Goal: Information Seeking & Learning: Check status

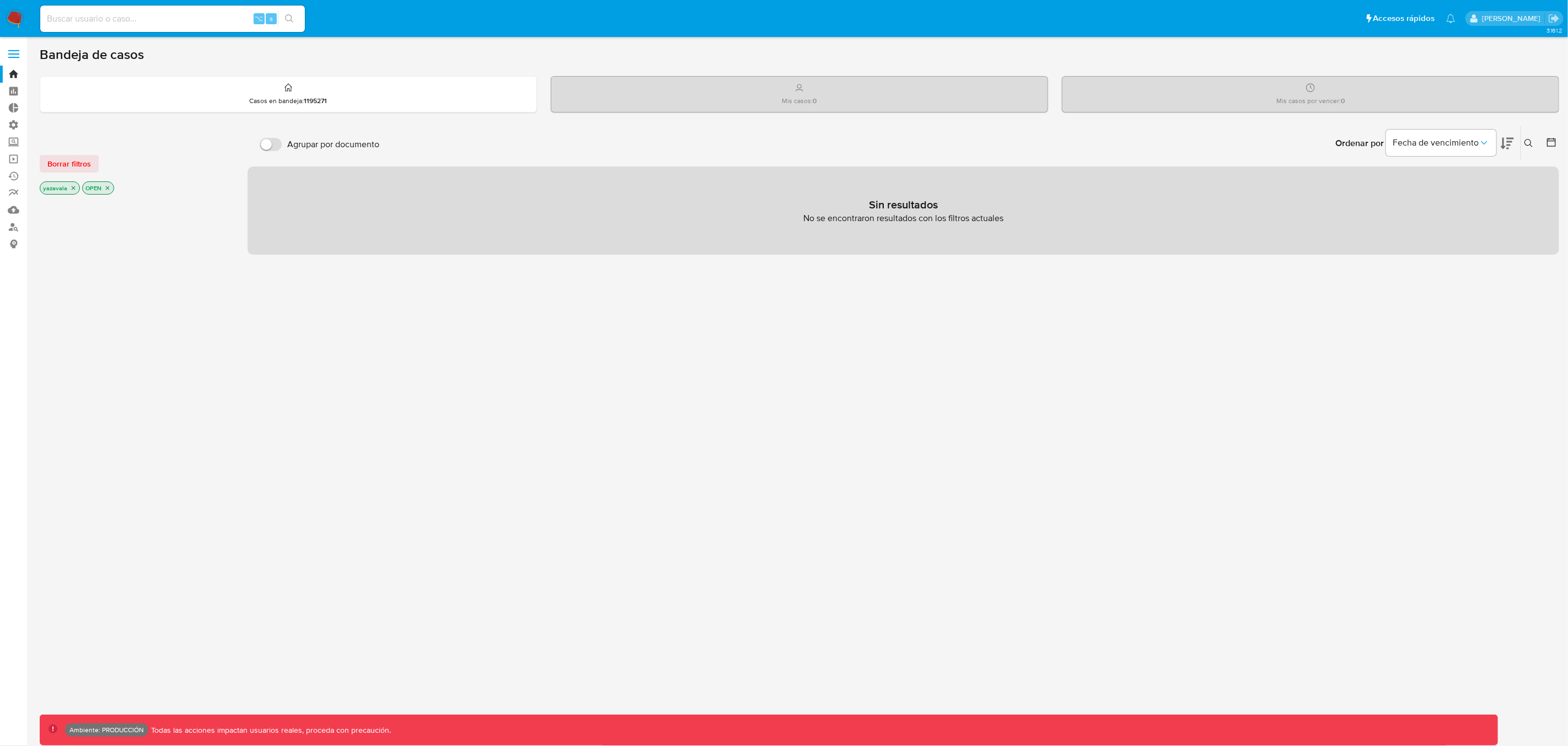
click at [12, 54] on span at bounding box center [13, 55] width 11 height 2
click at [0, 0] on input "checkbox" at bounding box center [0, 0] width 0 height 0
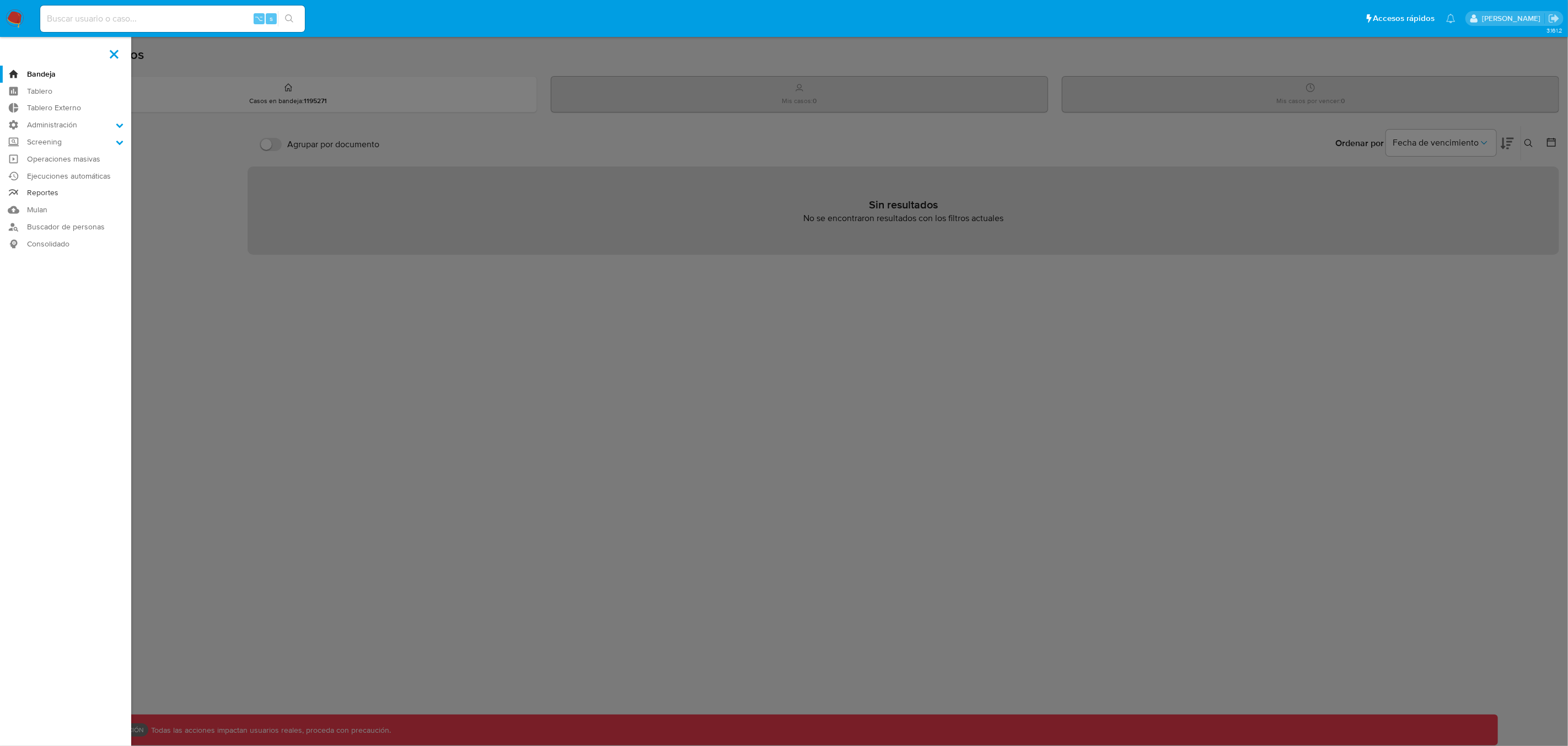
click at [43, 196] on link "Reportes" at bounding box center [65, 193] width 131 height 17
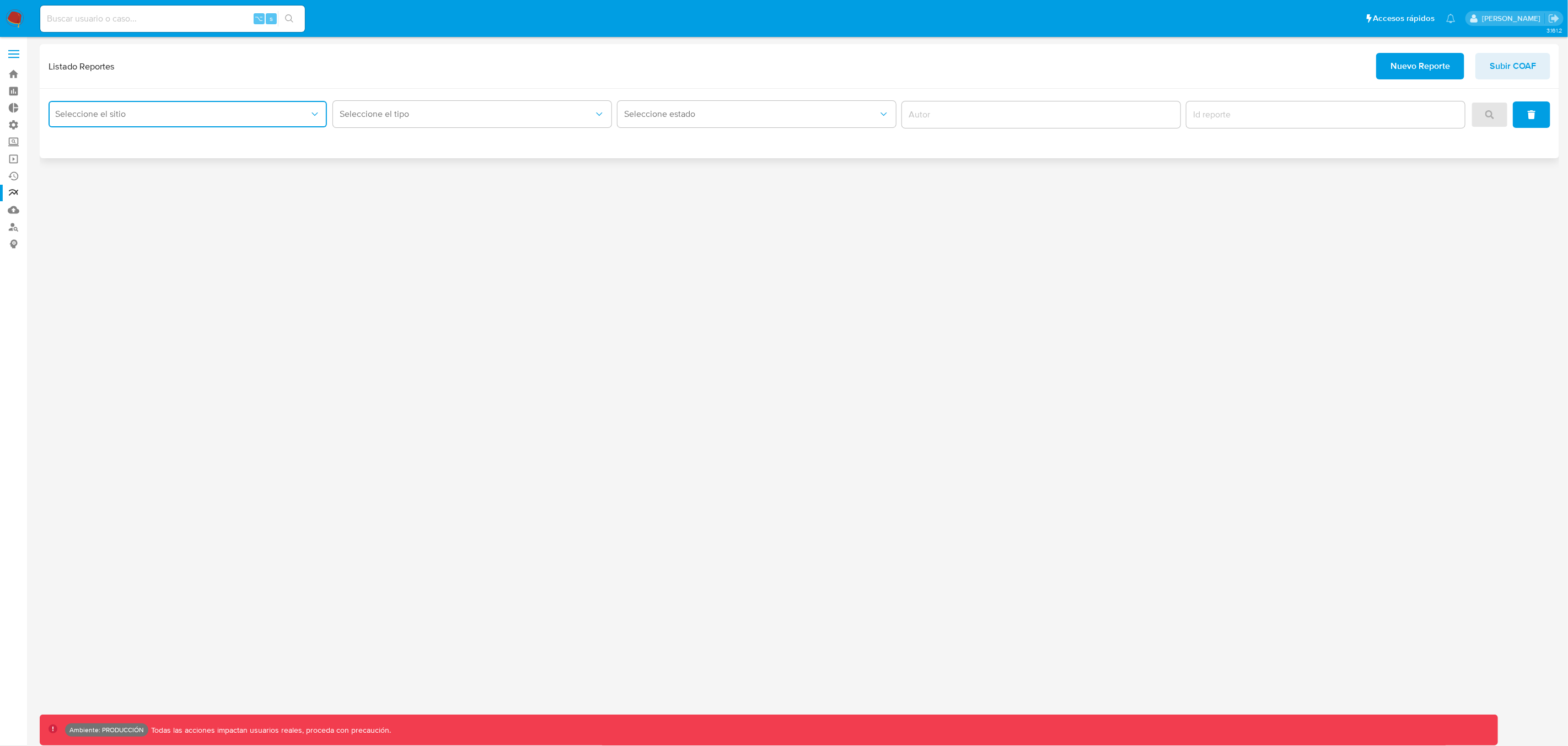
click at [133, 117] on span "Seleccione el sitio" at bounding box center [182, 113] width 254 height 11
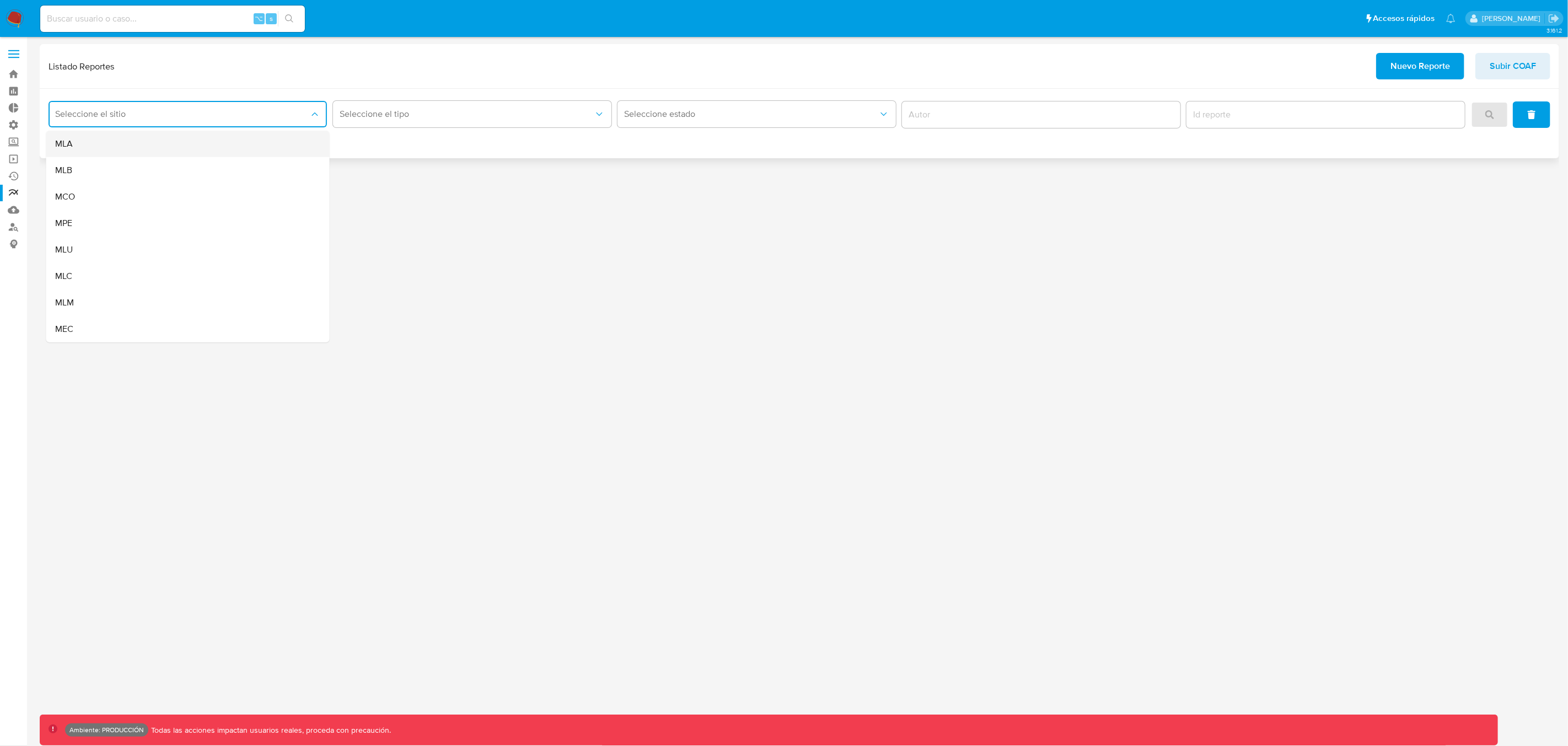
click at [90, 149] on div "MLA" at bounding box center [185, 144] width 259 height 27
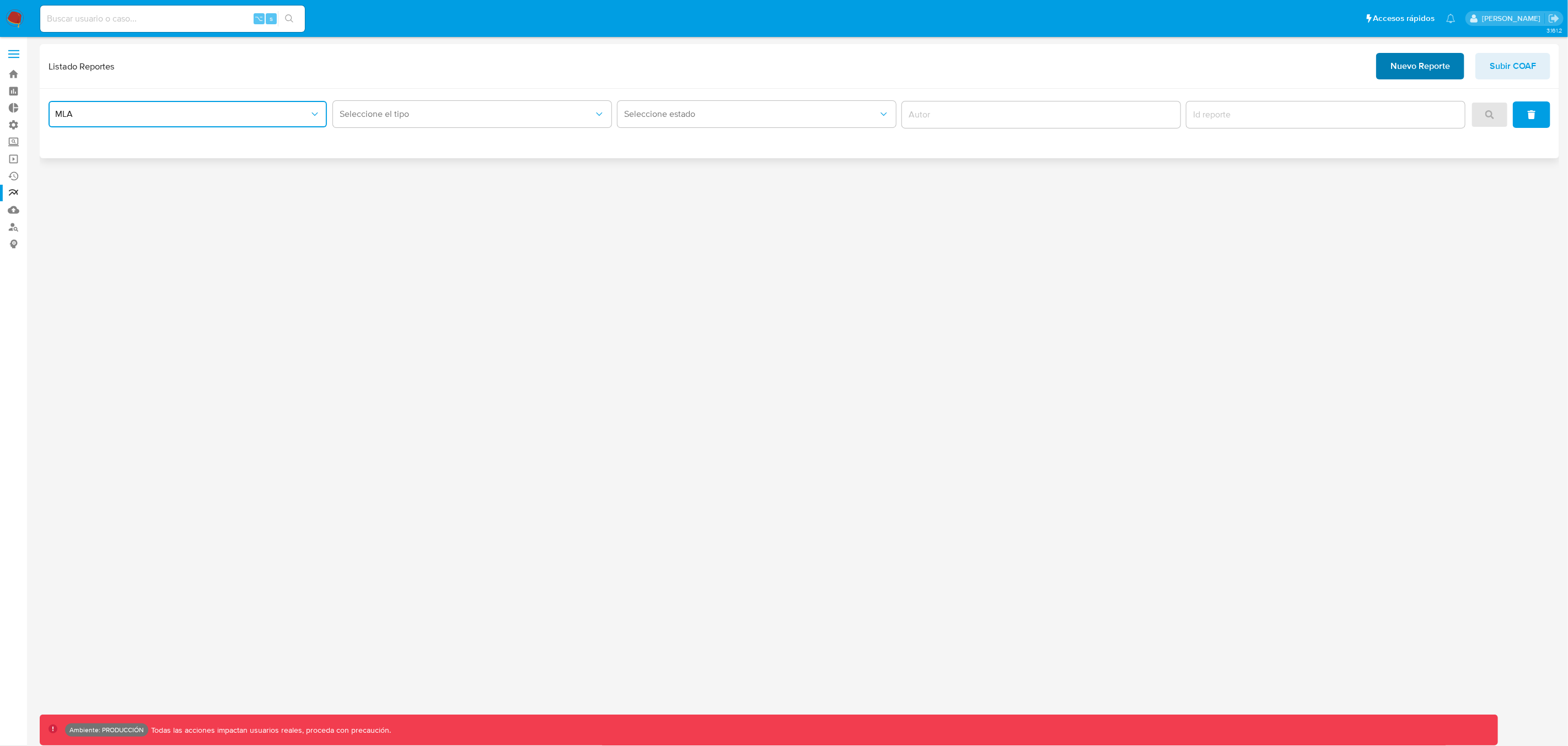
click at [1407, 75] on span "Nuevo Reporte" at bounding box center [1420, 65] width 60 height 24
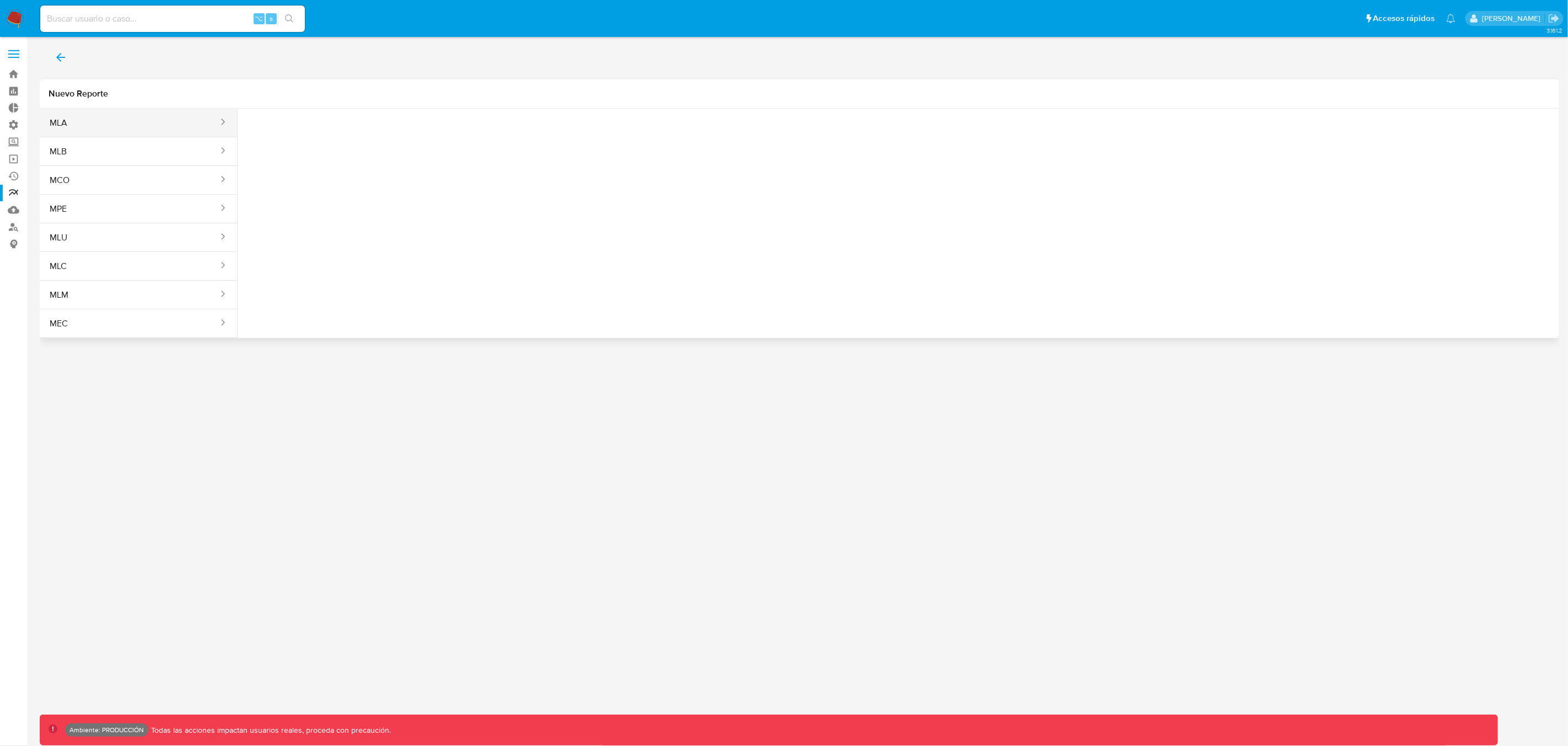
click at [103, 126] on button "MLA" at bounding box center [129, 123] width 180 height 27
click at [295, 140] on span "Seleccione una opcion" at bounding box center [301, 138] width 97 height 11
click at [290, 170] on span "LEGAJO UNICO" at bounding box center [284, 167] width 62 height 11
click at [642, 134] on div "Tipo reporte LEGAJO UNICO Tipo de documento CDI" at bounding box center [898, 134] width 1304 height 43
click at [639, 132] on icon "action-search" at bounding box center [639, 134] width 9 height 9
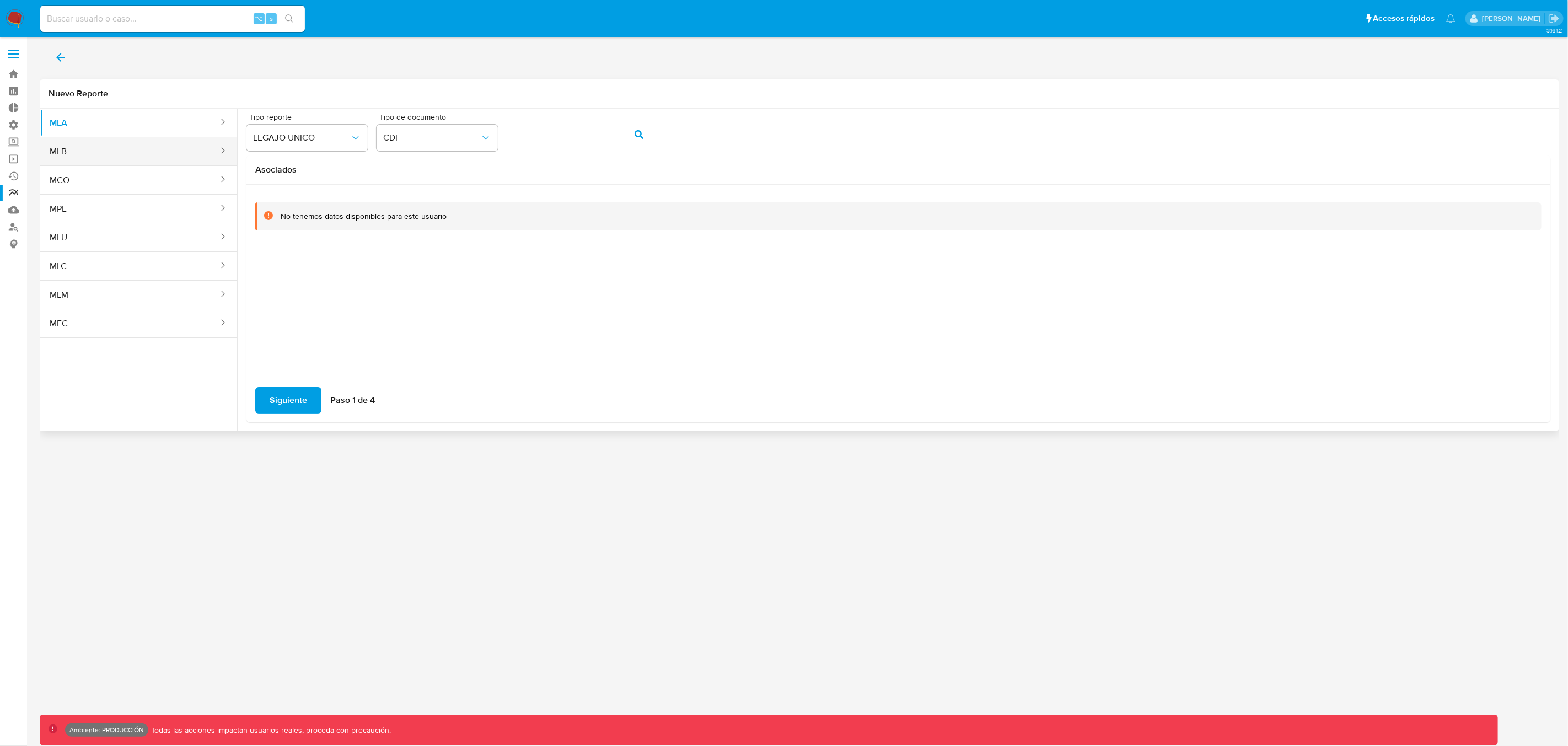
click at [120, 150] on button "MLB" at bounding box center [129, 152] width 180 height 27
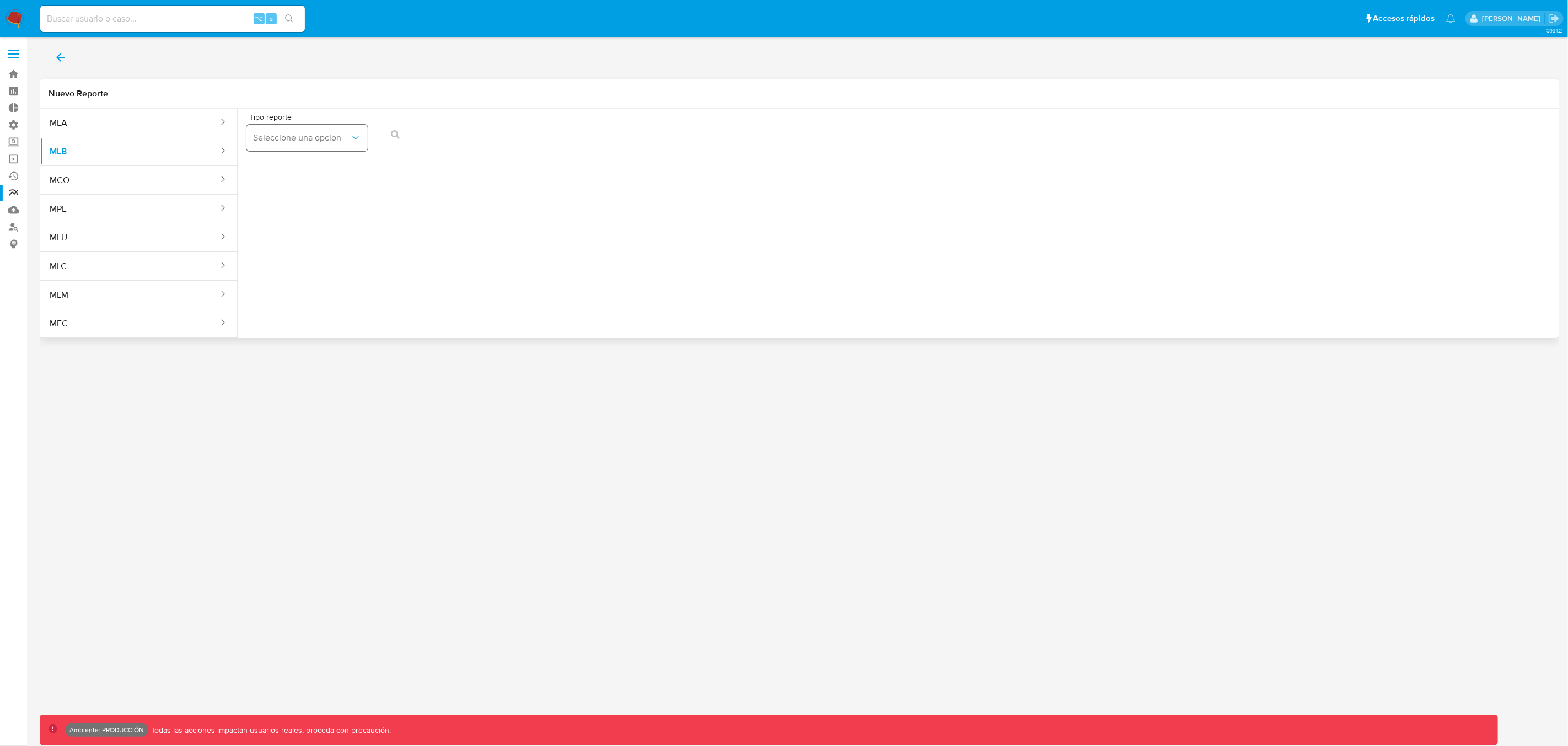
click at [277, 140] on span "Seleccione una opcion" at bounding box center [301, 138] width 97 height 11
click at [295, 167] on span "LEGAJO UNICO" at bounding box center [284, 167] width 62 height 11
click at [640, 136] on icon "action-search" at bounding box center [639, 134] width 9 height 9
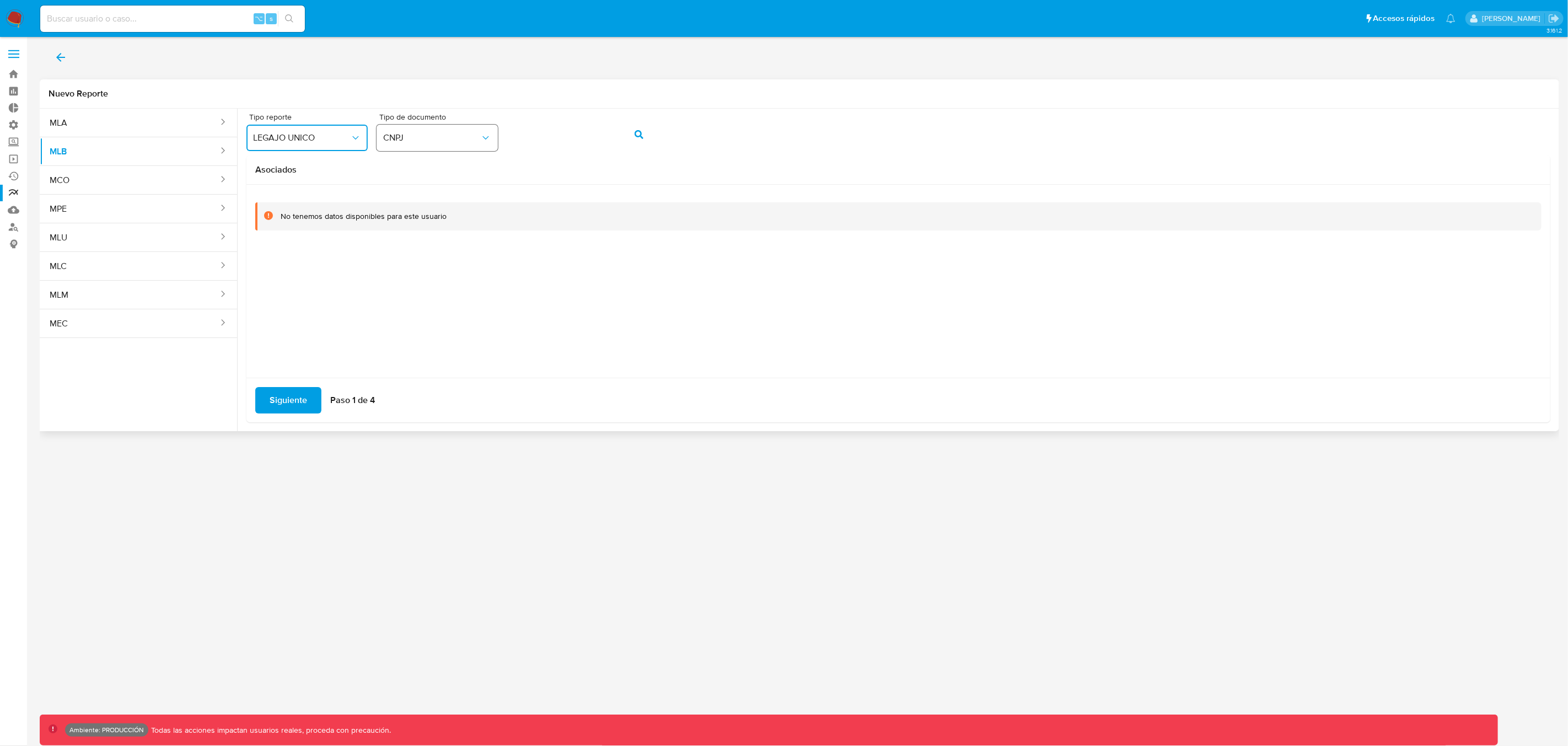
click at [427, 149] on button "CNPJ" at bounding box center [437, 138] width 122 height 27
click at [420, 211] on div "CPF CPF" at bounding box center [433, 211] width 102 height 38
click at [645, 138] on button "action-search" at bounding box center [639, 135] width 38 height 27
click at [298, 143] on button "LEGAJO UNICO" at bounding box center [307, 138] width 122 height 27
click at [288, 192] on div "COAF" at bounding box center [303, 194] width 102 height 27
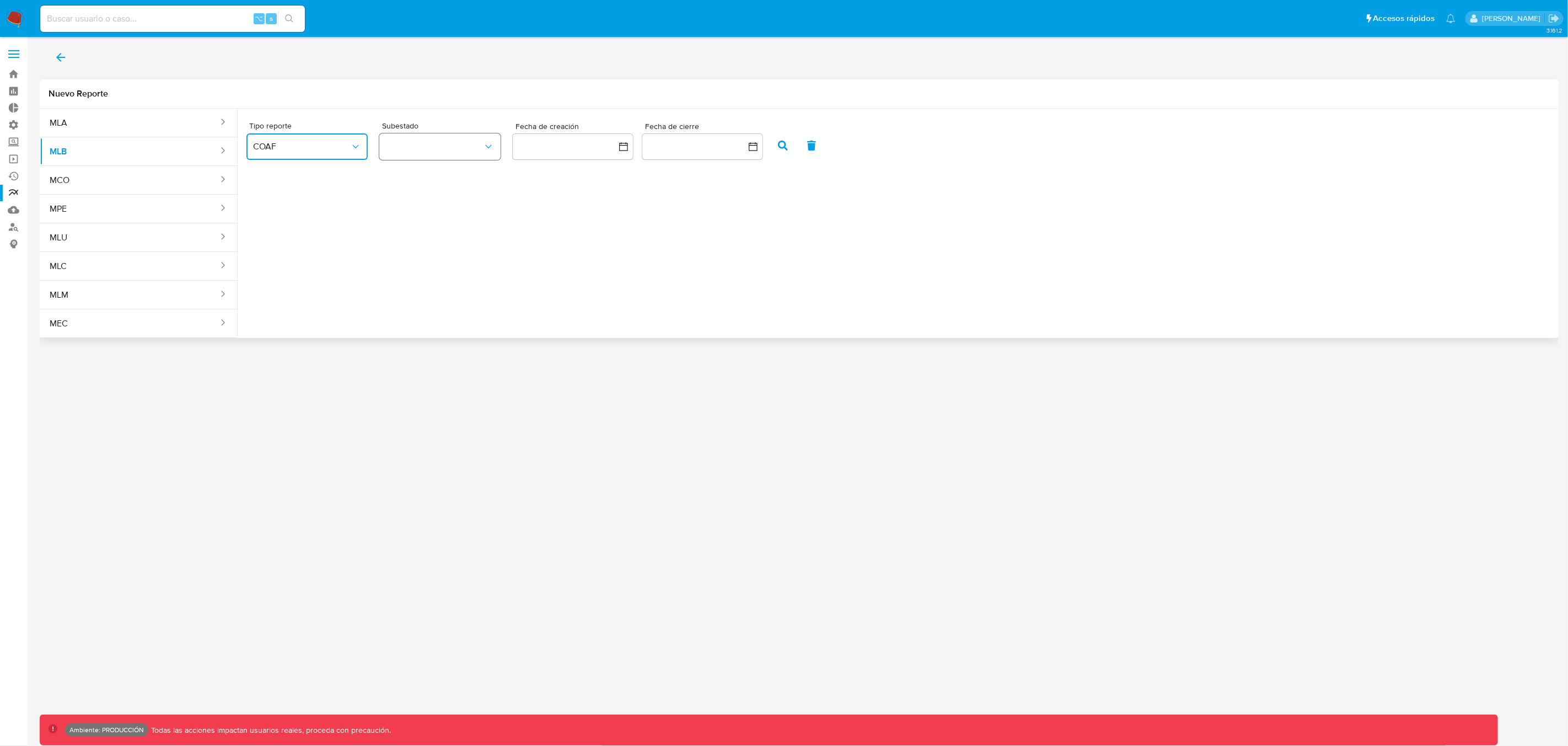
click at [454, 151] on button "button" at bounding box center [440, 147] width 122 height 27
click at [434, 186] on div "ROS" at bounding box center [435, 176] width 97 height 27
click at [787, 146] on button "button" at bounding box center [783, 146] width 29 height 27
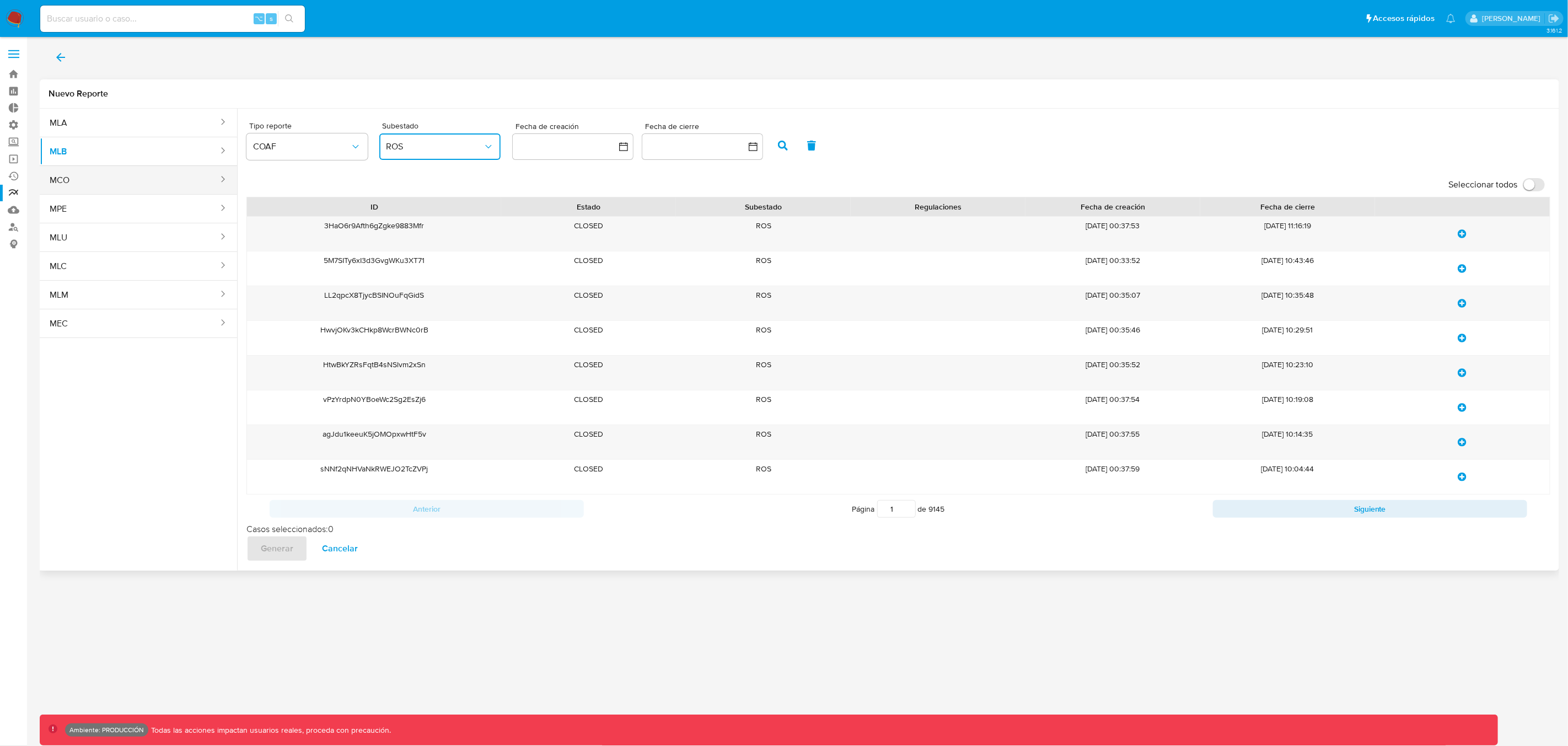
click at [97, 180] on button "MCO" at bounding box center [129, 180] width 180 height 27
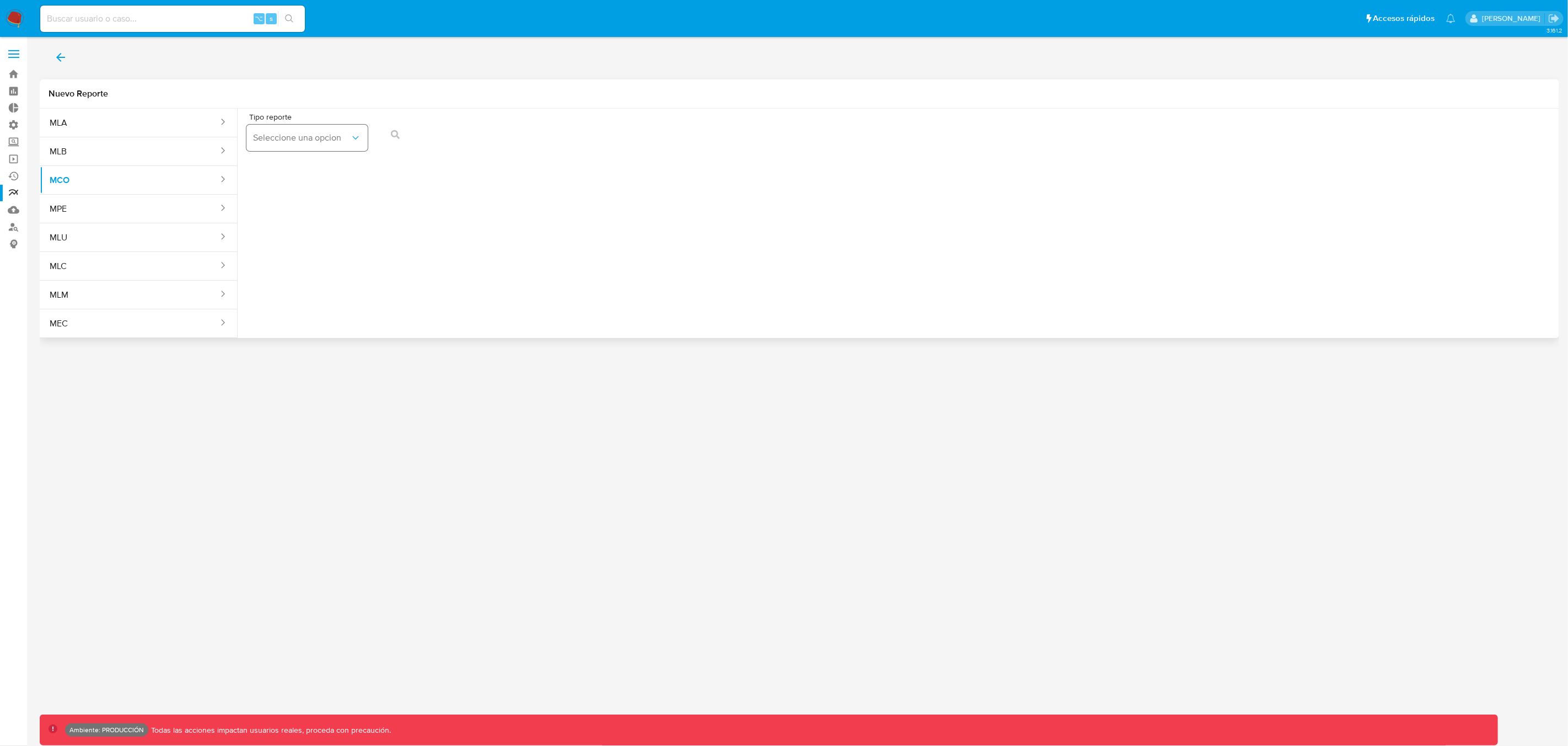
click at [289, 139] on span "Seleccione una opcion" at bounding box center [301, 138] width 97 height 11
click at [290, 171] on span "LEGAJO UNICO" at bounding box center [284, 167] width 62 height 11
click at [636, 136] on icon "action-search" at bounding box center [639, 134] width 9 height 9
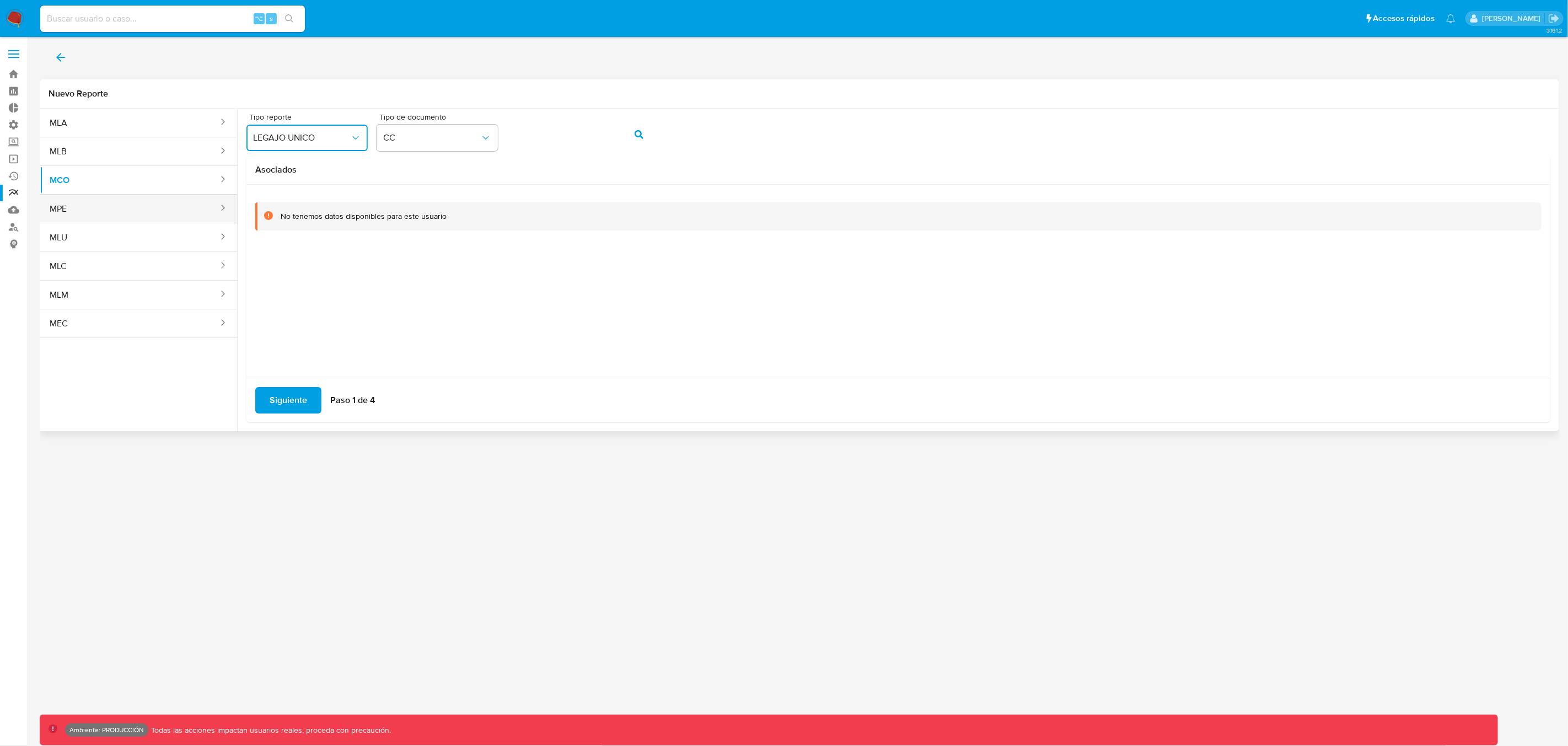
click at [144, 216] on button "MPE" at bounding box center [129, 209] width 180 height 27
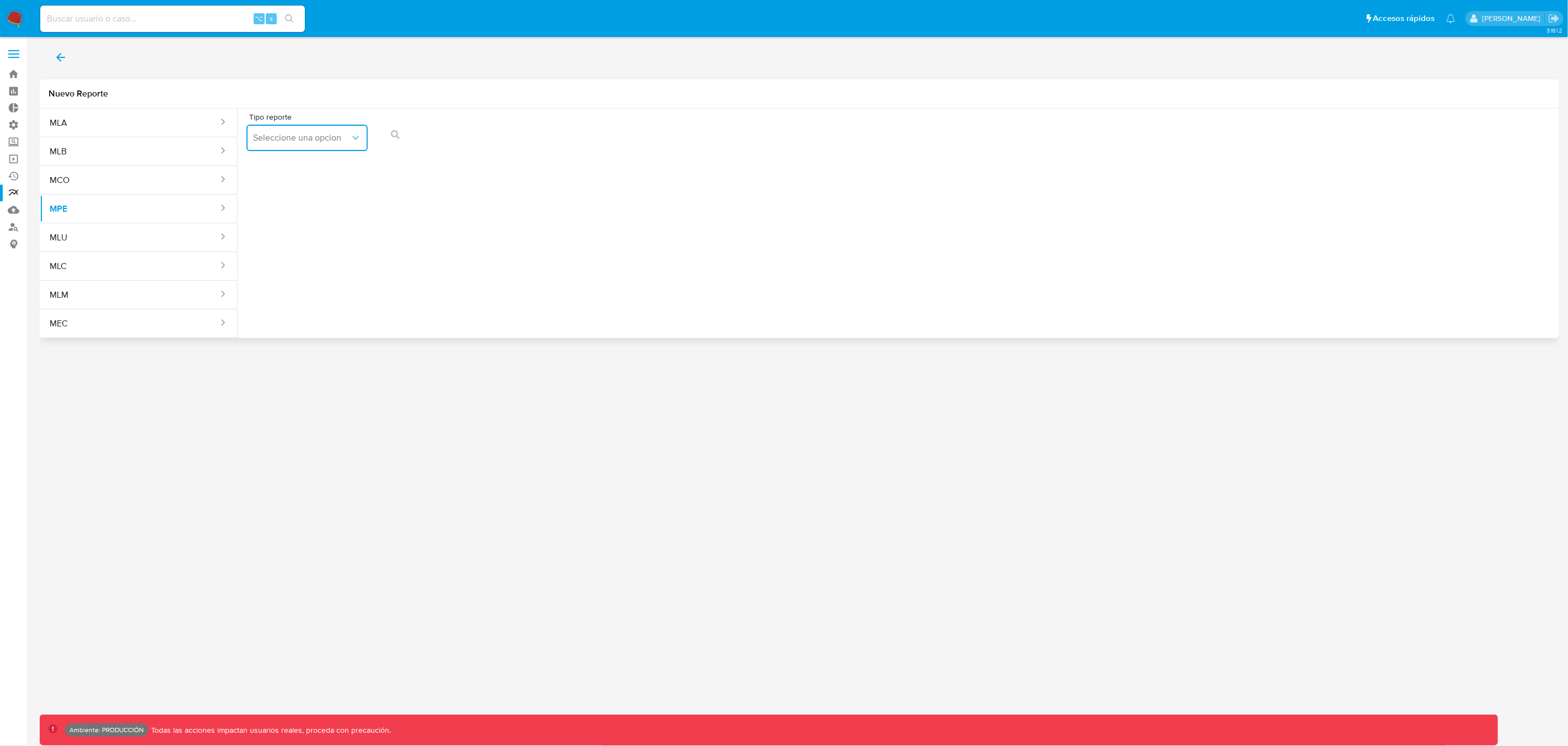
click at [293, 144] on button "Seleccione una opcion" at bounding box center [307, 138] width 122 height 27
click at [293, 164] on span "LEGAJO UNICO" at bounding box center [284, 167] width 62 height 11
drag, startPoint x: 402, startPoint y: 135, endPoint x: 433, endPoint y: 136, distance: 31.0
click at [432, 136] on span "DNI" at bounding box center [431, 138] width 97 height 11
click at [639, 138] on icon "action-search" at bounding box center [639, 134] width 9 height 9
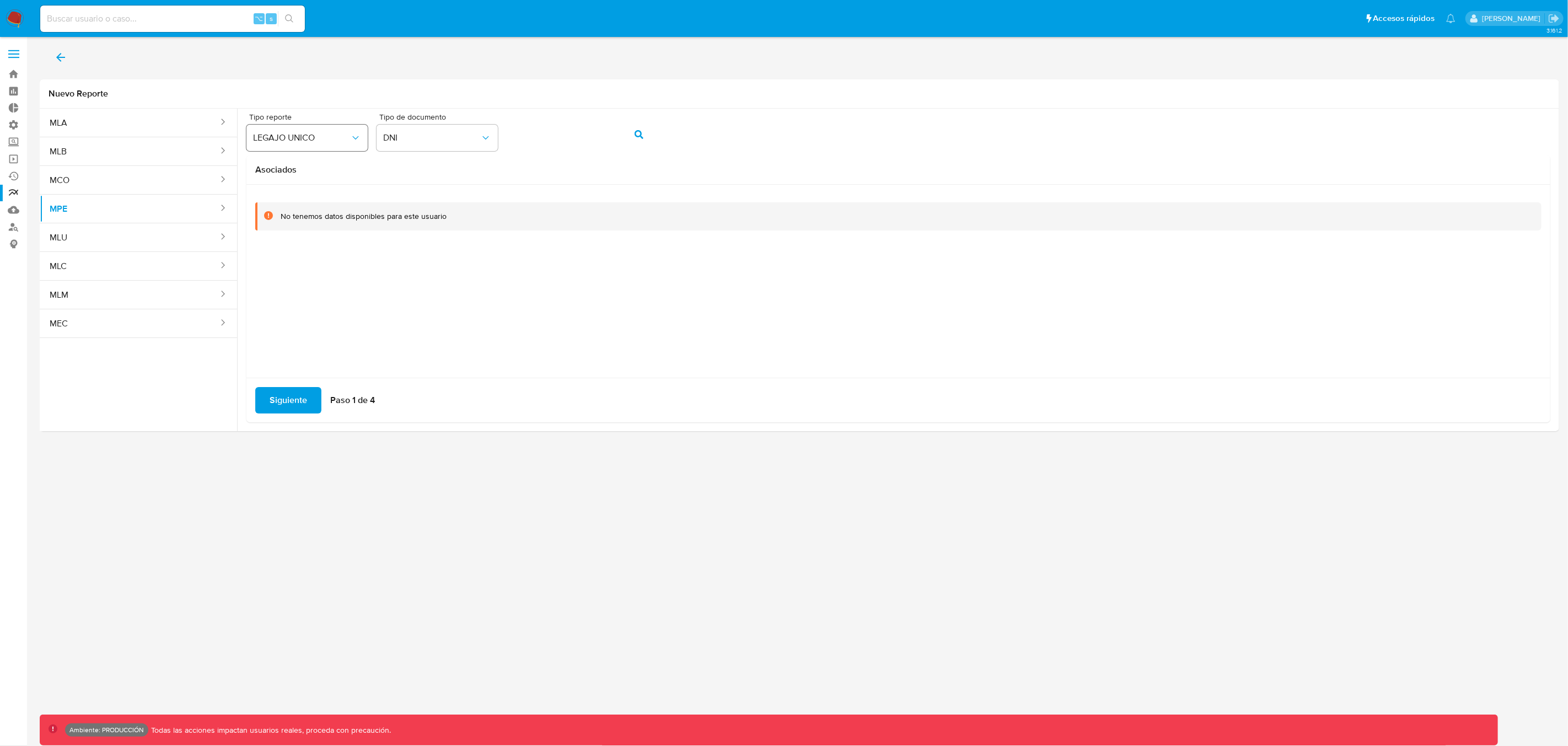
click at [328, 139] on span "LEGAJO UNICO" at bounding box center [301, 138] width 97 height 11
click at [97, 239] on button "MLU" at bounding box center [129, 237] width 180 height 27
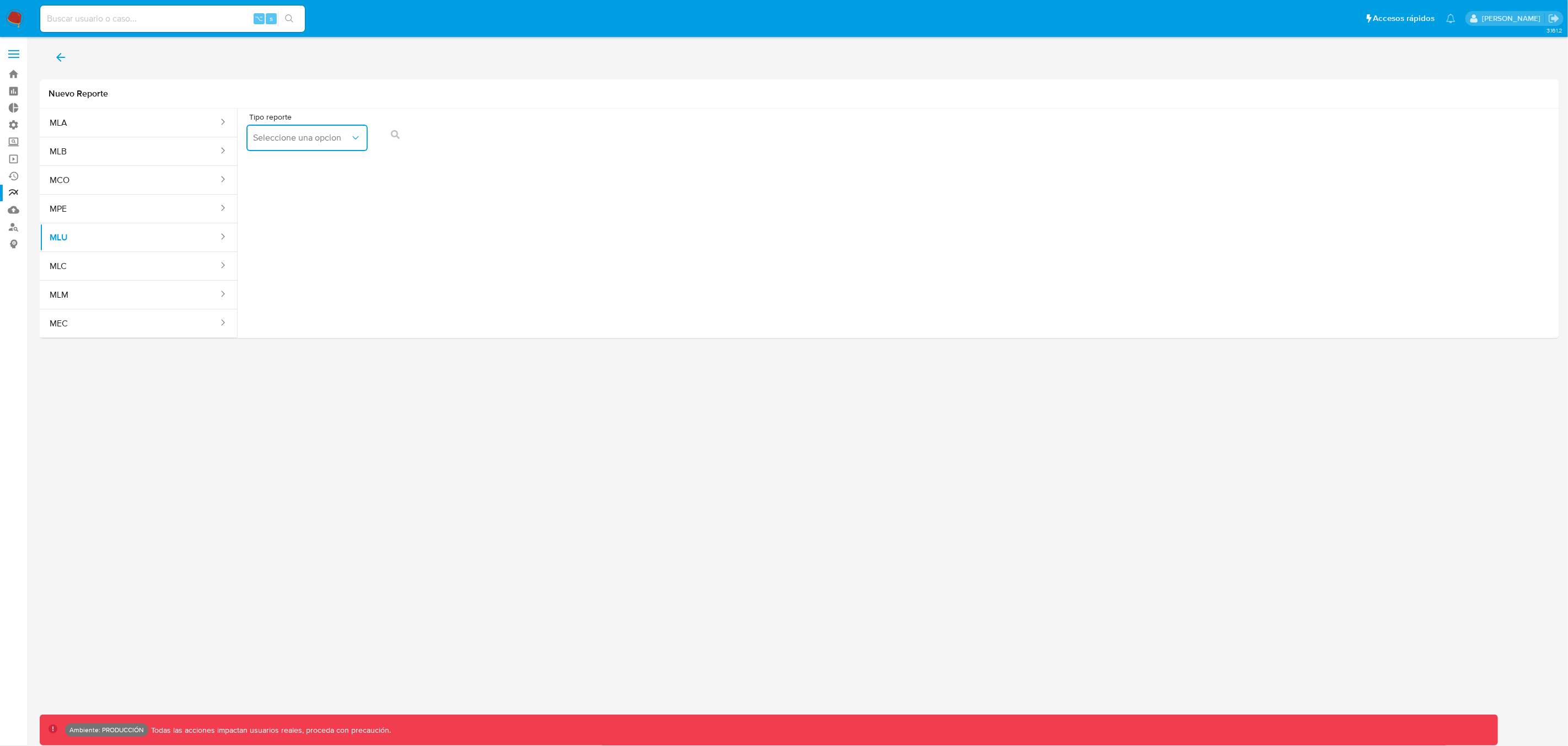
click at [296, 142] on span "Seleccione una opcion" at bounding box center [301, 138] width 97 height 11
click at [293, 174] on div "LEGAJO UNICO" at bounding box center [303, 168] width 102 height 27
click at [636, 131] on icon "action-search" at bounding box center [639, 134] width 9 height 9
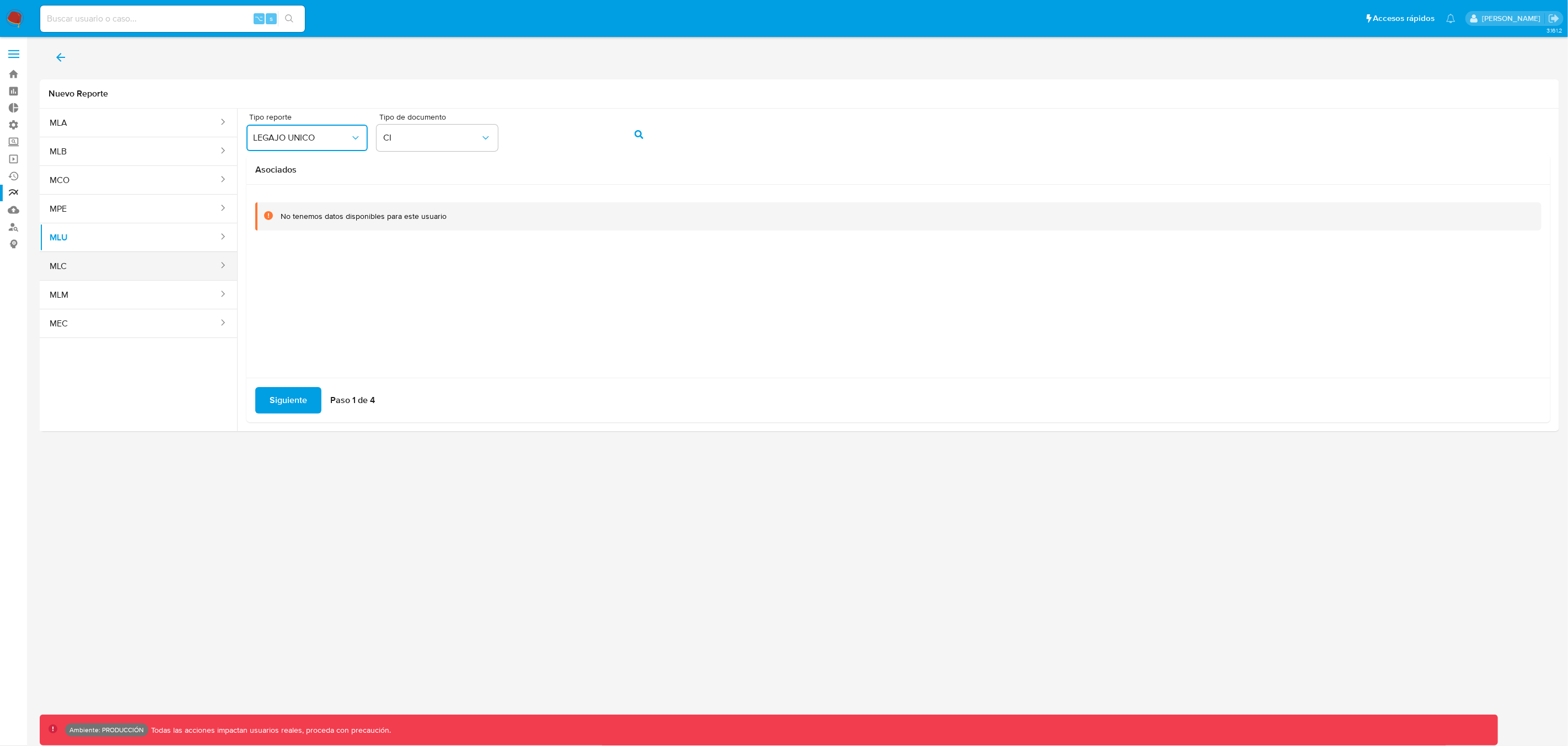
click at [162, 272] on button "MLC" at bounding box center [129, 266] width 180 height 27
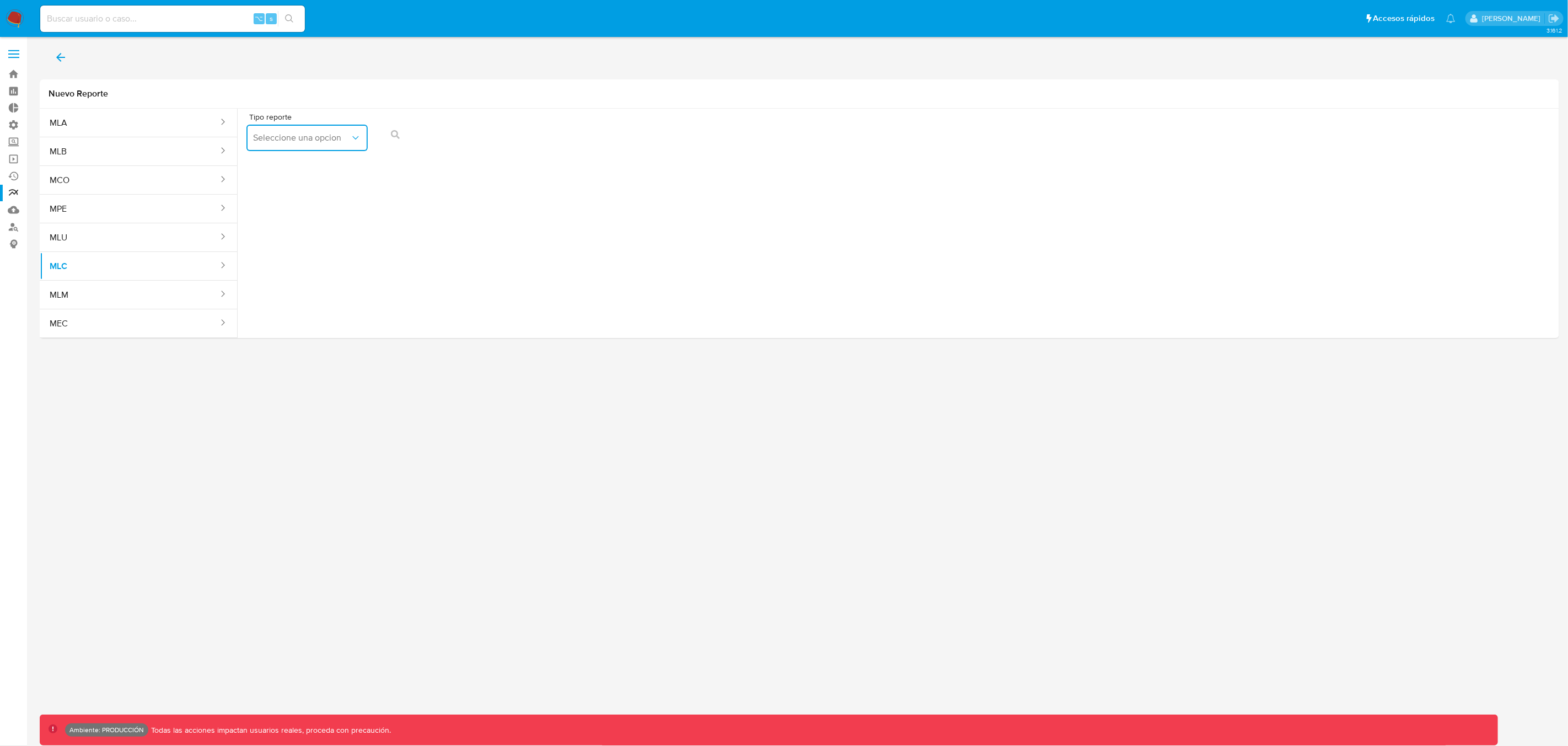
click at [326, 140] on span "Seleccione una opcion" at bounding box center [301, 138] width 97 height 11
click at [305, 169] on span "LEGAJO UNICO" at bounding box center [284, 167] width 62 height 11
click at [644, 133] on button "action-search" at bounding box center [639, 135] width 38 height 27
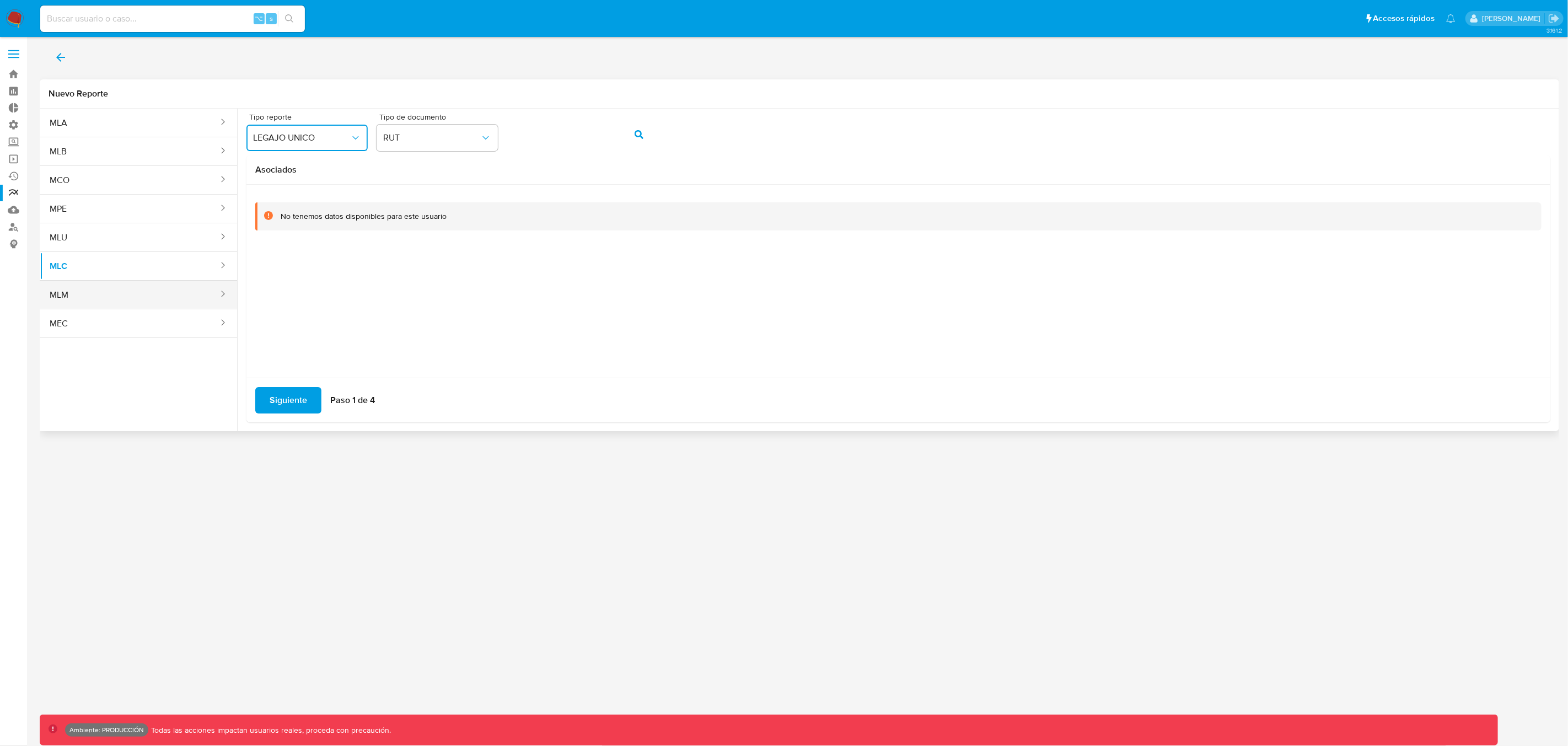
click at [115, 302] on button "MLM" at bounding box center [129, 295] width 180 height 27
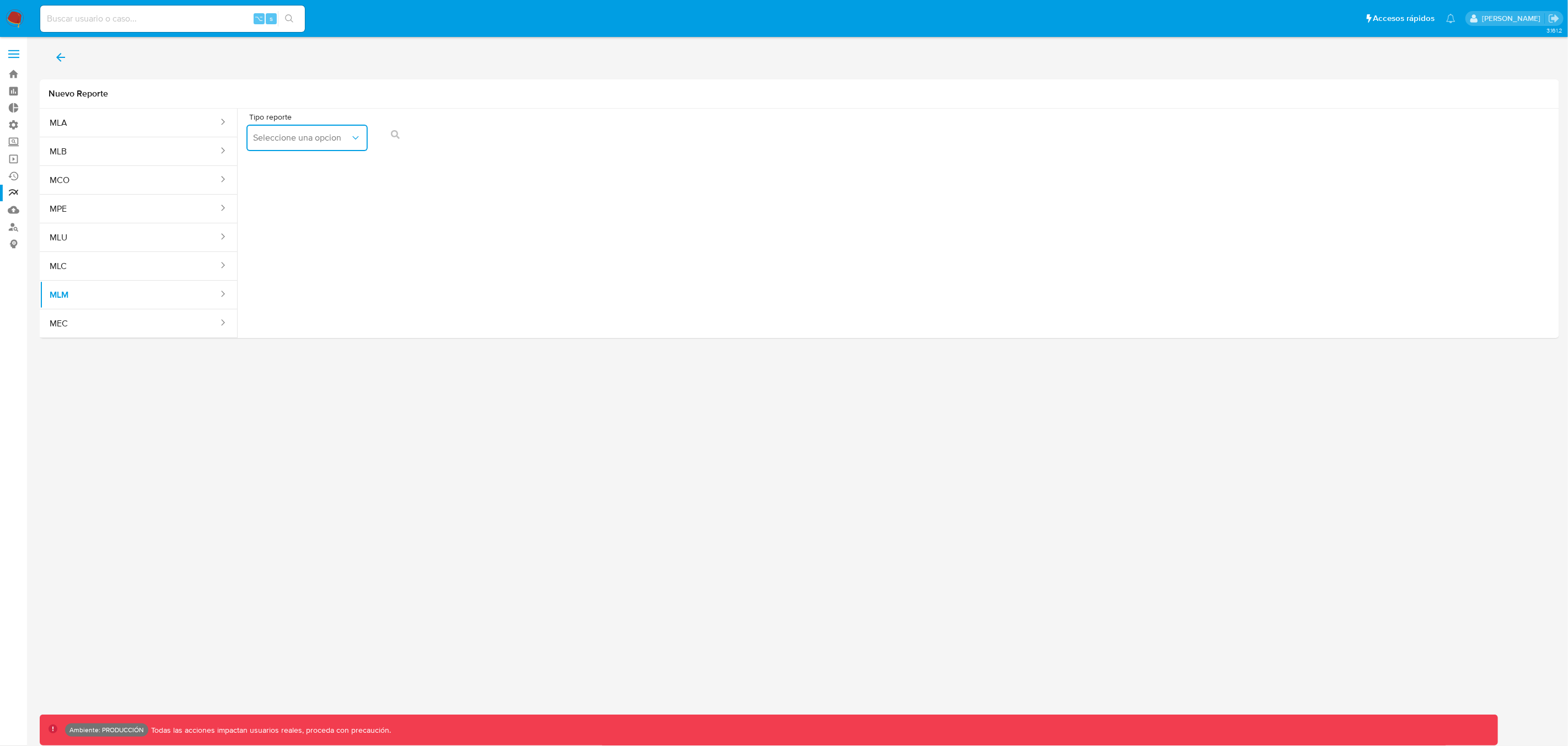
click at [308, 140] on span "Seleccione una opcion" at bounding box center [301, 138] width 97 height 11
click at [305, 170] on span "LEGAJO UNICO" at bounding box center [284, 167] width 62 height 11
click at [650, 135] on button "action-search" at bounding box center [639, 135] width 38 height 27
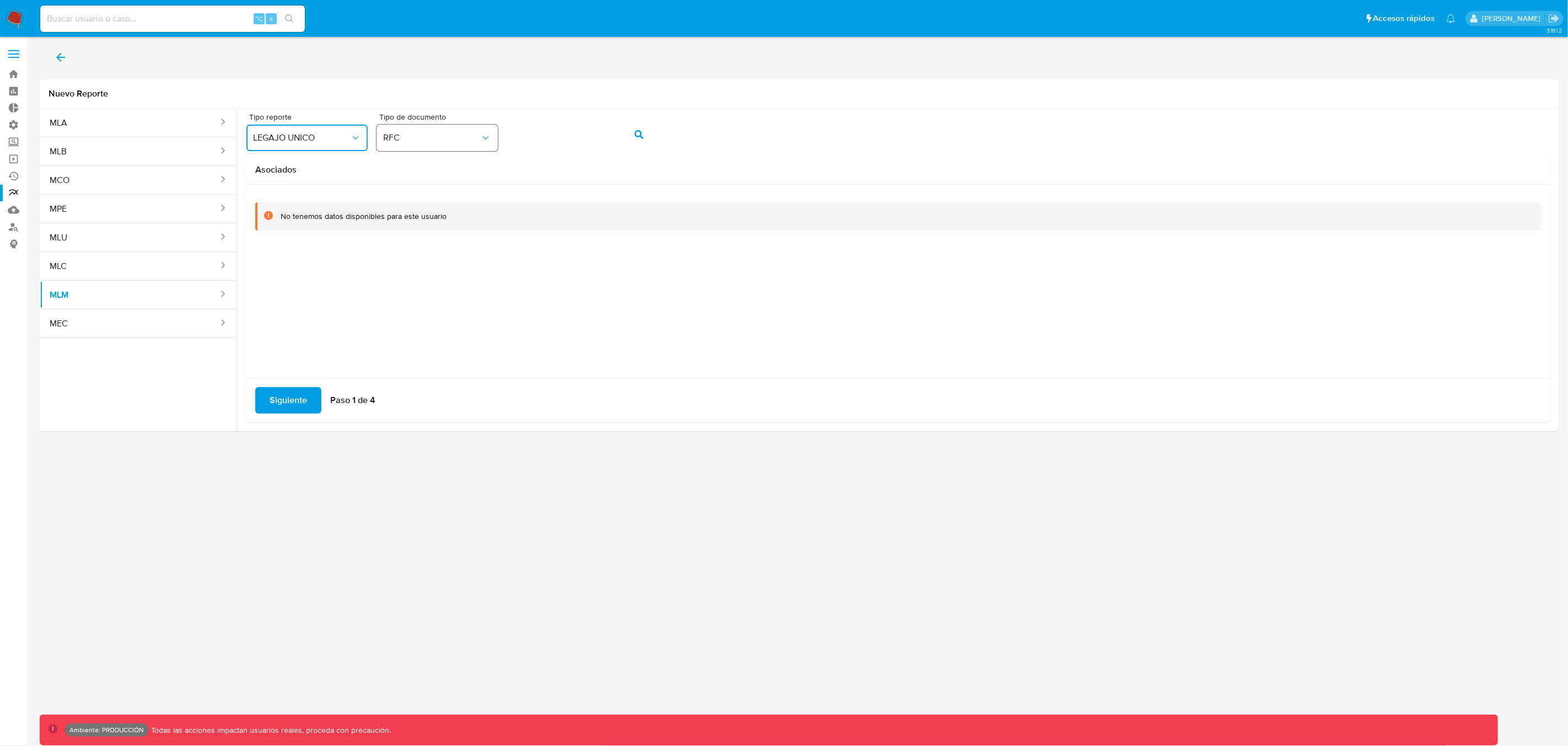
click at [409, 134] on span "RFC" at bounding box center [431, 138] width 97 height 11
click at [405, 203] on div "CURP CURP" at bounding box center [433, 211] width 102 height 38
click at [631, 139] on button "action-search" at bounding box center [639, 135] width 38 height 27
click at [102, 328] on button "MEC" at bounding box center [129, 324] width 180 height 27
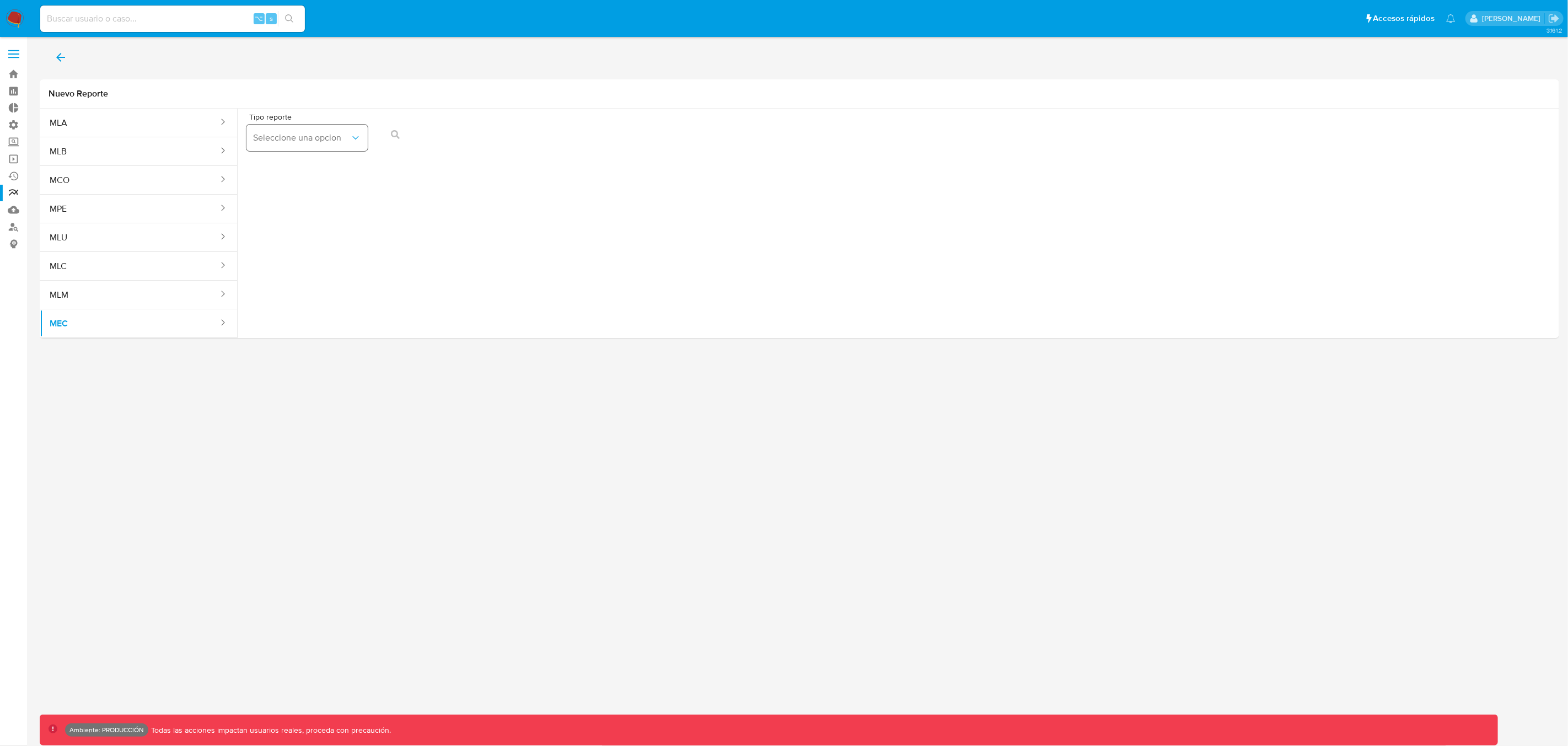
click at [316, 143] on button "Seleccione una opcion" at bounding box center [307, 138] width 122 height 27
click at [301, 173] on span "LEGAJO UNICO" at bounding box center [284, 167] width 62 height 11
click at [645, 129] on button "action-search" at bounding box center [639, 135] width 38 height 27
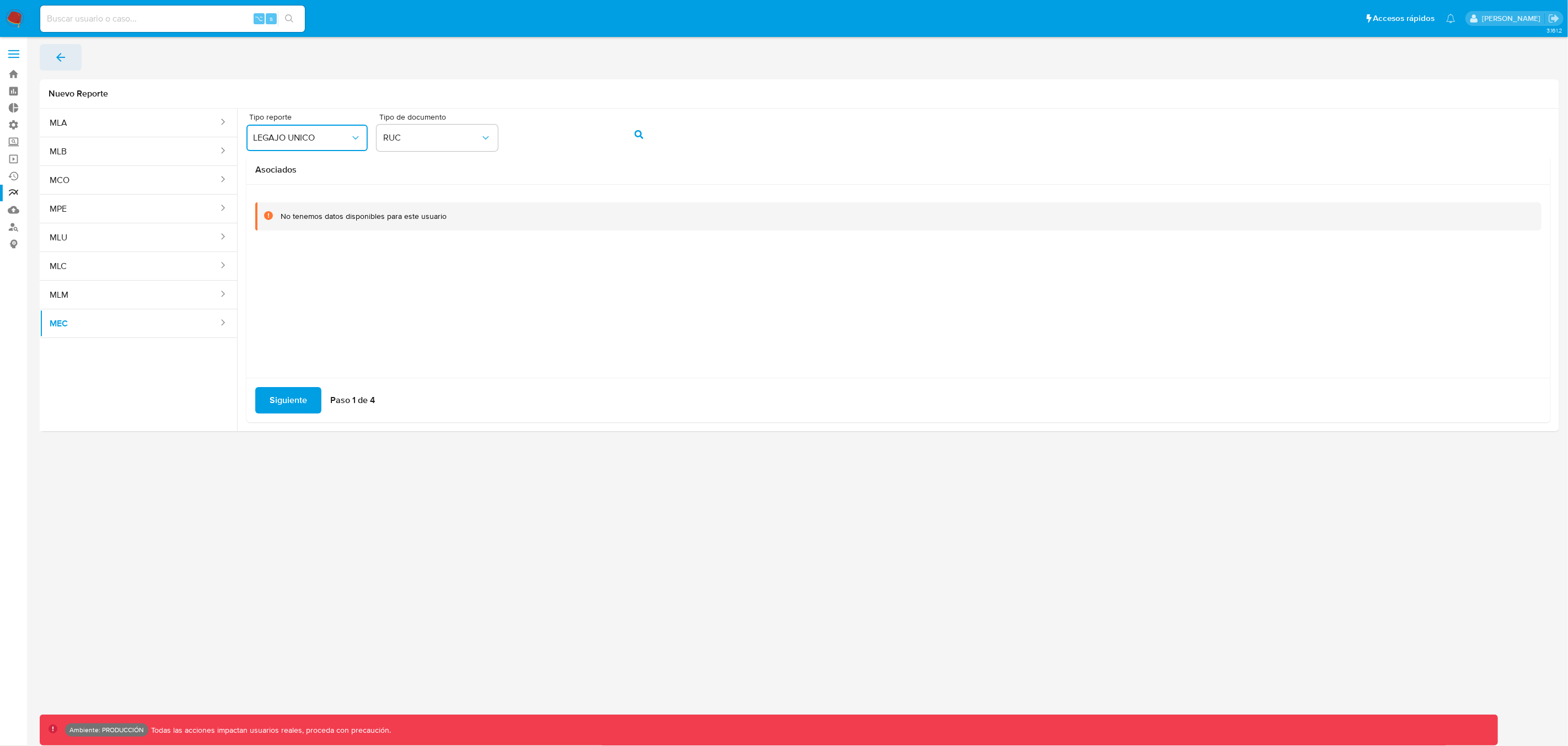
click at [55, 60] on icon "back" at bounding box center [60, 57] width 13 height 13
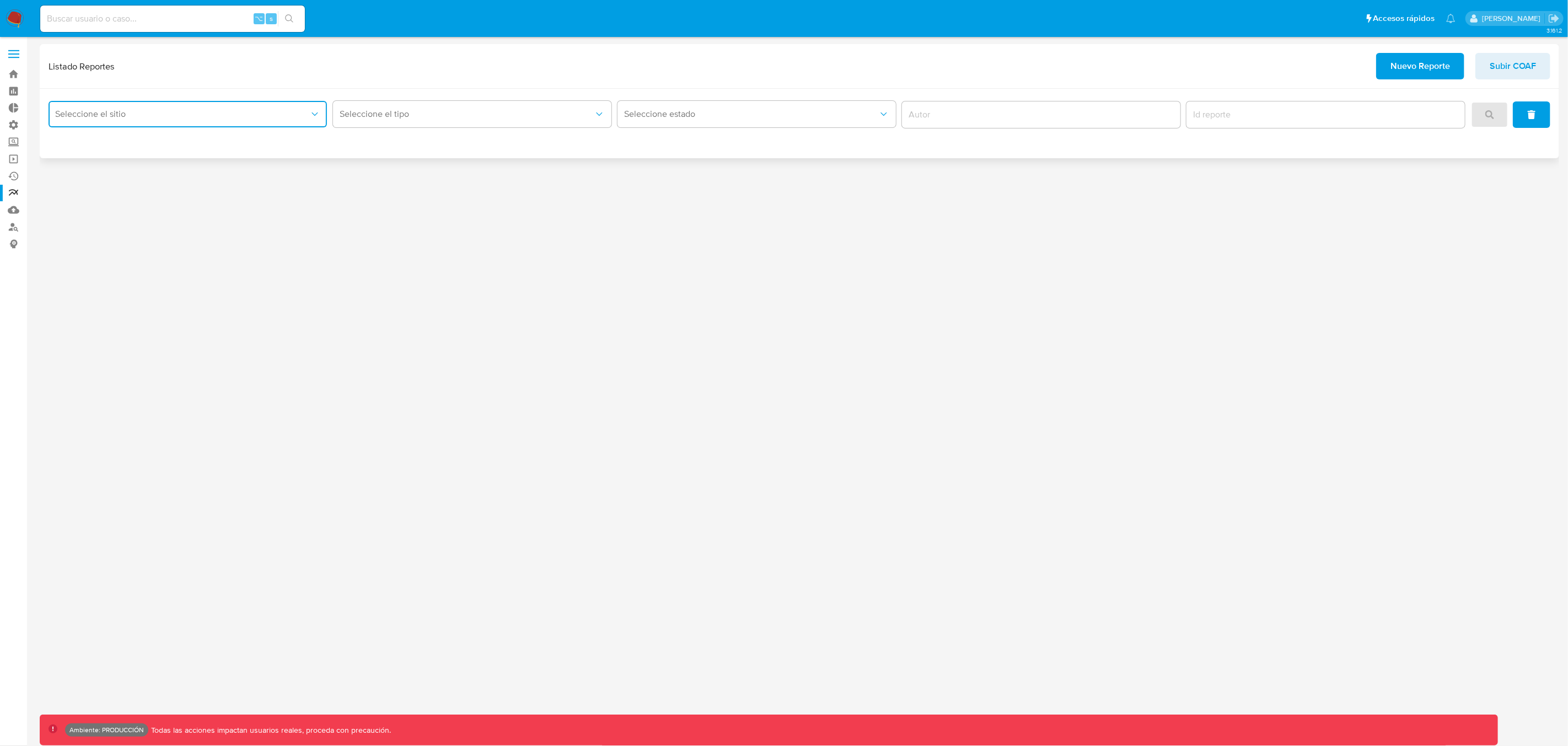
click at [101, 120] on button "Seleccione el sitio" at bounding box center [188, 114] width 279 height 27
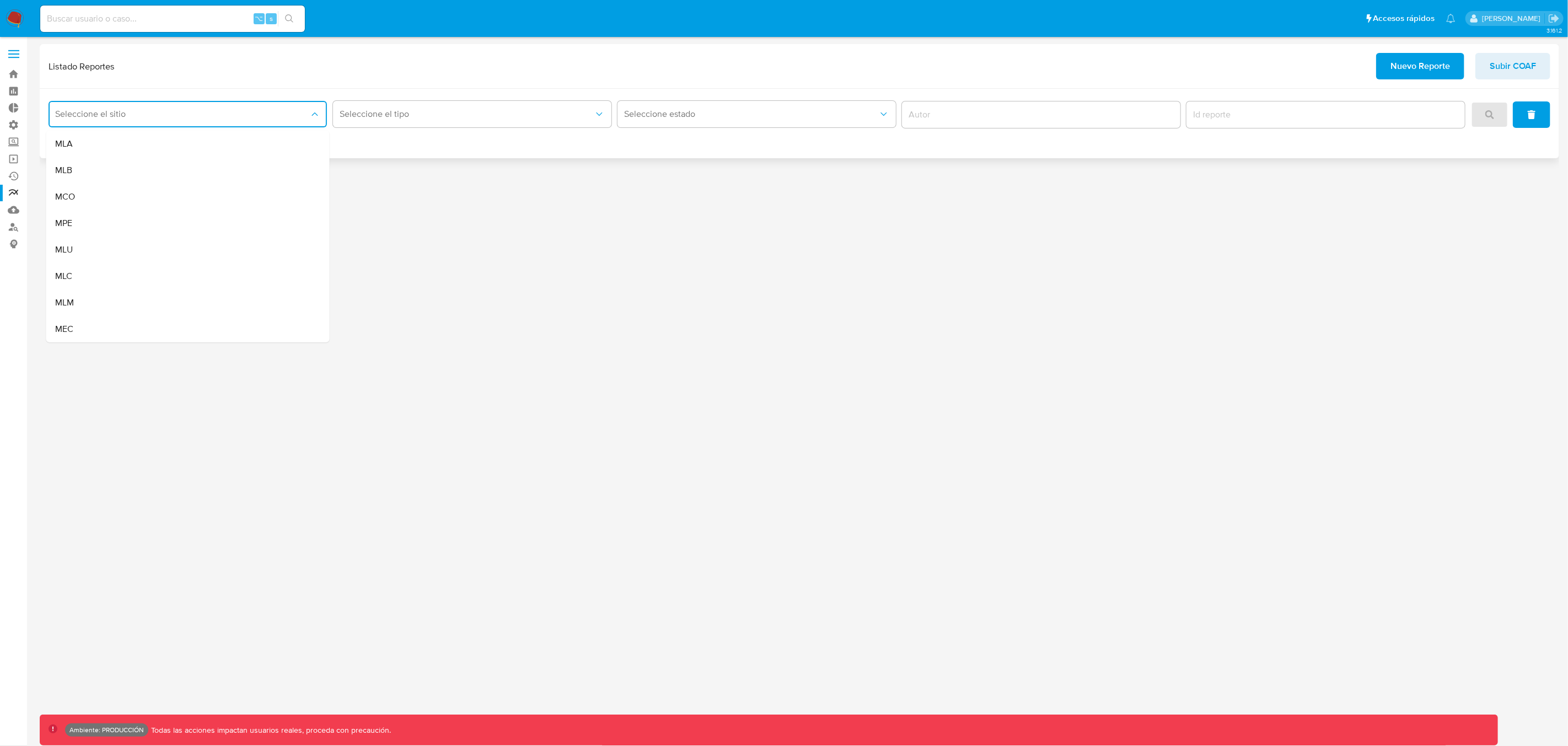
click at [85, 141] on div "MLA" at bounding box center [185, 144] width 259 height 27
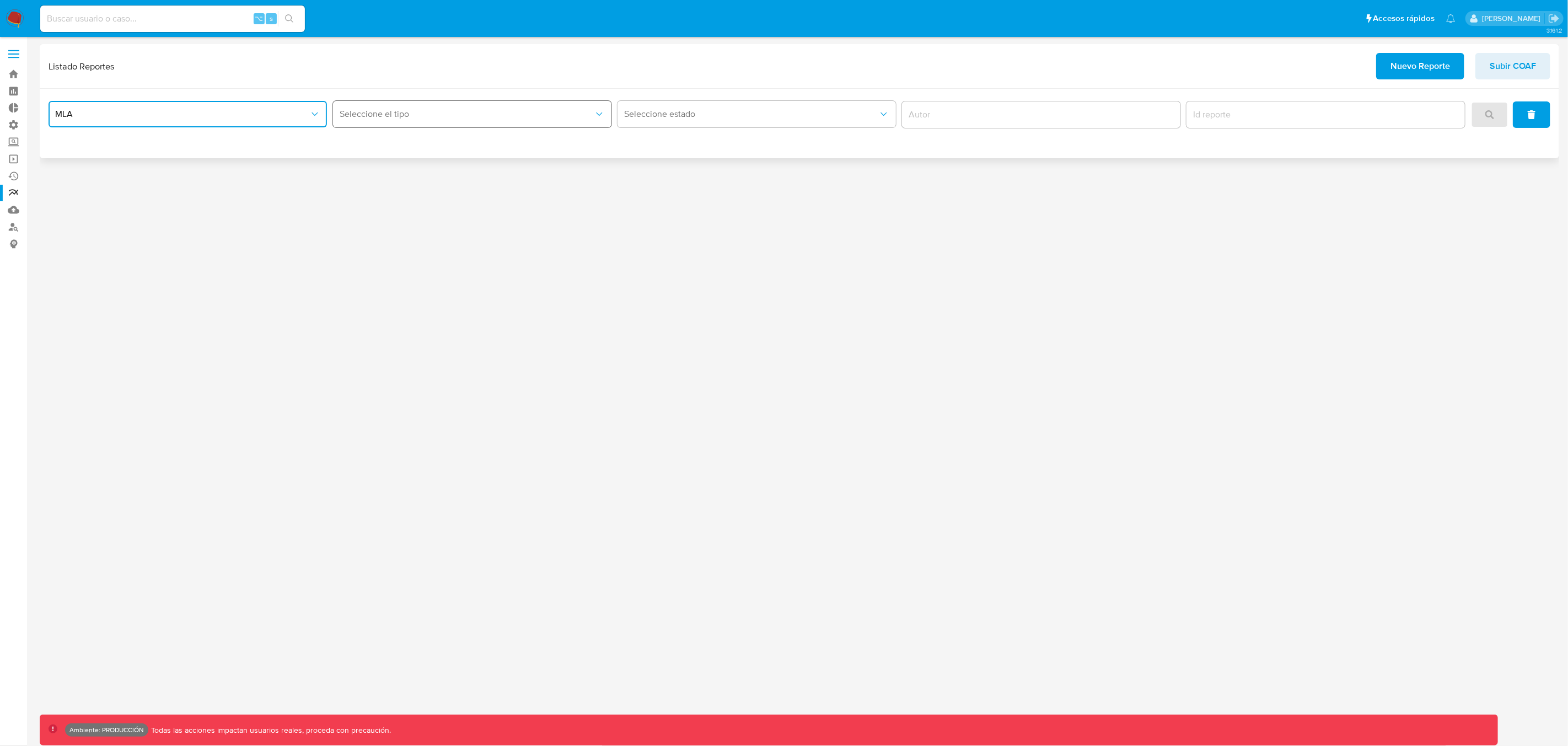
click at [369, 117] on span "Seleccione el tipo" at bounding box center [467, 113] width 254 height 11
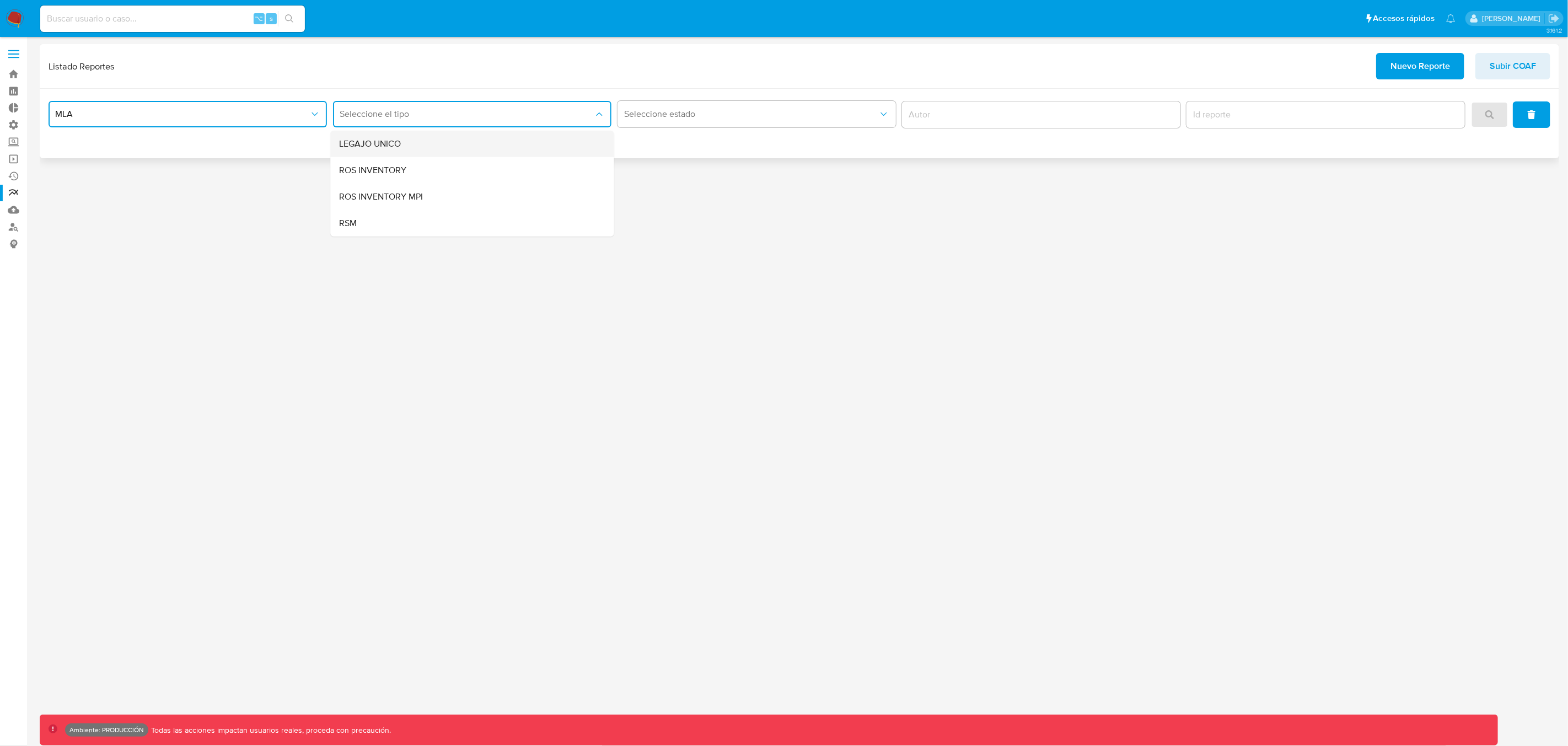
click at [374, 140] on span "LEGAJO UNICO" at bounding box center [371, 143] width 62 height 11
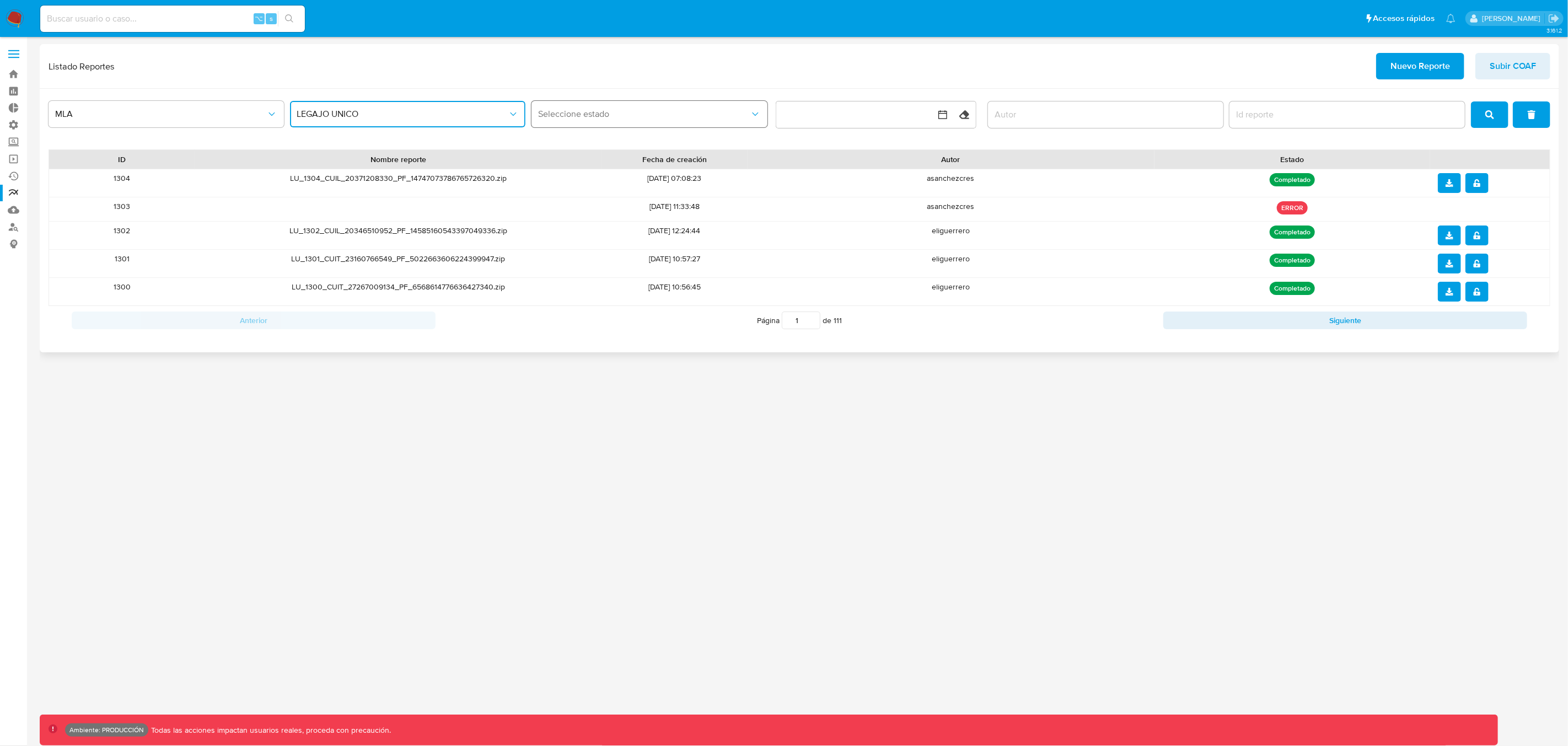
click at [621, 112] on span "Seleccione estado" at bounding box center [644, 113] width 212 height 11
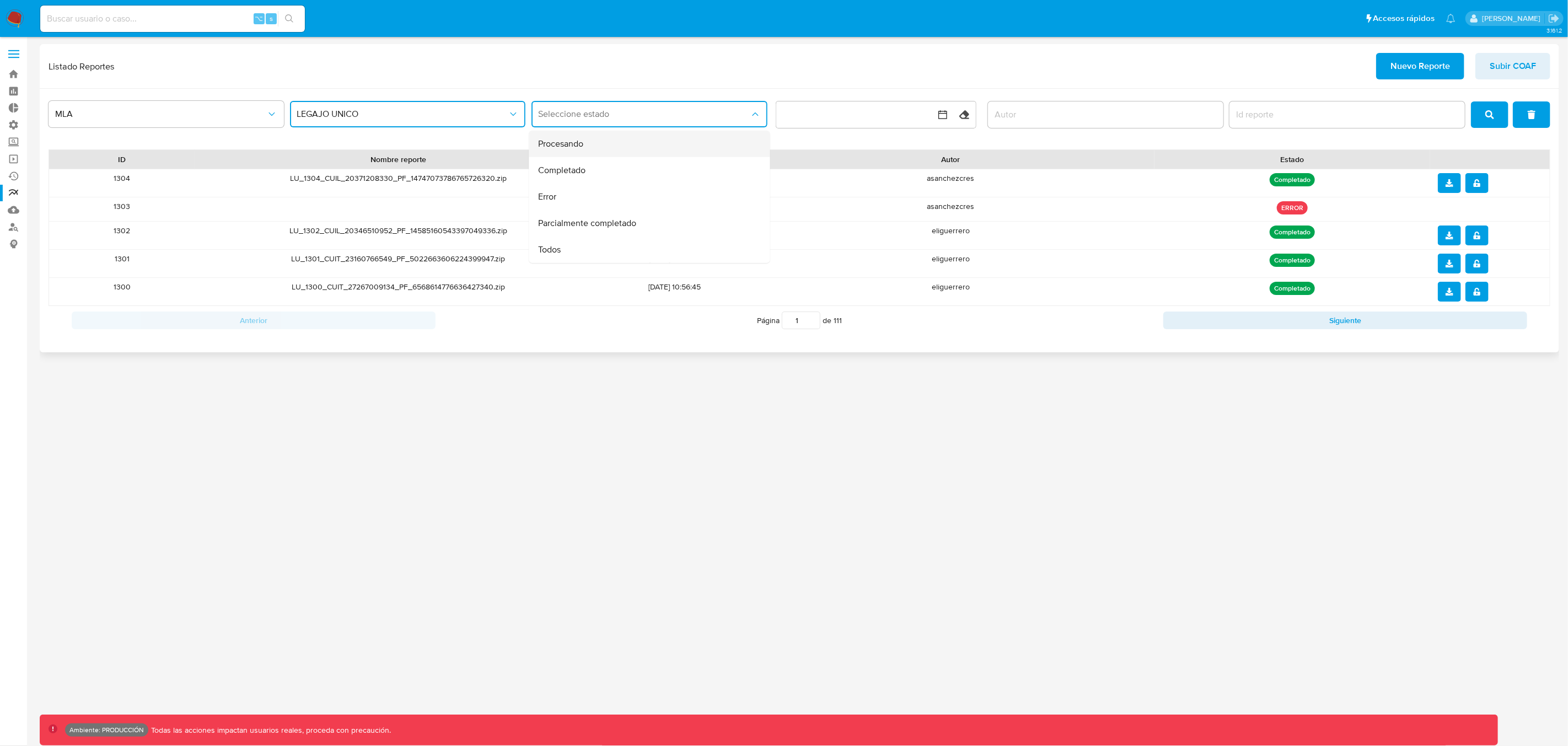
click at [568, 152] on div "Procesando" at bounding box center [646, 144] width 217 height 27
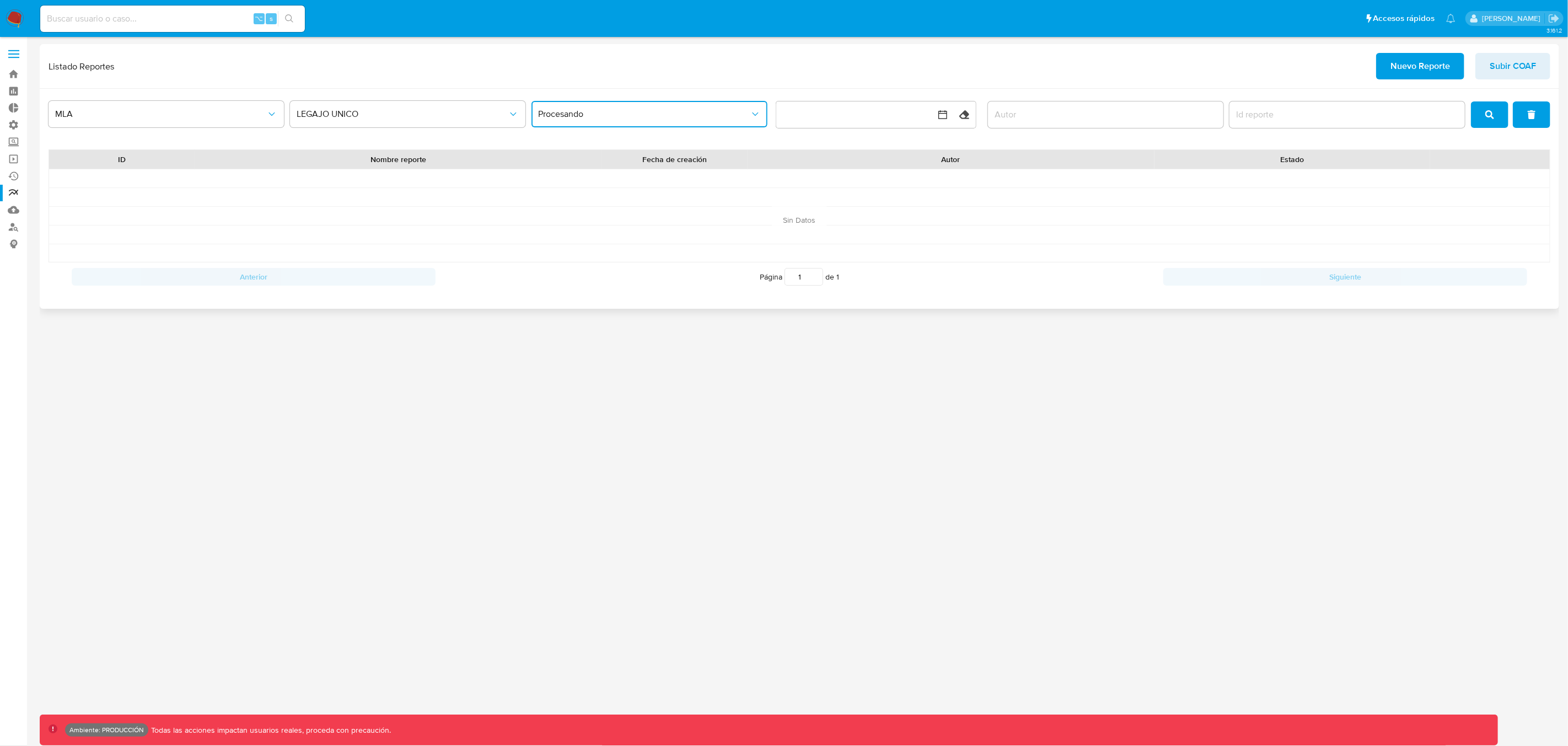
click at [614, 107] on button "Procesando" at bounding box center [649, 114] width 235 height 27
drag, startPoint x: 574, startPoint y: 174, endPoint x: 592, endPoint y: 170, distance: 18.4
click at [574, 174] on span "Completado" at bounding box center [562, 170] width 47 height 11
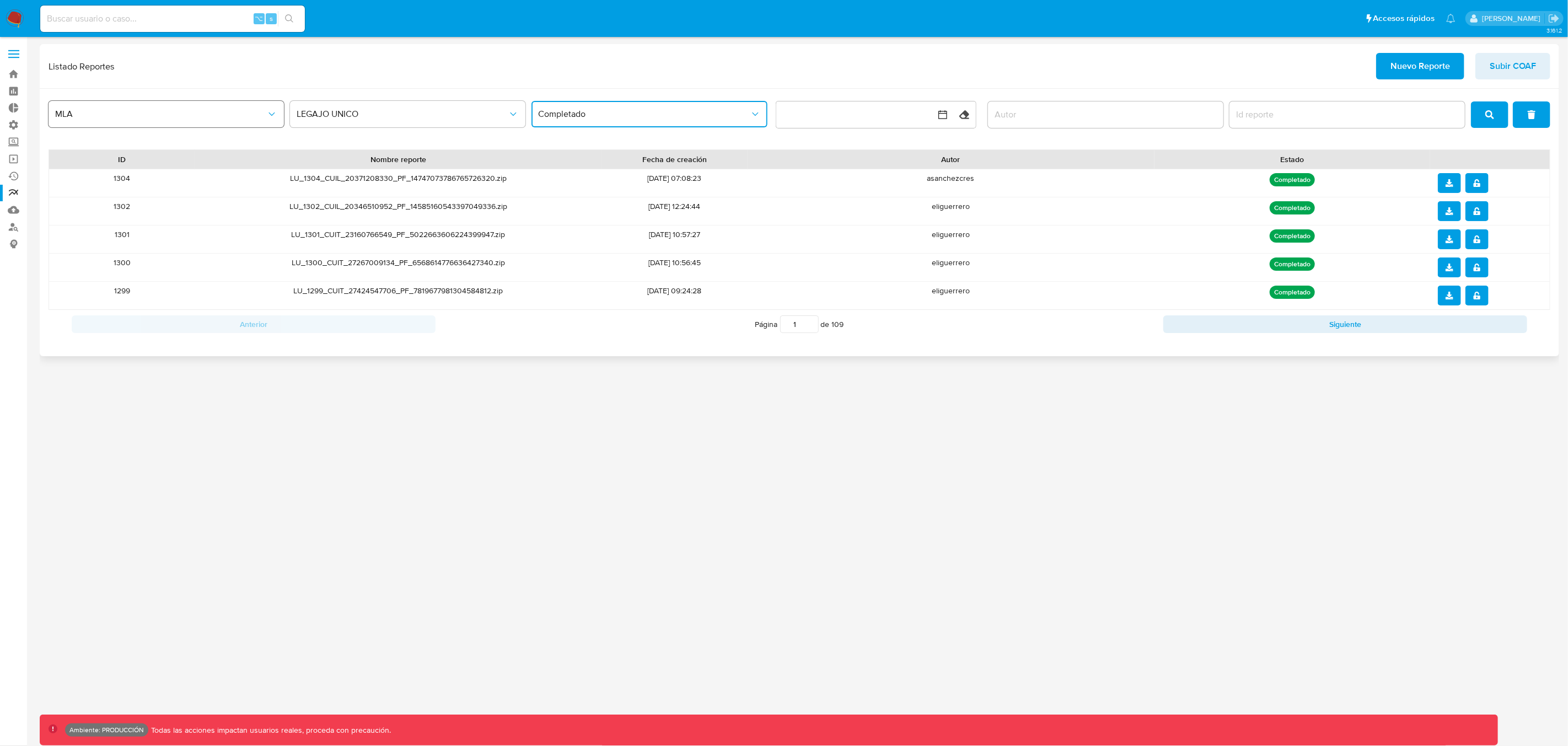
click at [132, 118] on span "MLA" at bounding box center [161, 113] width 212 height 11
click at [342, 122] on button "LEGAJO UNICO" at bounding box center [407, 114] width 235 height 27
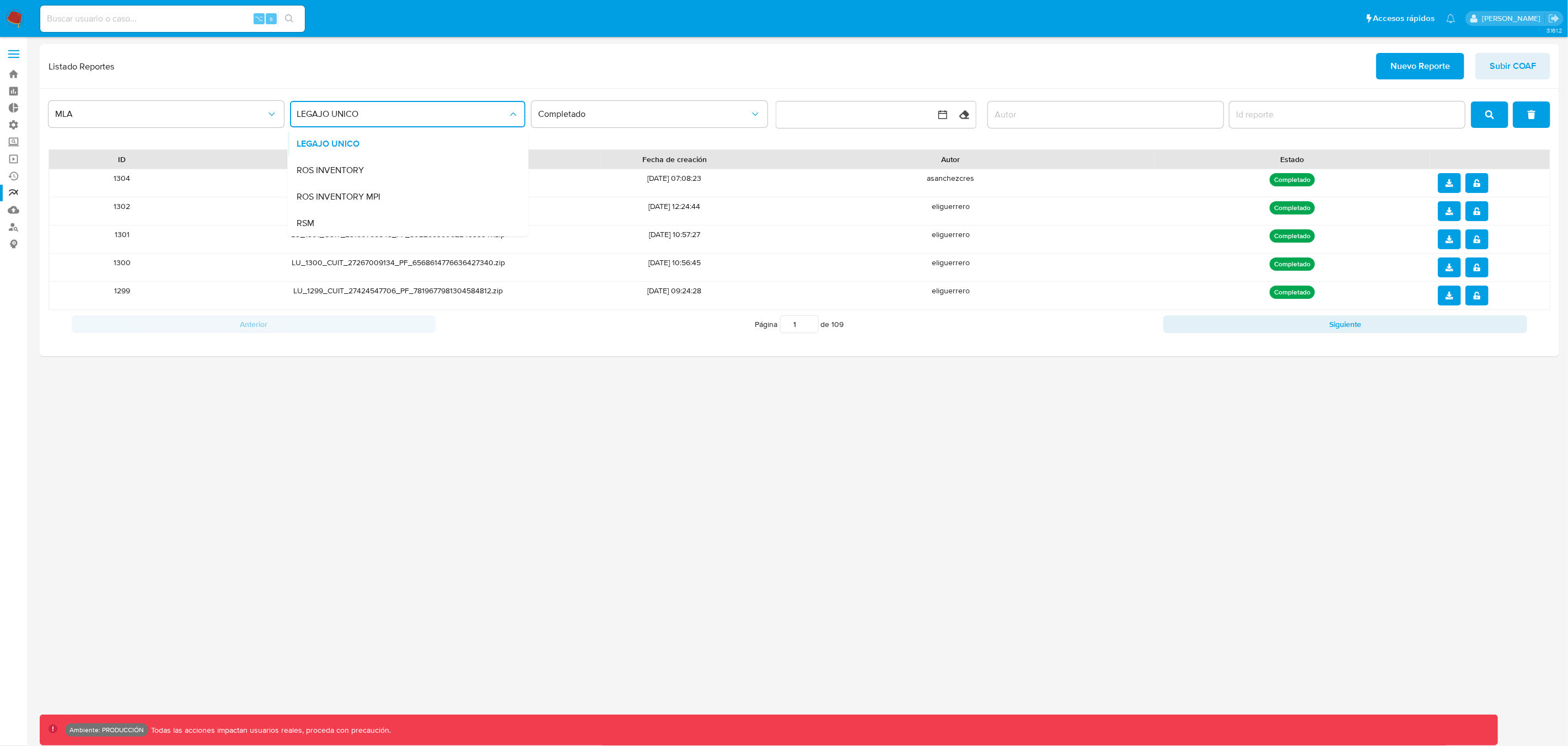
click at [333, 168] on span "ROS INVENTORY" at bounding box center [330, 170] width 67 height 11
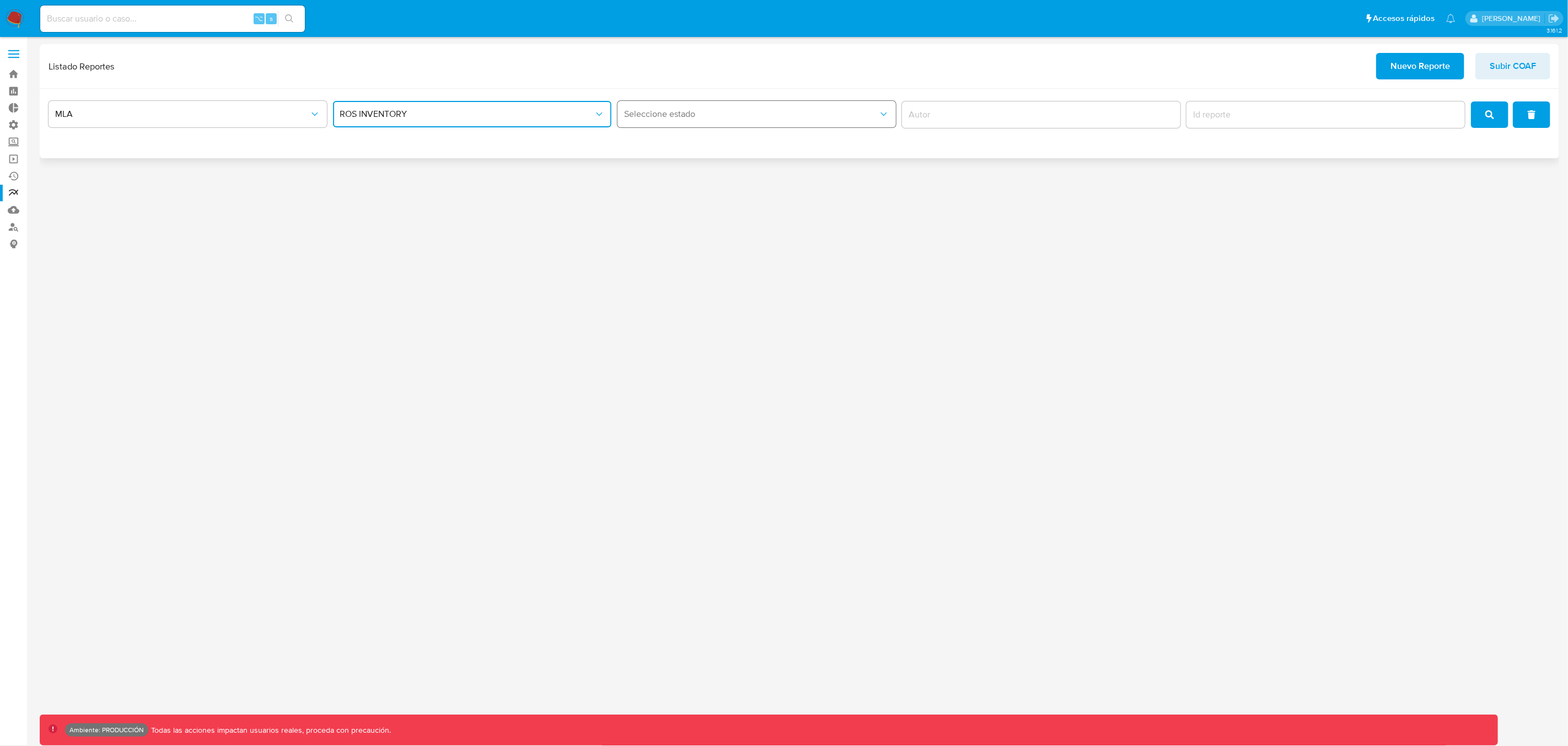
click at [719, 122] on button "Seleccione estado" at bounding box center [757, 114] width 279 height 27
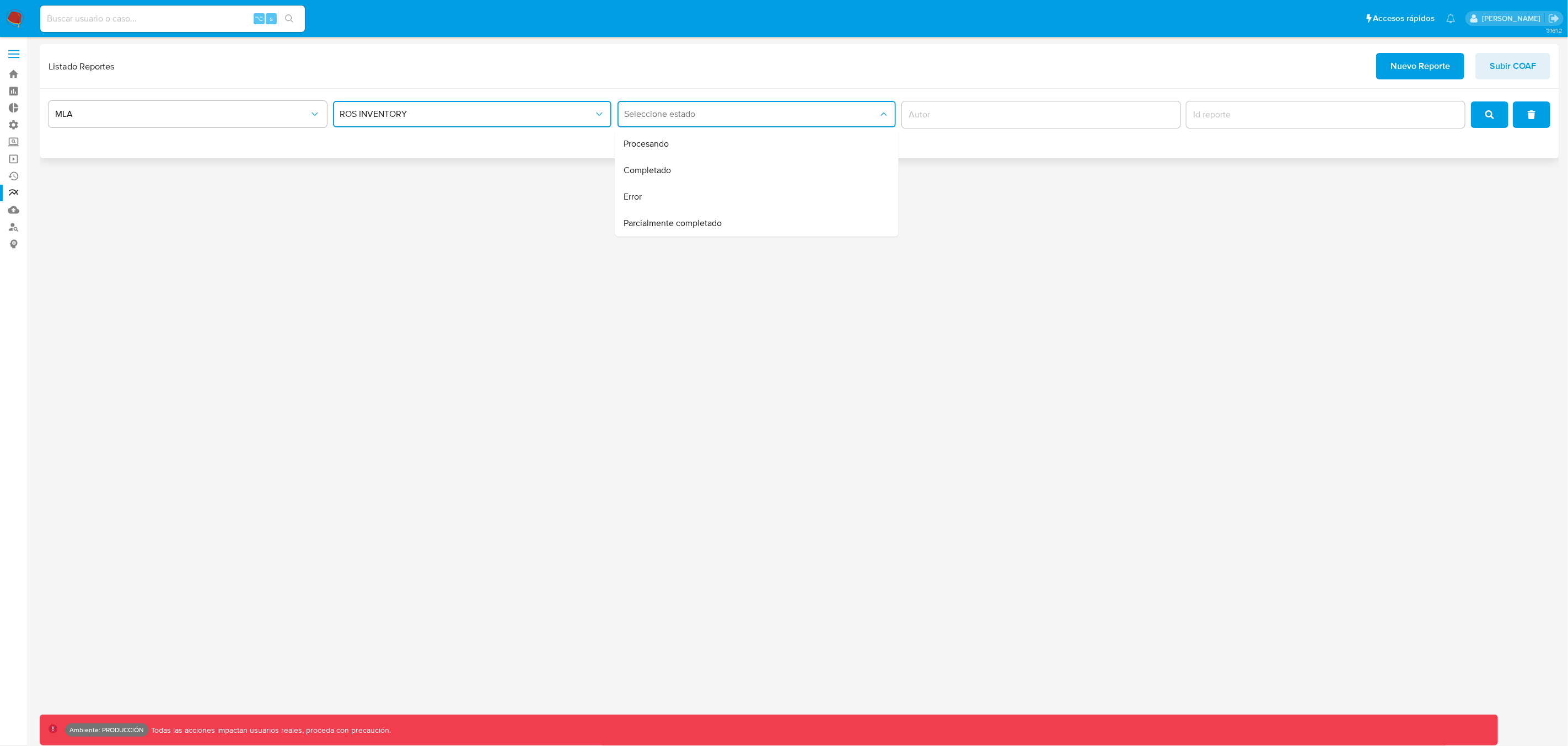
drag, startPoint x: 703, startPoint y: 147, endPoint x: 720, endPoint y: 147, distance: 17.0
click at [703, 147] on div "Procesando" at bounding box center [754, 144] width 259 height 27
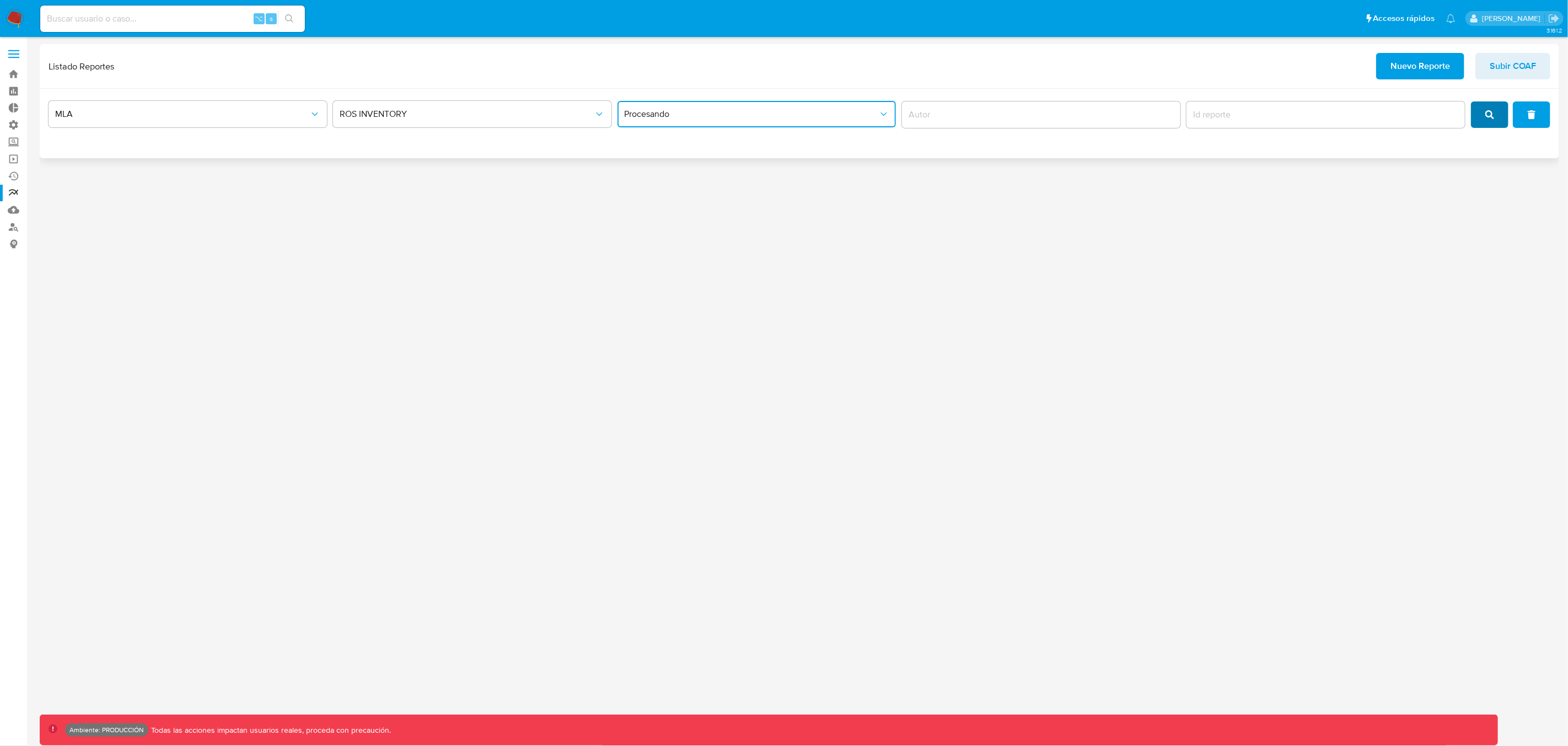
click at [1488, 115] on icon "search" at bounding box center [1489, 114] width 9 height 9
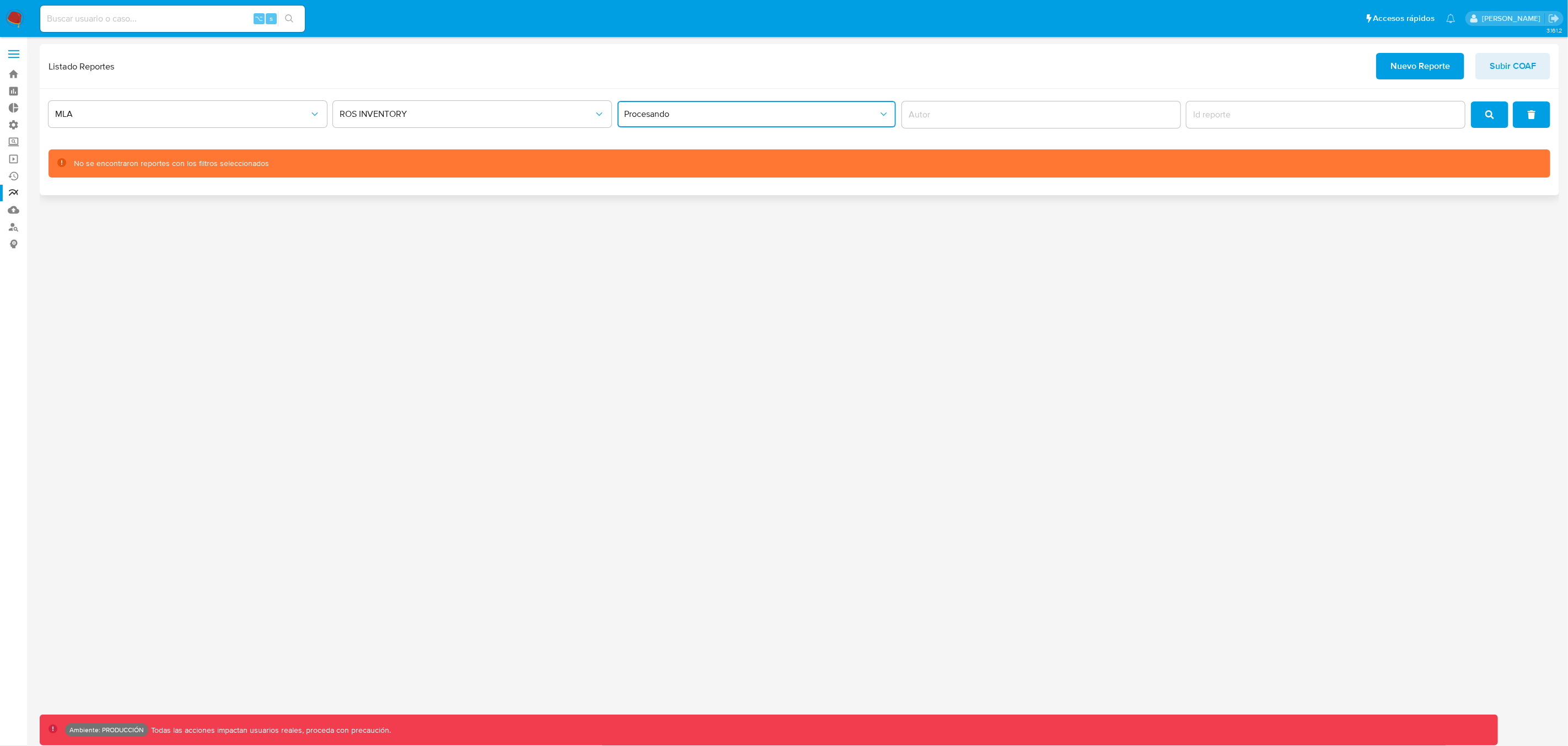
click at [700, 119] on span "Procesando" at bounding box center [751, 113] width 254 height 11
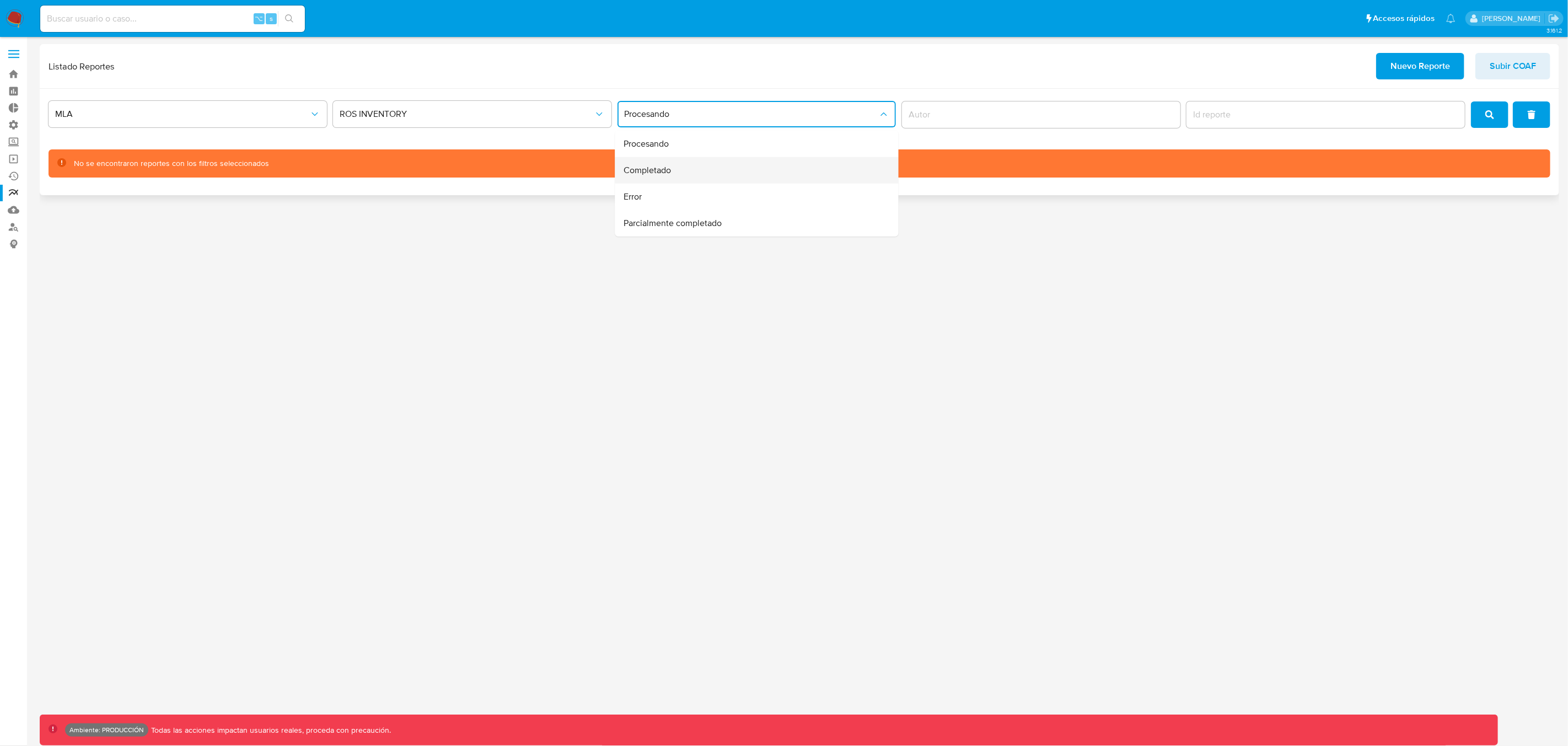
click at [669, 169] on span "Completado" at bounding box center [648, 170] width 47 height 11
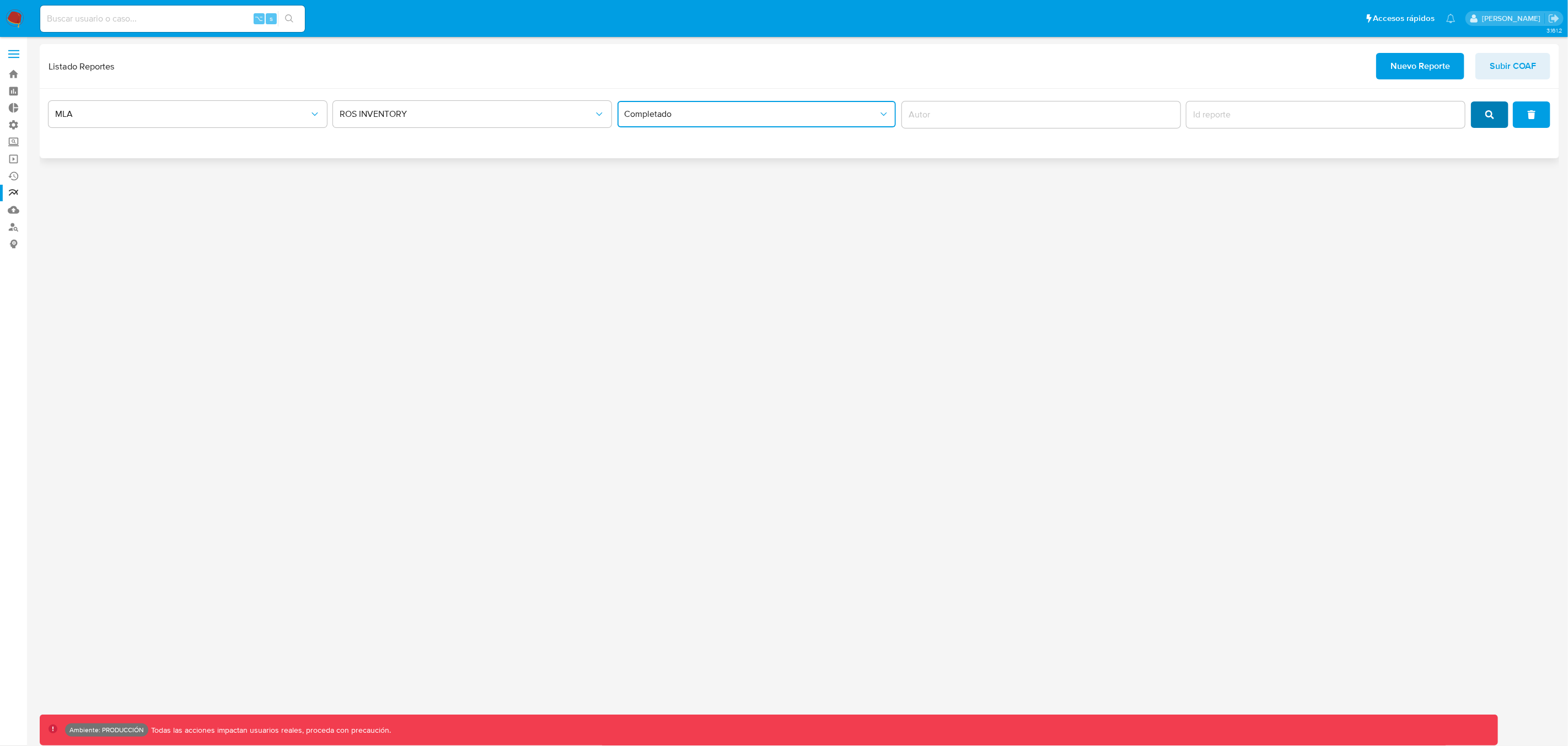
click at [1485, 117] on button "search" at bounding box center [1489, 115] width 38 height 27
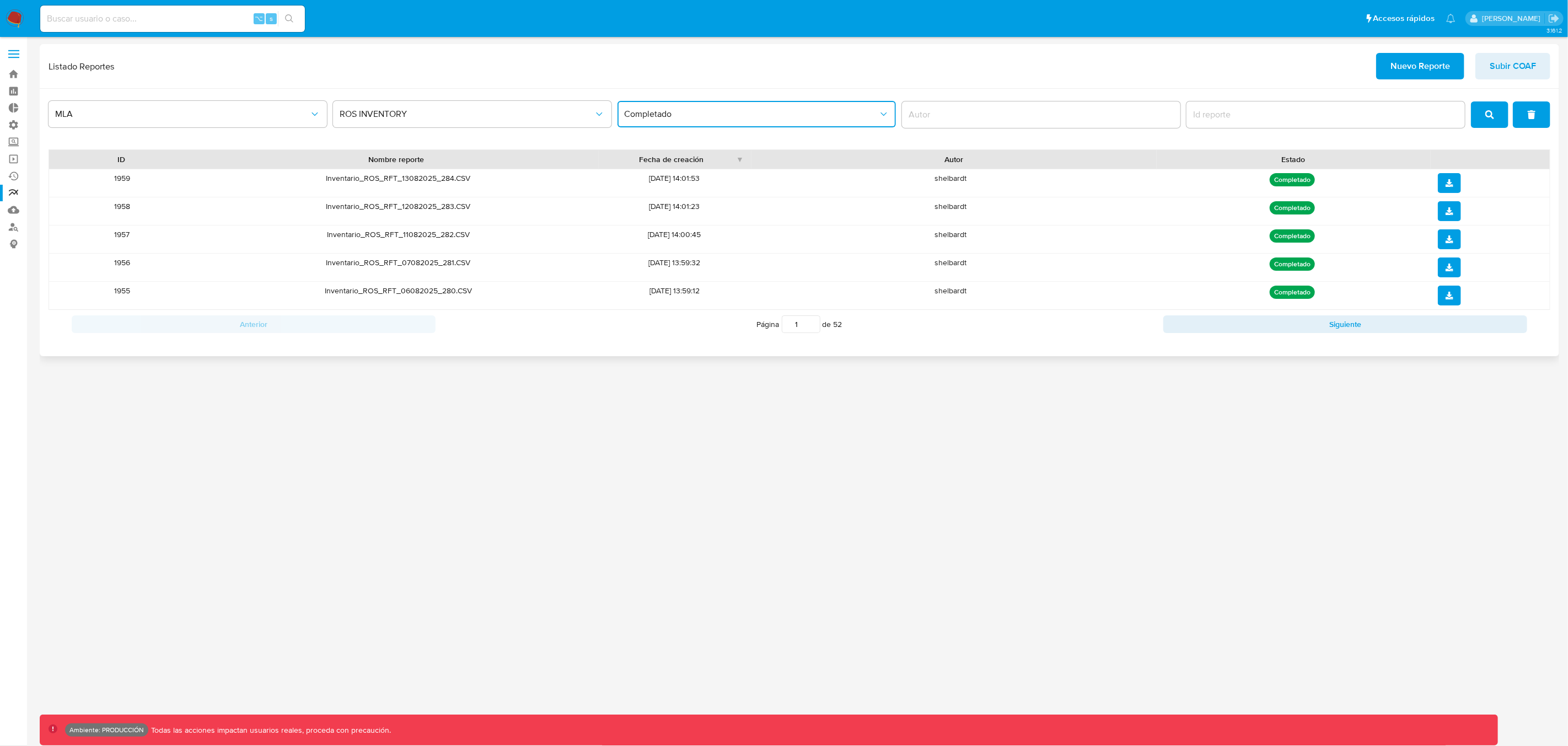
click at [704, 122] on button "Completado" at bounding box center [757, 114] width 279 height 27
click at [686, 196] on div "Error" at bounding box center [754, 197] width 259 height 27
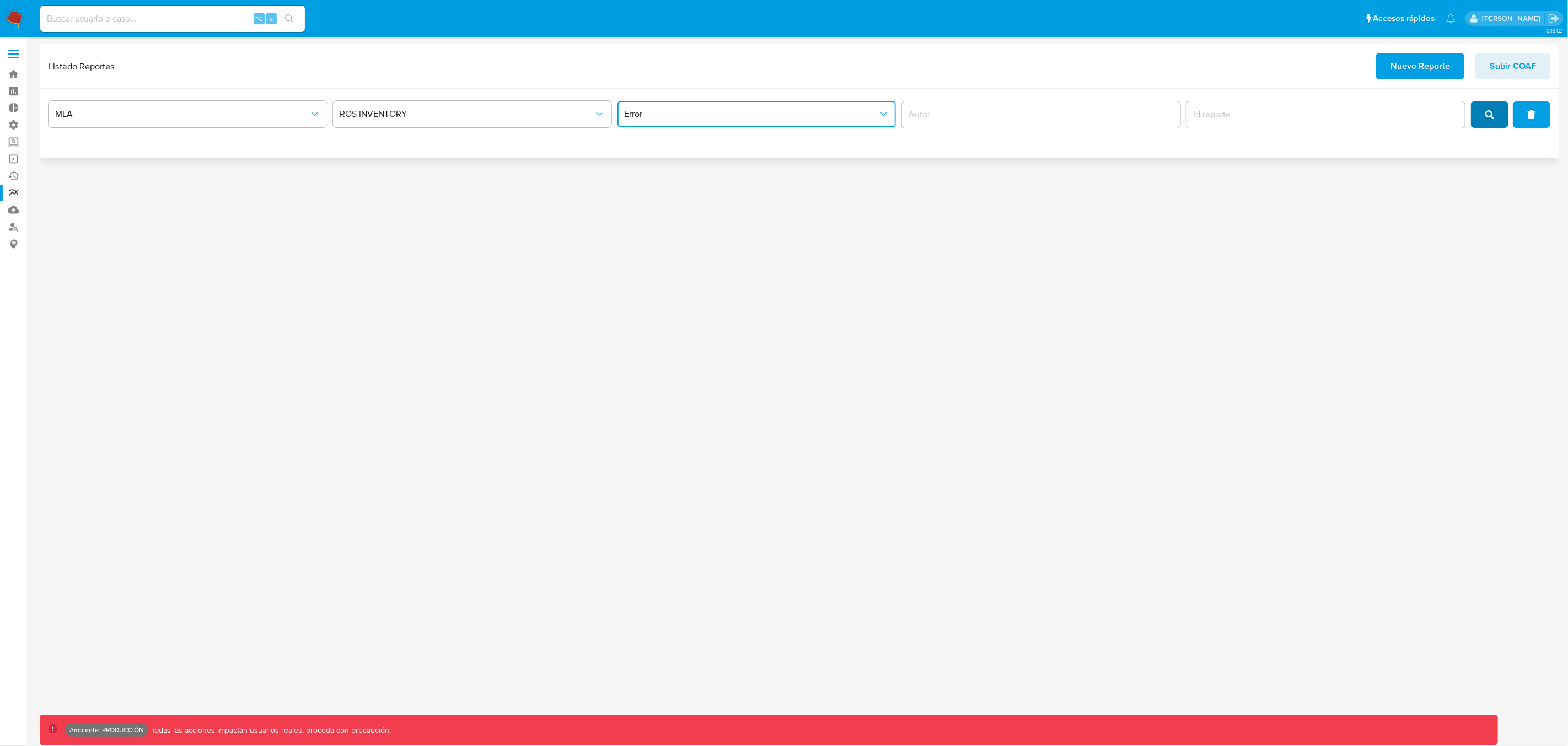
click at [1485, 114] on button "search" at bounding box center [1489, 115] width 38 height 27
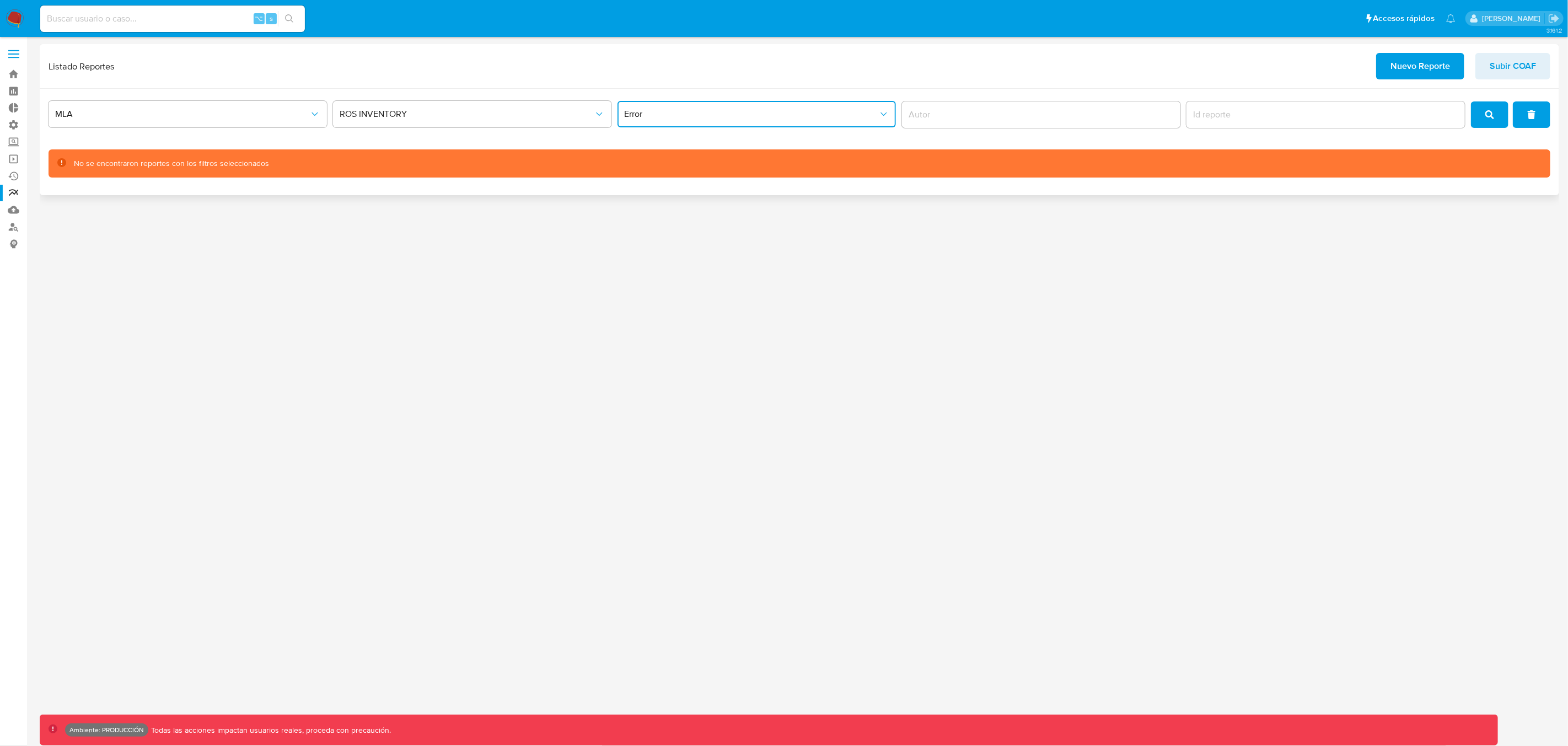
click at [733, 118] on span "Error" at bounding box center [751, 113] width 254 height 11
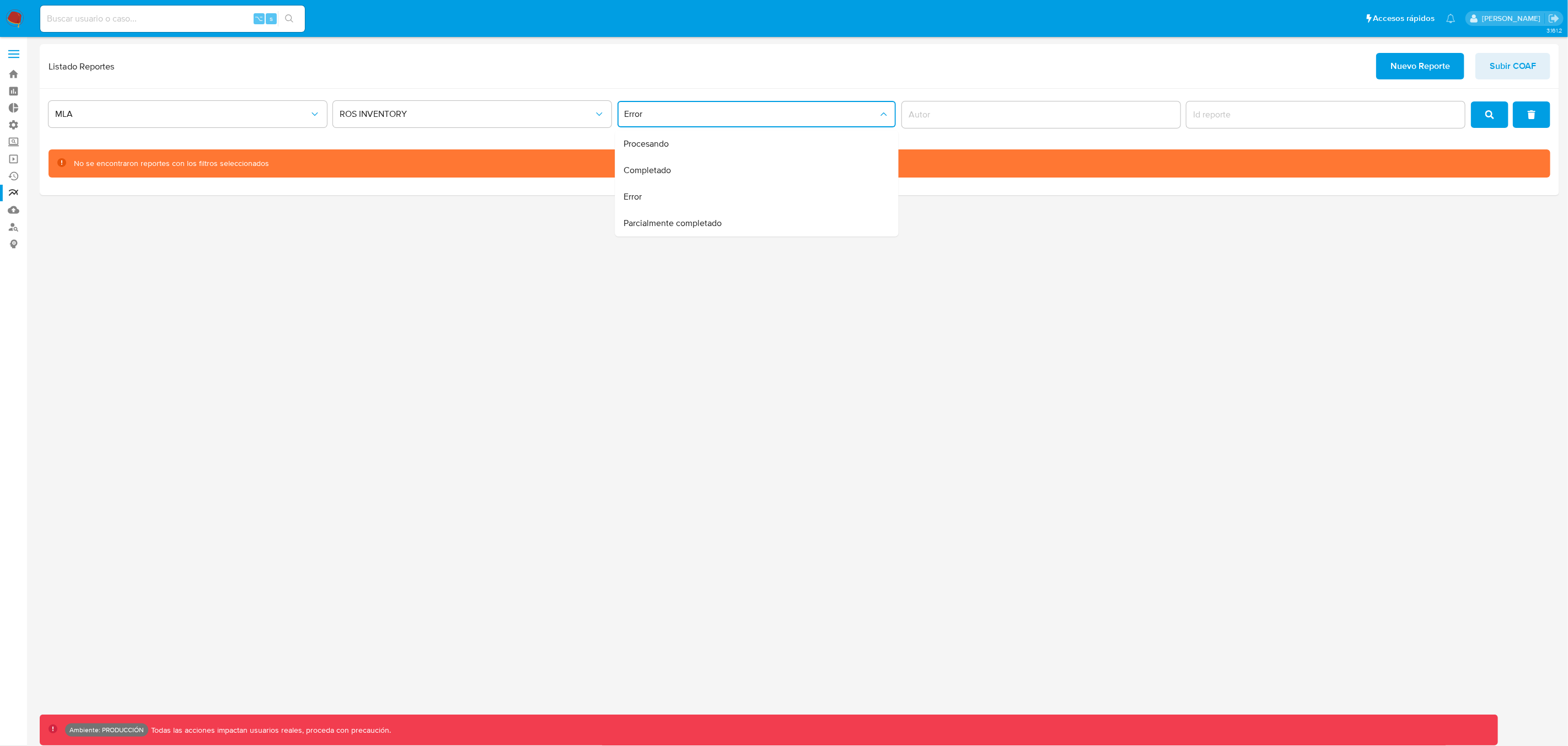
click at [685, 230] on div "Parcialmente completado" at bounding box center [754, 223] width 259 height 27
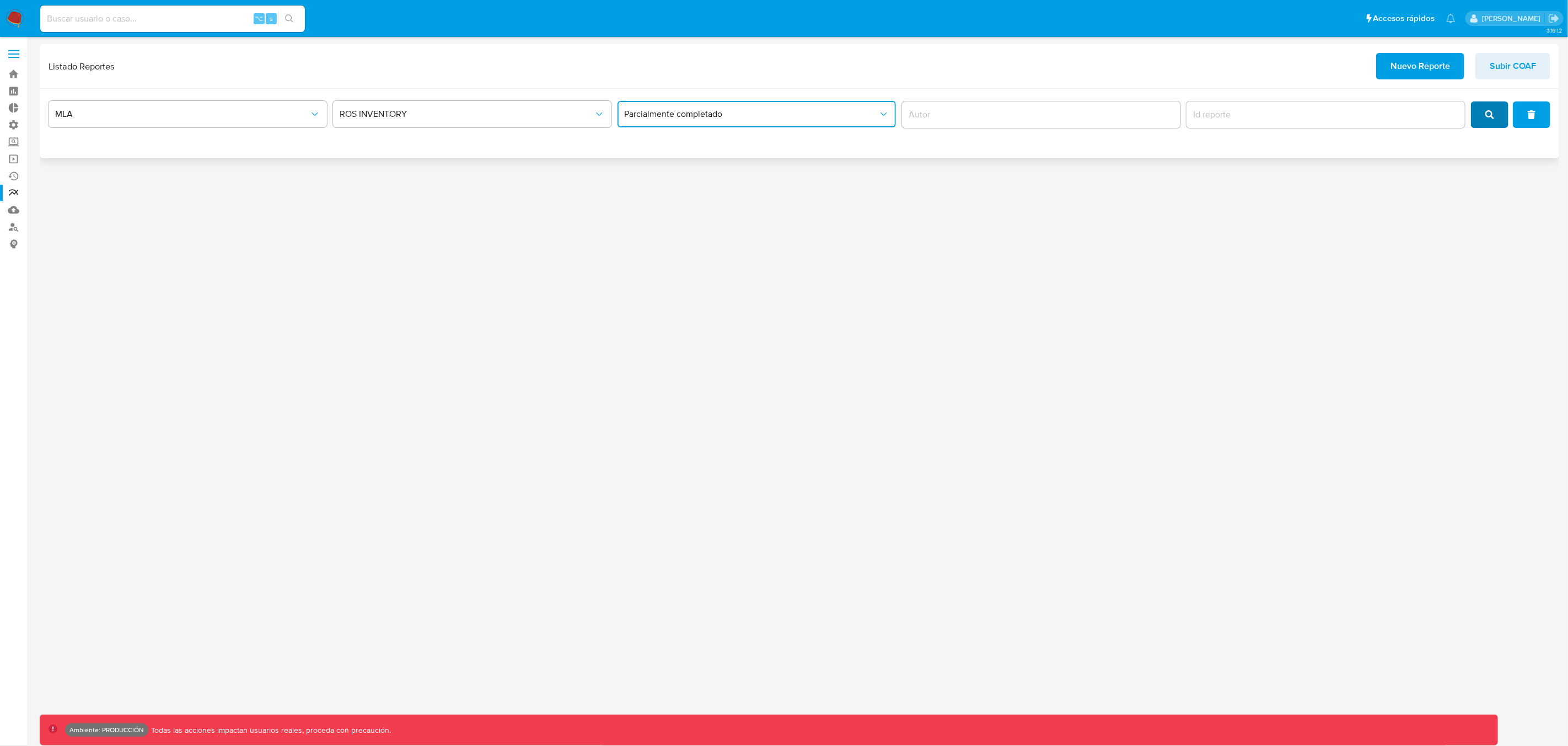
click at [1481, 123] on button "search" at bounding box center [1489, 115] width 38 height 27
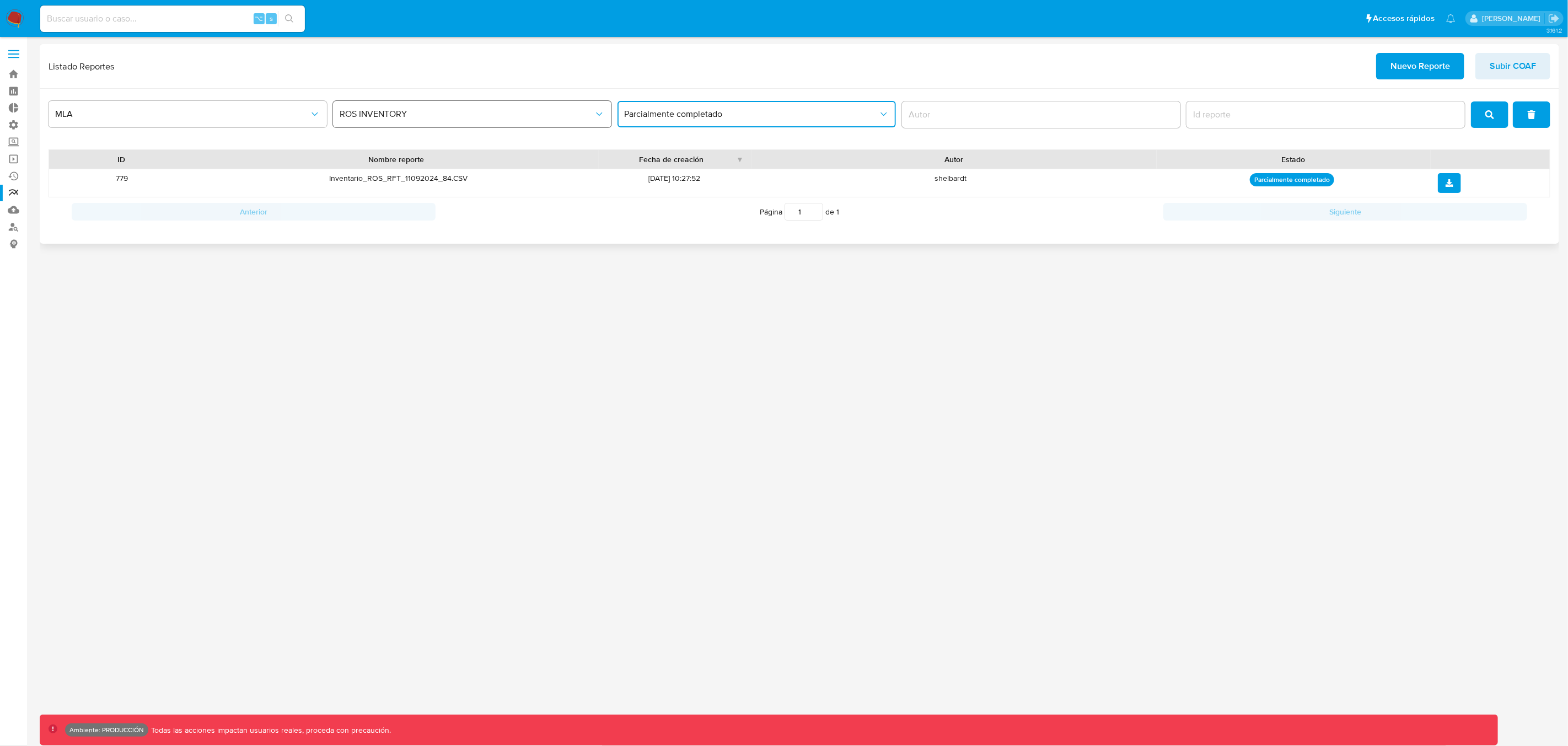
click at [381, 123] on button "ROS INVENTORY" at bounding box center [473, 114] width 279 height 27
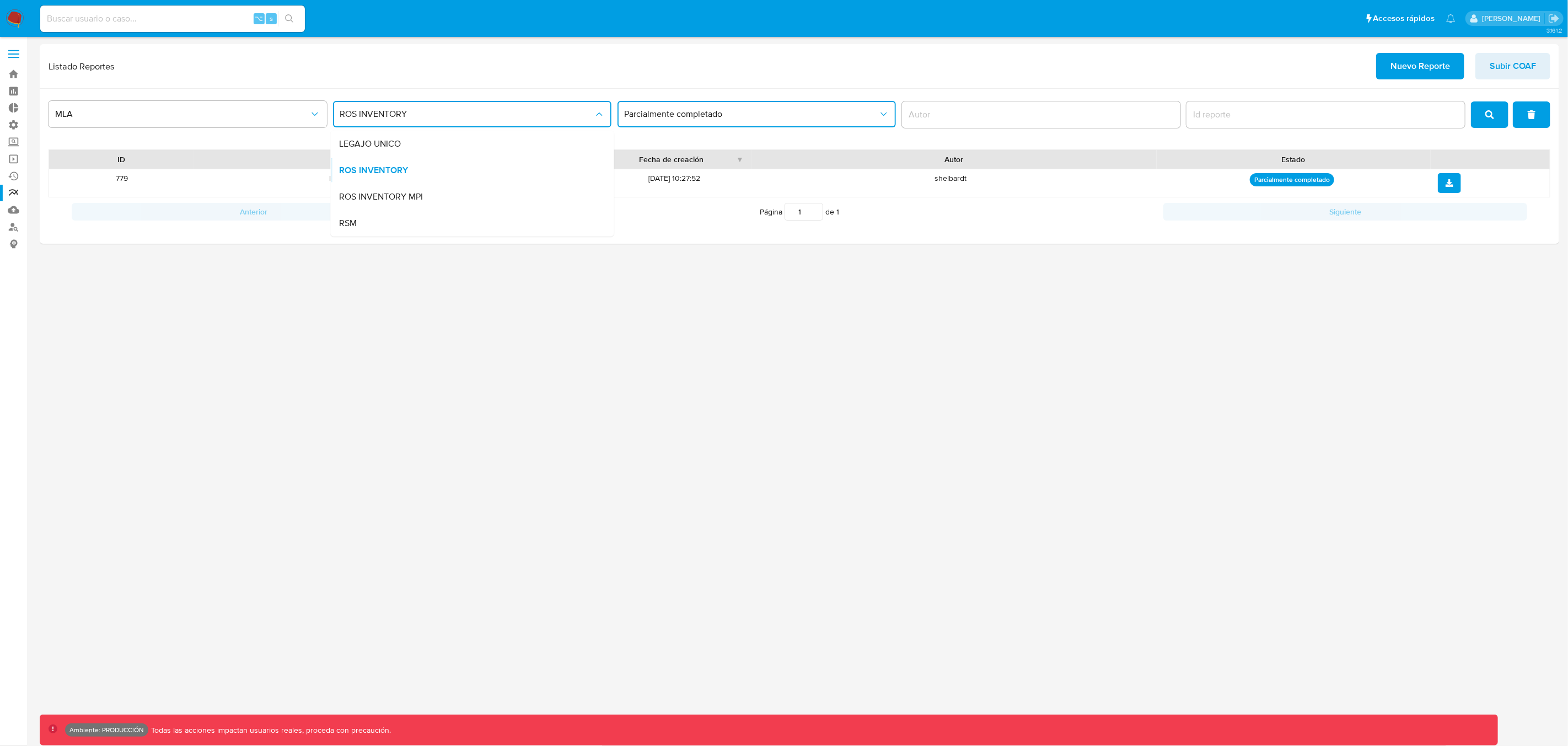
click at [364, 194] on span "ROS INVENTORY MPI" at bounding box center [382, 196] width 84 height 11
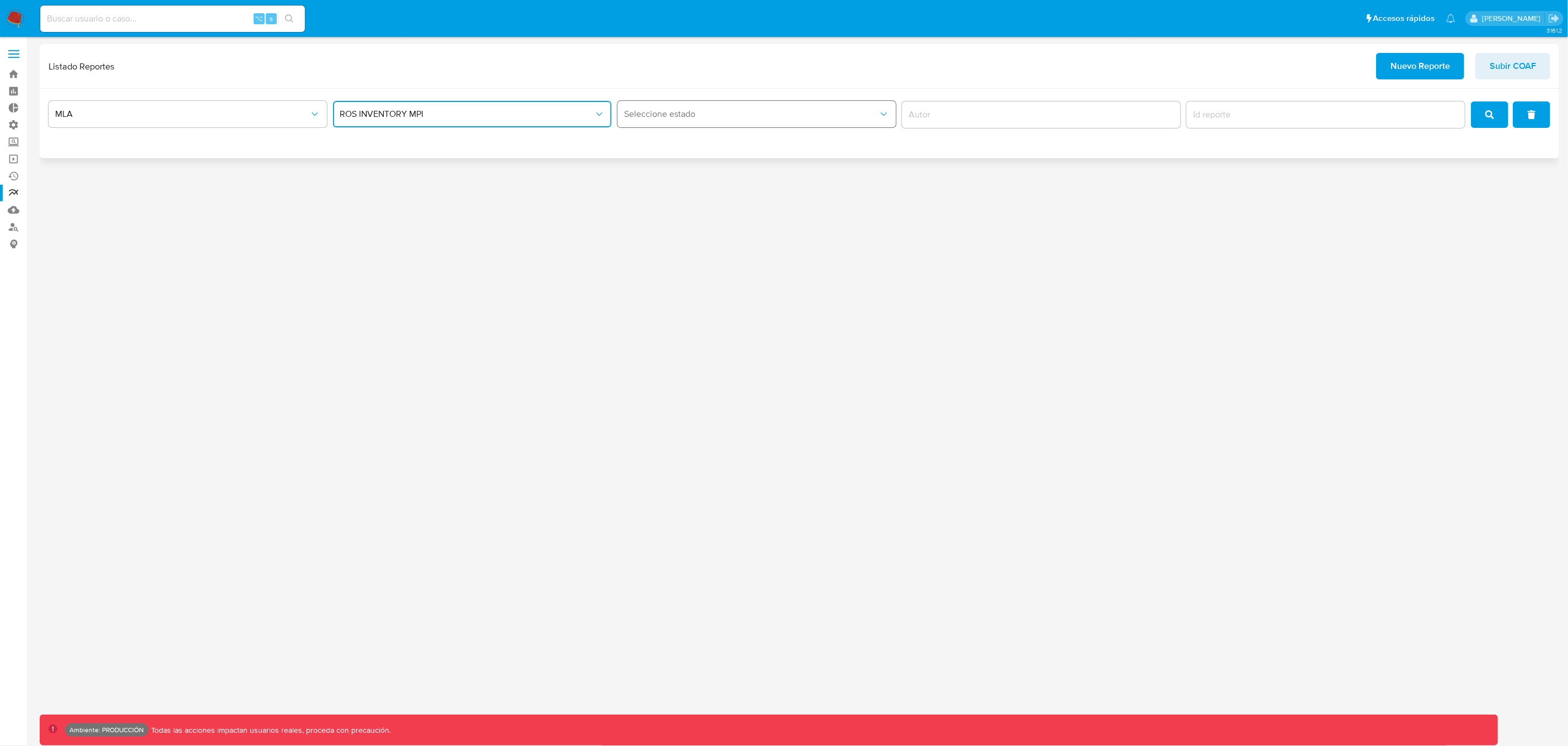
click at [706, 123] on button "Seleccione estado" at bounding box center [757, 114] width 279 height 27
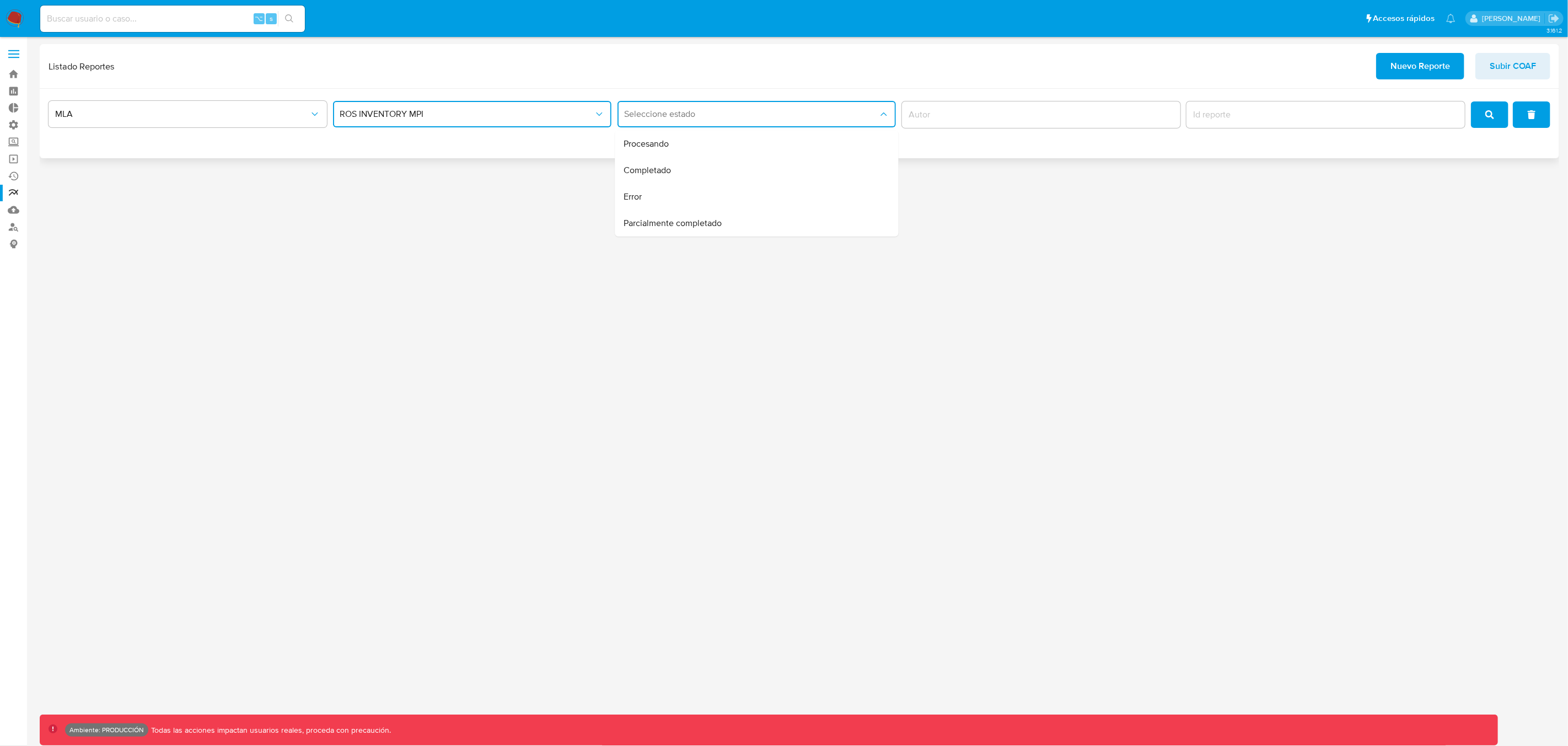
click at [724, 156] on div "Procesando" at bounding box center [754, 144] width 259 height 27
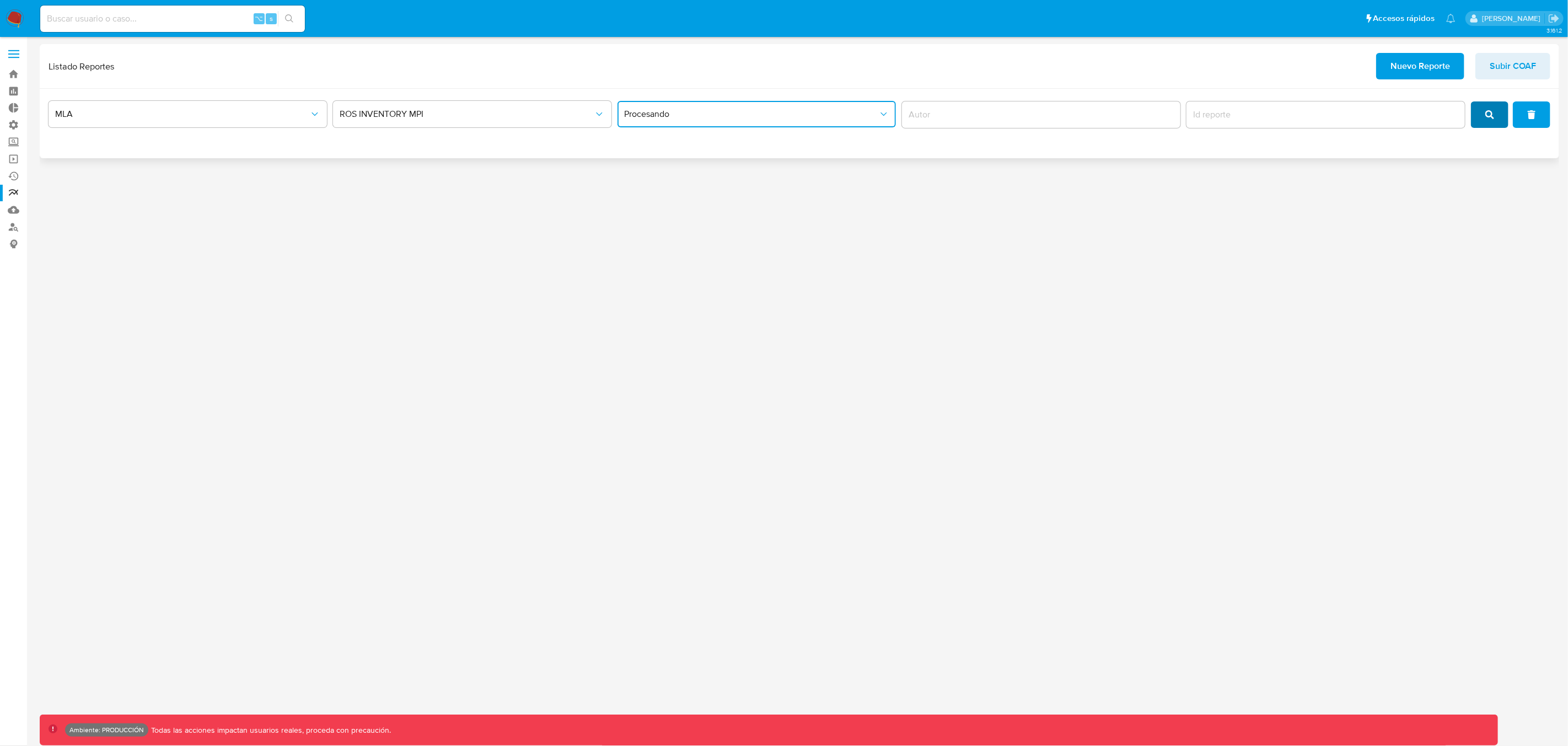
click at [1492, 115] on icon "search" at bounding box center [1489, 114] width 9 height 9
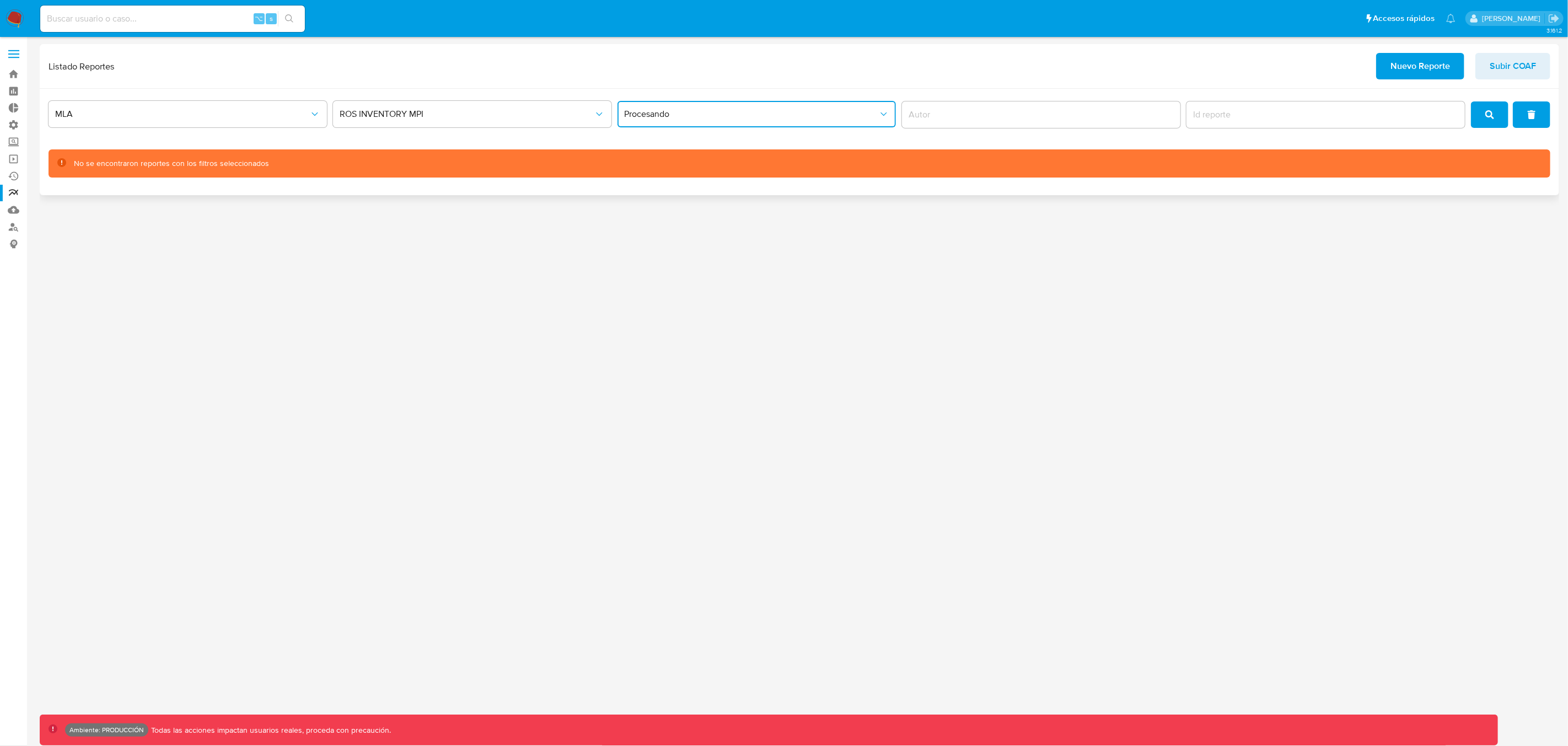
drag, startPoint x: 760, startPoint y: 113, endPoint x: 740, endPoint y: 124, distance: 22.8
click at [760, 113] on span "Procesando" at bounding box center [751, 113] width 254 height 11
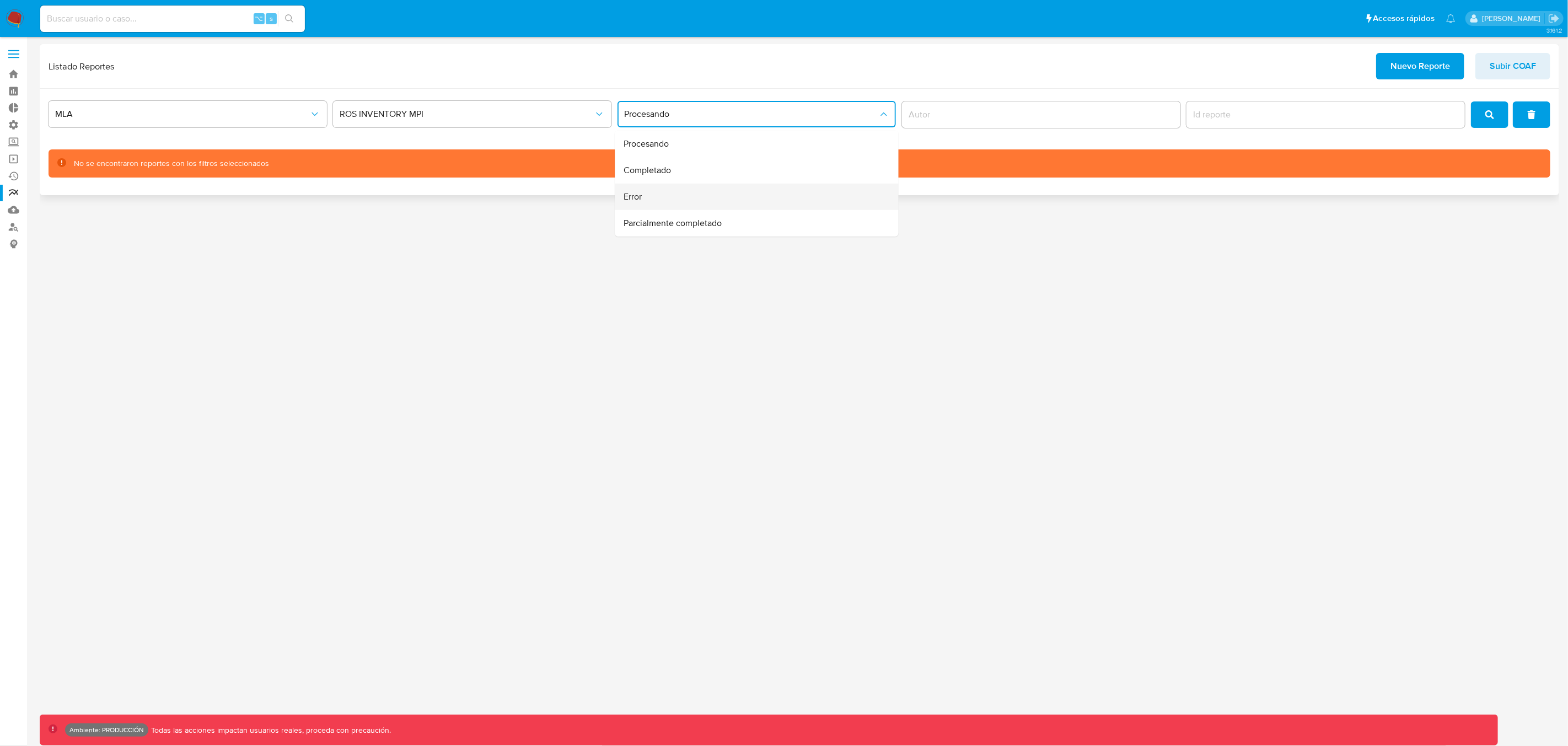
click at [712, 184] on div "Error" at bounding box center [754, 197] width 259 height 27
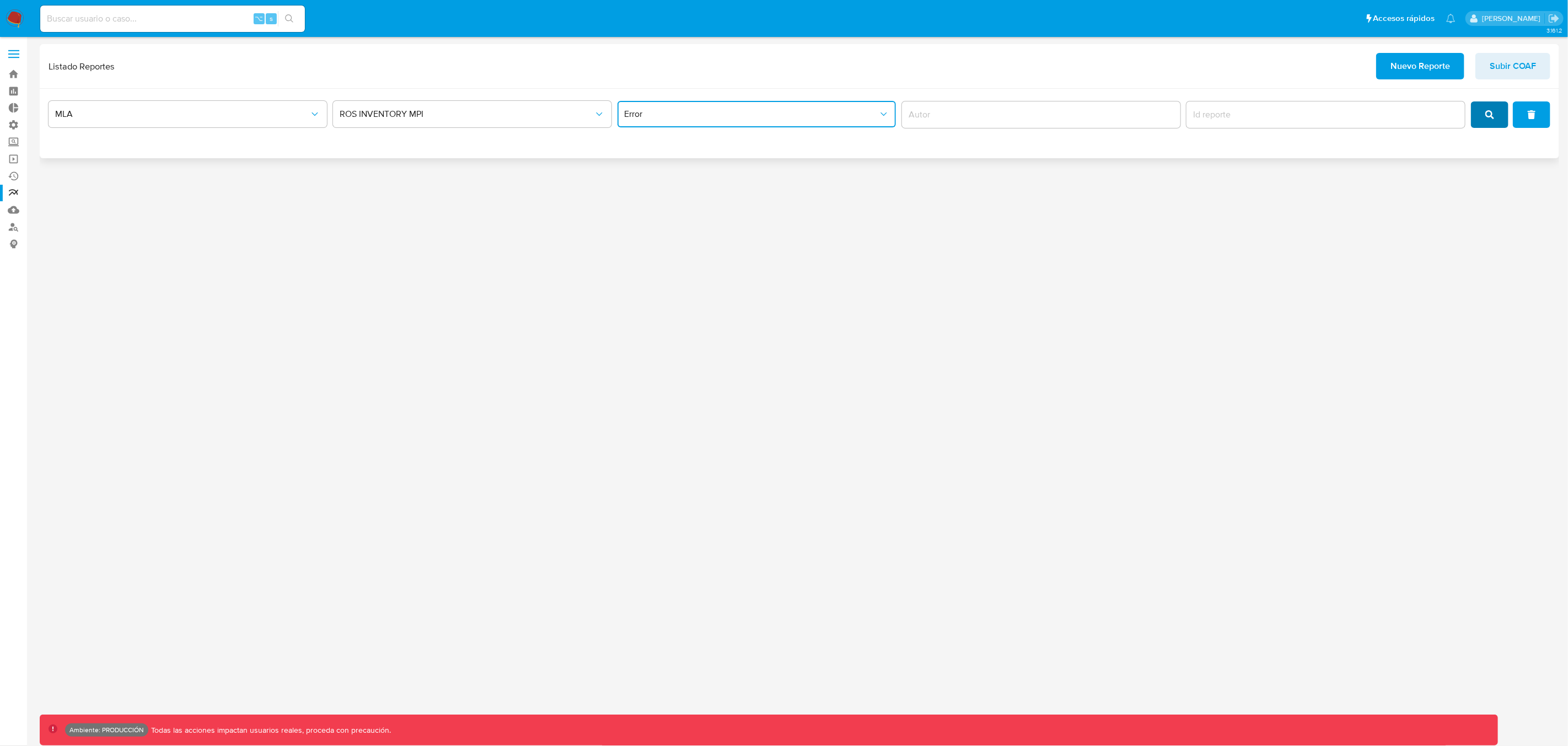
click at [1487, 117] on button "search" at bounding box center [1489, 115] width 38 height 27
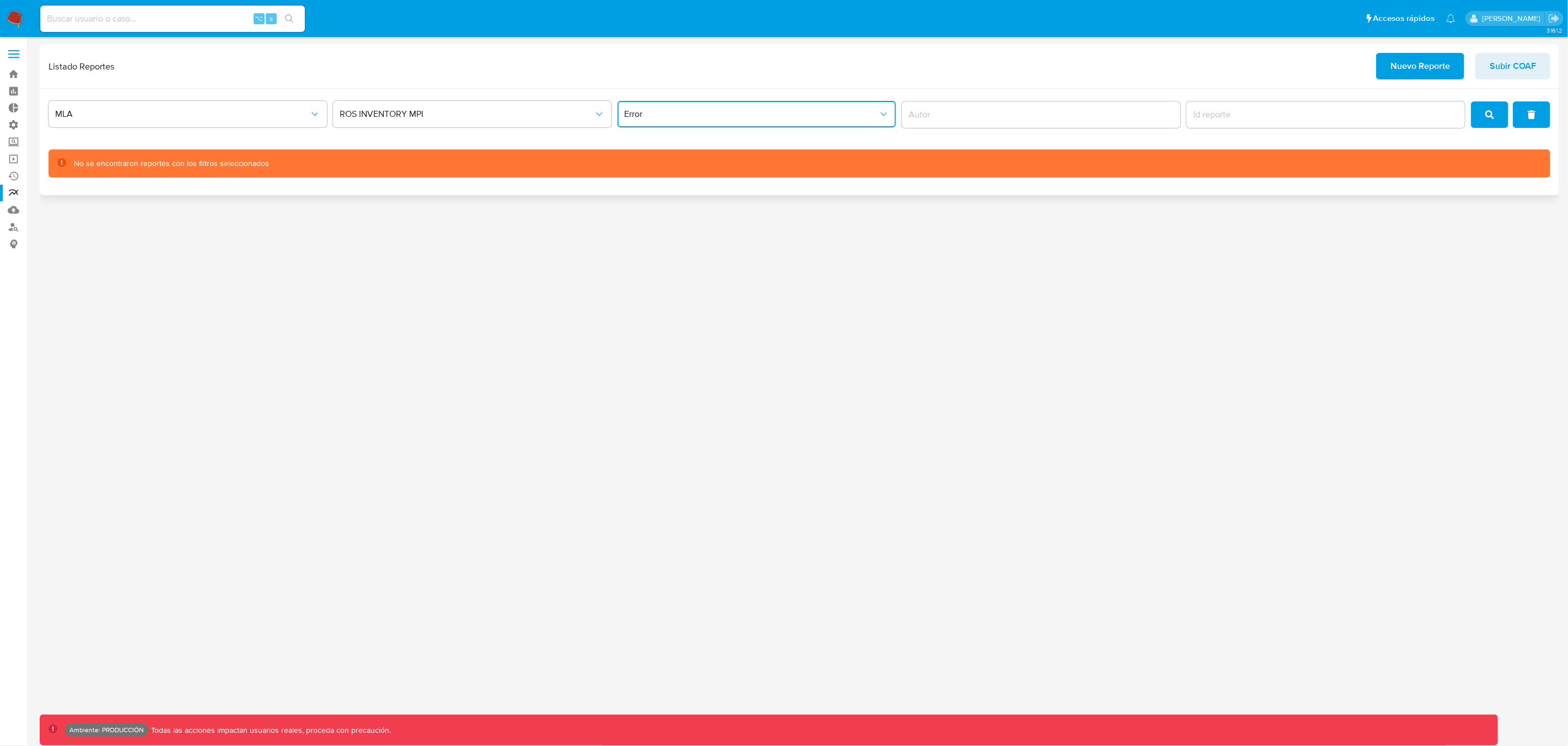
click at [671, 117] on span "Error" at bounding box center [751, 113] width 254 height 11
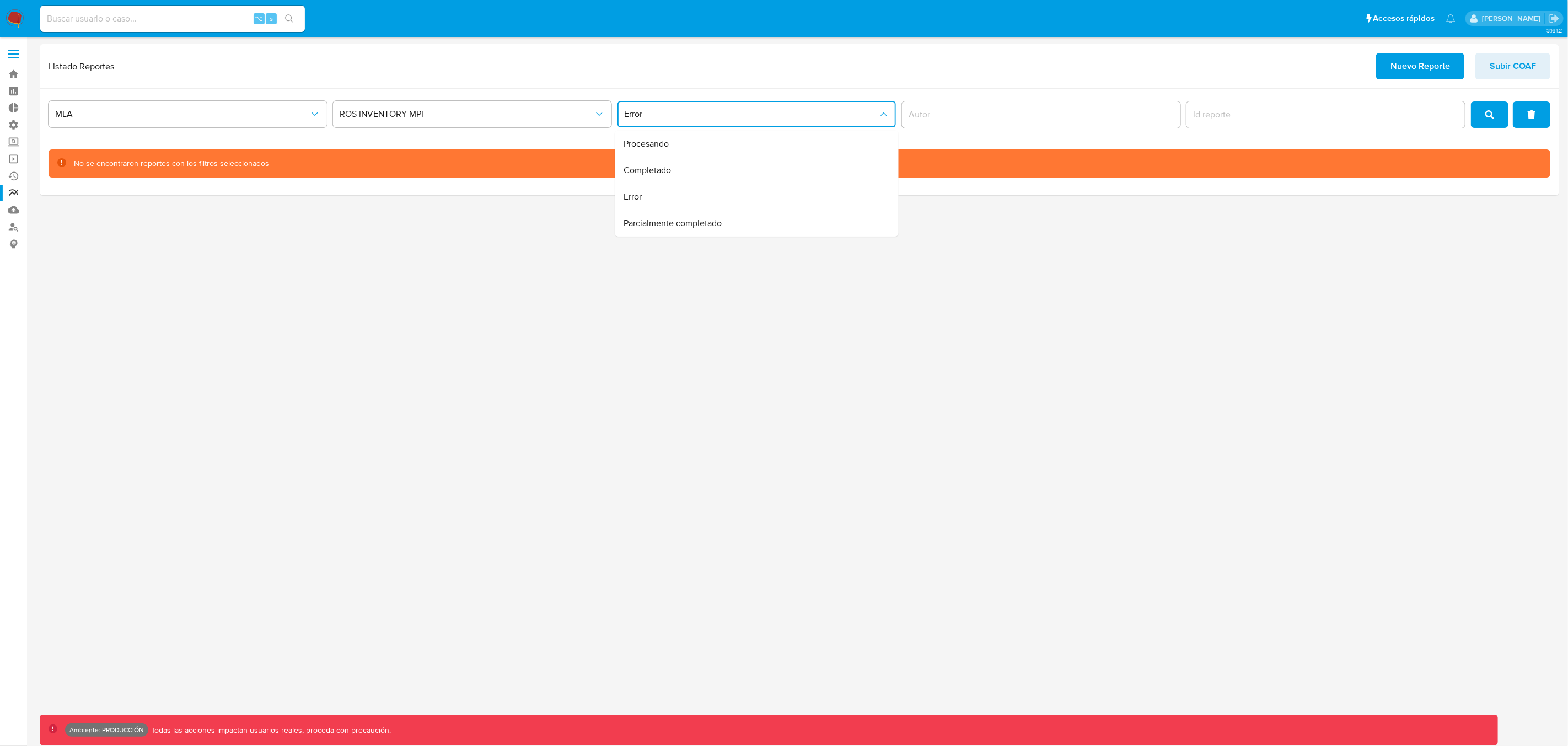
click at [672, 201] on div "Error" at bounding box center [754, 197] width 259 height 27
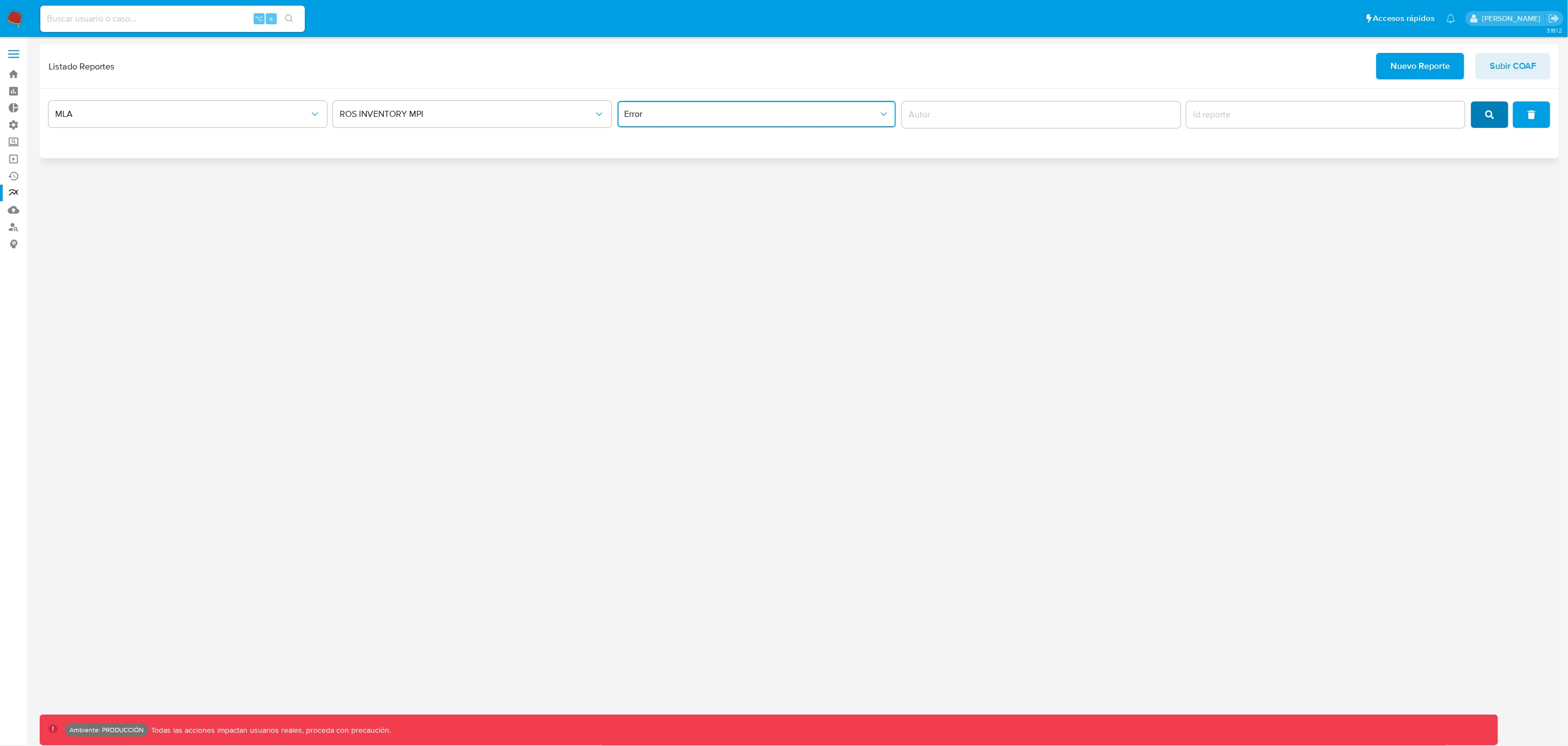
click at [1487, 108] on span "search" at bounding box center [1489, 114] width 9 height 24
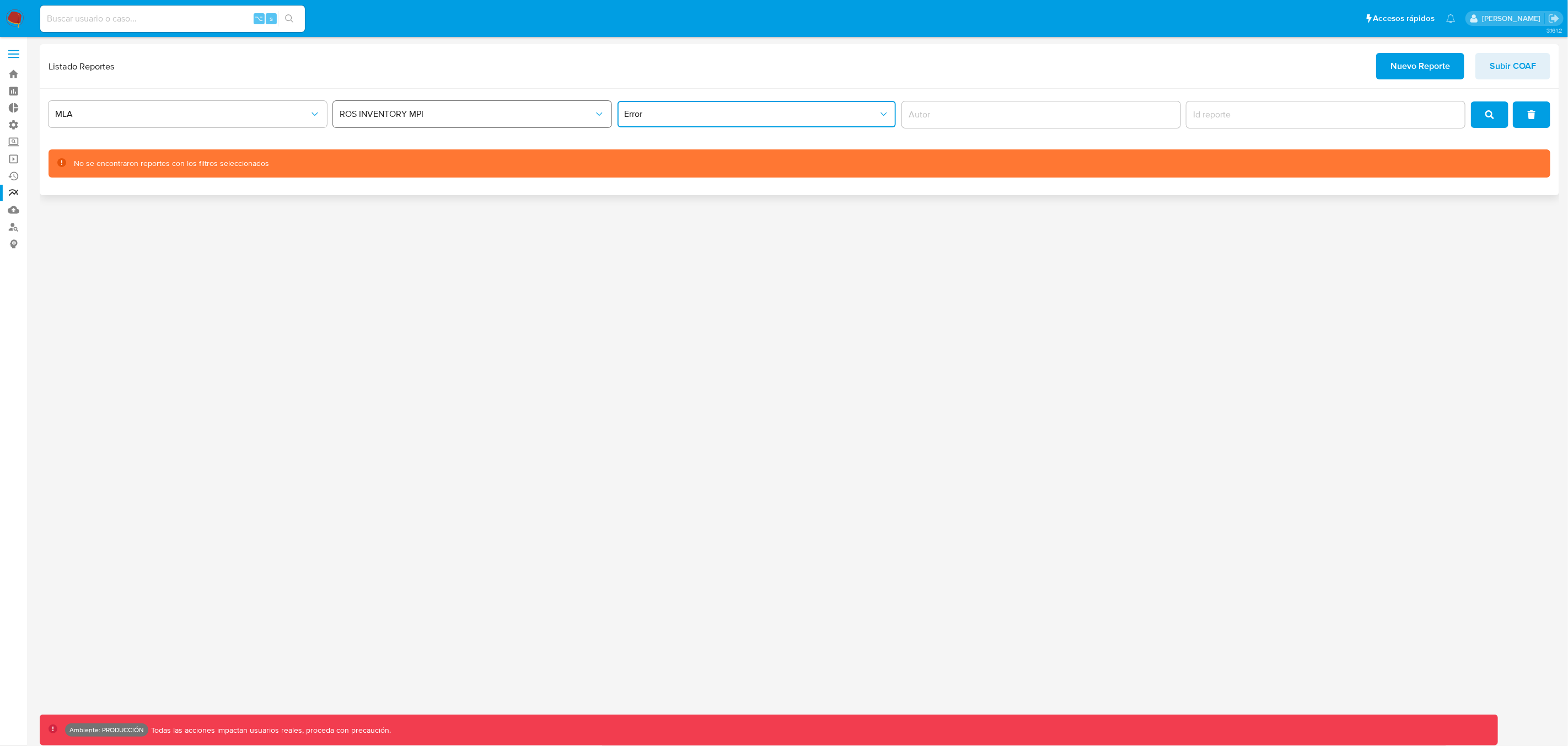
click at [363, 108] on span "ROS INVENTORY MPI" at bounding box center [467, 113] width 254 height 11
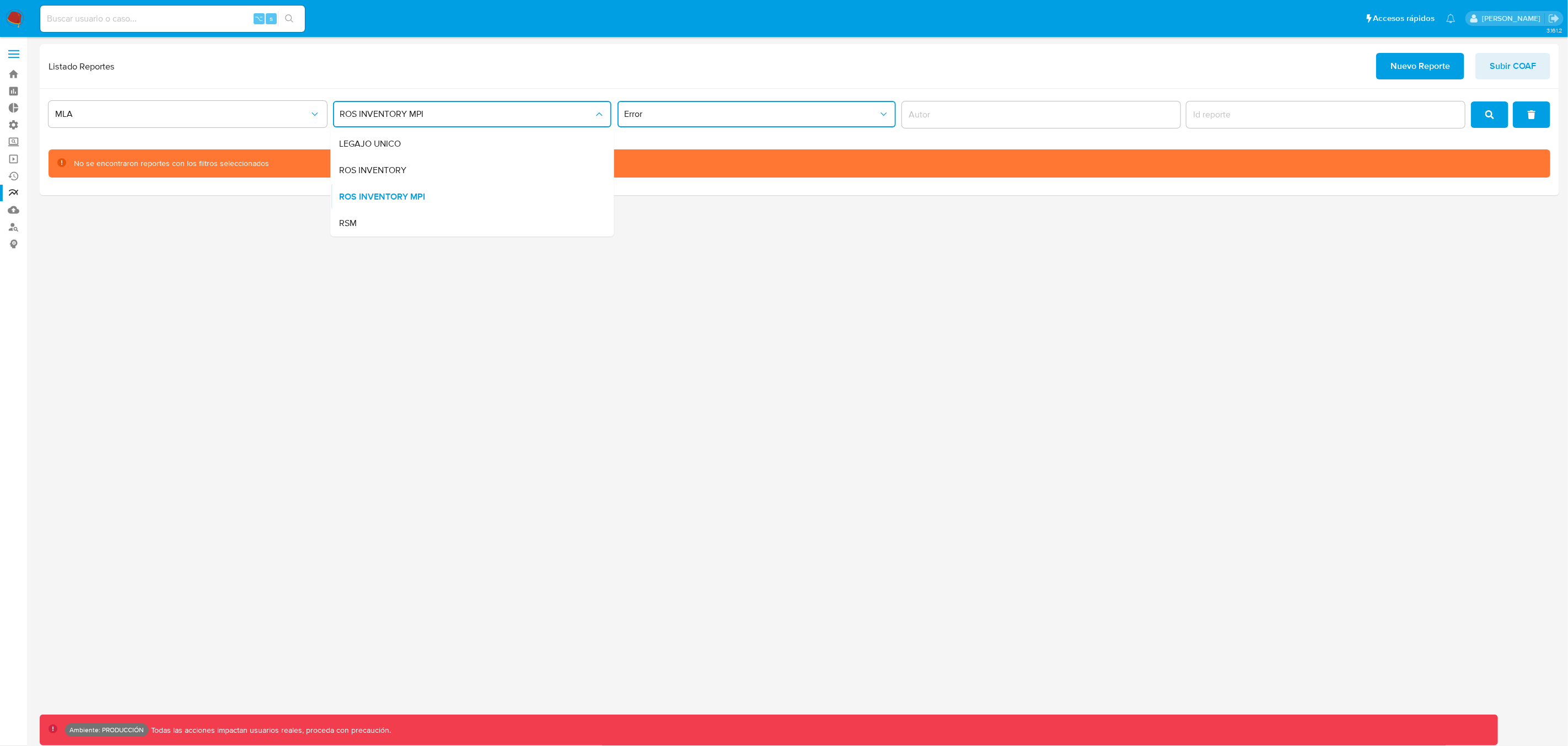
click at [361, 226] on div "RSM" at bounding box center [469, 223] width 259 height 27
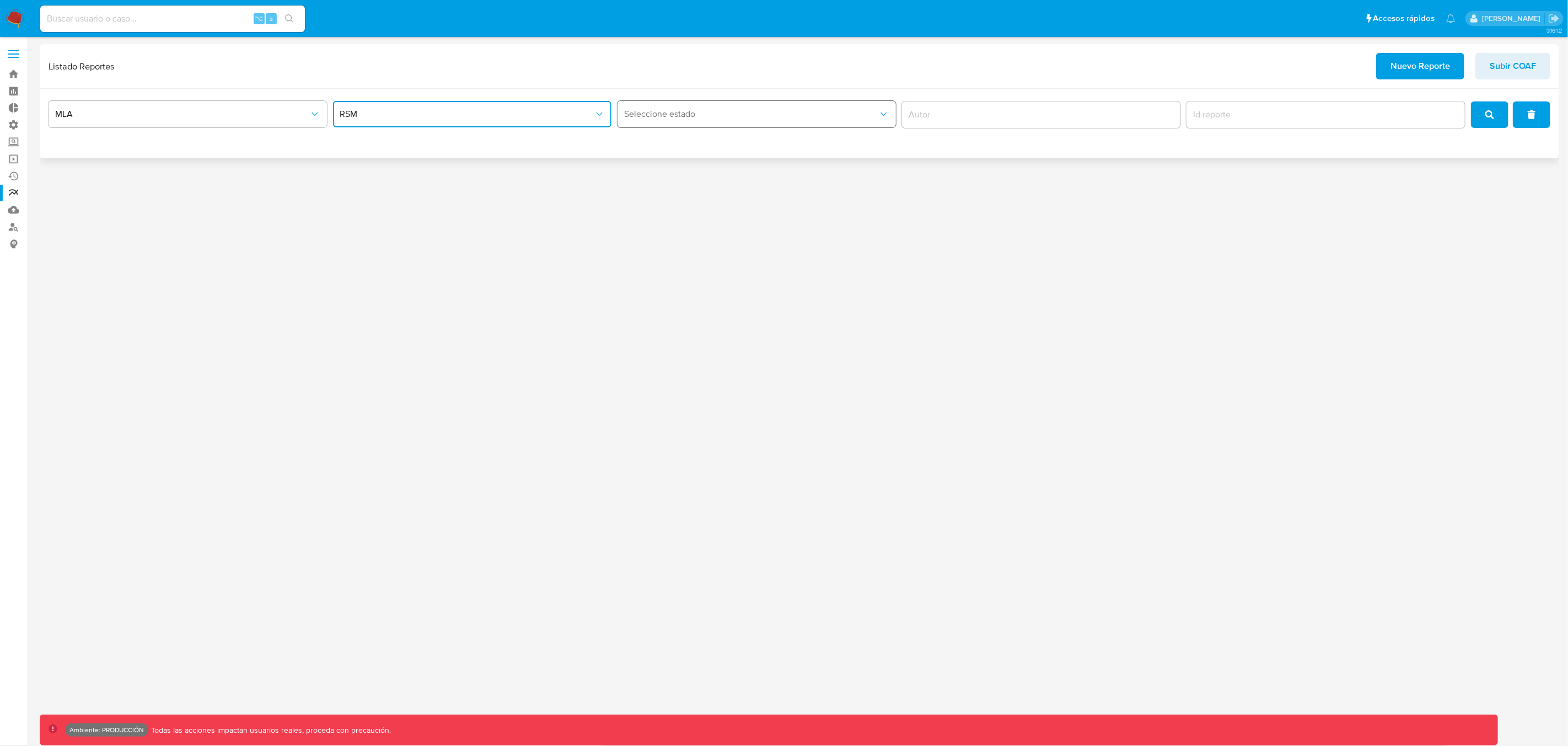
click at [688, 112] on span "Seleccione estado" at bounding box center [751, 113] width 254 height 11
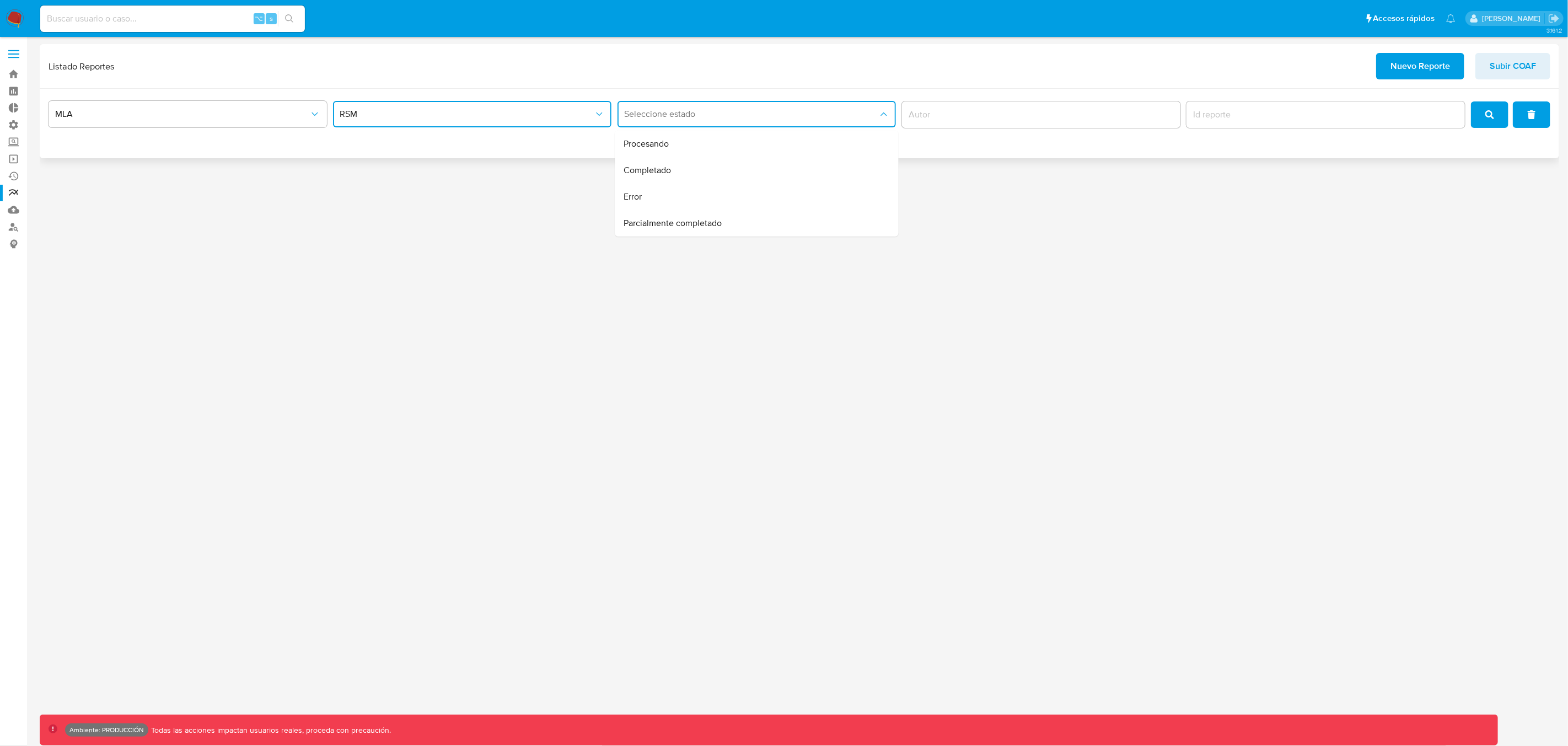
drag, startPoint x: 663, startPoint y: 167, endPoint x: 719, endPoint y: 155, distance: 57.3
click at [663, 167] on span "Completado" at bounding box center [648, 170] width 47 height 11
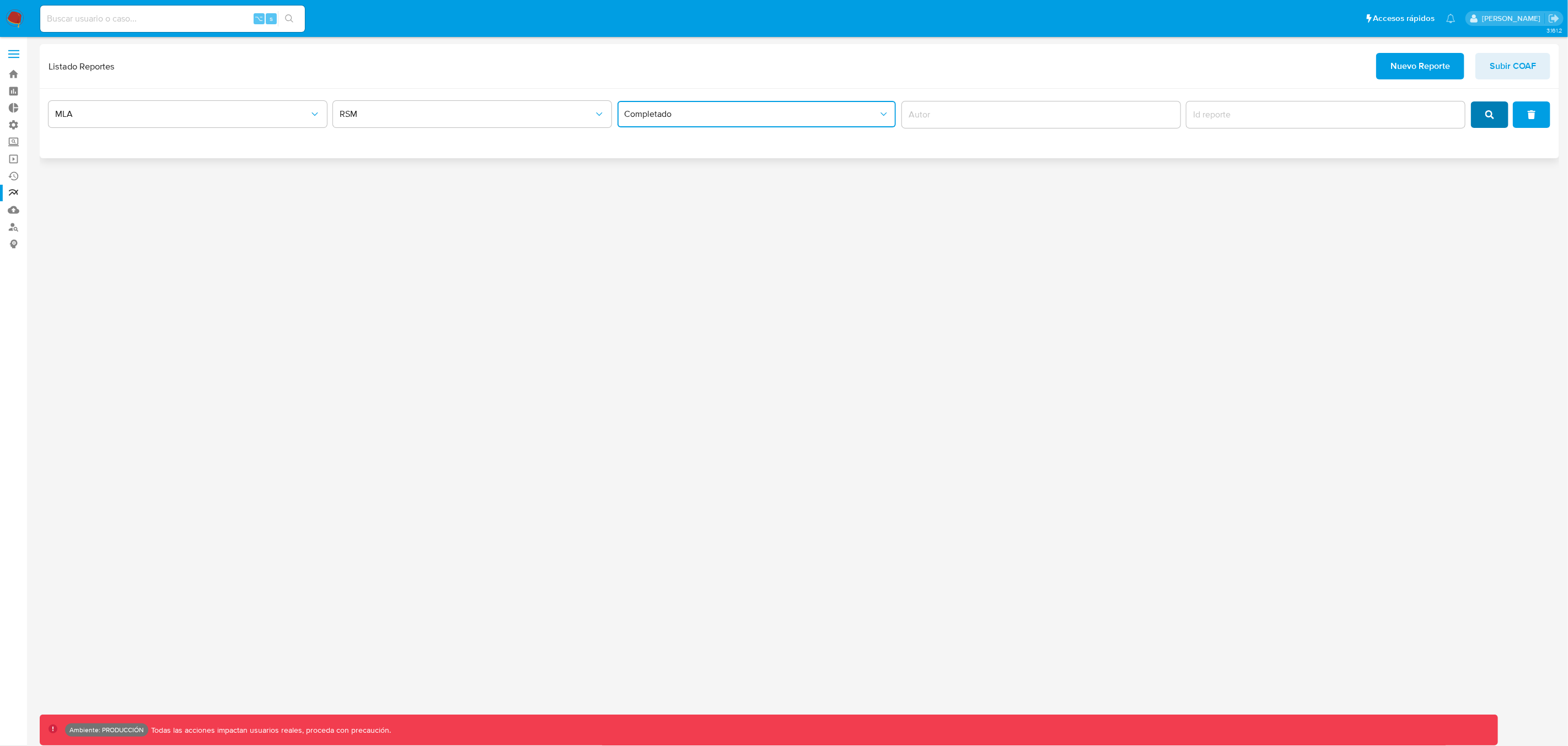
click at [1489, 123] on span "search" at bounding box center [1489, 114] width 9 height 24
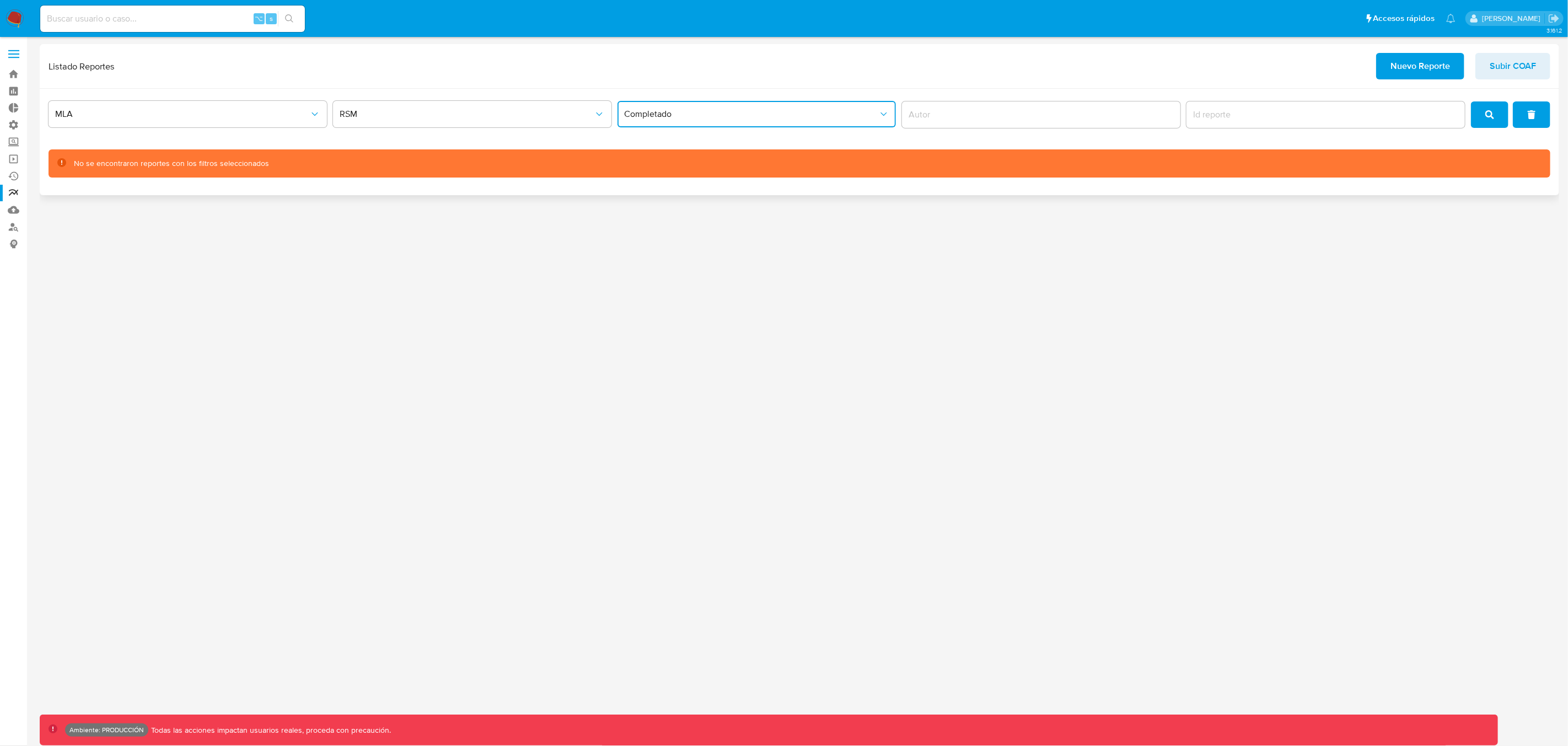
click at [786, 112] on span "Completado" at bounding box center [751, 113] width 254 height 11
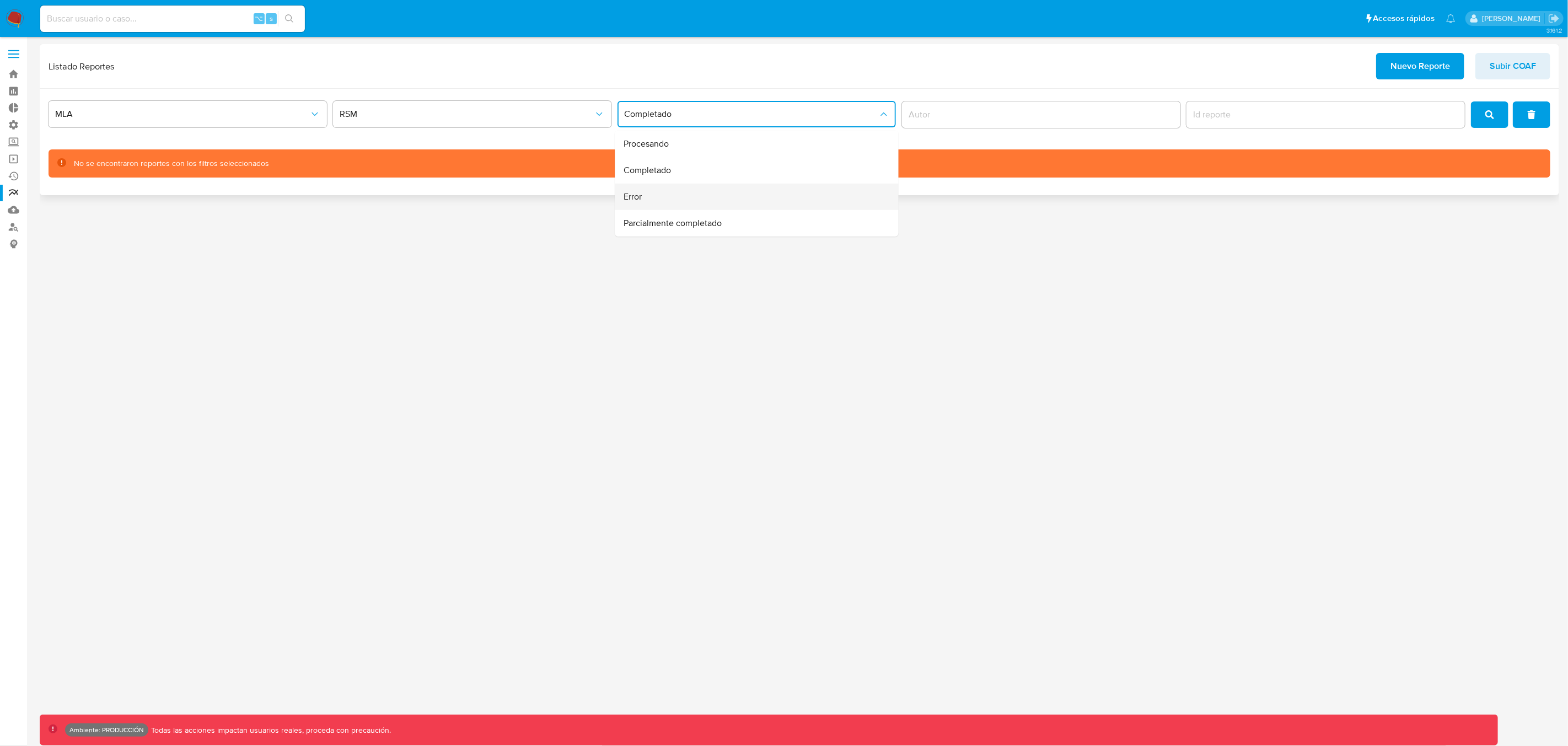
click at [690, 198] on div "Error" at bounding box center [754, 197] width 259 height 27
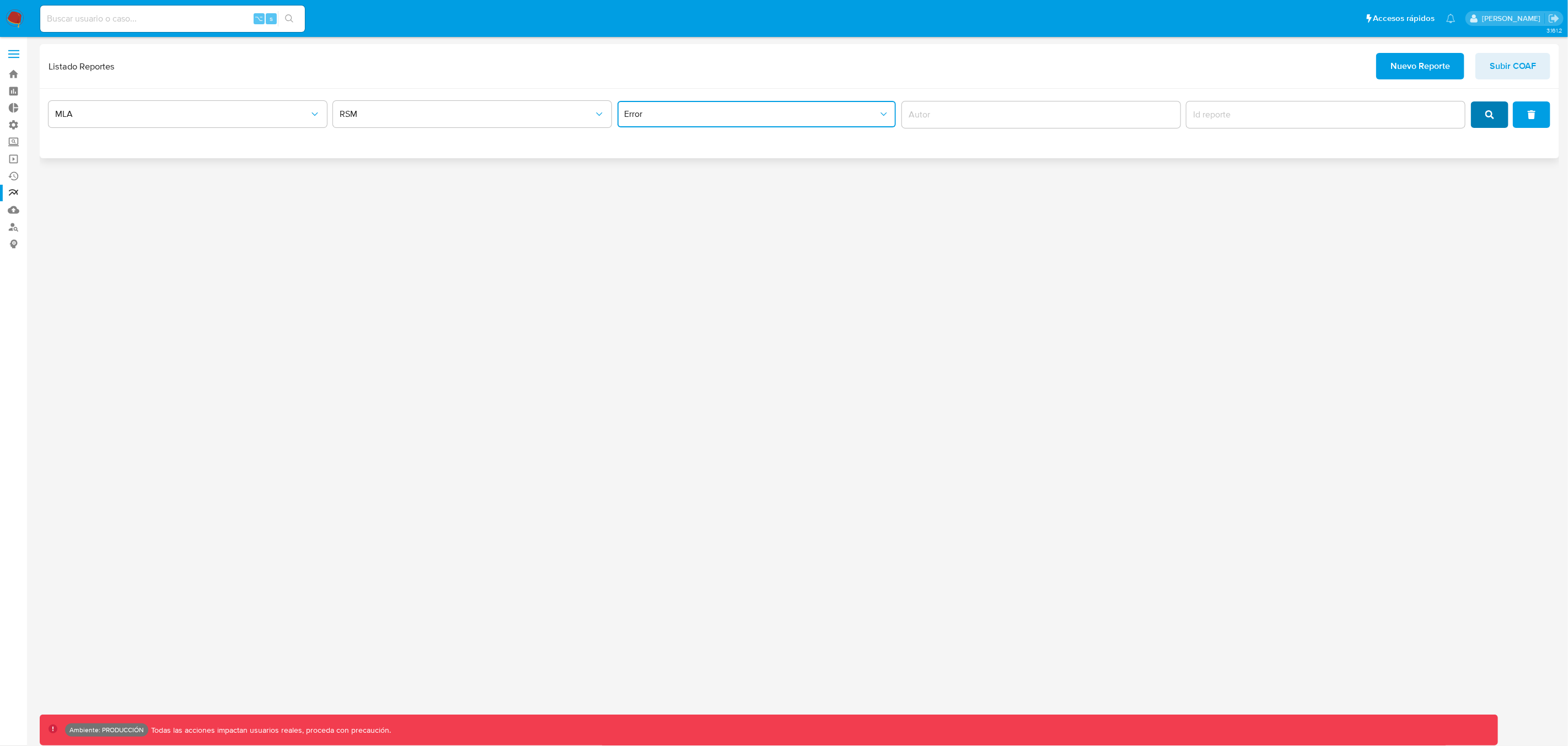
click at [1482, 118] on button "search" at bounding box center [1489, 115] width 38 height 27
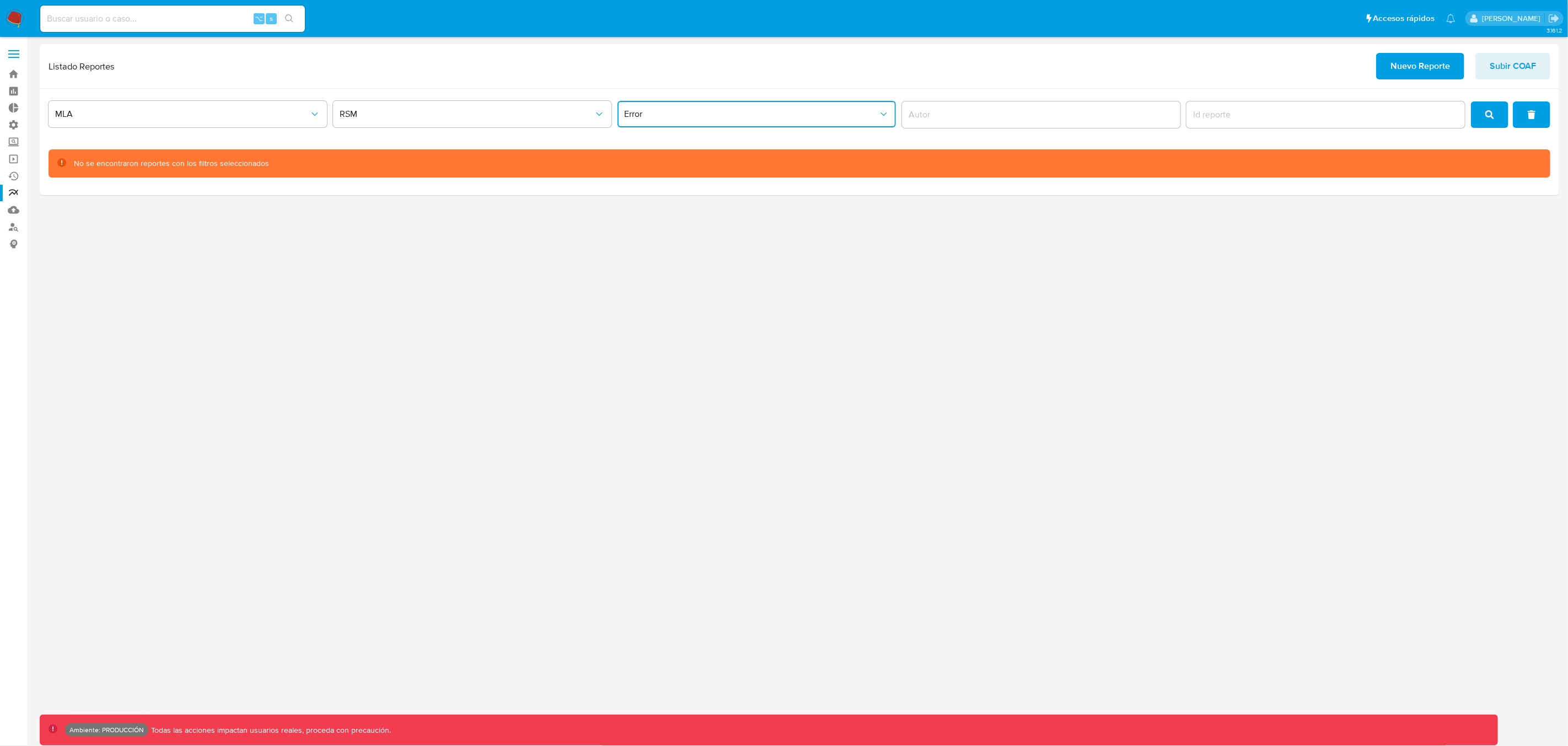
click at [705, 117] on span "Error" at bounding box center [751, 113] width 254 height 11
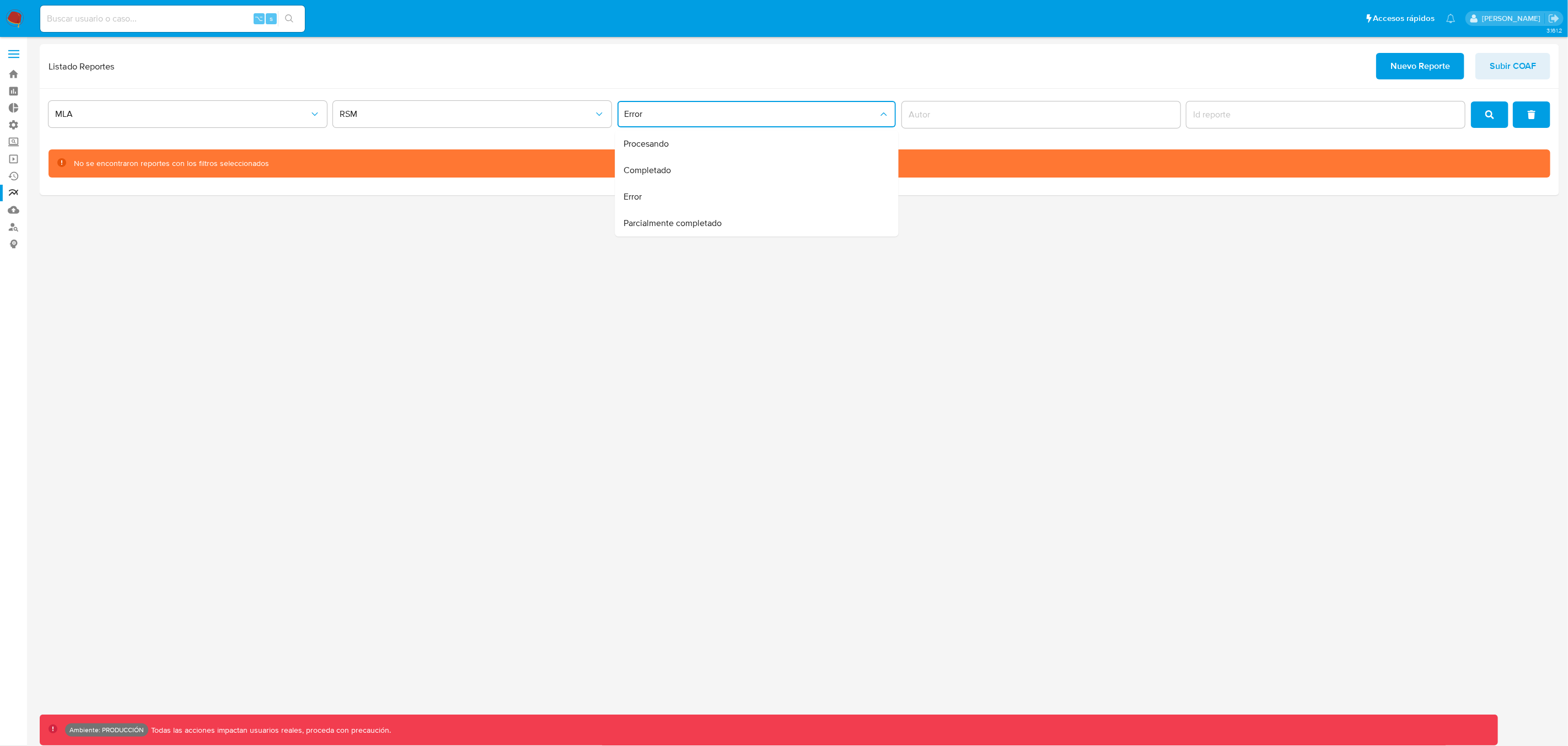
click at [666, 220] on span "Parcialmente completado" at bounding box center [673, 222] width 98 height 11
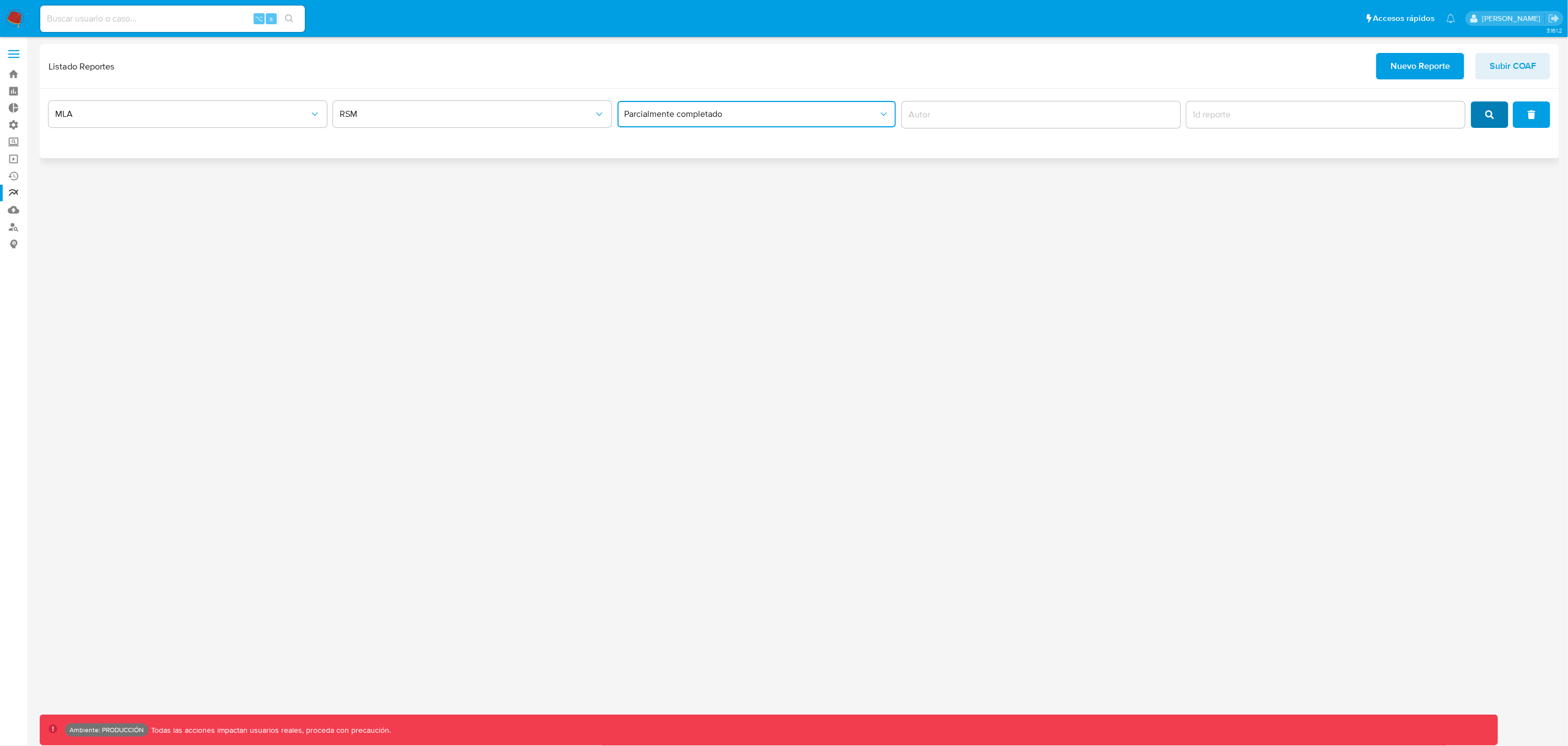
click at [1498, 110] on button "search" at bounding box center [1489, 115] width 38 height 27
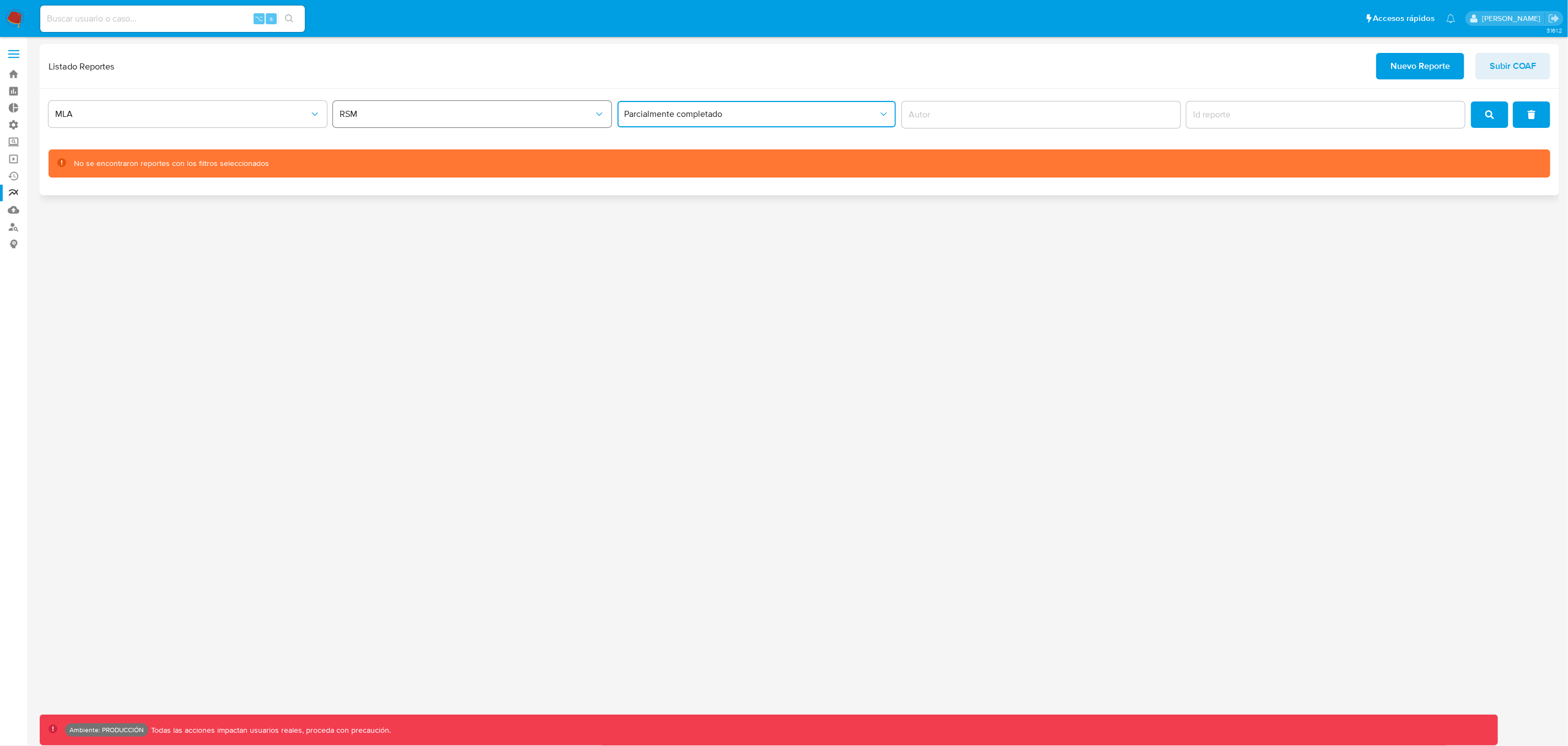
click at [370, 117] on span "RSM" at bounding box center [467, 113] width 254 height 11
click at [229, 115] on span "MLA" at bounding box center [182, 113] width 254 height 11
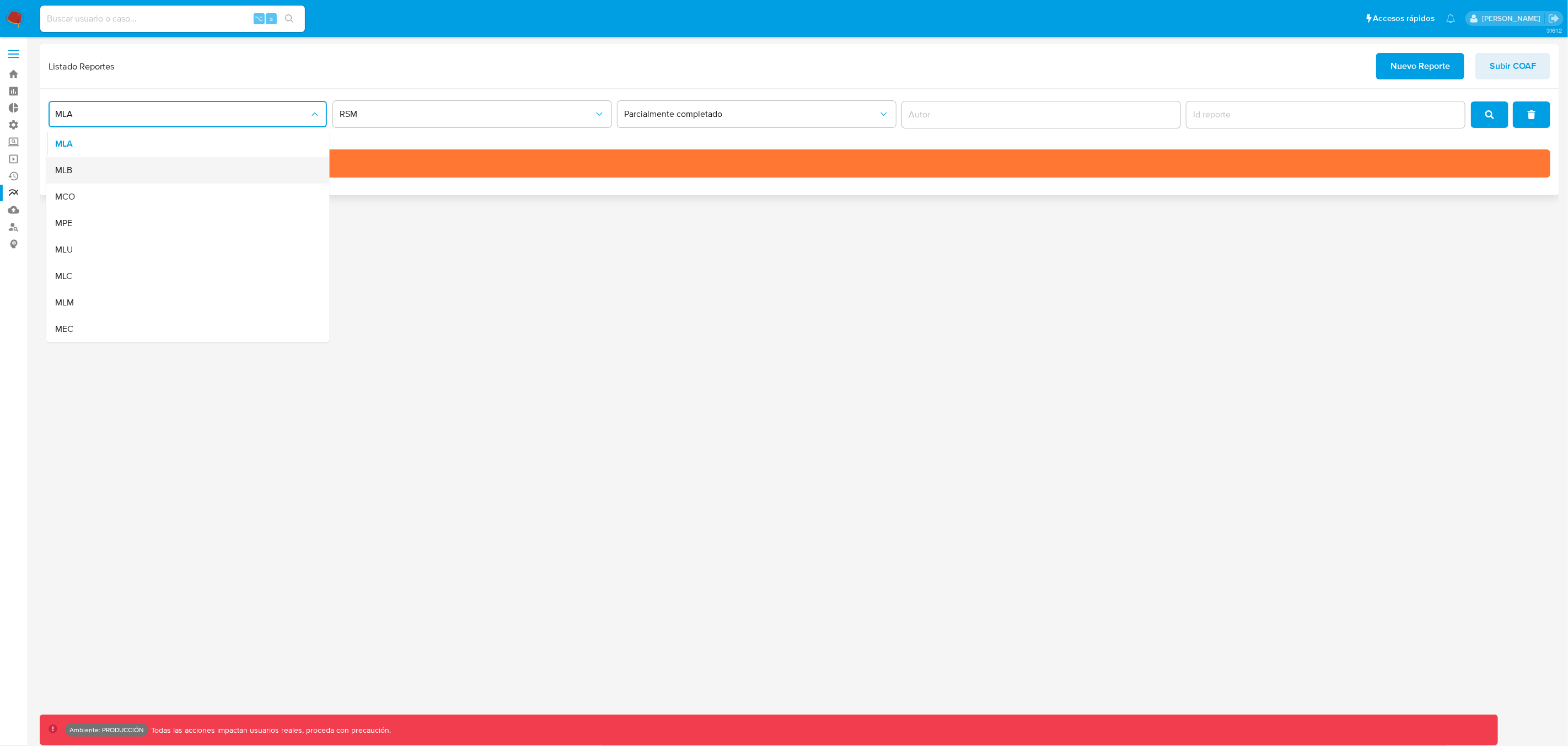
click at [166, 172] on div "MLB" at bounding box center [185, 170] width 259 height 27
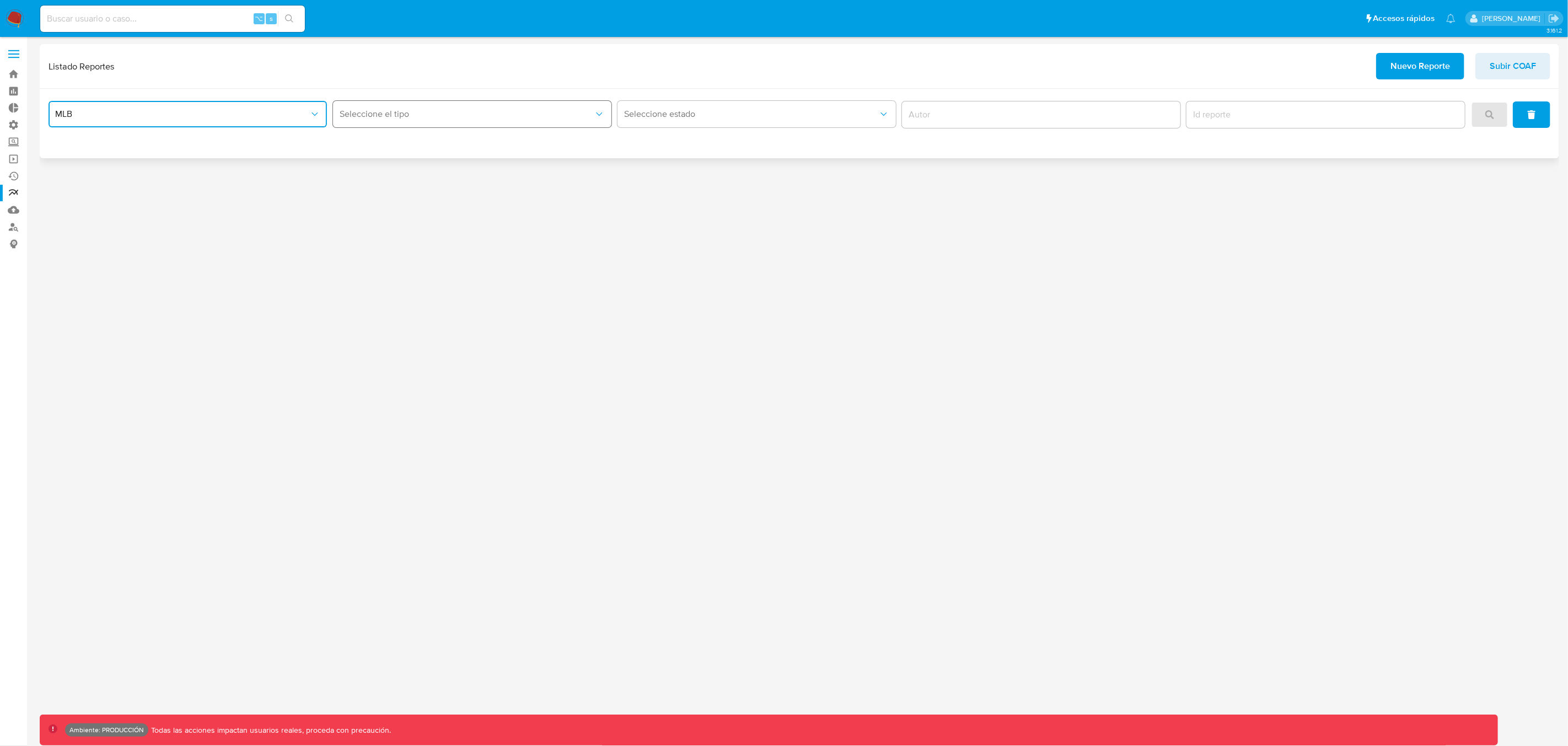
click at [384, 119] on span "Seleccione el tipo" at bounding box center [467, 113] width 254 height 11
drag, startPoint x: 380, startPoint y: 152, endPoint x: 387, endPoint y: 152, distance: 7.0
click at [380, 152] on div "LEGAJO UNICO" at bounding box center [469, 144] width 259 height 27
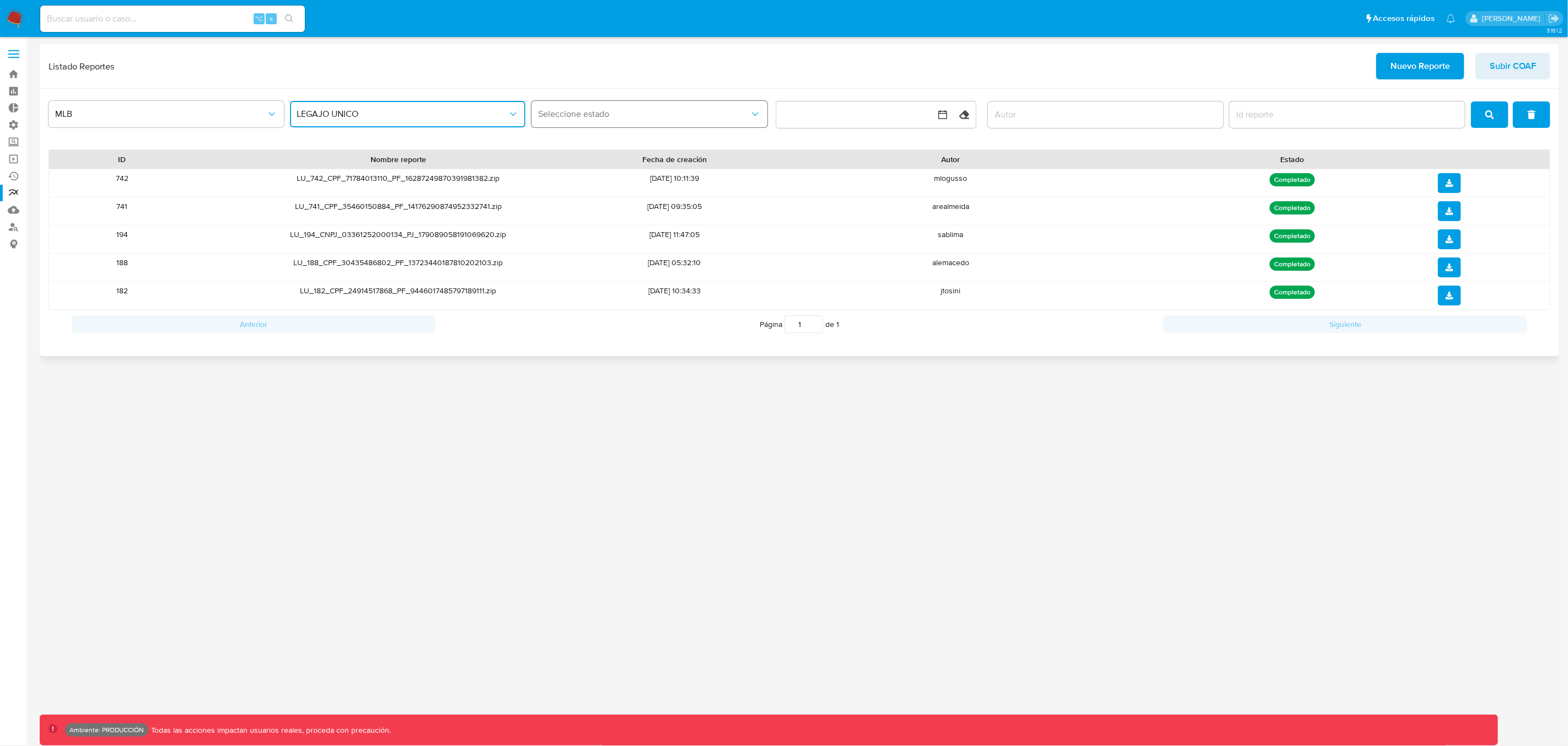
click at [593, 116] on span "Seleccione estado" at bounding box center [644, 113] width 212 height 11
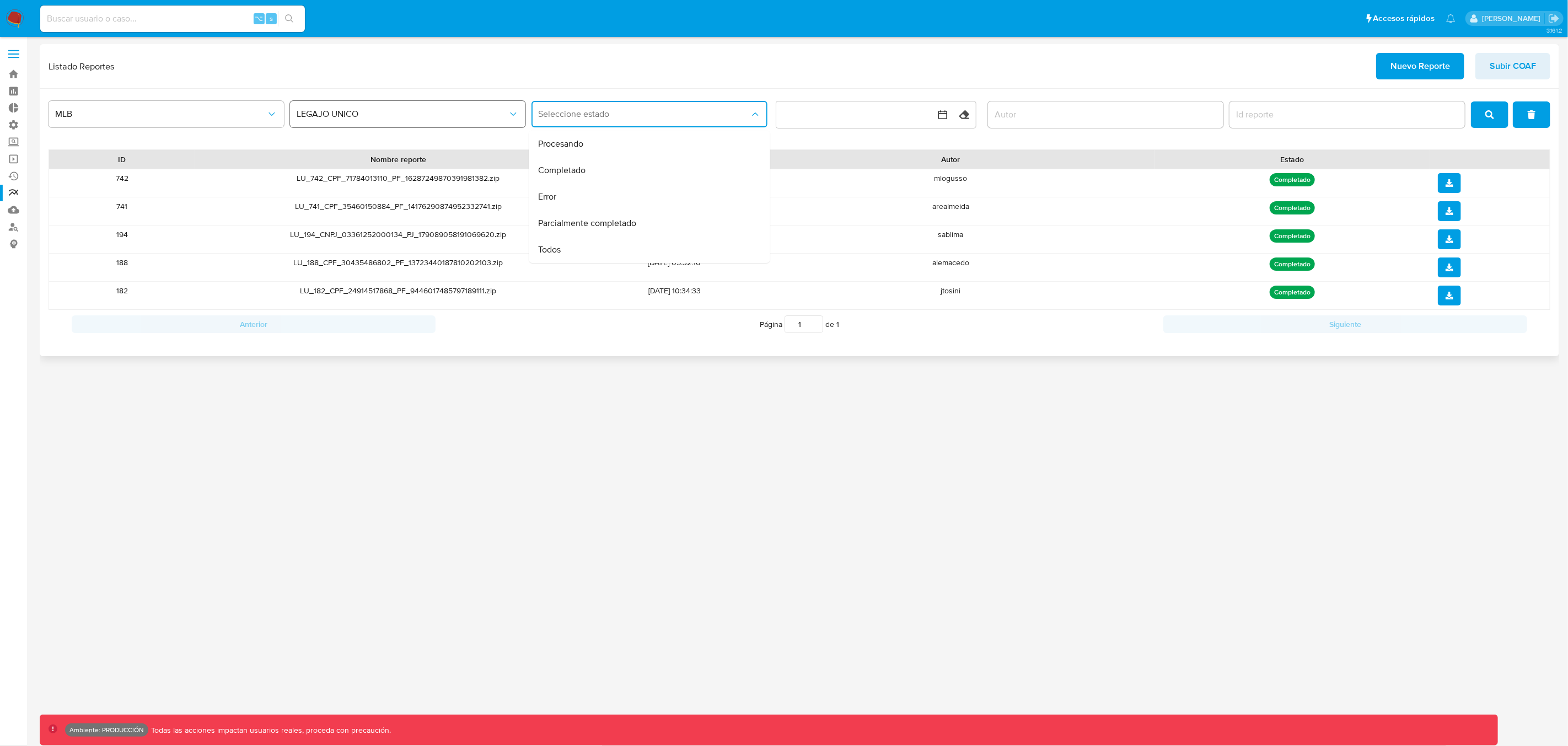
click at [442, 122] on button "LEGAJO UNICO" at bounding box center [407, 114] width 235 height 27
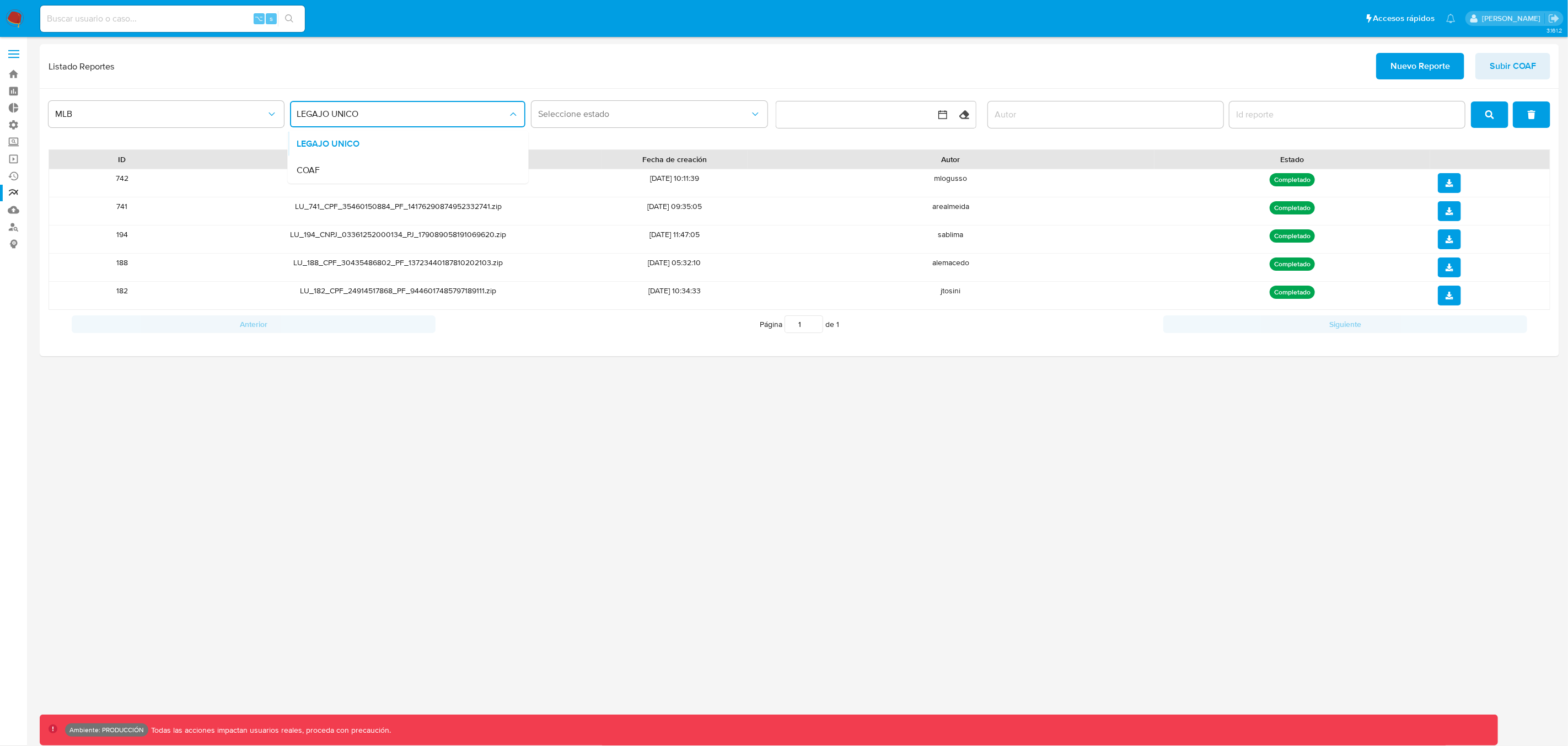
click at [408, 170] on div "COAF" at bounding box center [405, 170] width 217 height 27
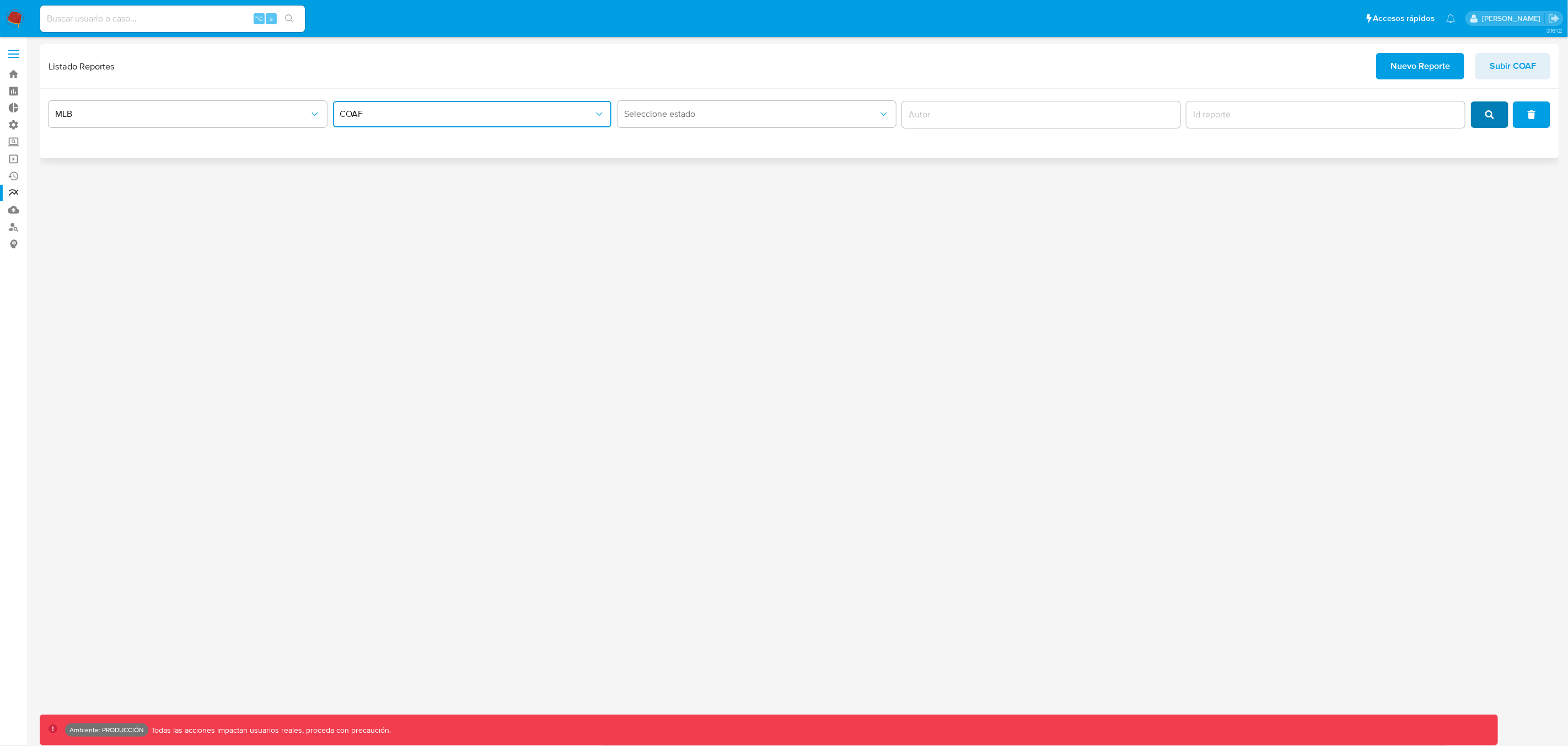
click at [1498, 118] on button "search" at bounding box center [1489, 115] width 38 height 27
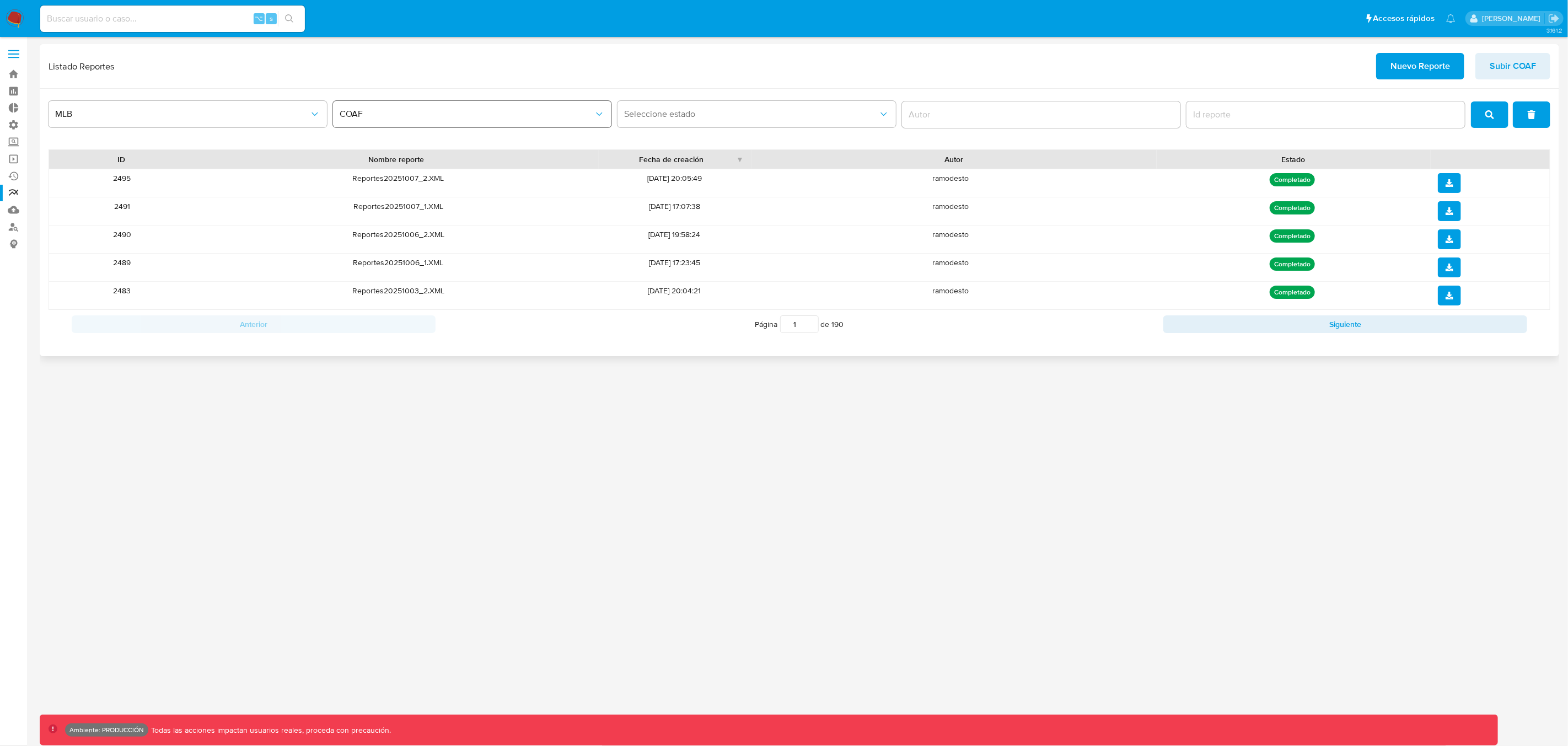
click at [389, 122] on button "COAF" at bounding box center [473, 114] width 279 height 27
click at [697, 115] on span "Seleccione estado" at bounding box center [751, 113] width 254 height 11
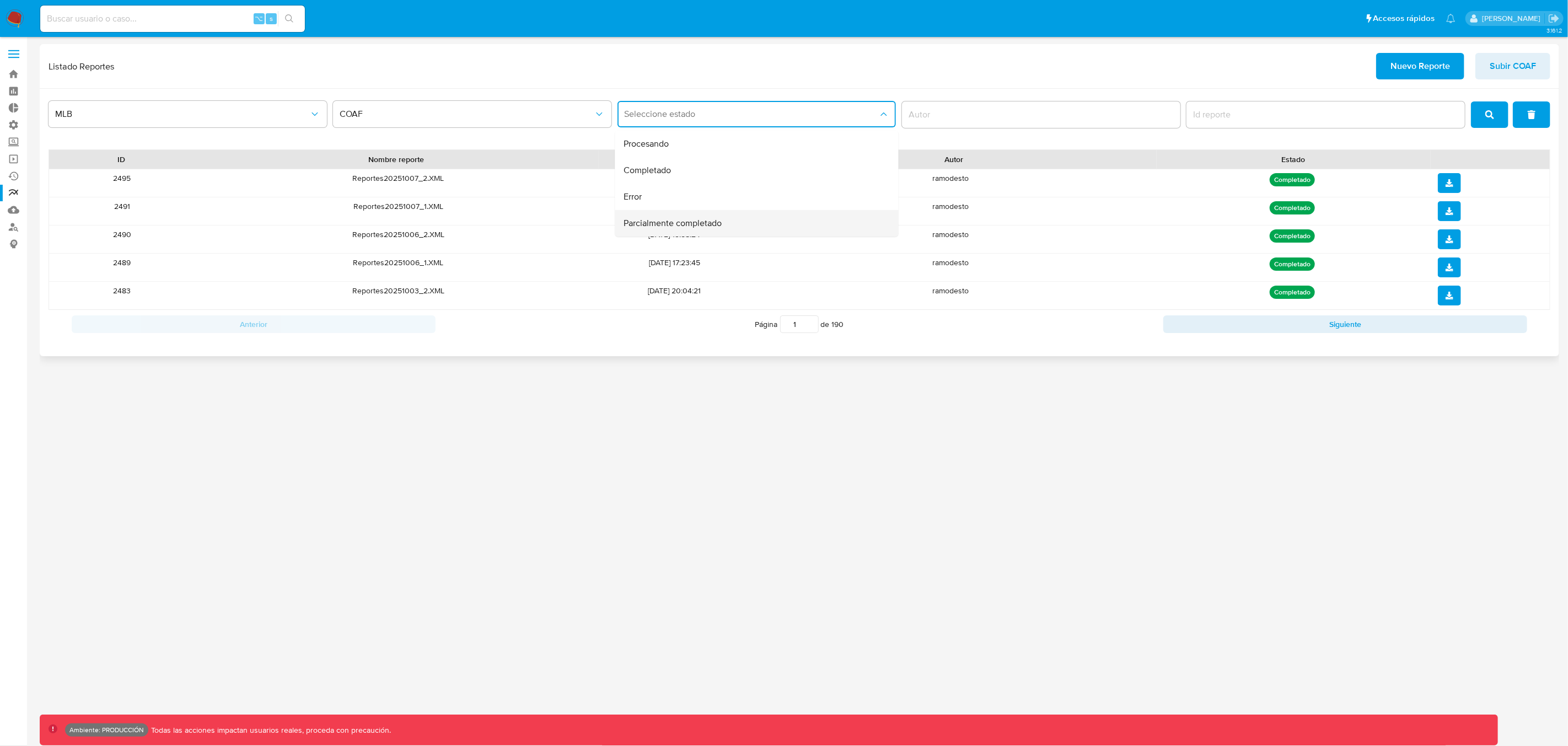
click at [679, 217] on span "Parcialmente completado" at bounding box center [673, 222] width 98 height 11
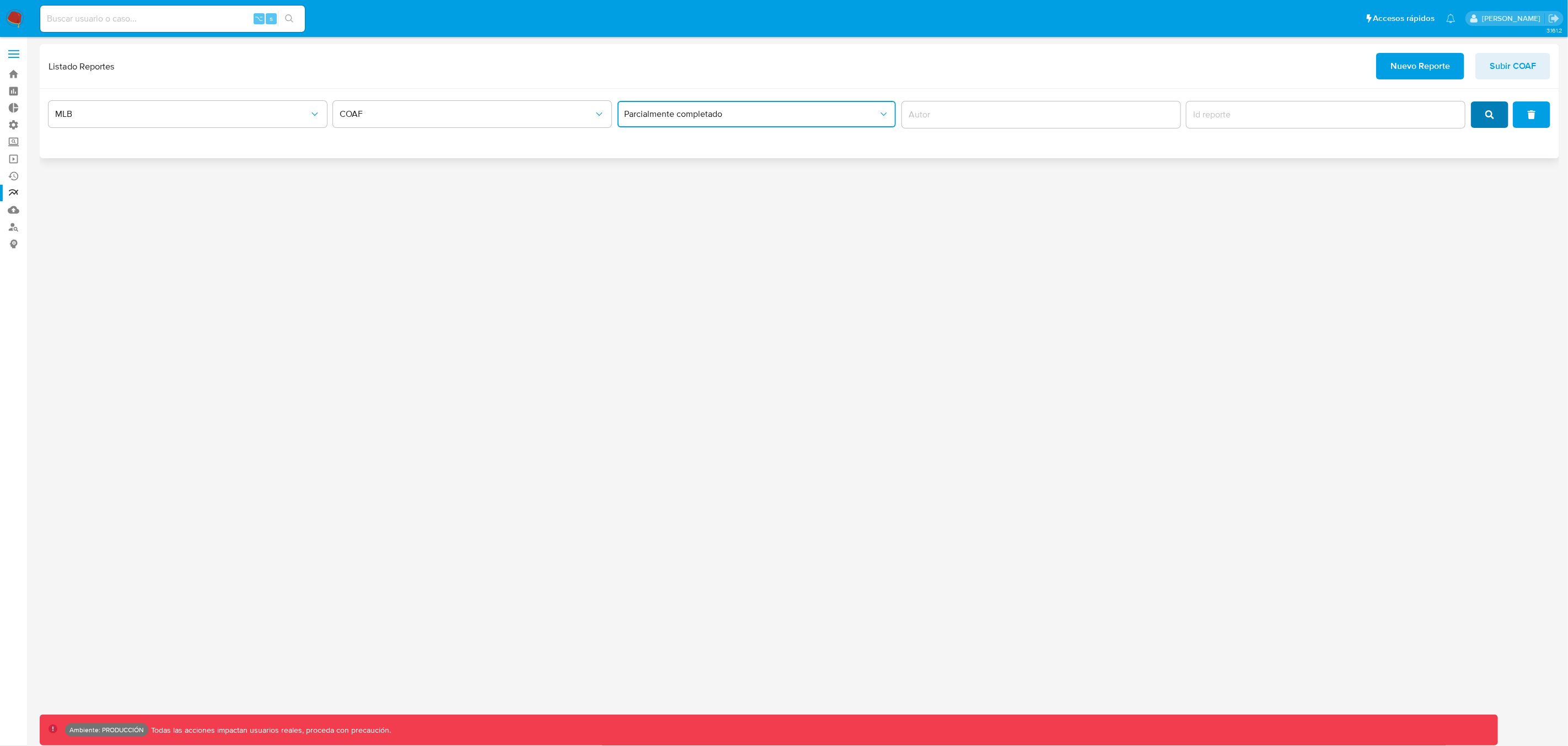
click at [1497, 117] on button "search" at bounding box center [1489, 115] width 38 height 27
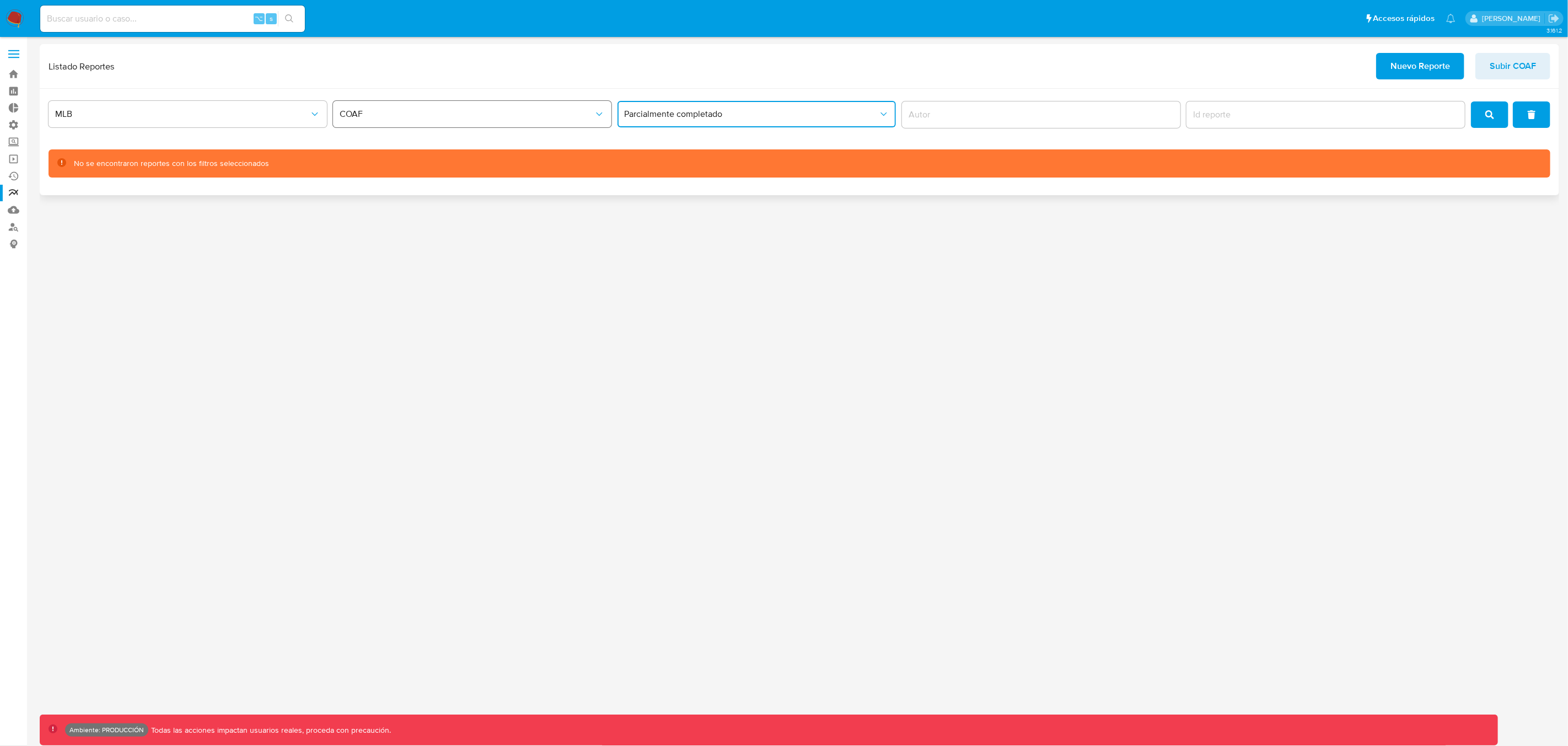
click at [481, 113] on span "COAF" at bounding box center [467, 113] width 254 height 11
click at [147, 117] on span "MLB" at bounding box center [182, 113] width 254 height 11
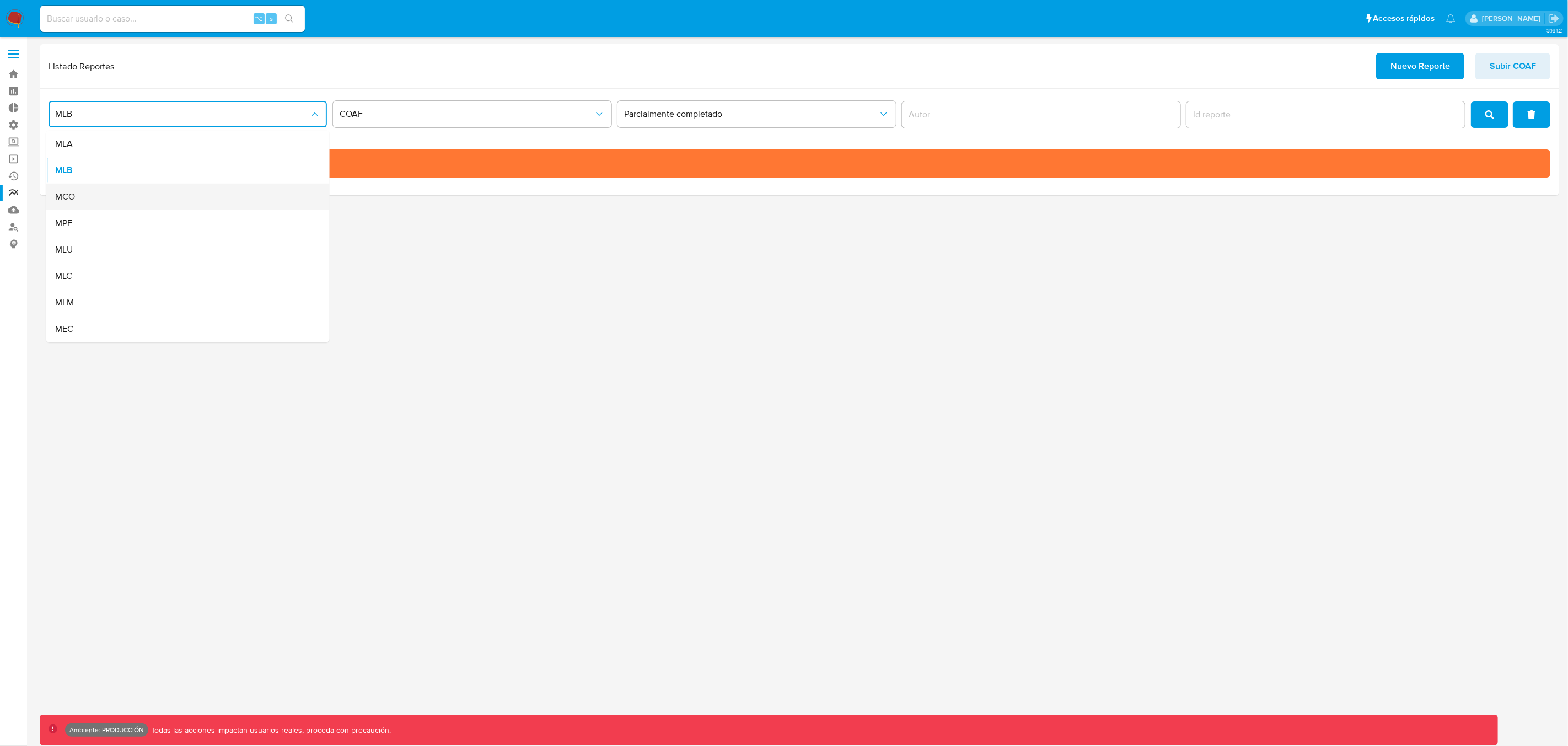
click at [126, 206] on div "MCO" at bounding box center [185, 197] width 259 height 27
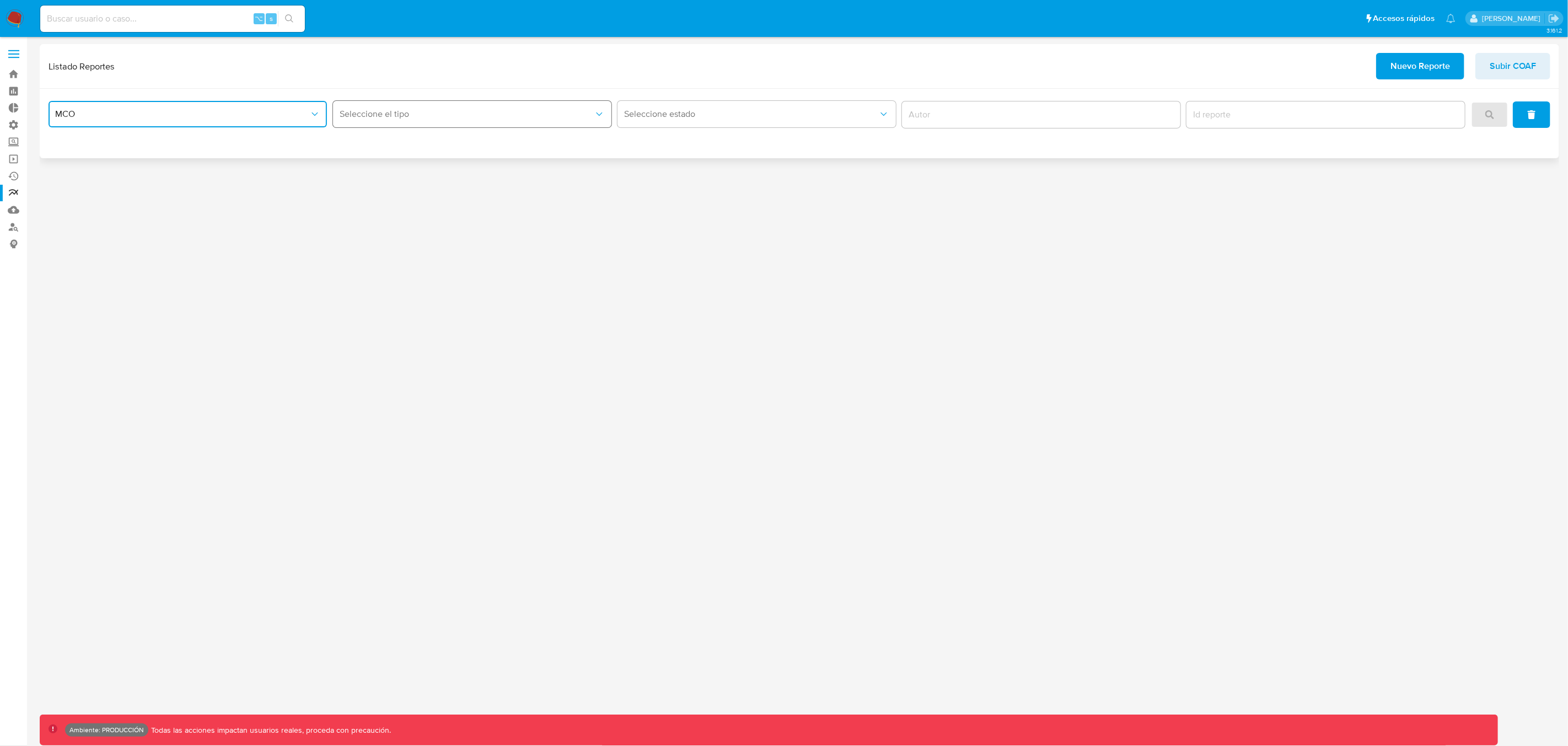
click at [389, 124] on button "Seleccione el tipo" at bounding box center [473, 114] width 279 height 27
click at [398, 149] on span "LEGAJO UNICO" at bounding box center [371, 143] width 62 height 11
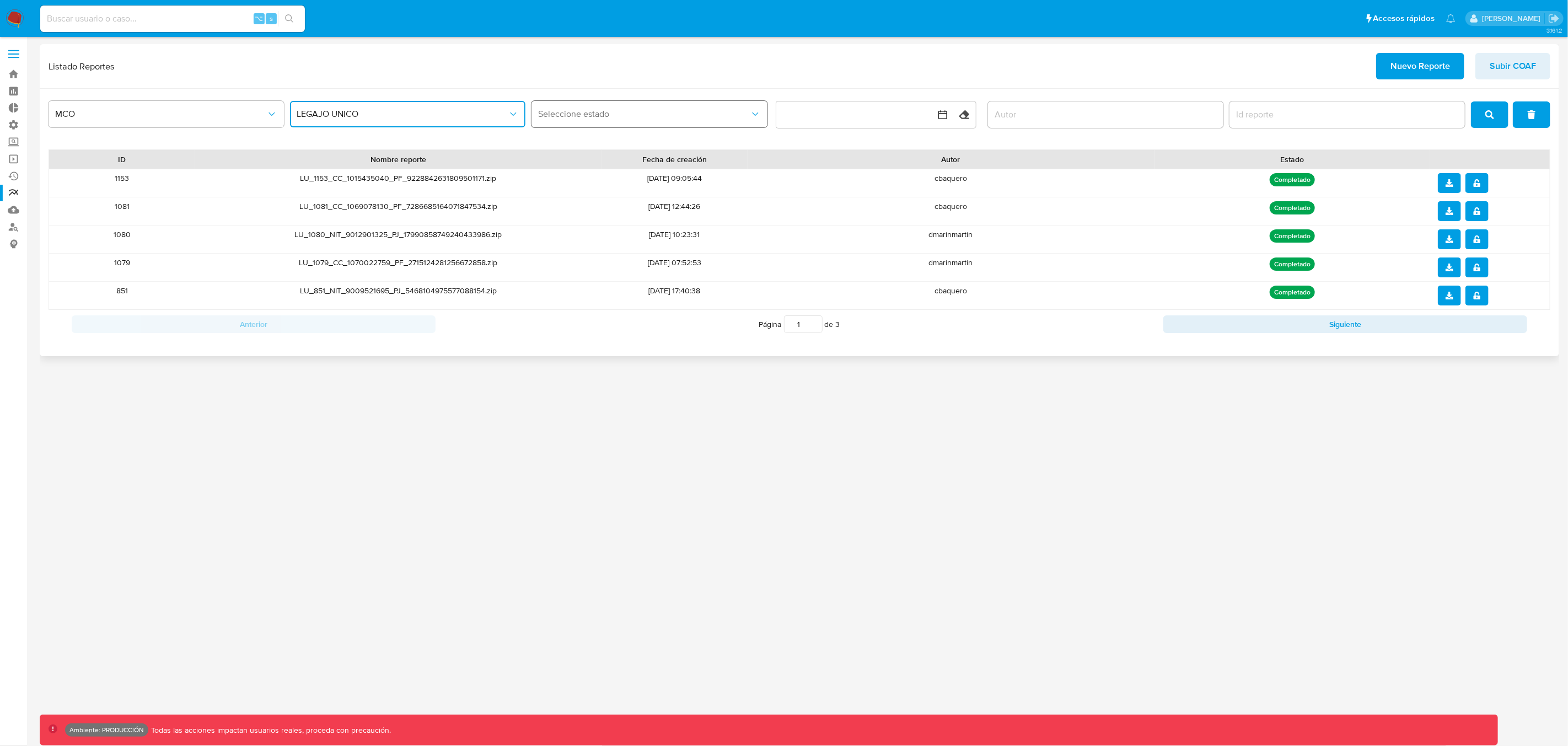
click at [704, 119] on span "Seleccione estado" at bounding box center [644, 113] width 212 height 11
click at [683, 173] on div "Completado" at bounding box center [646, 170] width 217 height 27
click at [645, 115] on span "Completado" at bounding box center [644, 113] width 212 height 11
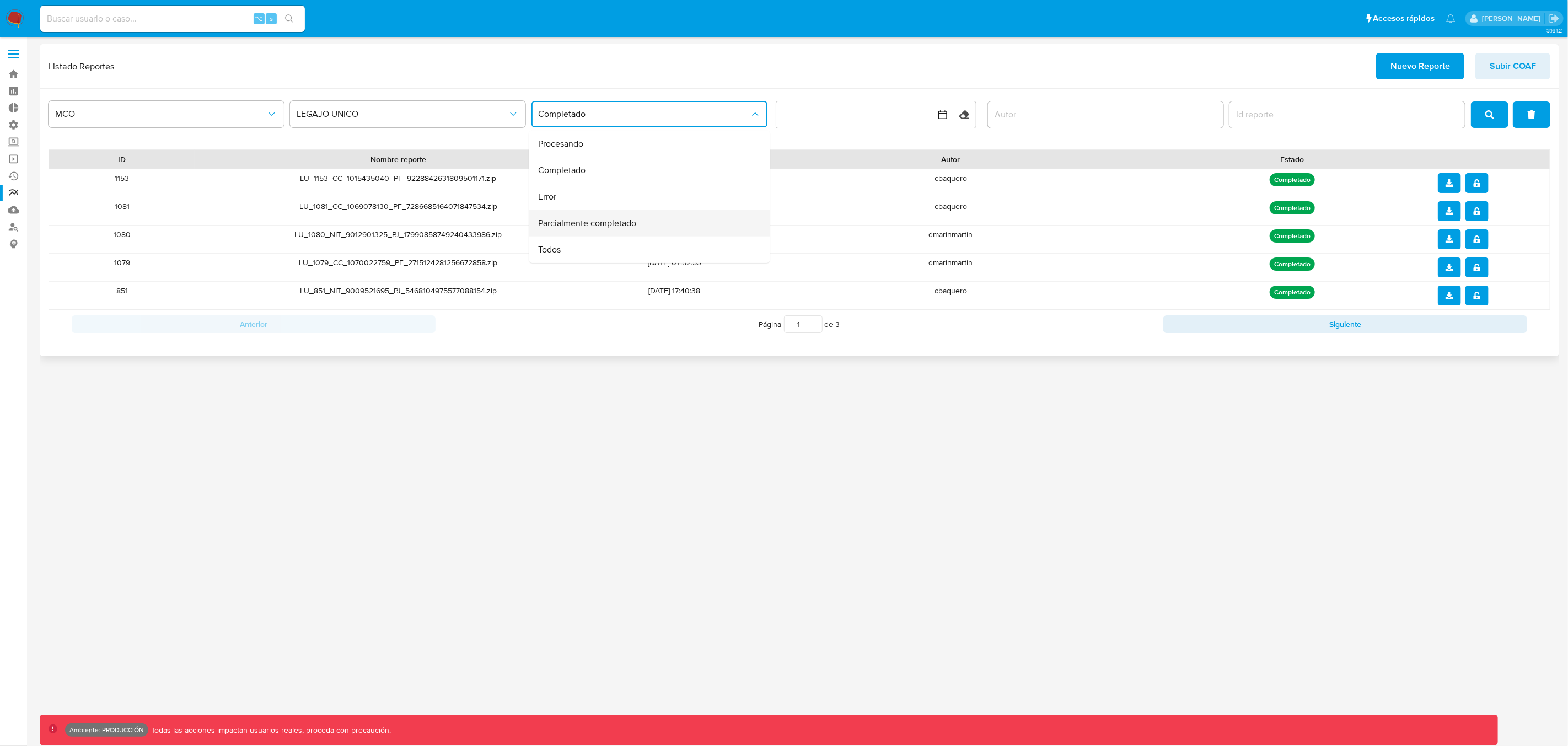
click at [604, 223] on span "Parcialmente completado" at bounding box center [587, 222] width 98 height 11
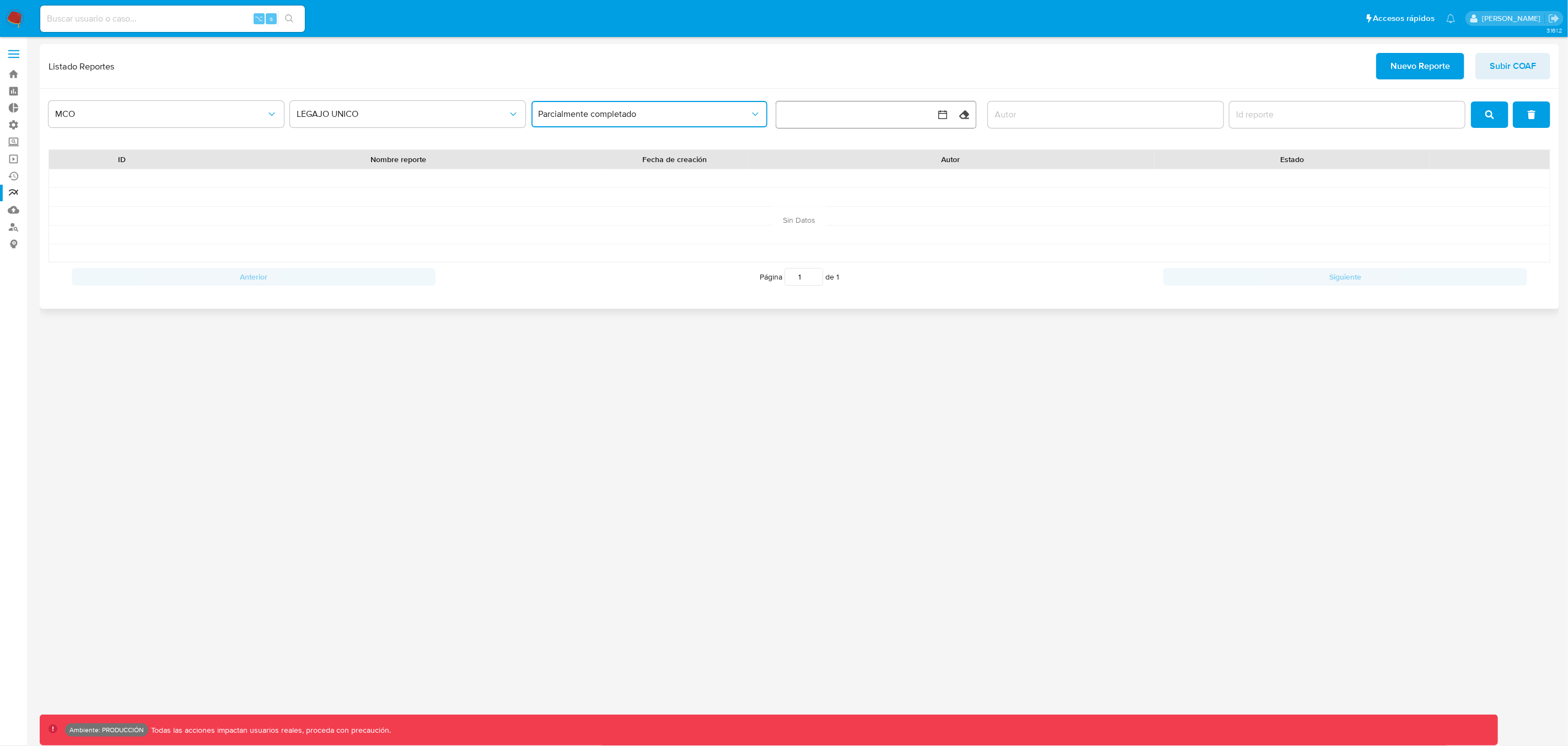
click at [870, 115] on button "button" at bounding box center [865, 115] width 176 height 27
click at [843, 196] on button "1" at bounding box center [842, 195] width 18 height 18
drag, startPoint x: 792, startPoint y: 161, endPoint x: 796, endPoint y: 154, distance: 8.1
click at [792, 161] on div "octubre 2025 octubre 2025 lun lunes mar martes mié miércoles jue jueves vie vie…" at bounding box center [865, 220] width 150 height 144
click at [796, 154] on icon "Mes anterior" at bounding box center [797, 154] width 13 height 13
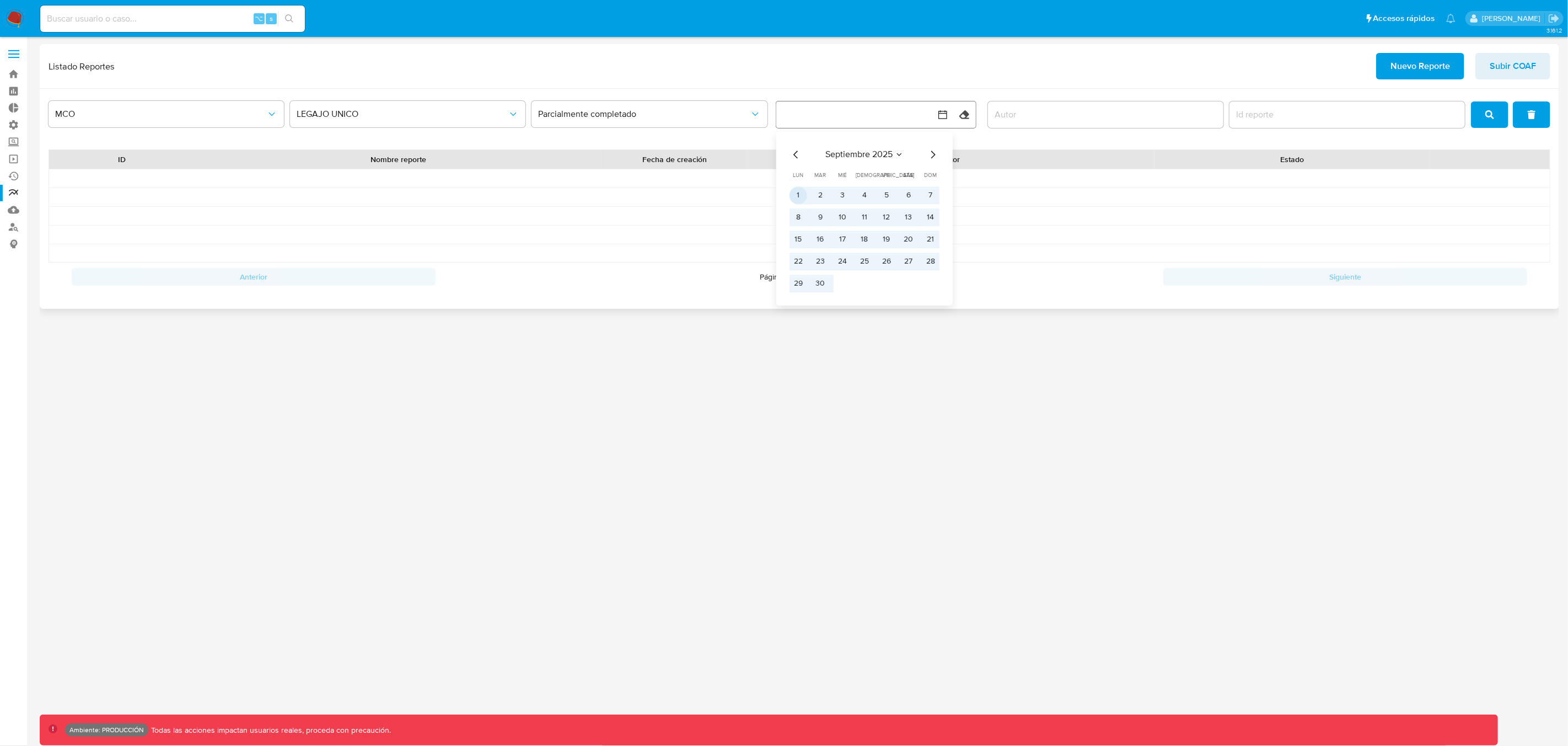
click at [799, 195] on button "1" at bounding box center [798, 195] width 18 height 18
click at [823, 284] on button "30" at bounding box center [820, 283] width 18 height 18
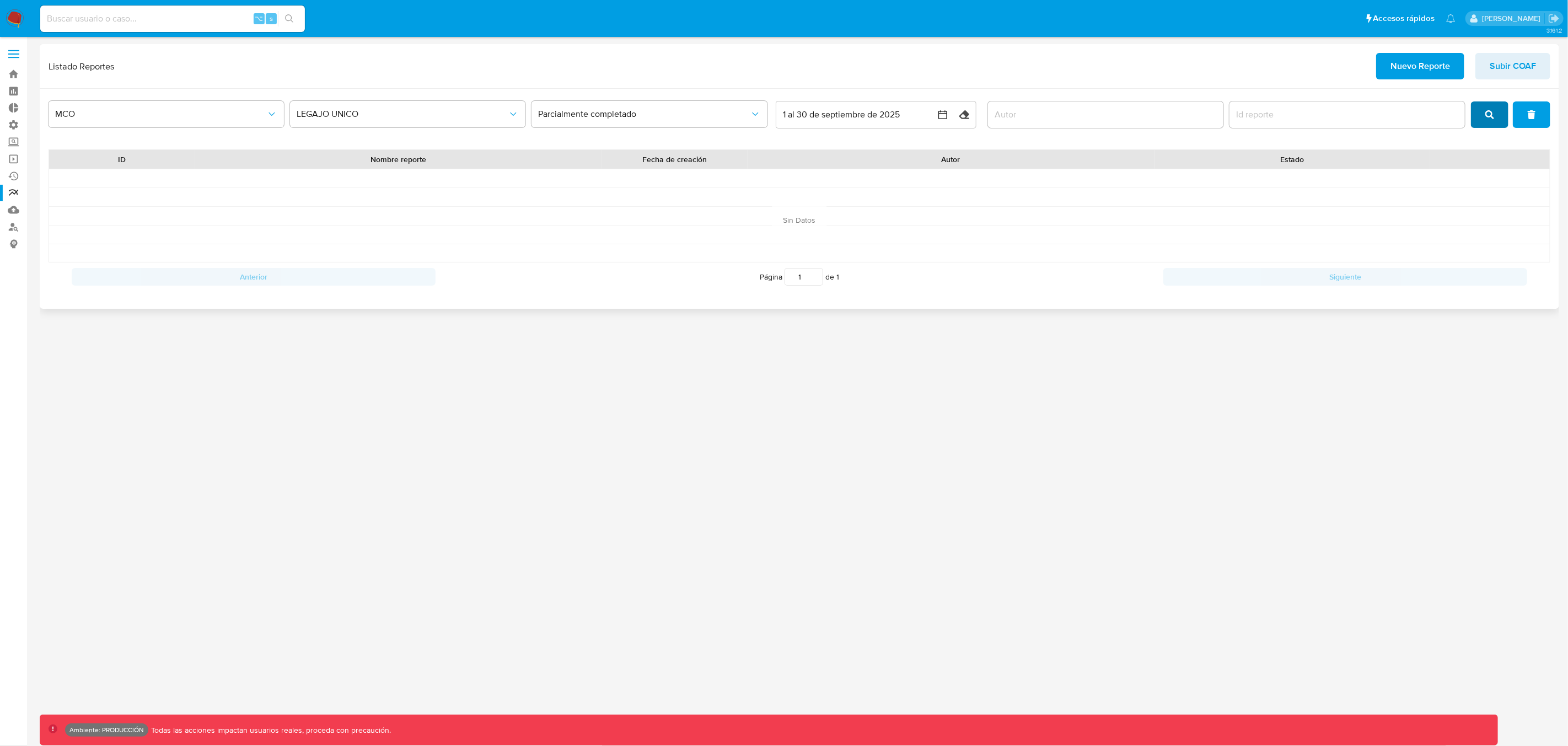
click at [1486, 120] on button "search" at bounding box center [1489, 115] width 38 height 27
click at [149, 117] on span "MCO" at bounding box center [161, 113] width 212 height 11
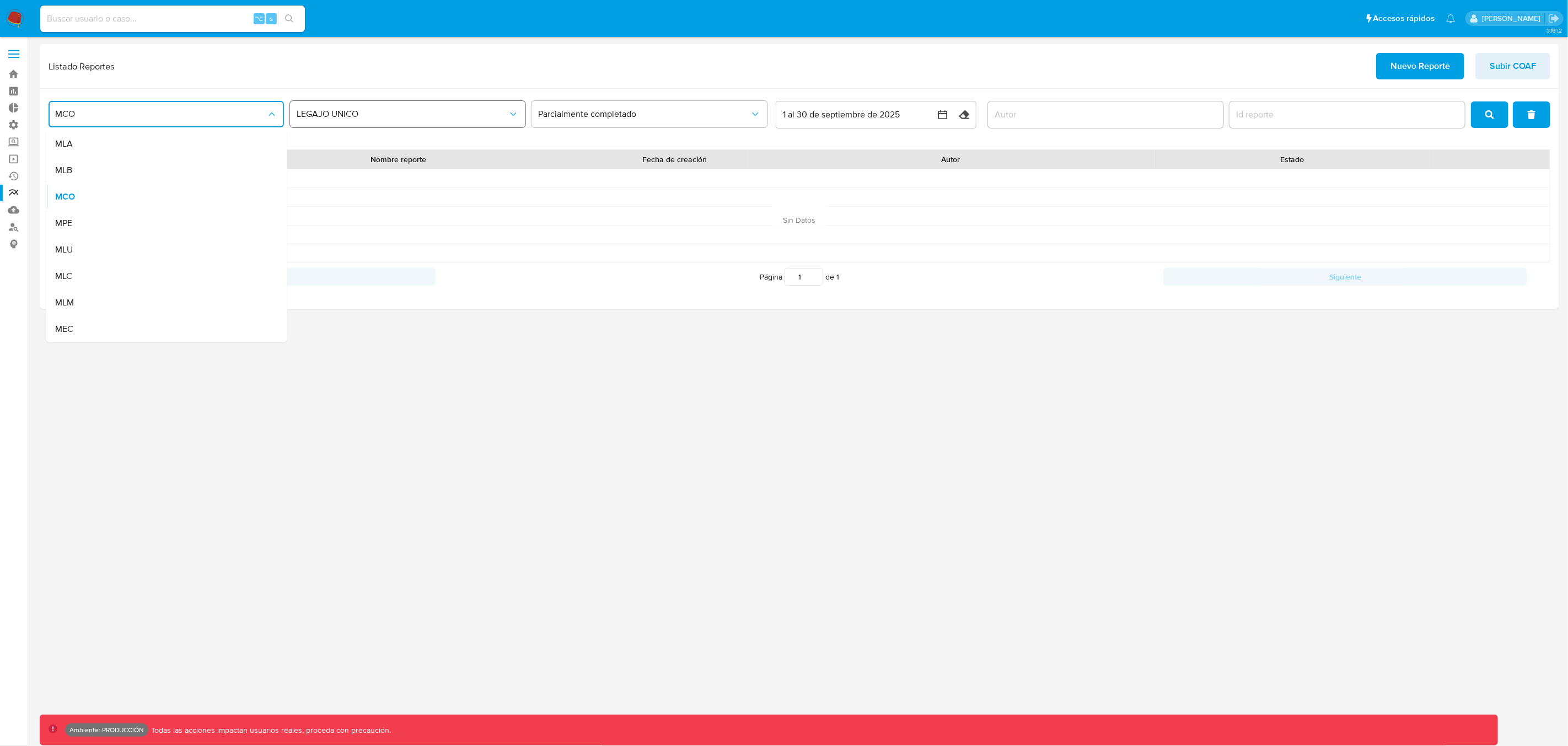
click at [309, 116] on span "LEGAJO UNICO" at bounding box center [402, 113] width 212 height 11
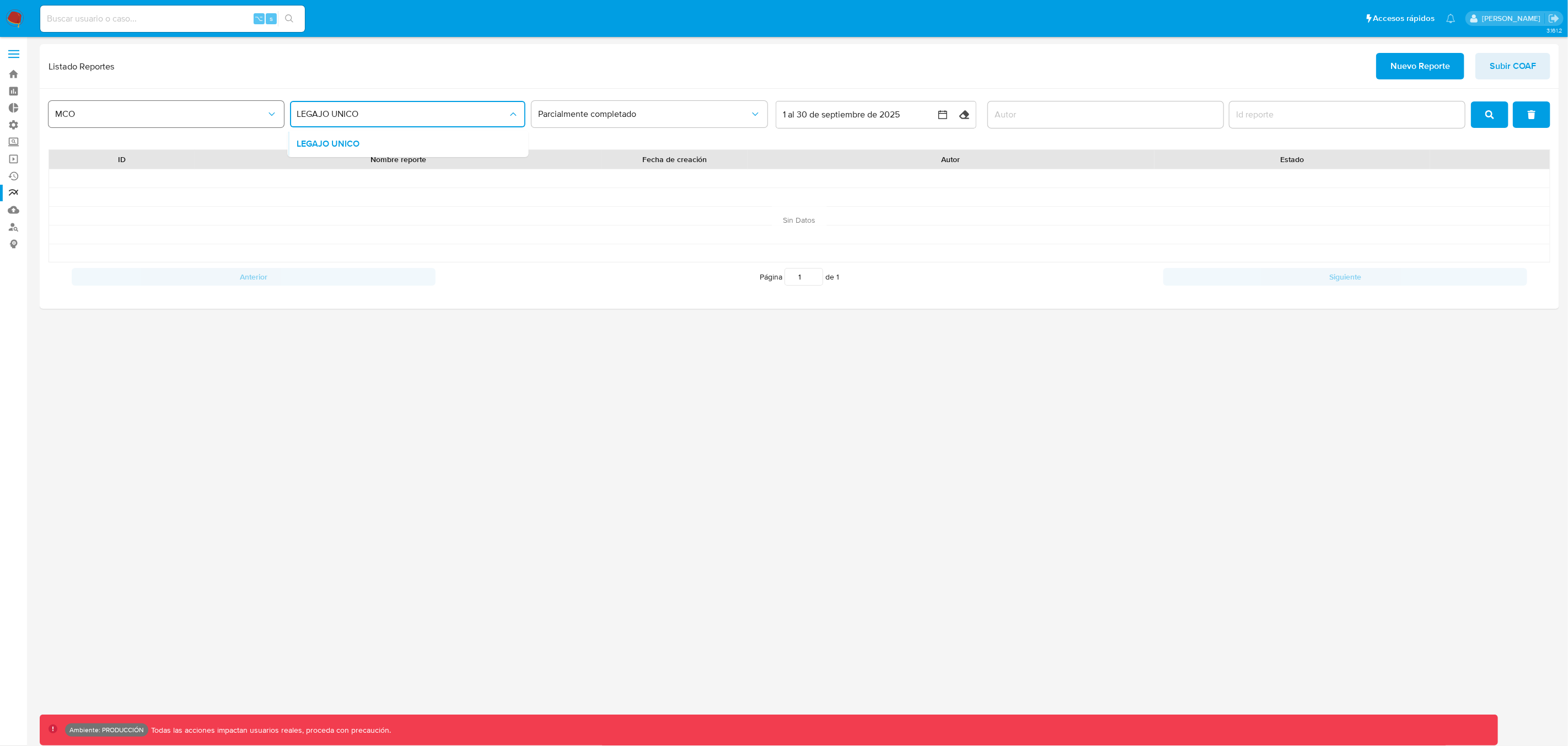
click at [217, 115] on span "MCO" at bounding box center [161, 113] width 212 height 11
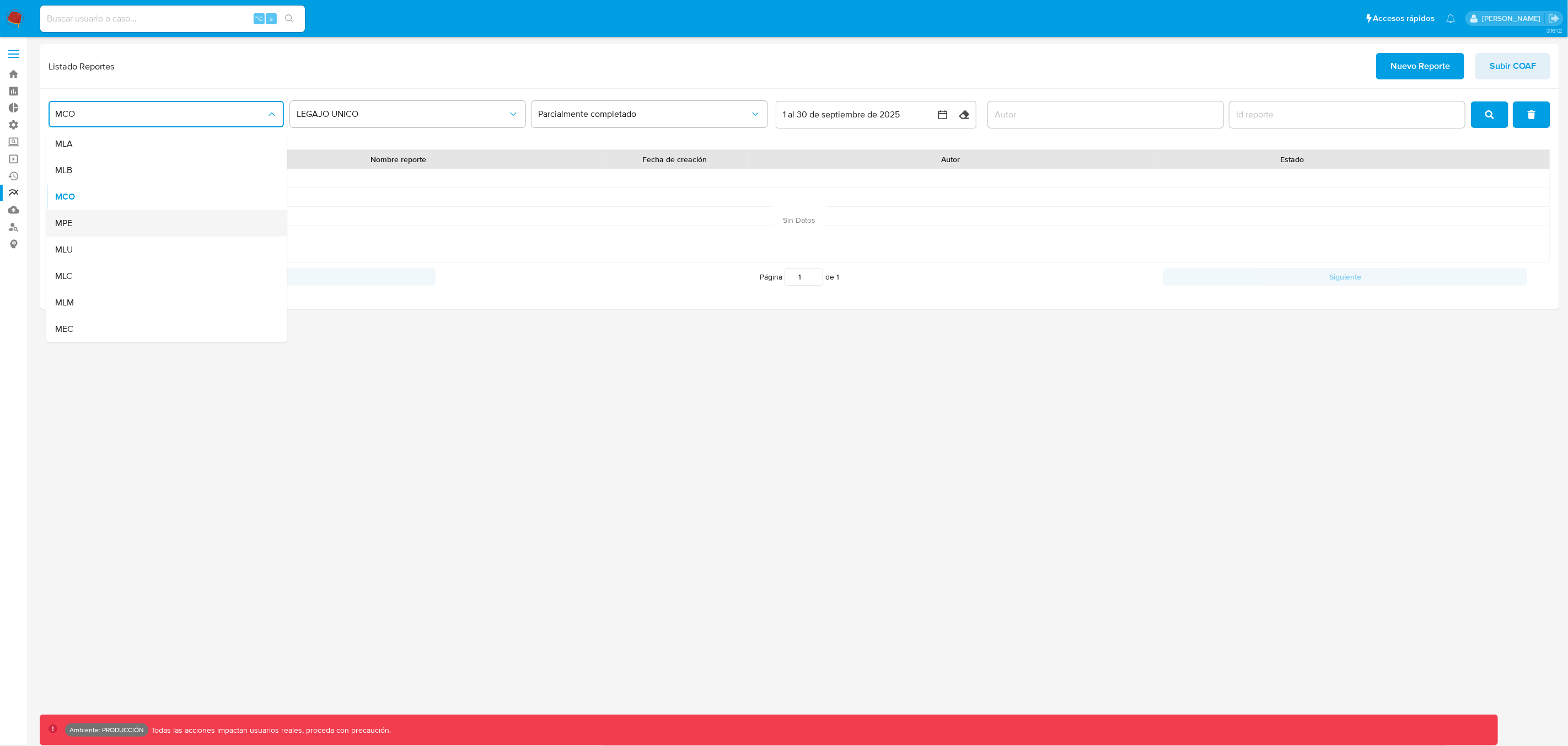
click at [119, 227] on div "MPE" at bounding box center [164, 223] width 217 height 27
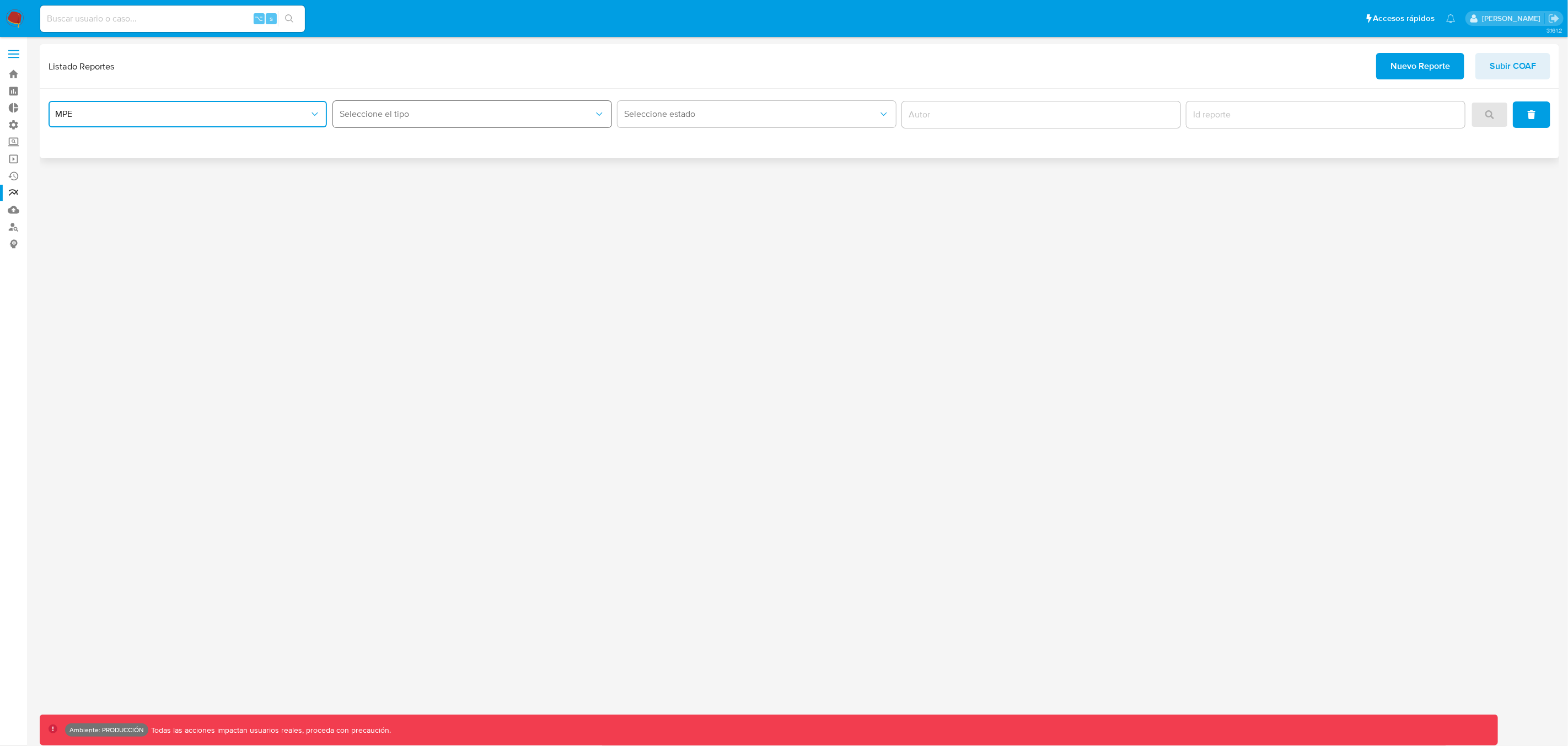
click at [390, 117] on span "Seleccione el tipo" at bounding box center [467, 113] width 254 height 11
click at [385, 140] on span "LEGAJO UNICO" at bounding box center [371, 143] width 62 height 11
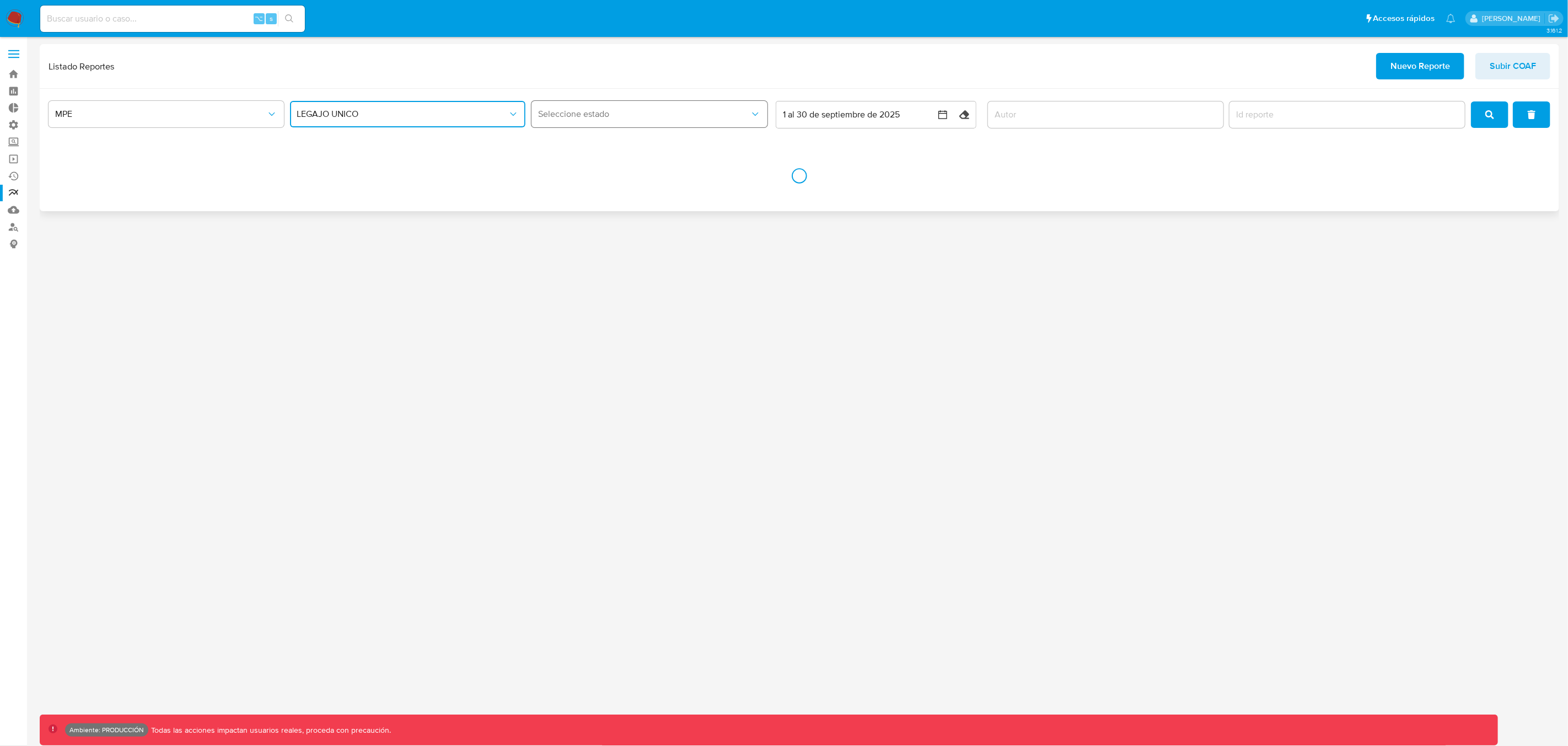
click at [637, 117] on span "Seleccione estado" at bounding box center [644, 113] width 212 height 11
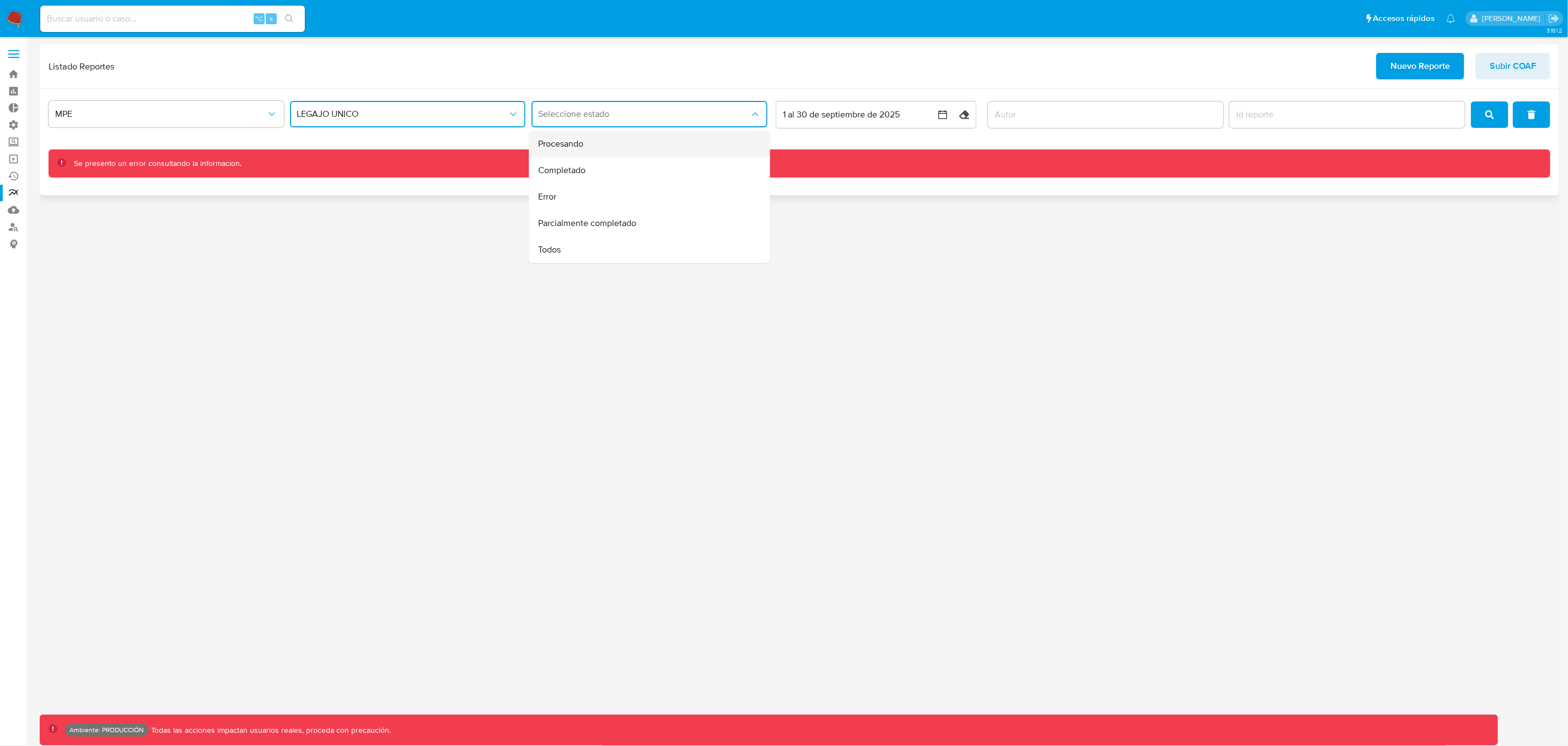
click at [600, 149] on div "Procesando" at bounding box center [646, 144] width 217 height 27
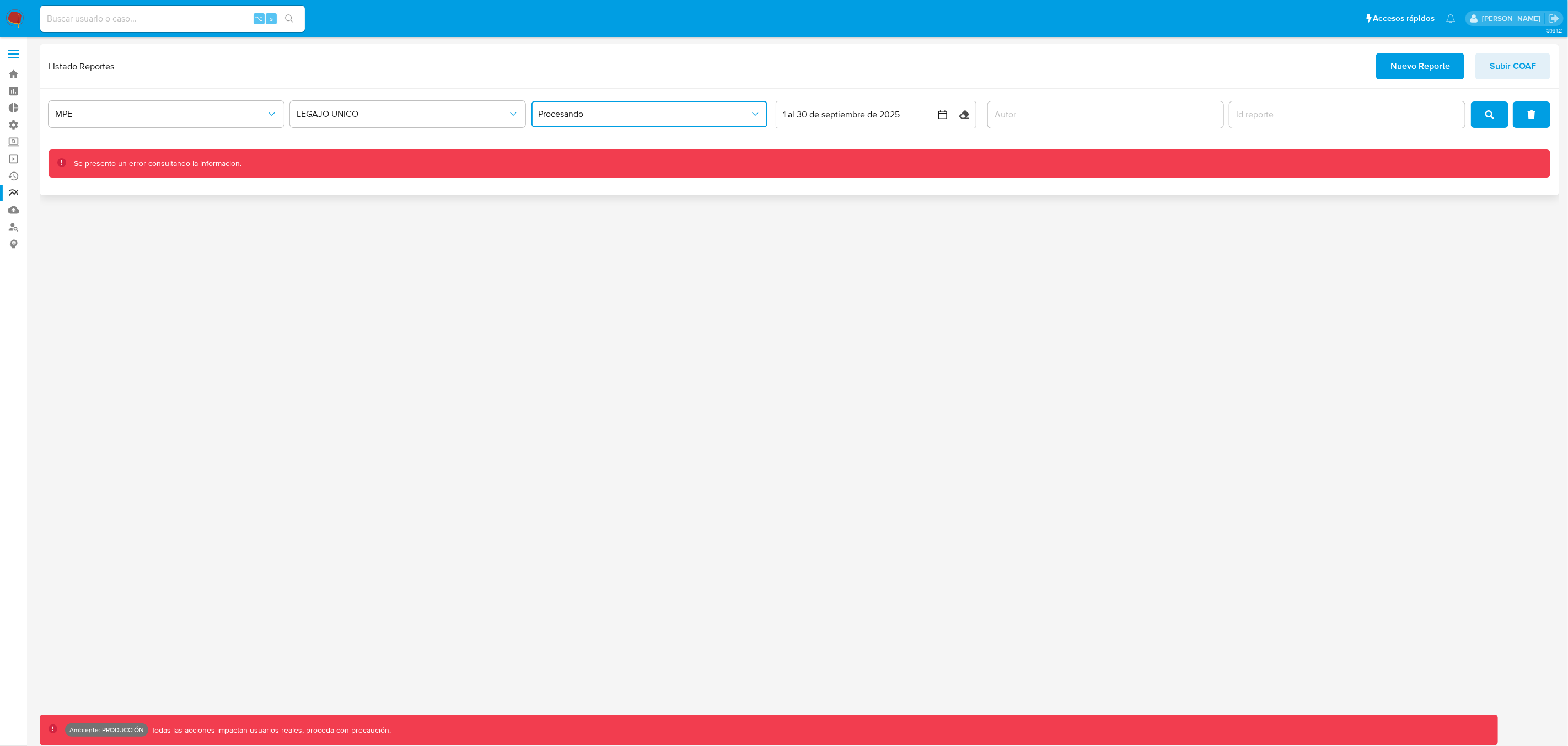
click at [641, 115] on span "Procesando" at bounding box center [644, 113] width 212 height 11
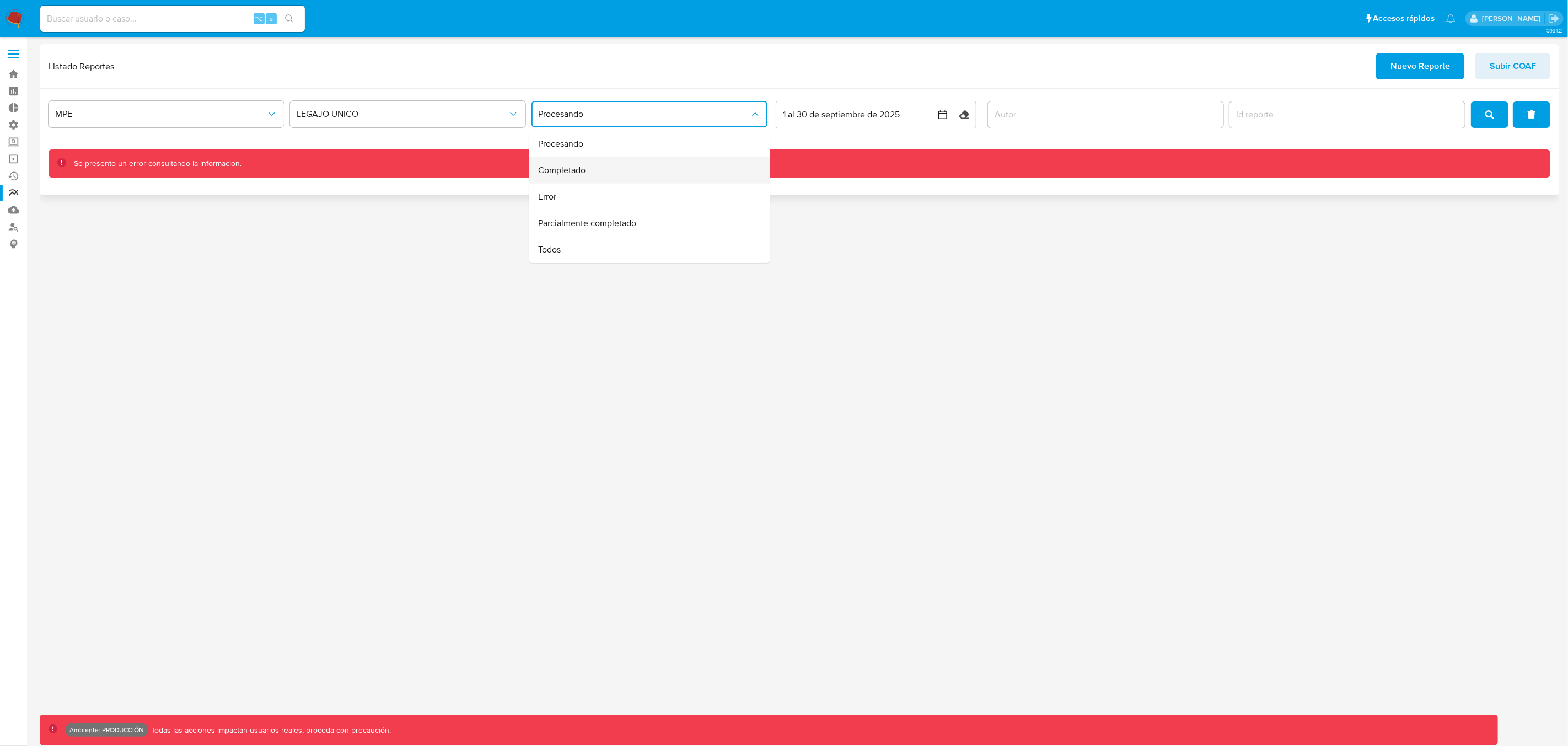
click at [614, 171] on div "Completado" at bounding box center [646, 170] width 217 height 27
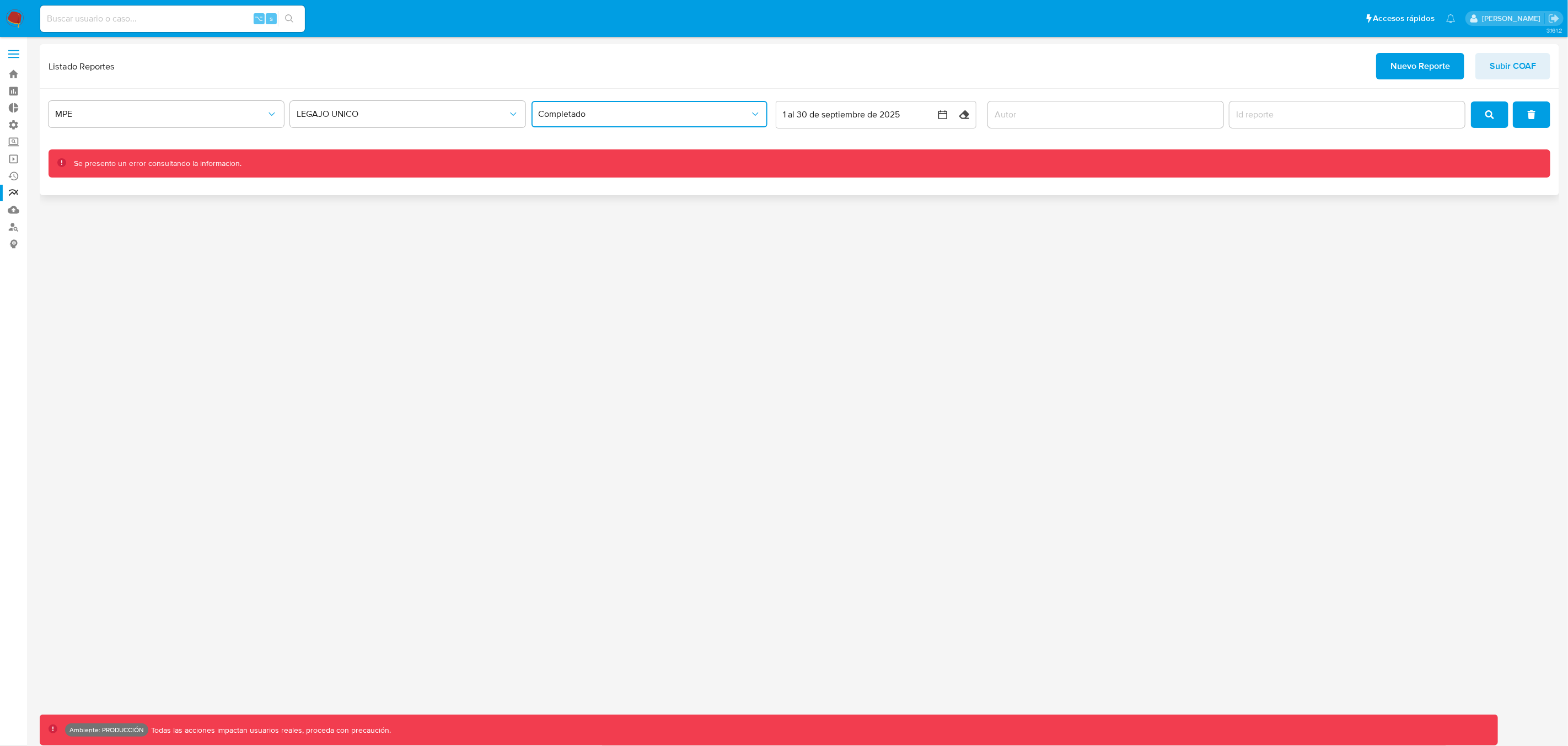
click at [651, 110] on span "Completado" at bounding box center [644, 113] width 212 height 11
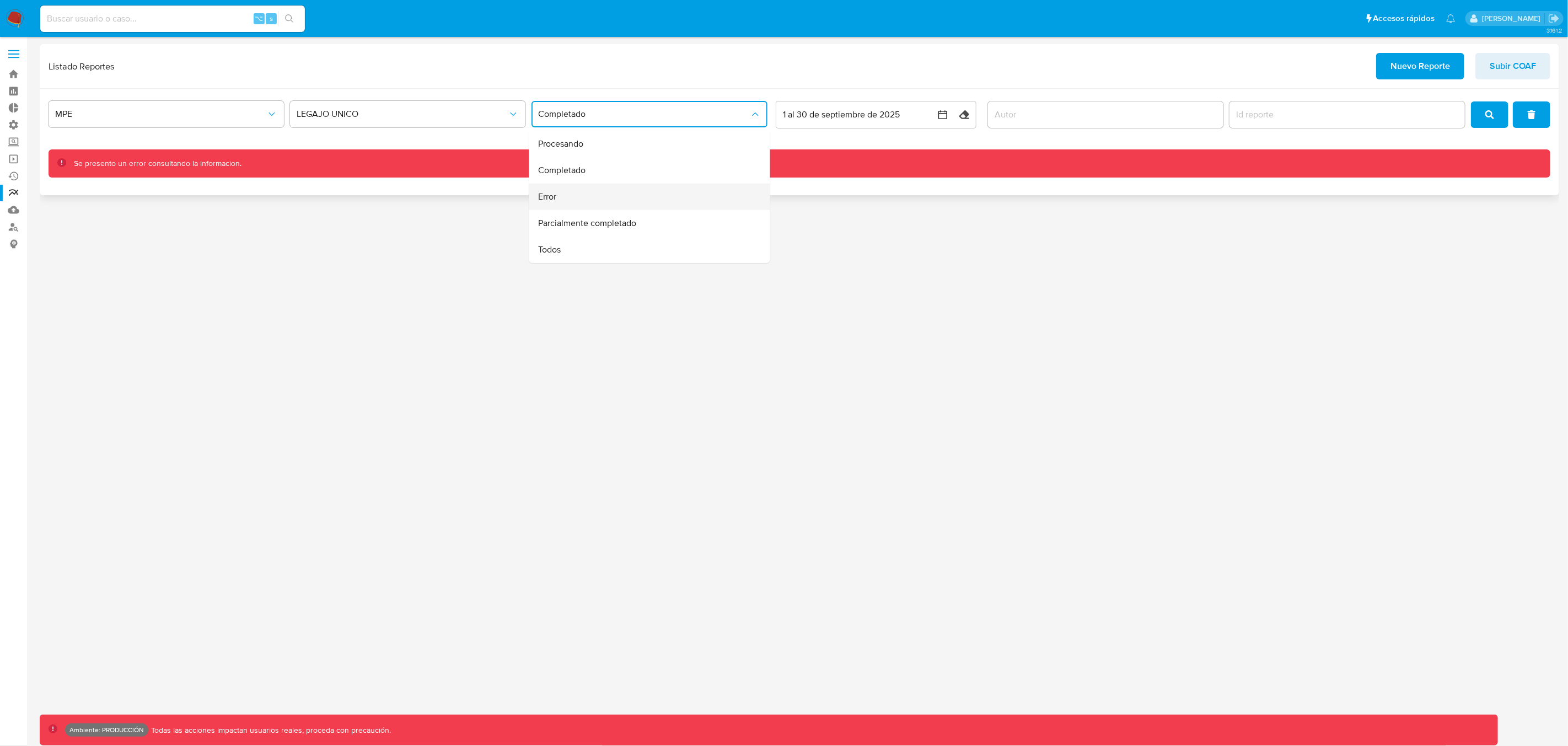
click at [619, 195] on div "Error" at bounding box center [646, 197] width 217 height 27
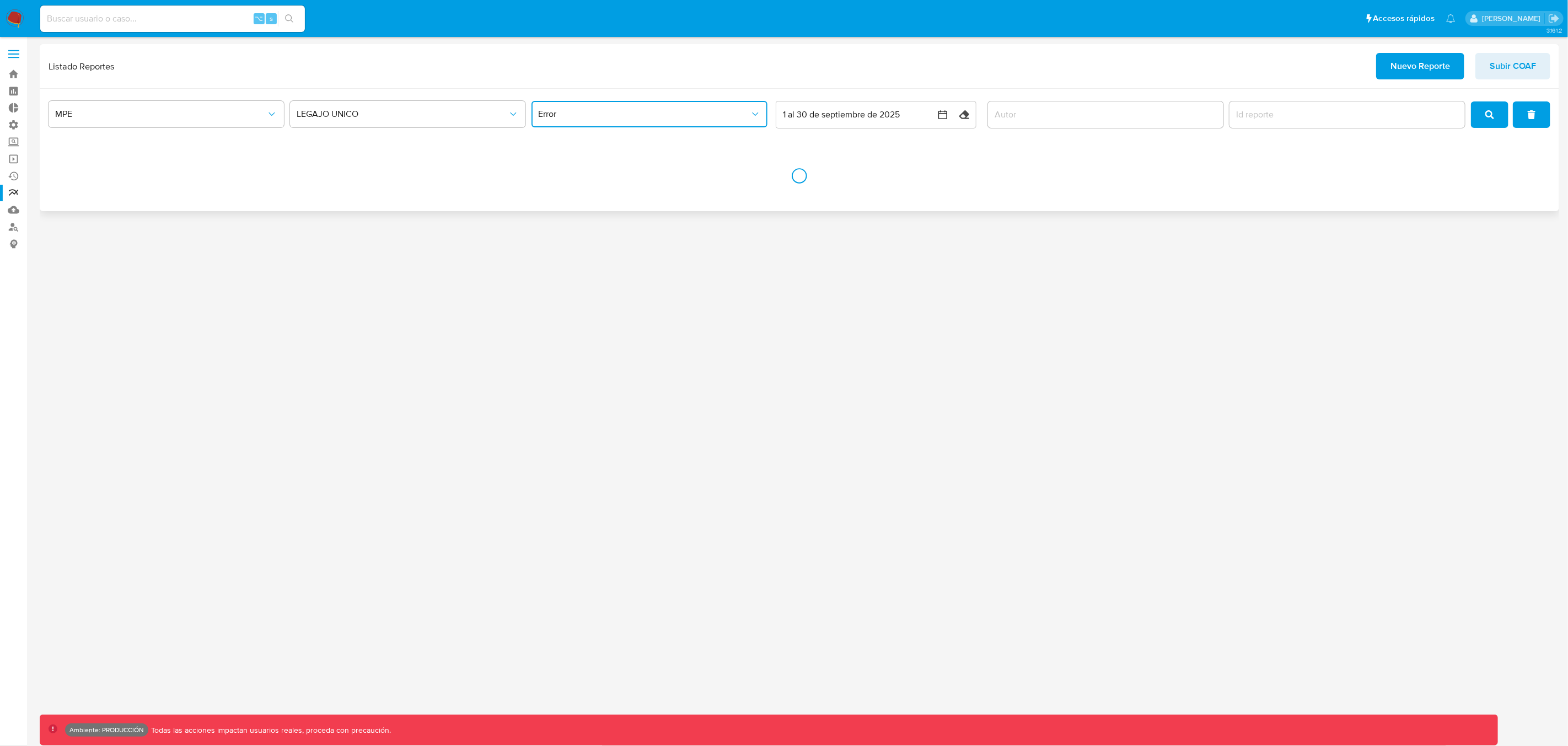
click at [645, 113] on span "Error" at bounding box center [644, 113] width 212 height 11
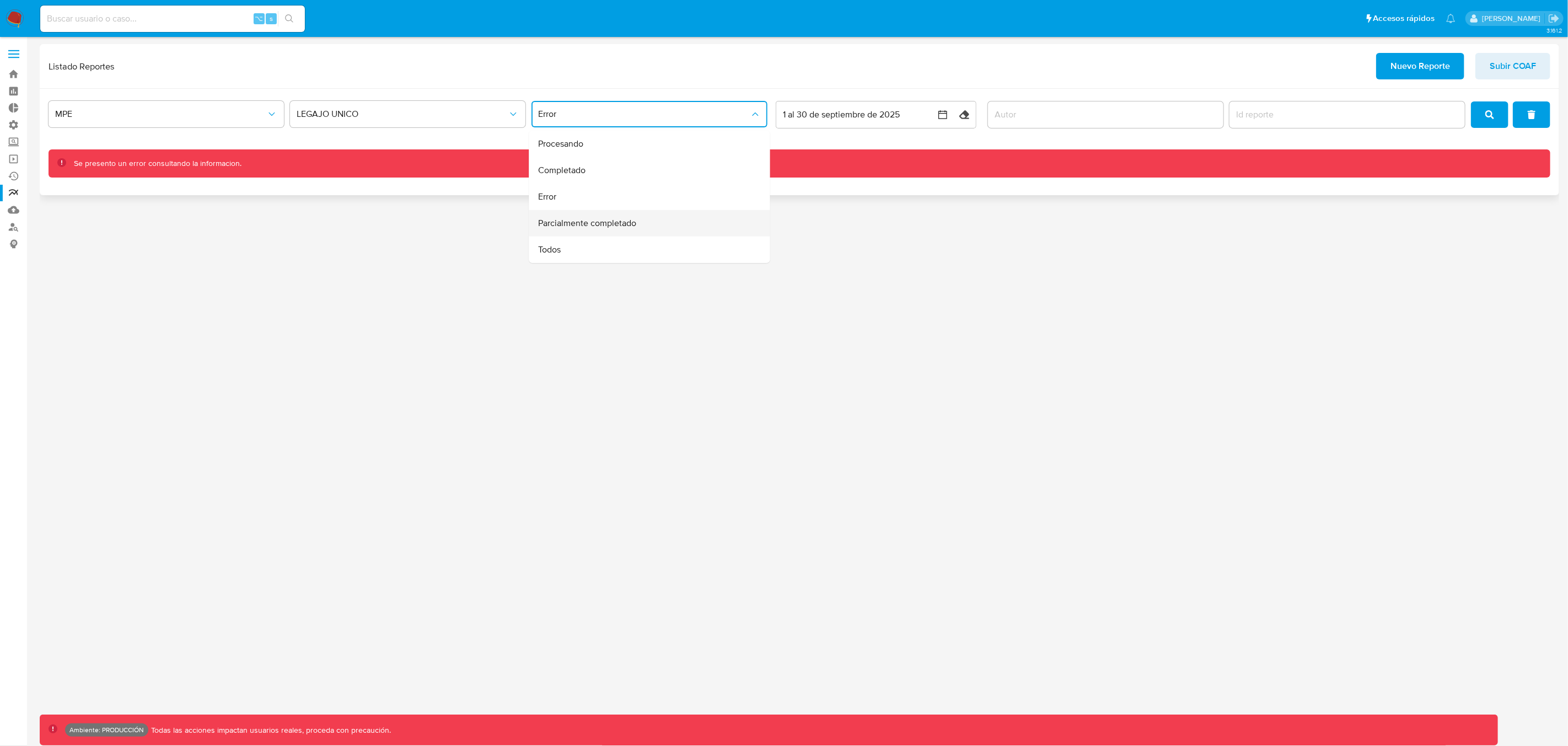
click at [616, 221] on span "Parcialmente completado" at bounding box center [587, 222] width 98 height 11
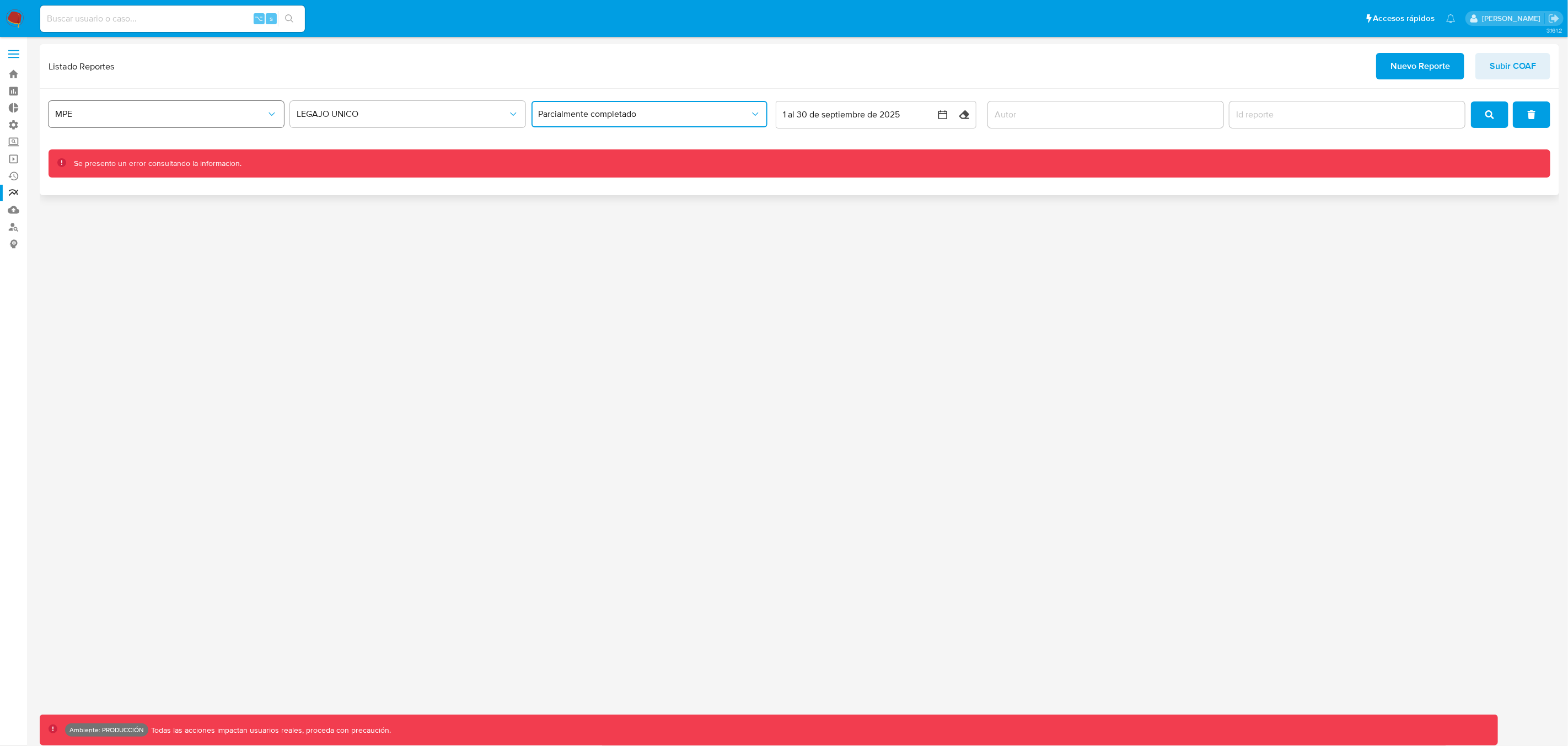
click at [221, 117] on span "MPE" at bounding box center [161, 113] width 212 height 11
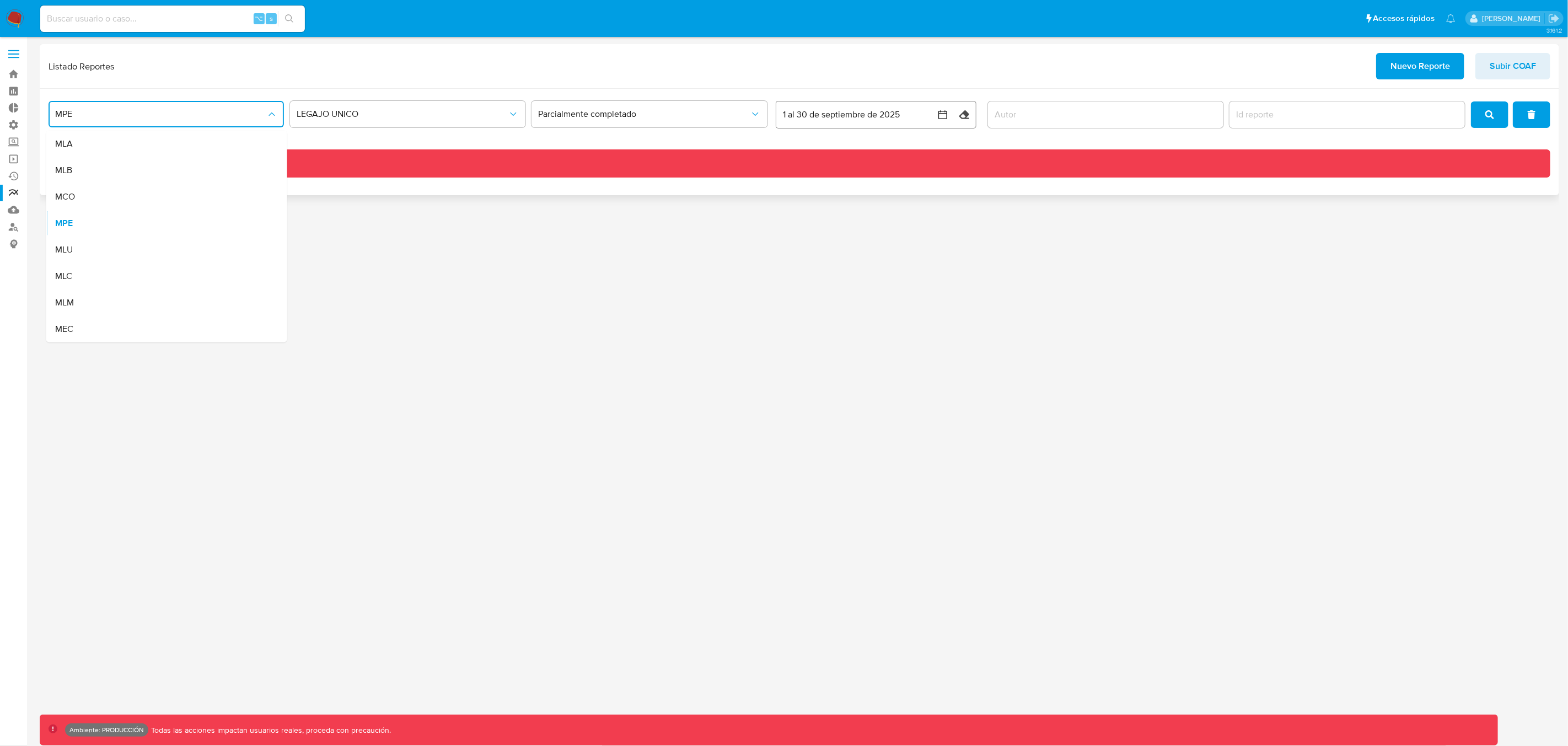
click at [949, 115] on icon "button" at bounding box center [943, 114] width 11 height 11
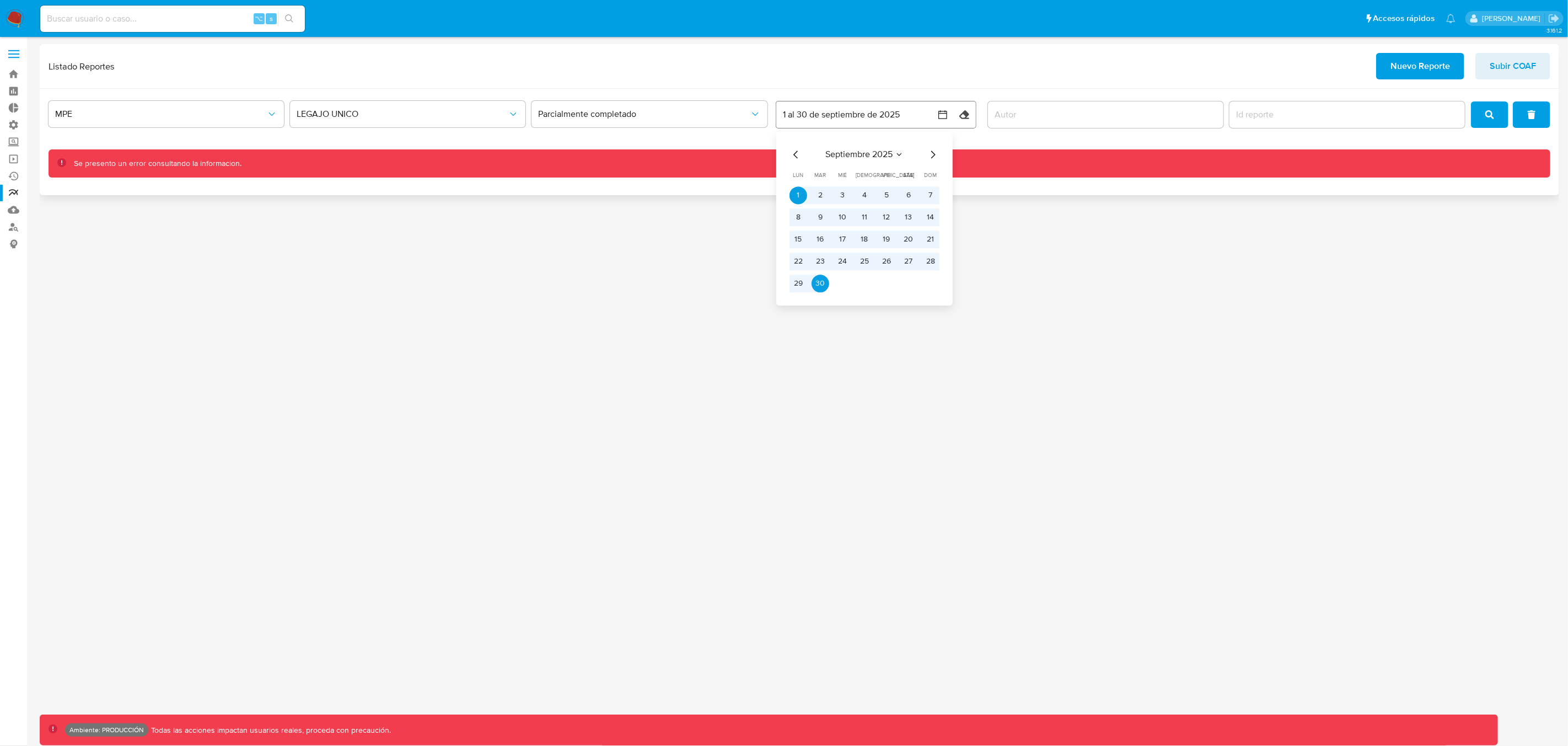
click at [819, 284] on button "30" at bounding box center [820, 283] width 18 height 18
click at [798, 196] on button "1" at bounding box center [798, 195] width 18 height 18
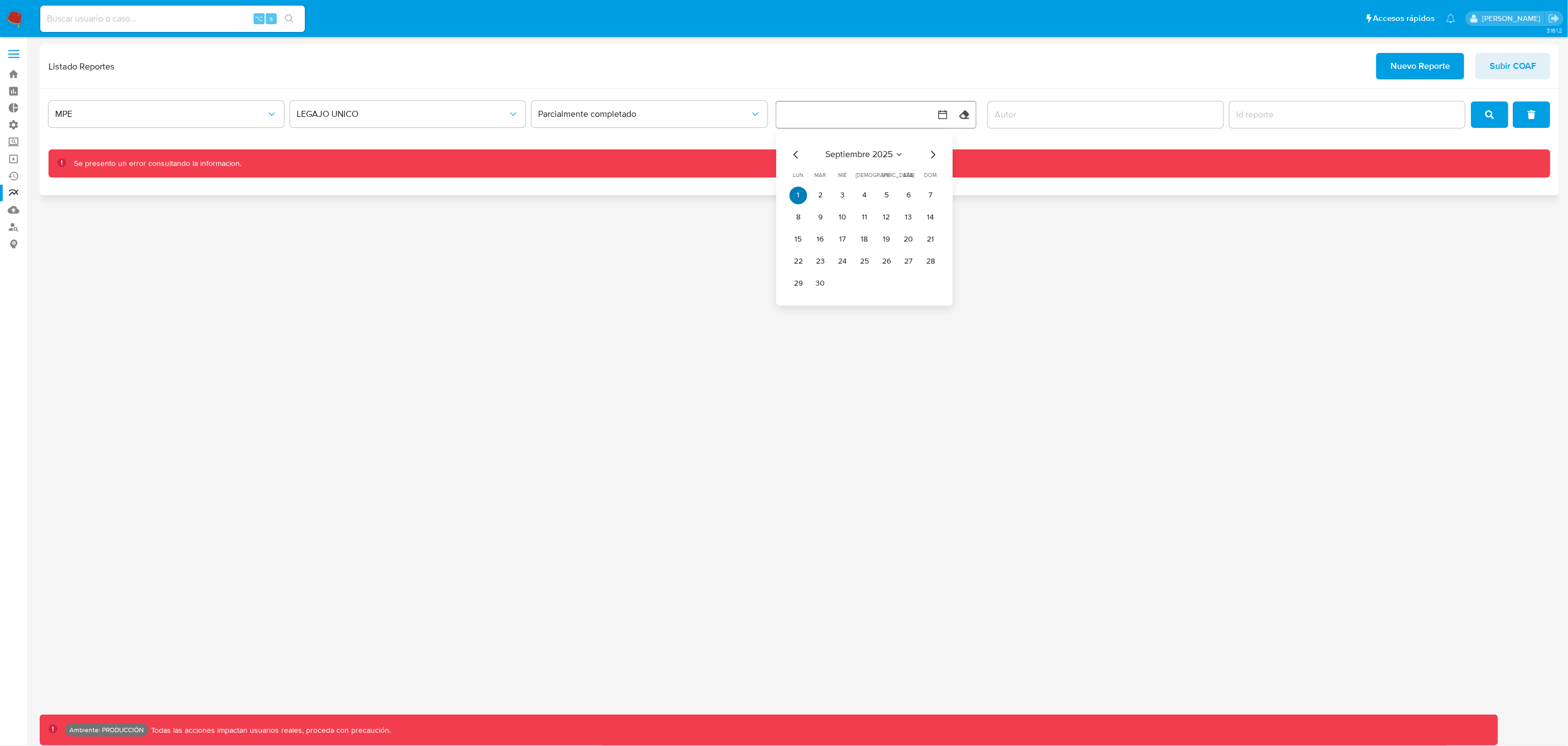
click at [802, 196] on button "1" at bounding box center [798, 195] width 18 height 18
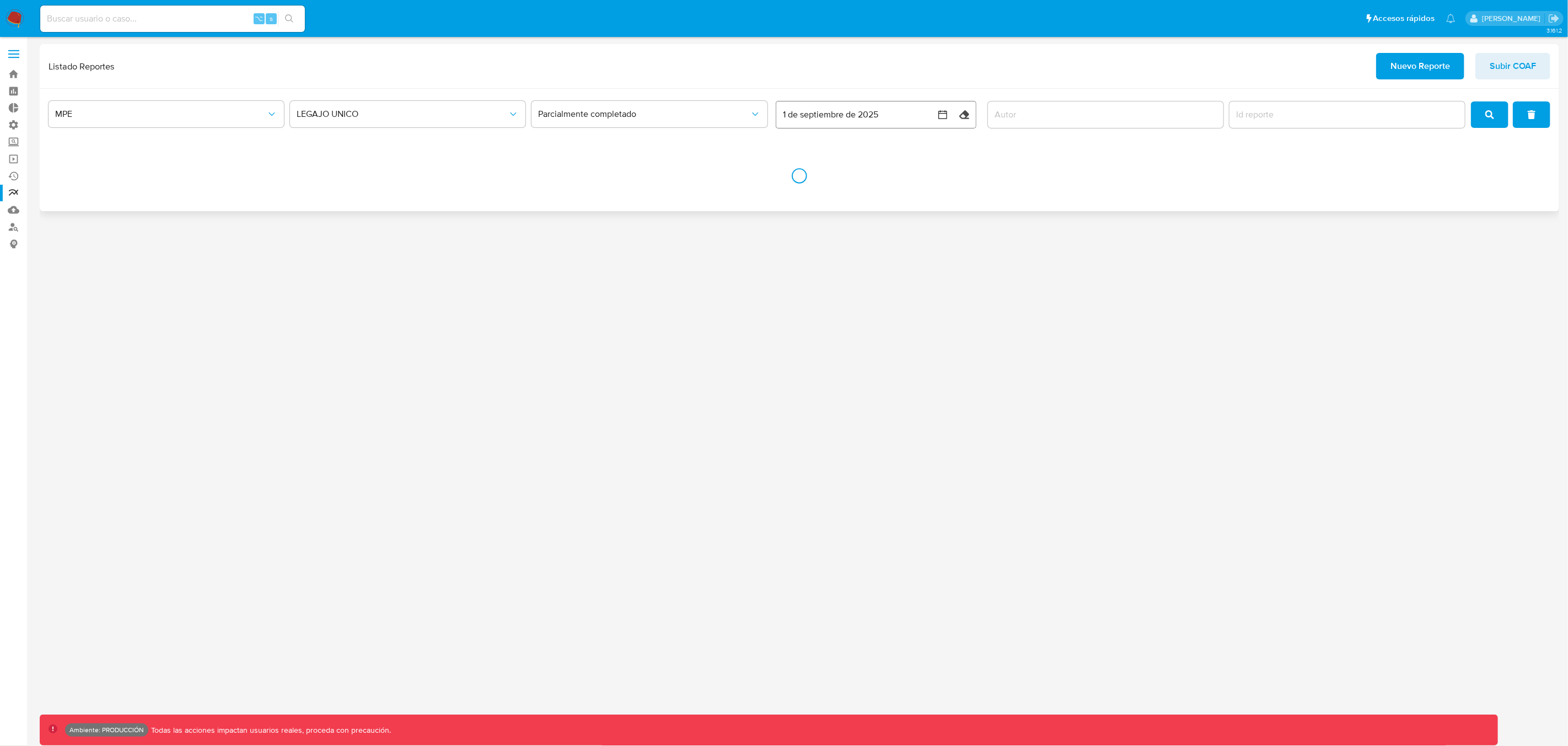
click at [836, 117] on button "1 de septiembre de 2025" at bounding box center [865, 115] width 176 height 27
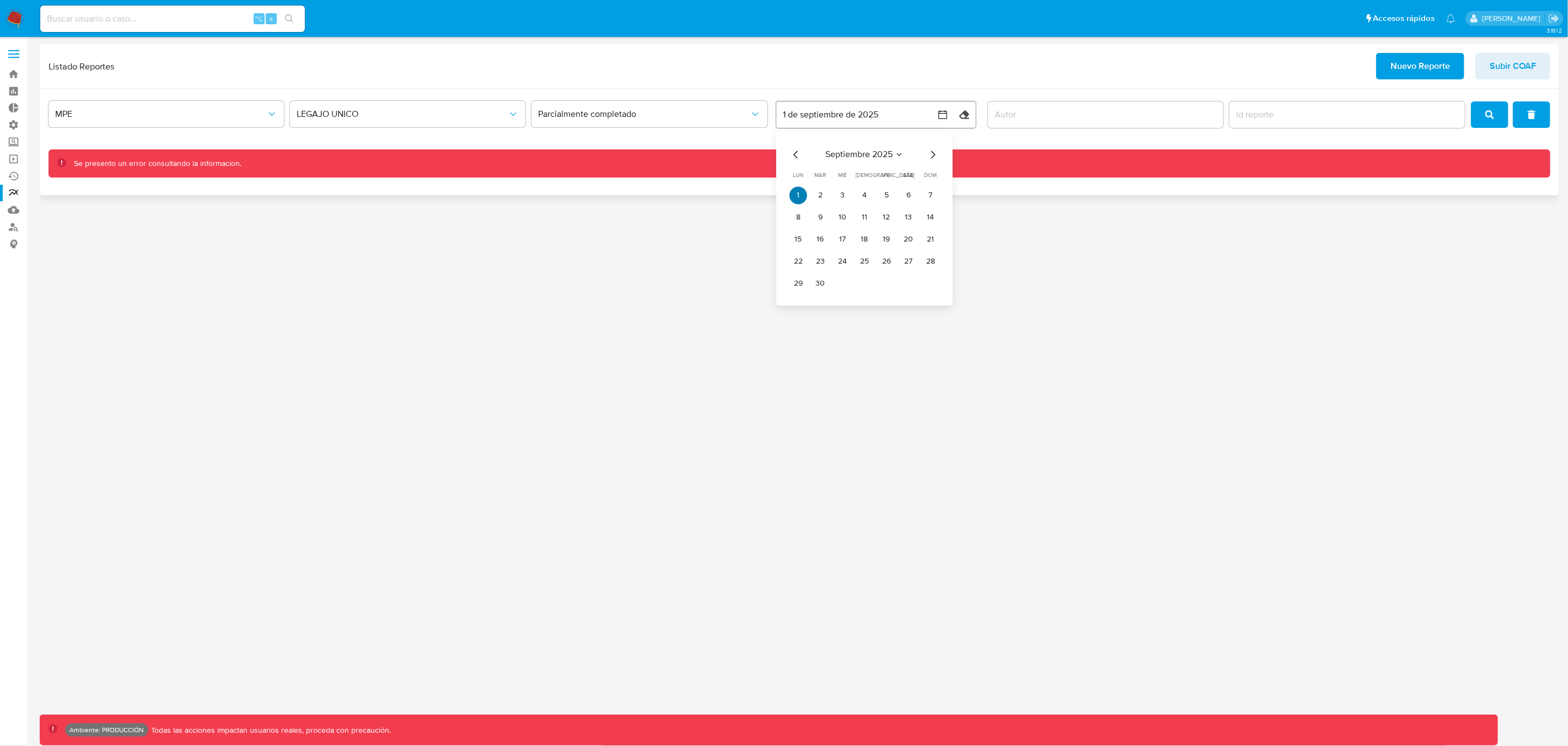
click at [803, 192] on button "1" at bounding box center [798, 195] width 18 height 18
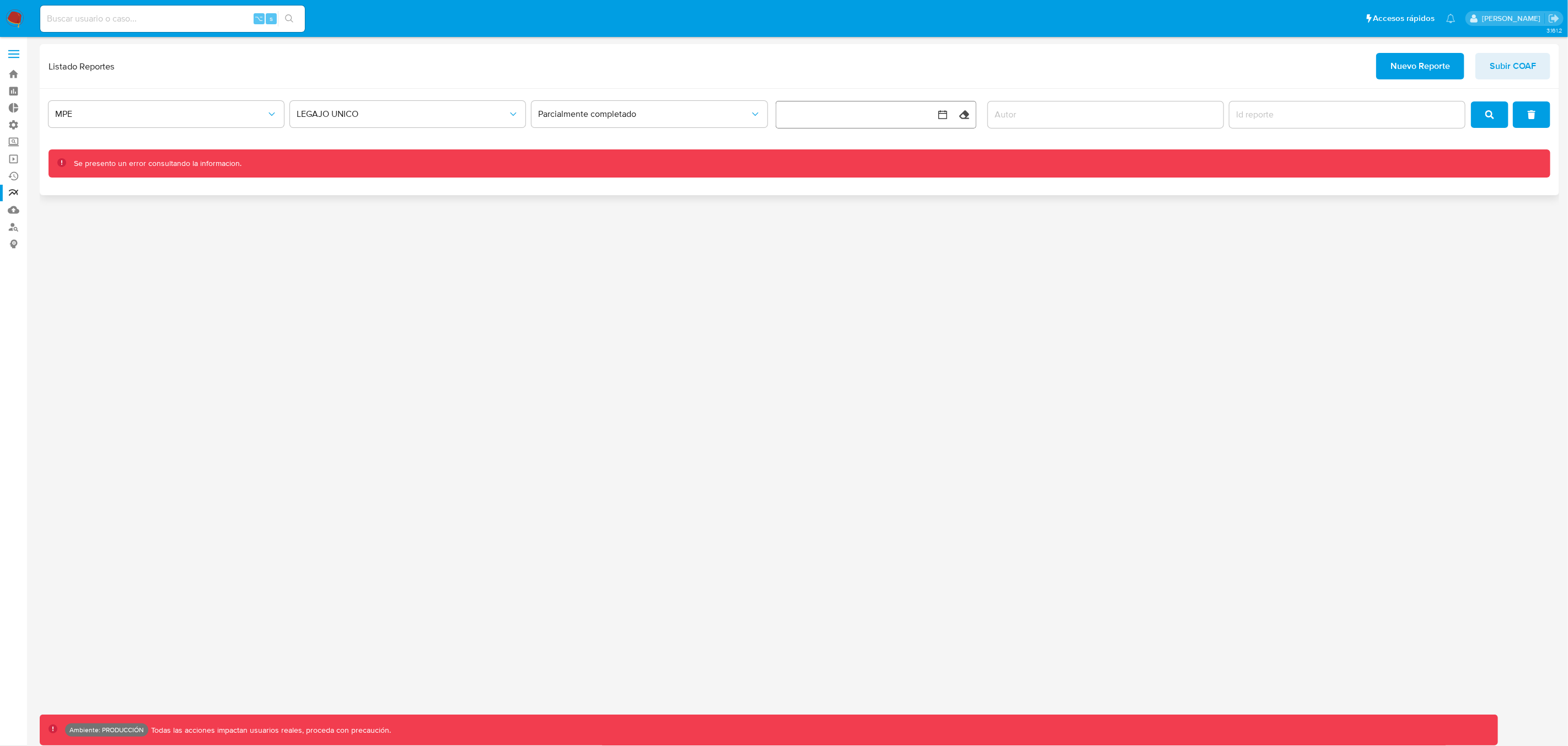
click at [914, 76] on div "Listado Reportes Nuevo Reporte Subir COAF" at bounding box center [799, 66] width 1502 height 27
click at [1481, 122] on button "search" at bounding box center [1489, 115] width 38 height 27
click at [196, 122] on button "MPE" at bounding box center [166, 114] width 235 height 27
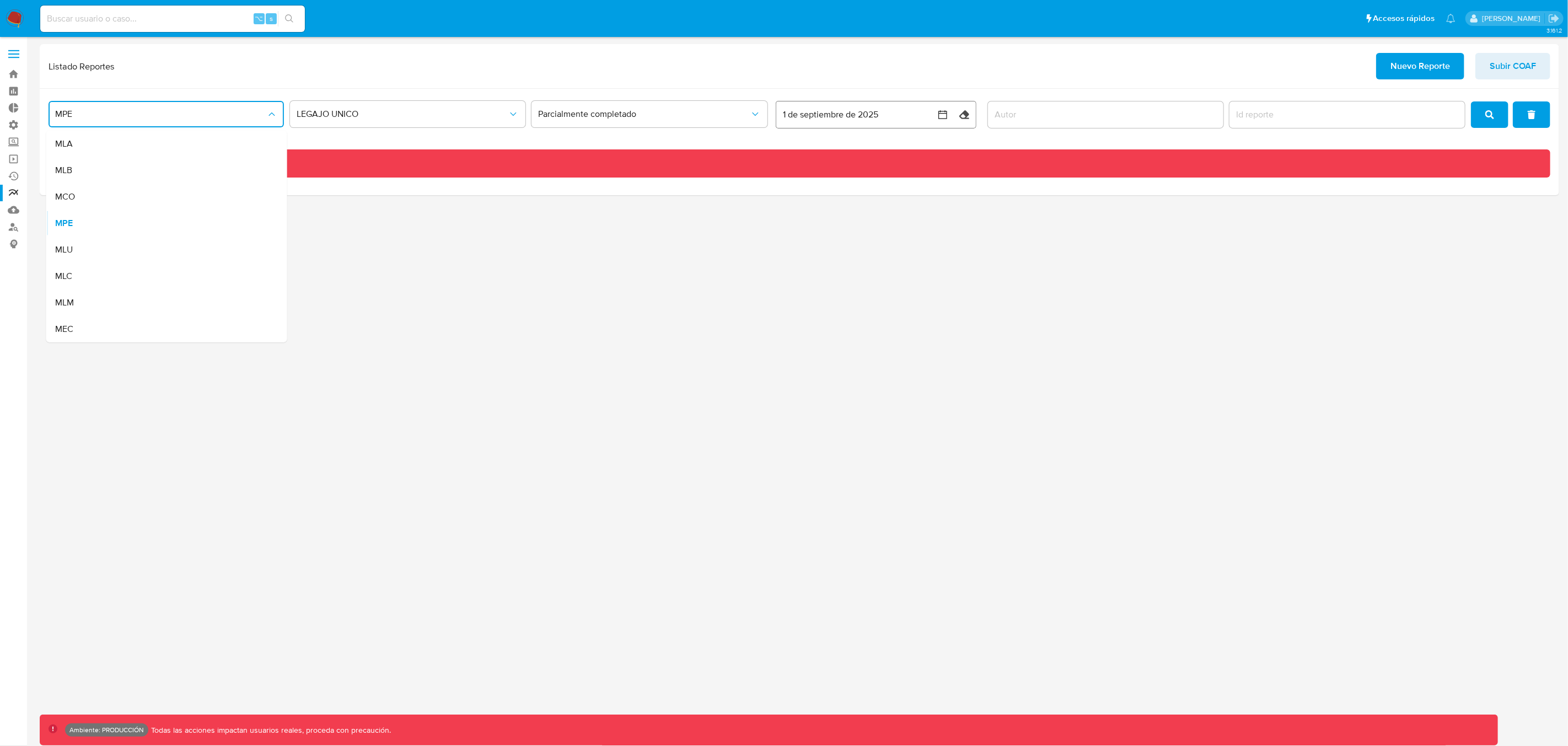
click at [105, 263] on div "MLC" at bounding box center [164, 276] width 217 height 27
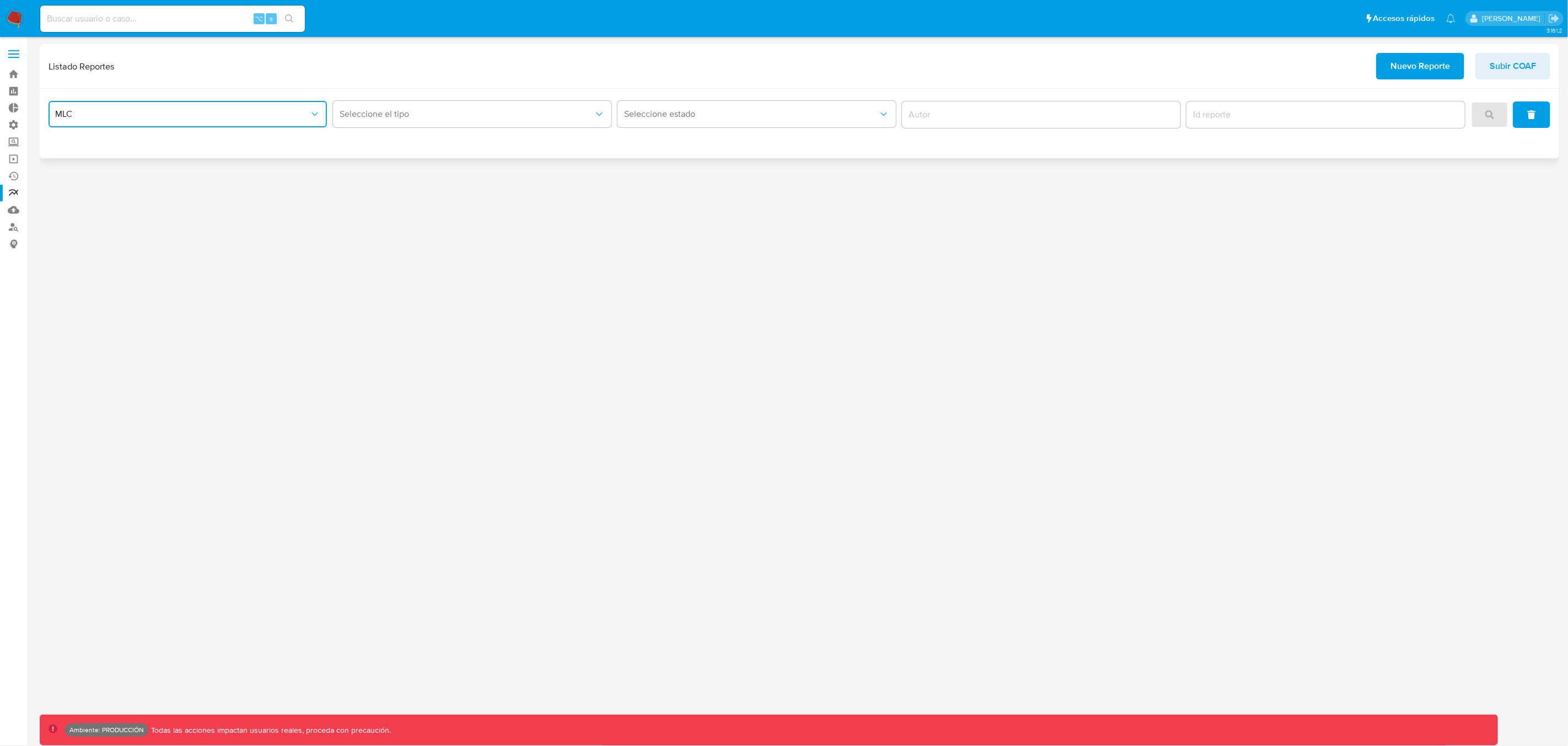
click at [103, 115] on span "MLC" at bounding box center [182, 113] width 254 height 11
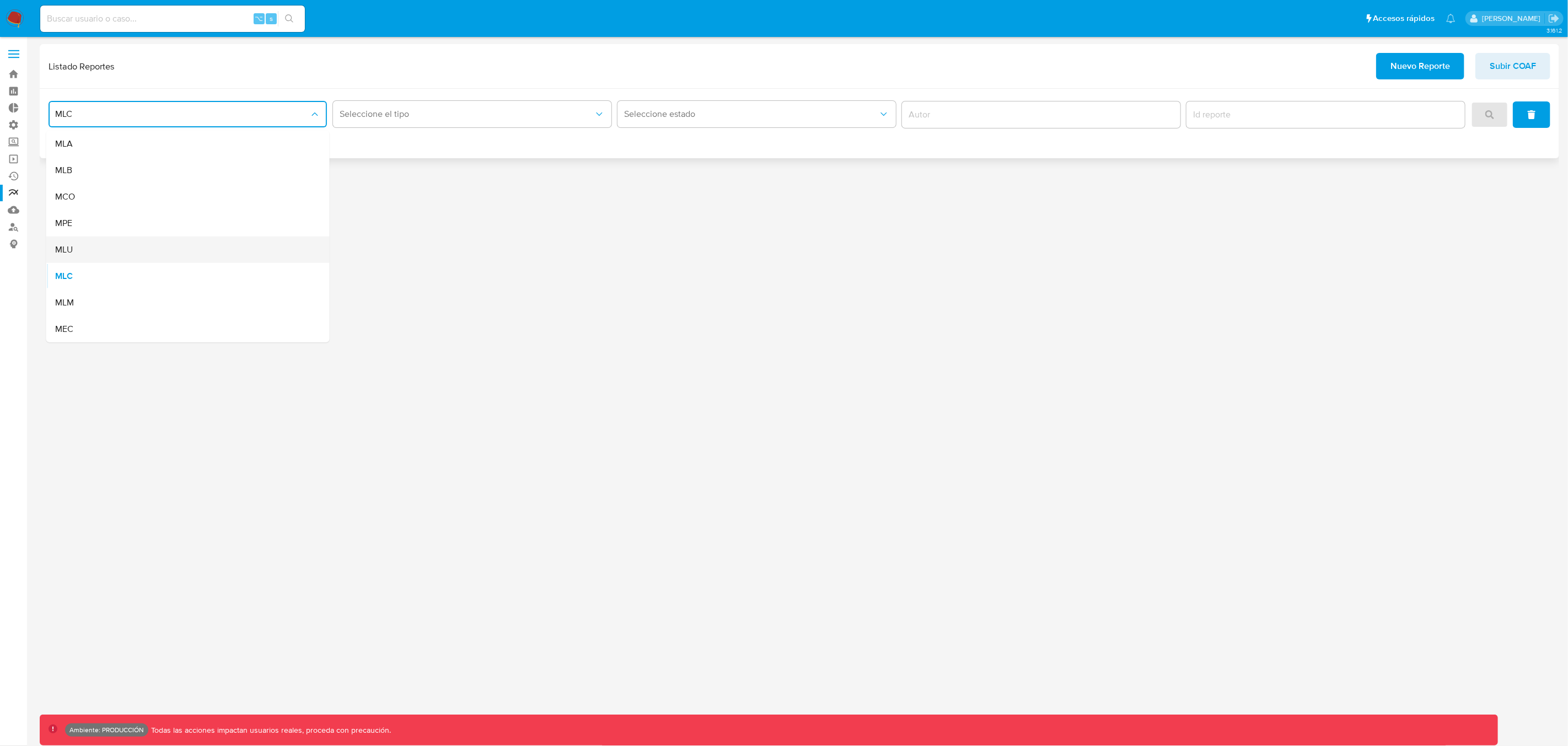
click at [75, 253] on div "MLU" at bounding box center [185, 250] width 259 height 27
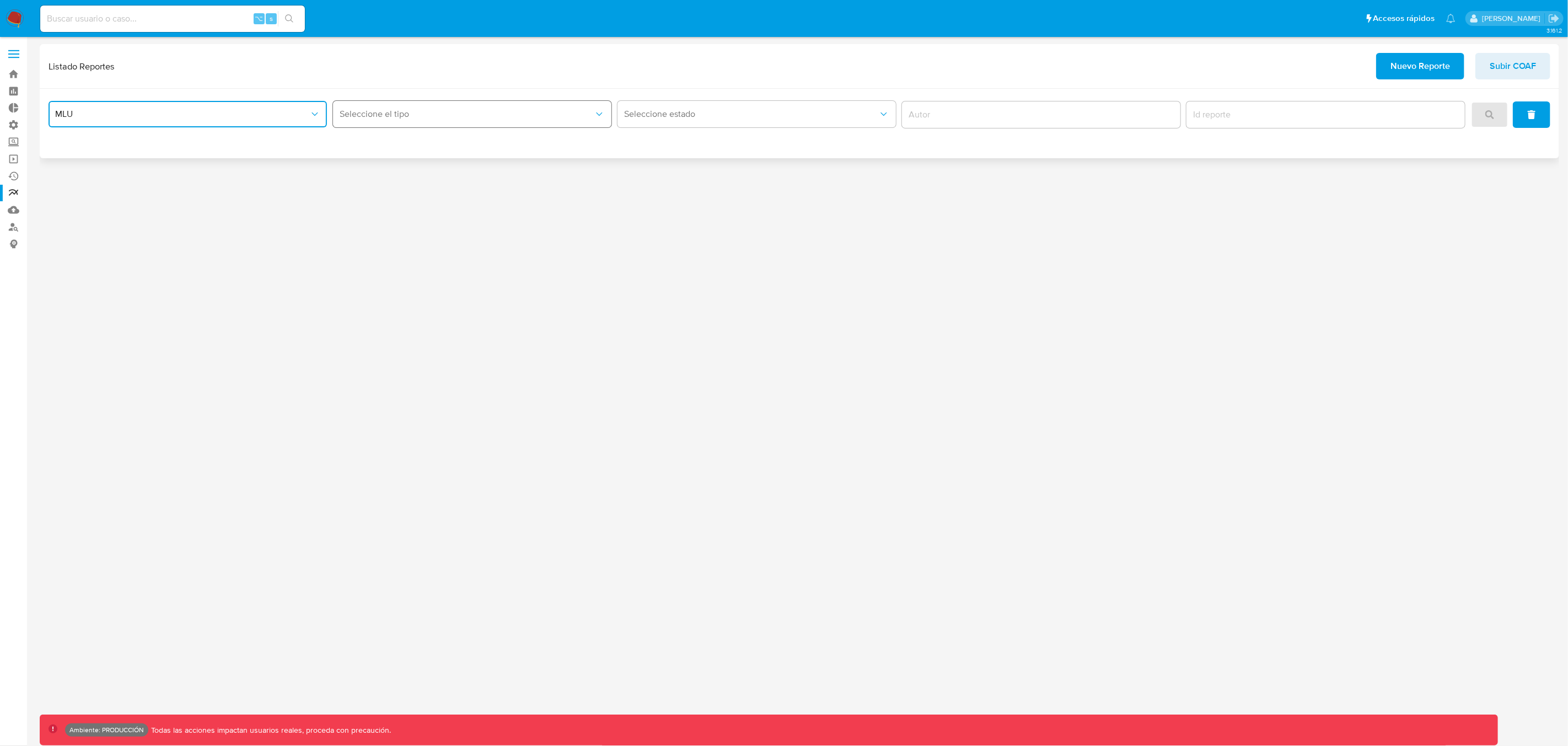
click at [408, 117] on span "Seleccione el tipo" at bounding box center [467, 113] width 254 height 11
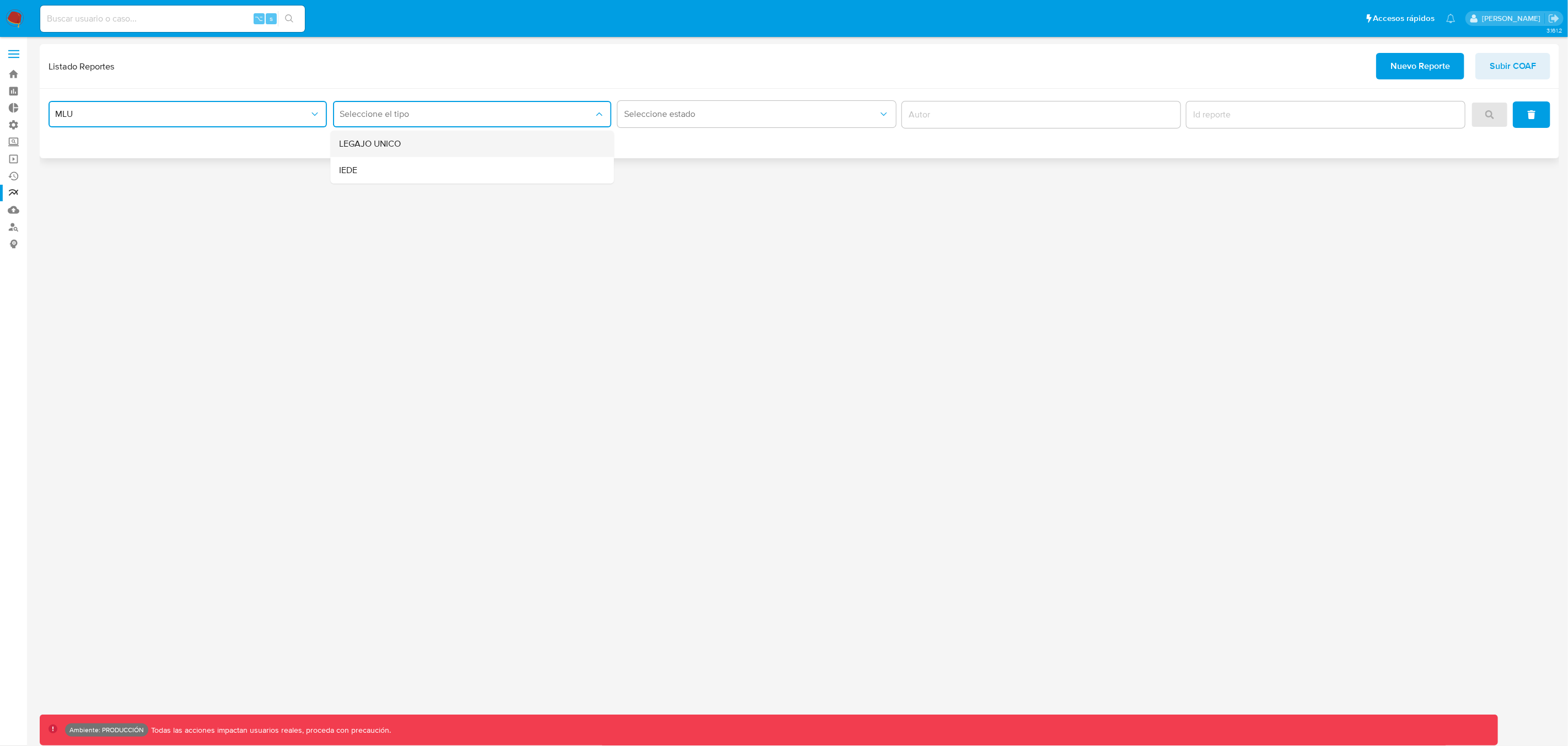
click at [449, 145] on div "LEGAJO UNICO" at bounding box center [469, 144] width 259 height 27
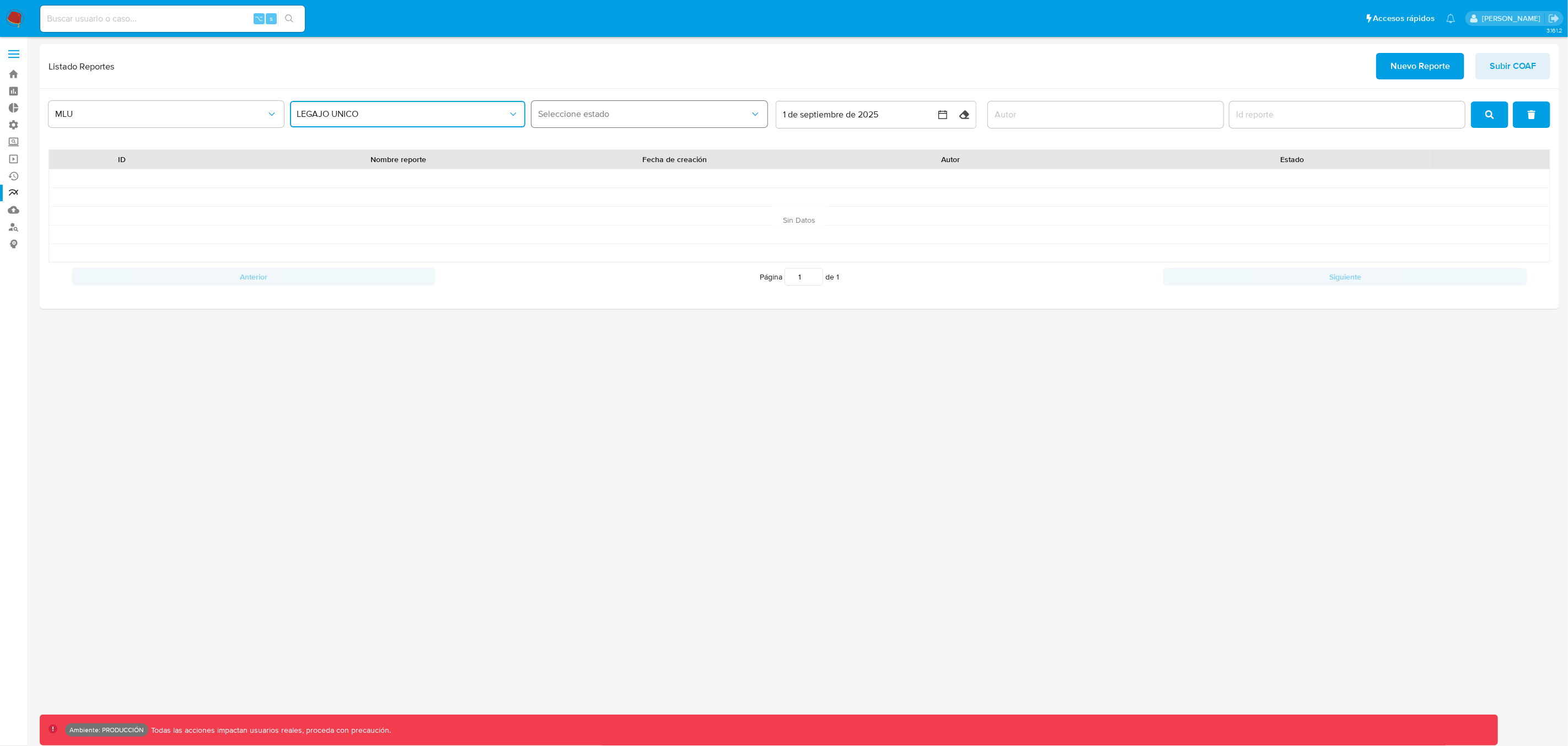
click at [581, 113] on span "Seleccione estado" at bounding box center [644, 113] width 212 height 11
click at [459, 120] on button "LEGAJO UNICO" at bounding box center [407, 114] width 235 height 27
click at [398, 166] on div "IEDE" at bounding box center [405, 170] width 217 height 27
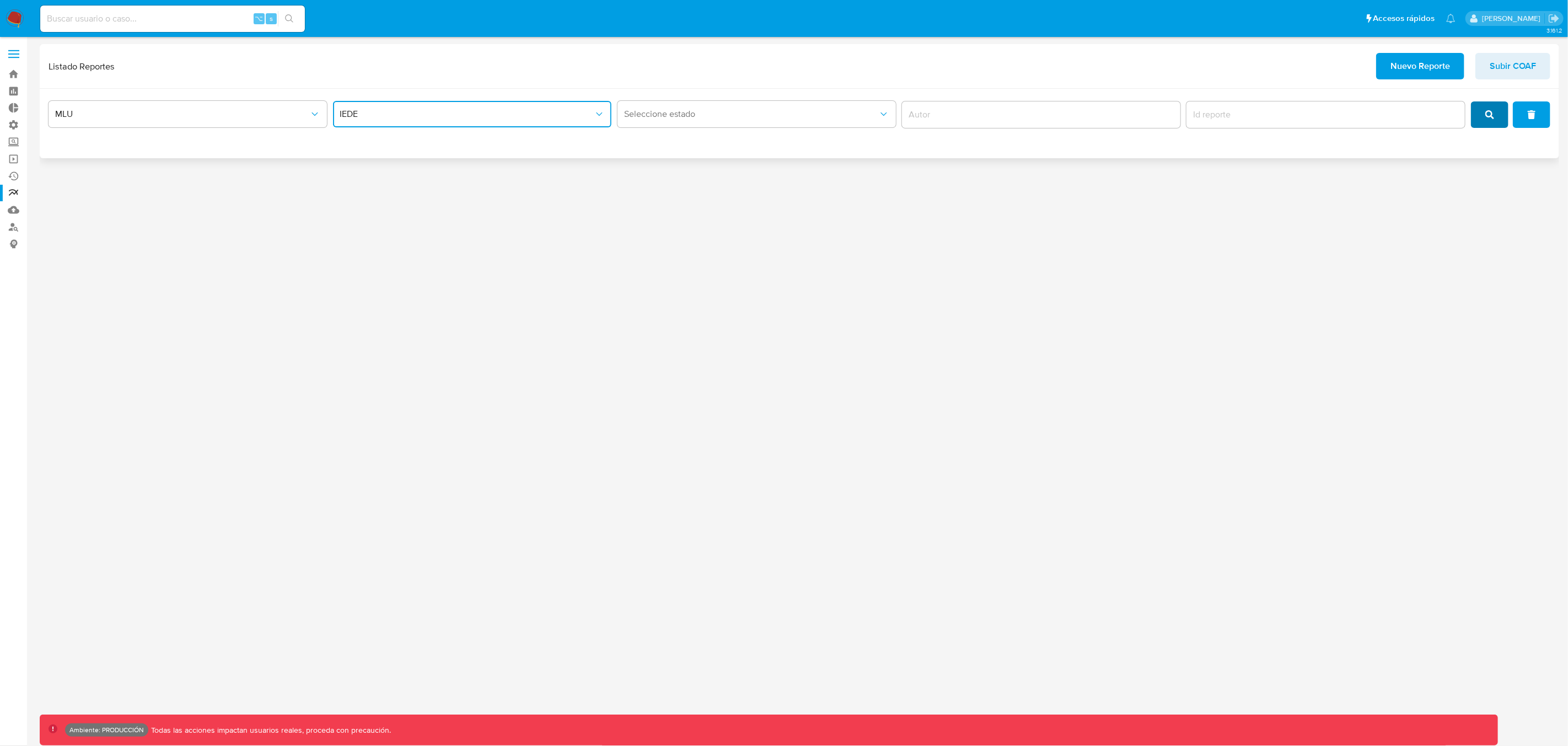
click at [1487, 119] on span "search" at bounding box center [1489, 114] width 9 height 24
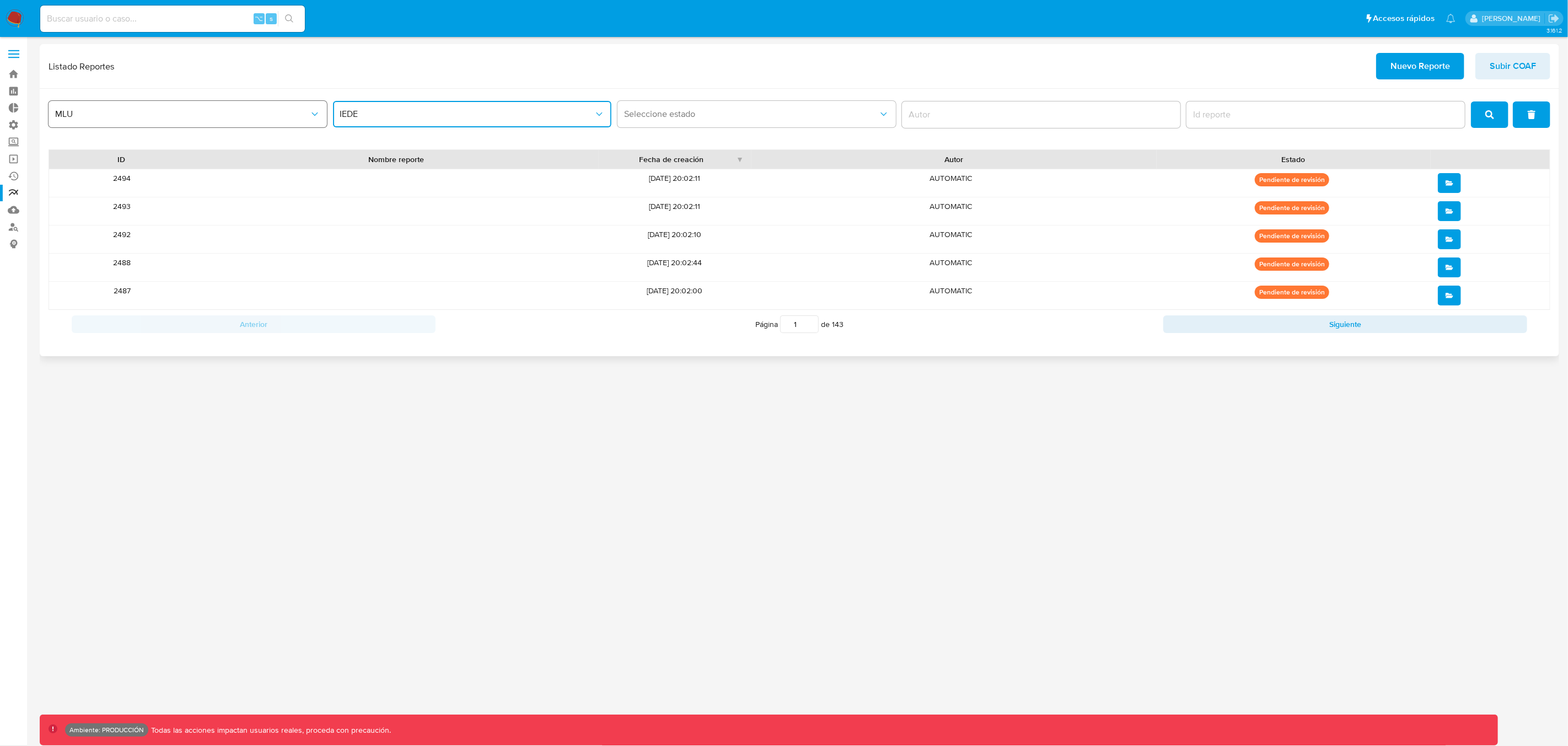
click at [189, 118] on span "MLU" at bounding box center [182, 113] width 254 height 11
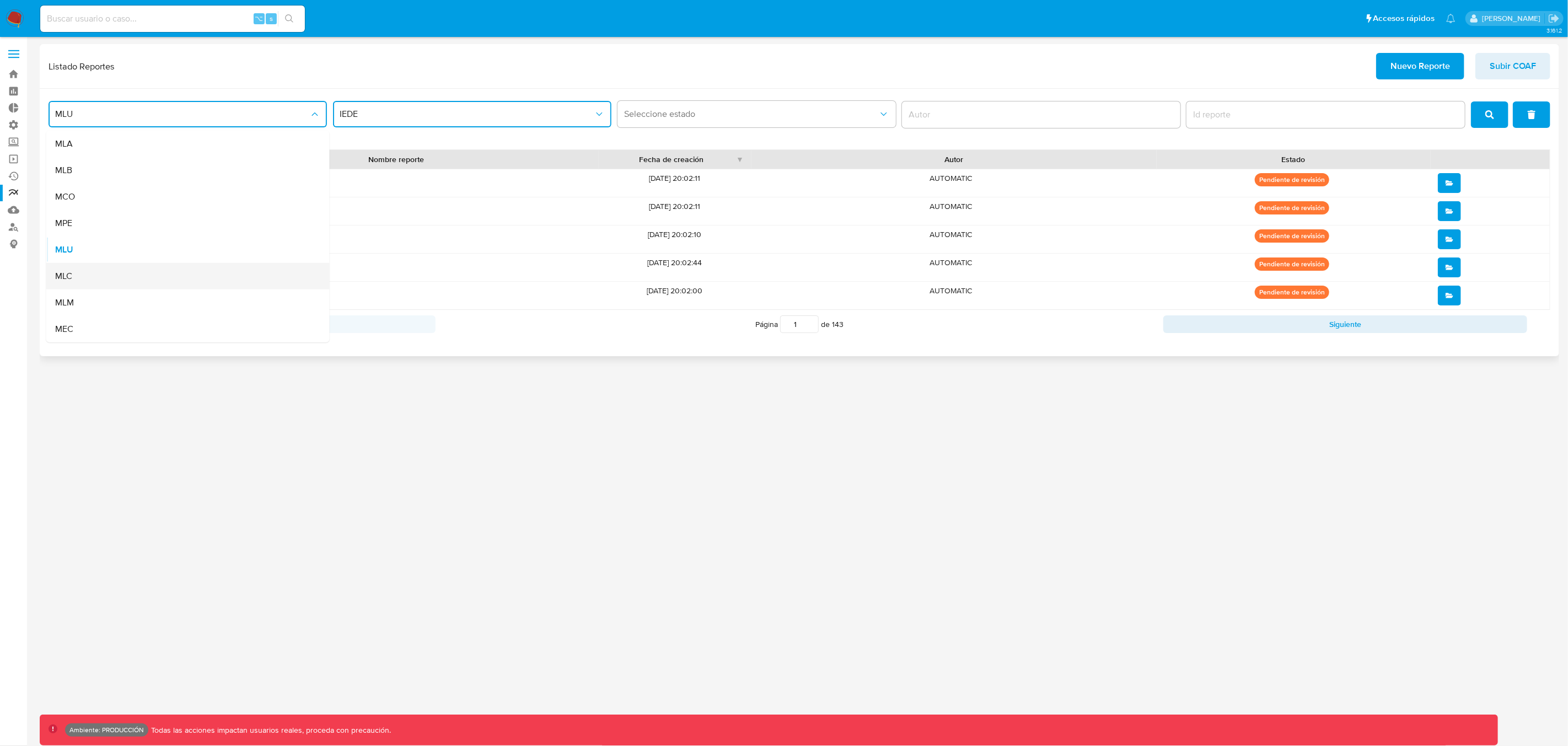
click at [106, 282] on div "MLC" at bounding box center [185, 276] width 259 height 27
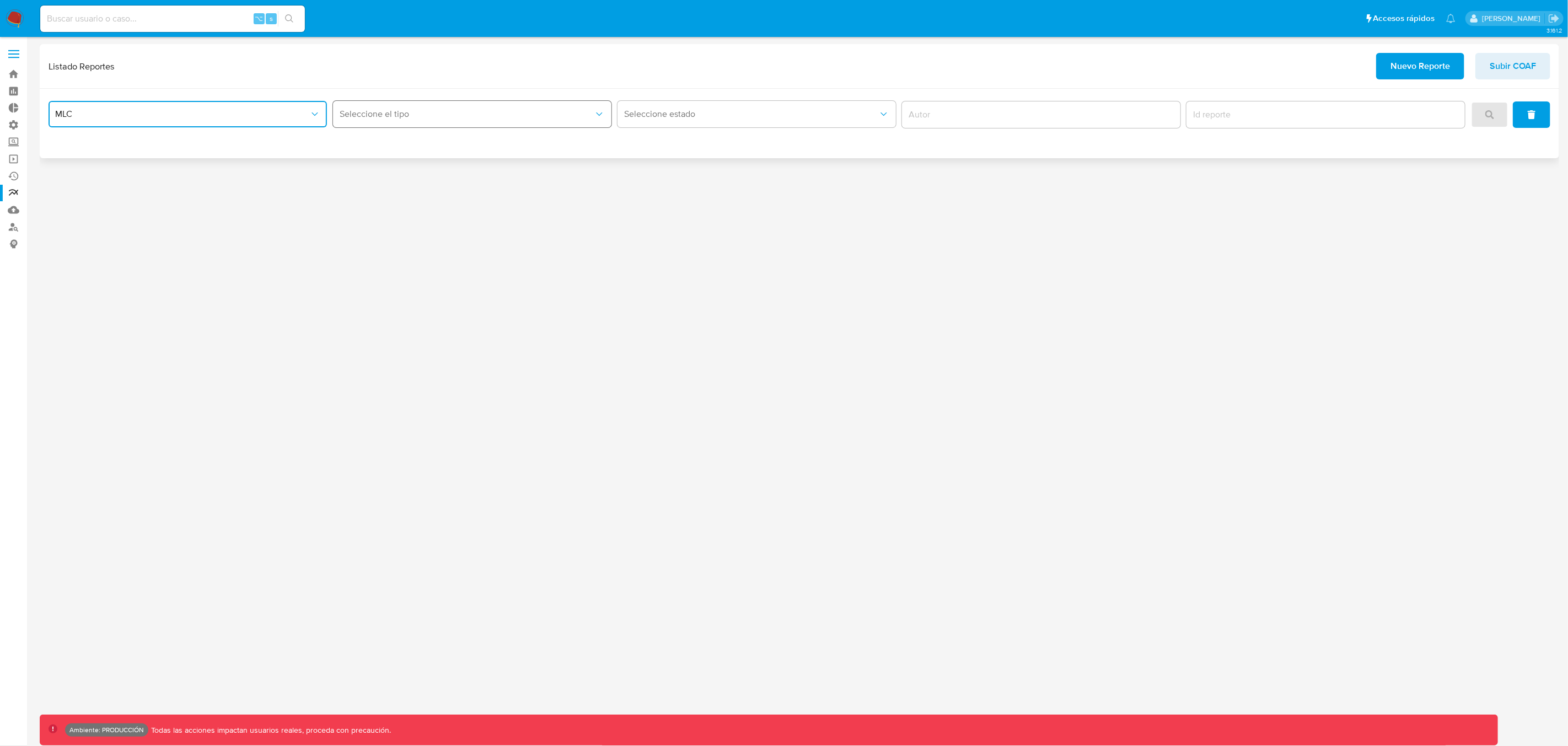
click at [377, 119] on span "Seleccione el tipo" at bounding box center [467, 113] width 254 height 11
click at [379, 149] on span "LEGAJO UNICO" at bounding box center [371, 143] width 62 height 11
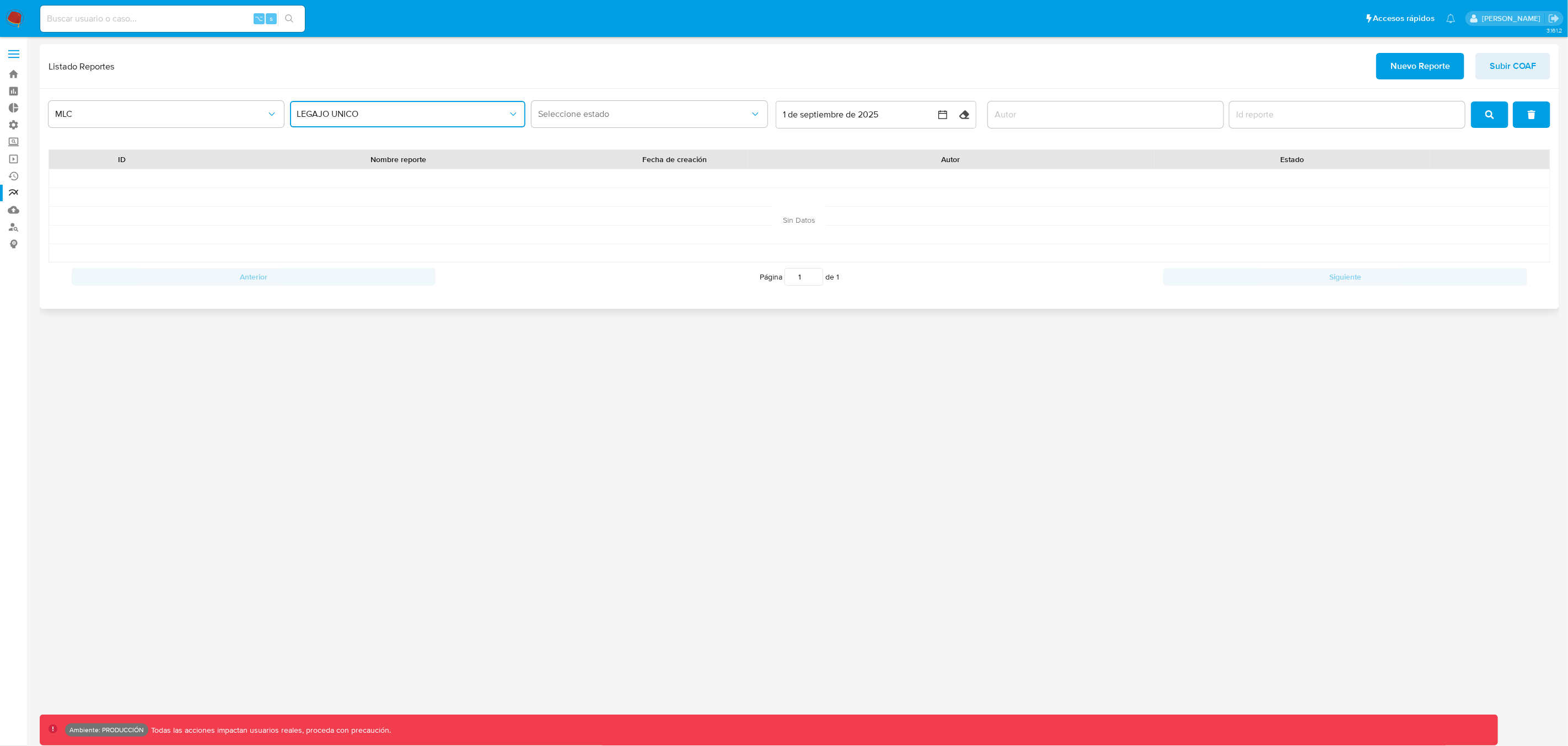
click at [439, 118] on span "LEGAJO UNICO" at bounding box center [402, 113] width 212 height 11
click at [185, 123] on button "MLC" at bounding box center [166, 114] width 235 height 27
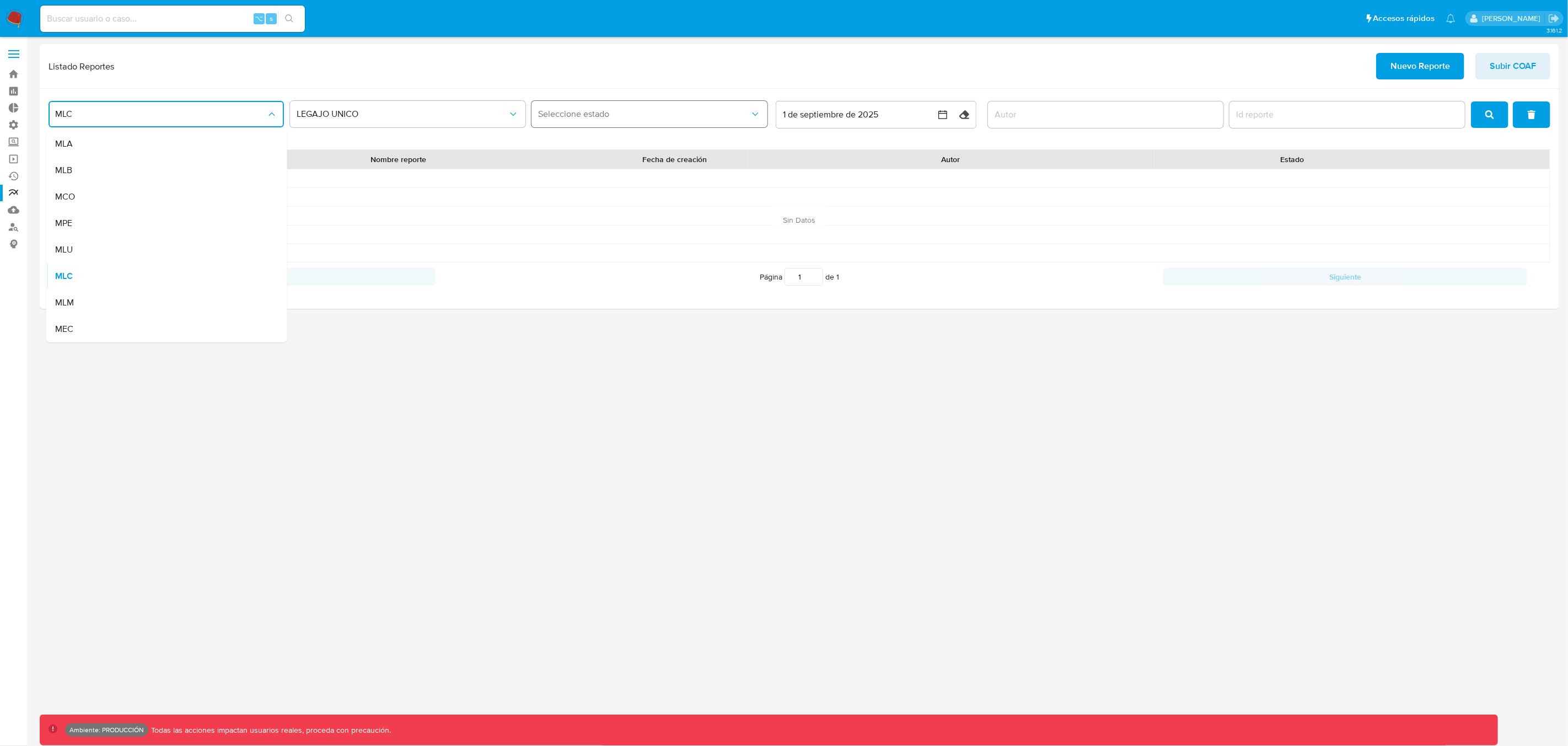
click at [650, 107] on button "Seleccione estado" at bounding box center [649, 114] width 235 height 27
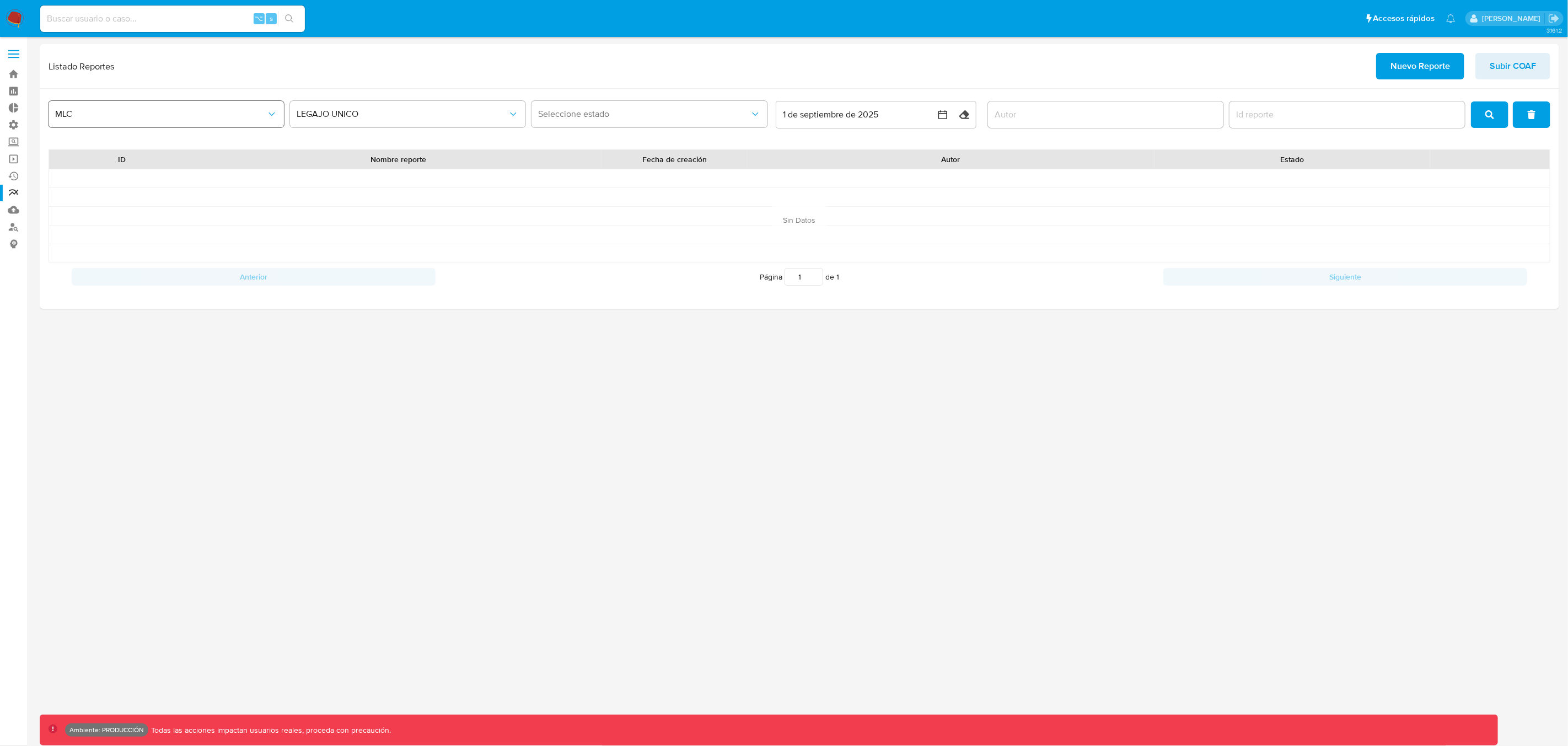
click at [245, 125] on button "MLC" at bounding box center [166, 114] width 235 height 27
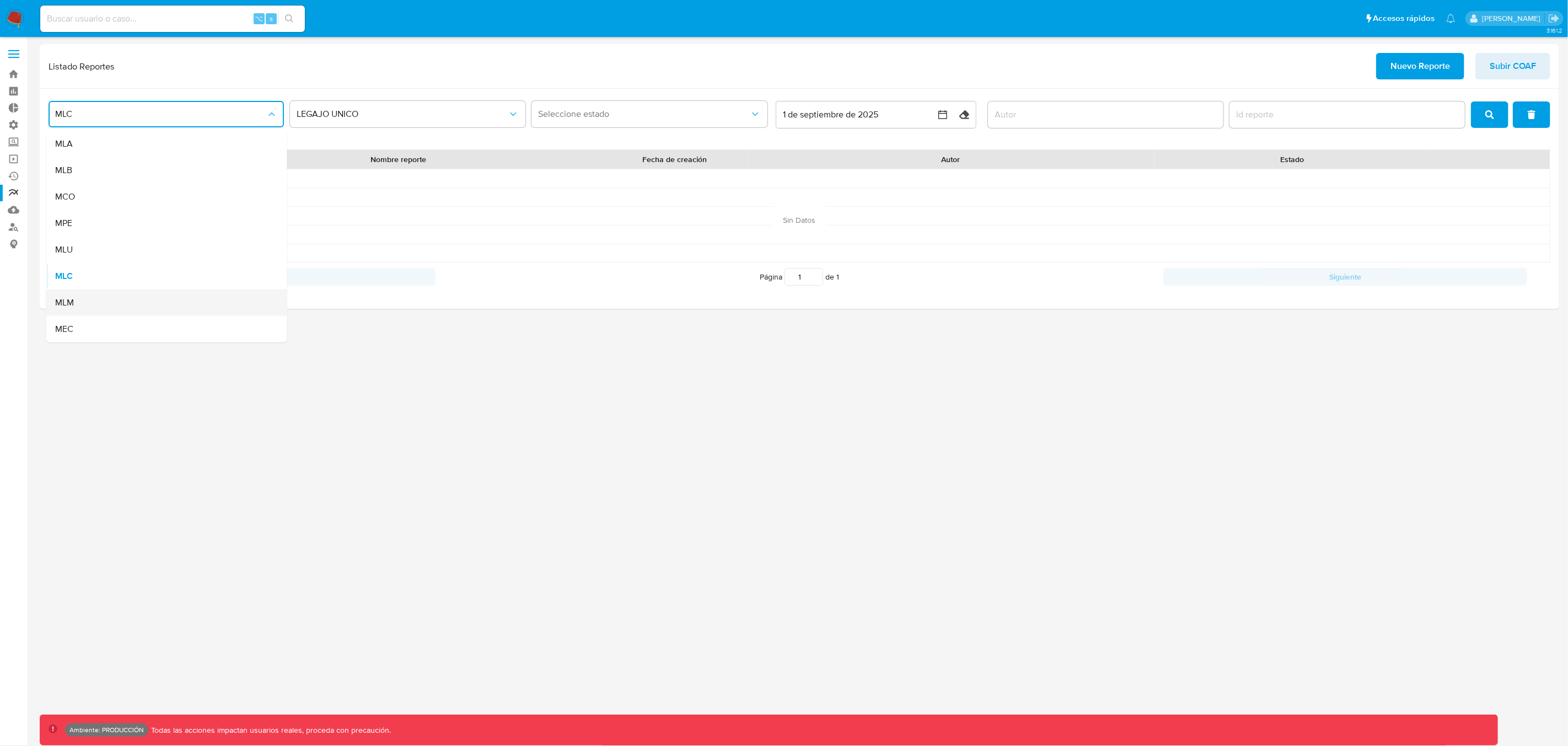
click at [135, 300] on div "MLM" at bounding box center [164, 303] width 217 height 27
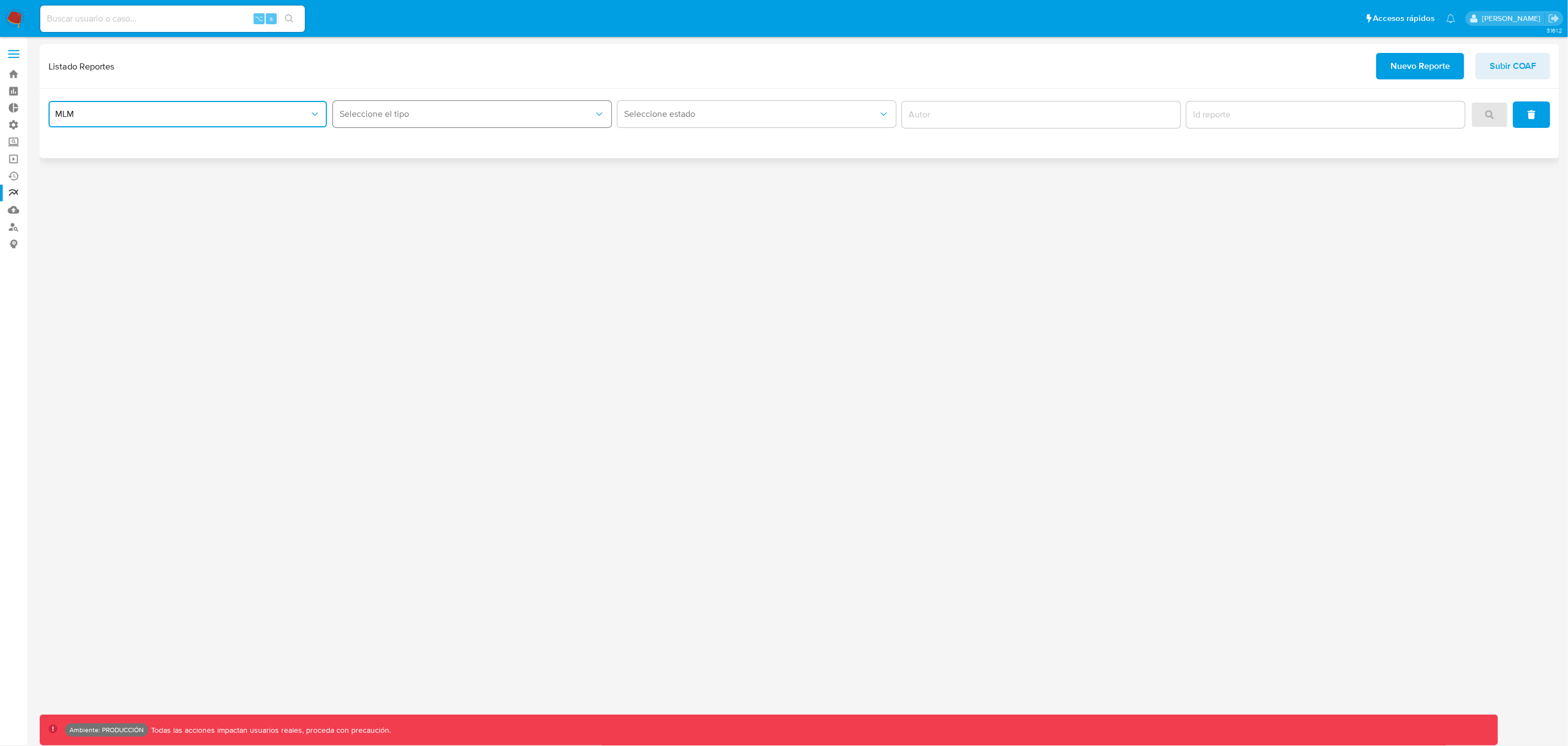
click at [407, 120] on button "Seleccione el tipo" at bounding box center [473, 114] width 279 height 27
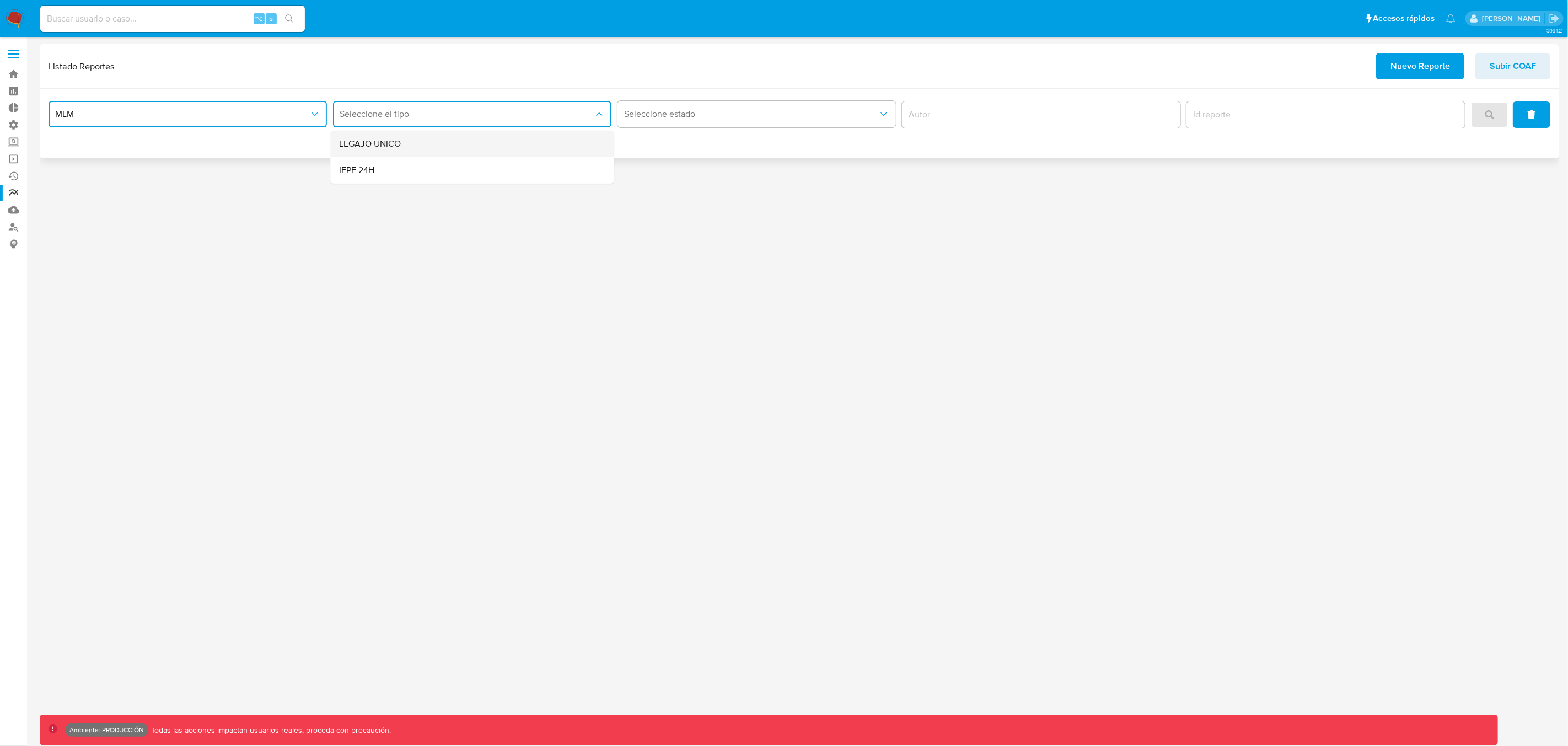
click at [384, 147] on span "LEGAJO UNICO" at bounding box center [371, 143] width 62 height 11
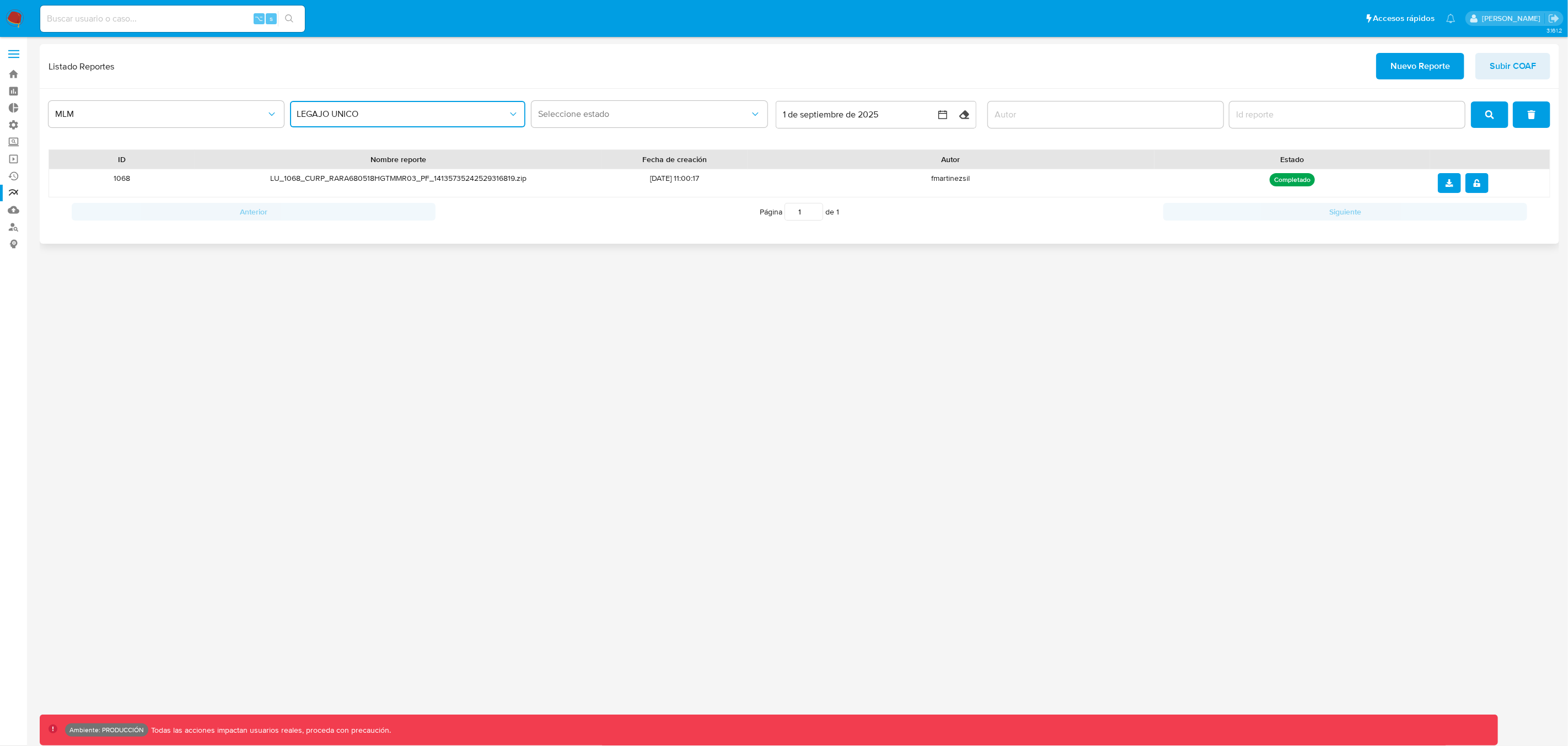
click at [343, 111] on span "LEGAJO UNICO" at bounding box center [402, 113] width 212 height 11
click at [340, 170] on div "IFPE 24H" at bounding box center [405, 170] width 217 height 27
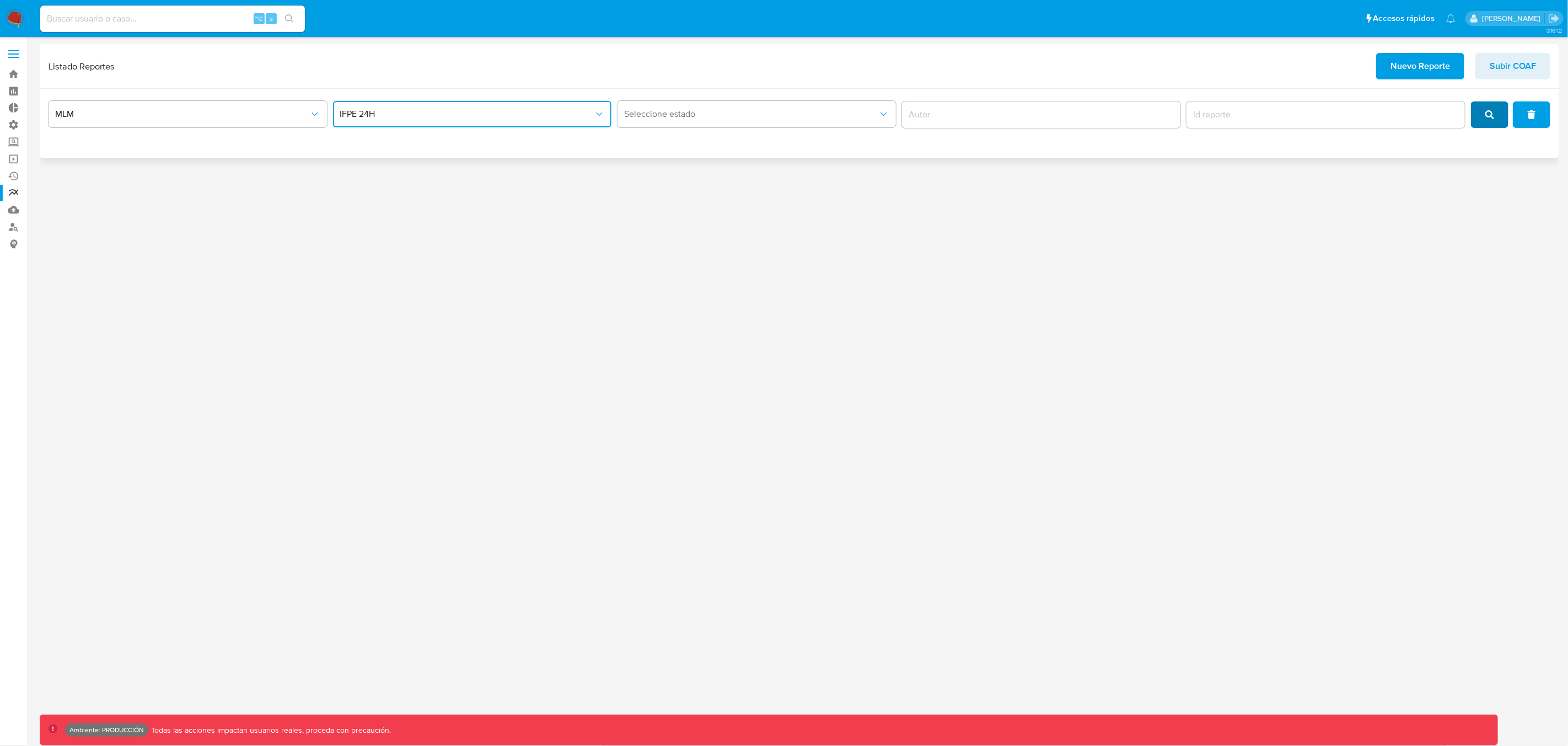
click at [1497, 120] on button "search" at bounding box center [1489, 115] width 38 height 27
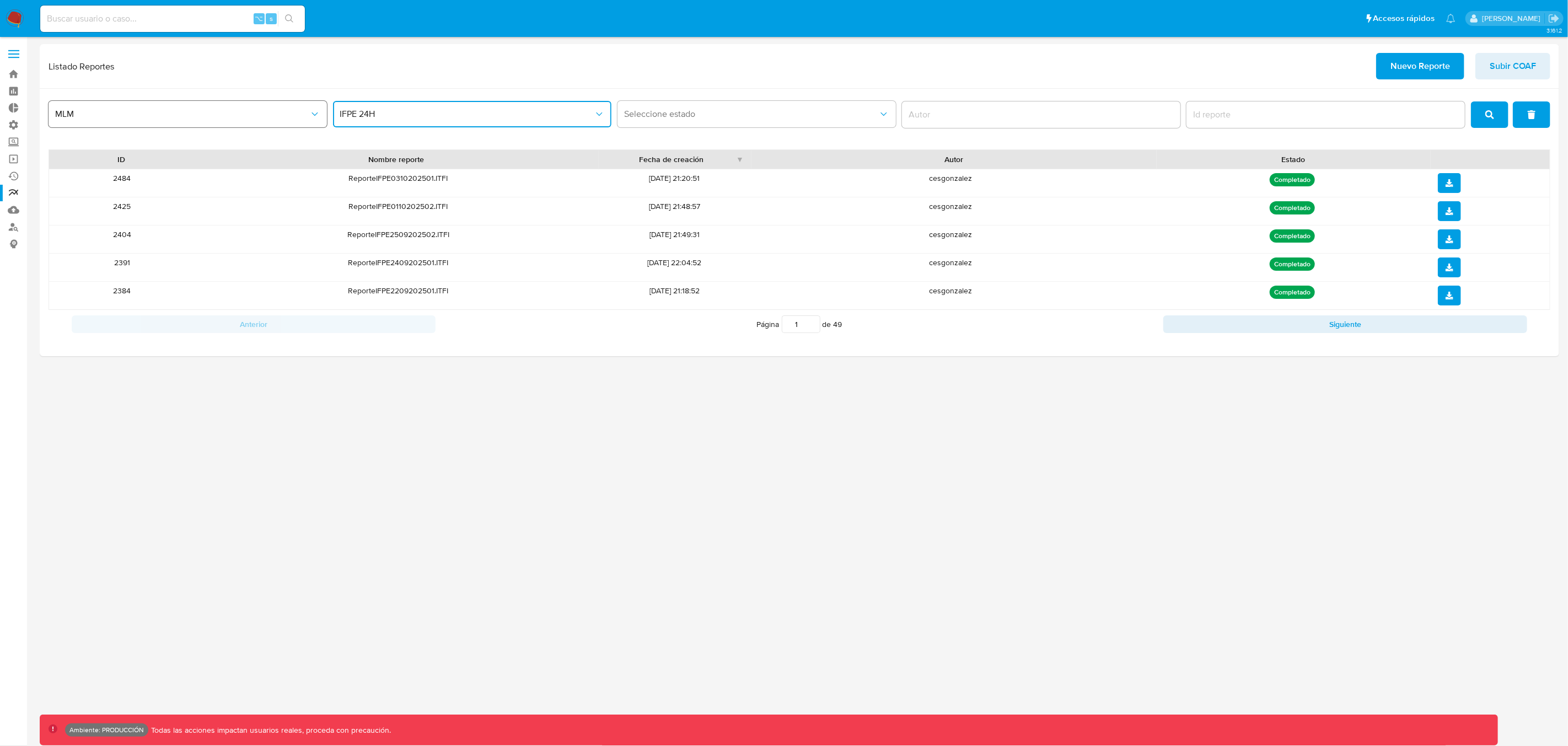
click at [123, 112] on span "MLM" at bounding box center [182, 113] width 254 height 11
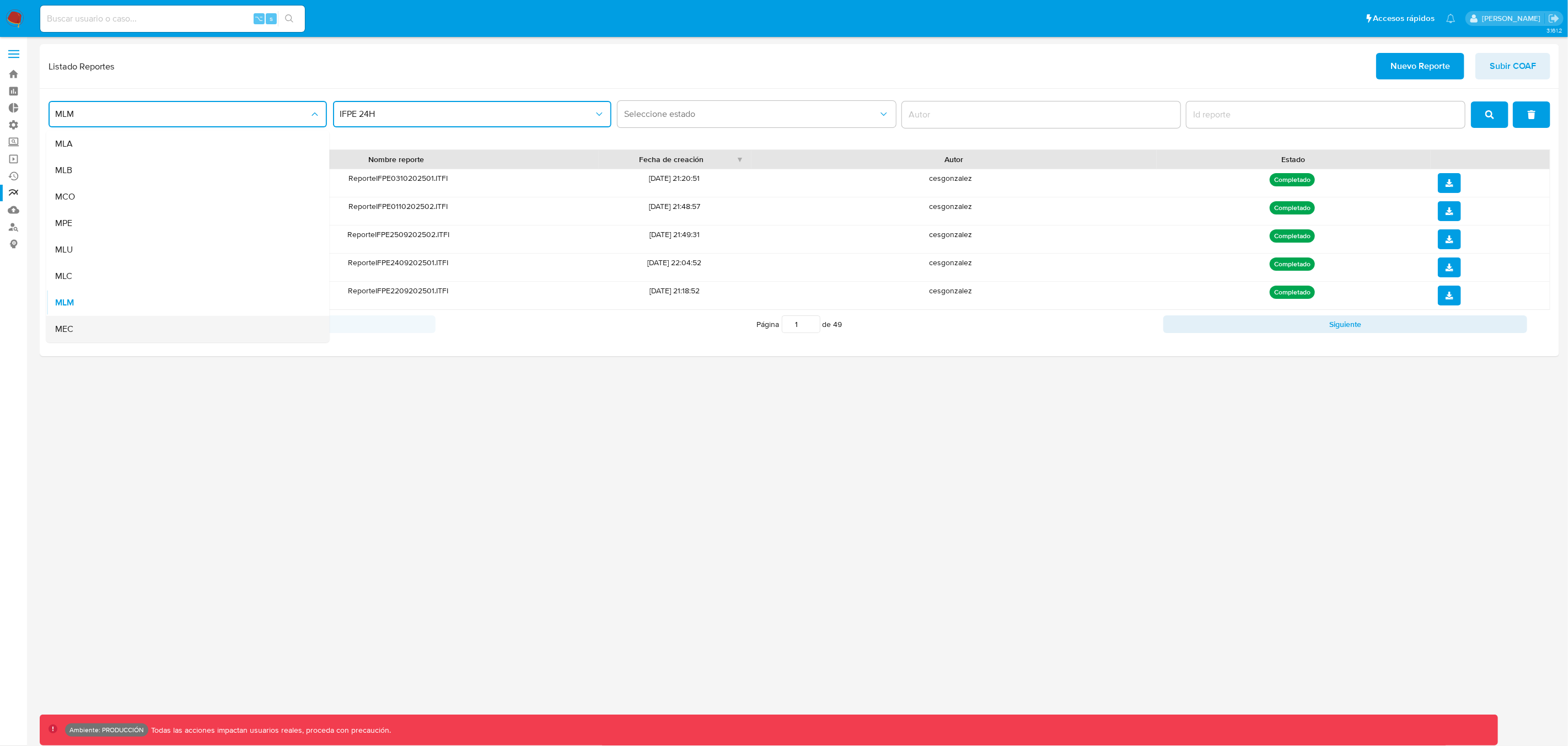
click at [75, 331] on div "MEC" at bounding box center [185, 329] width 259 height 27
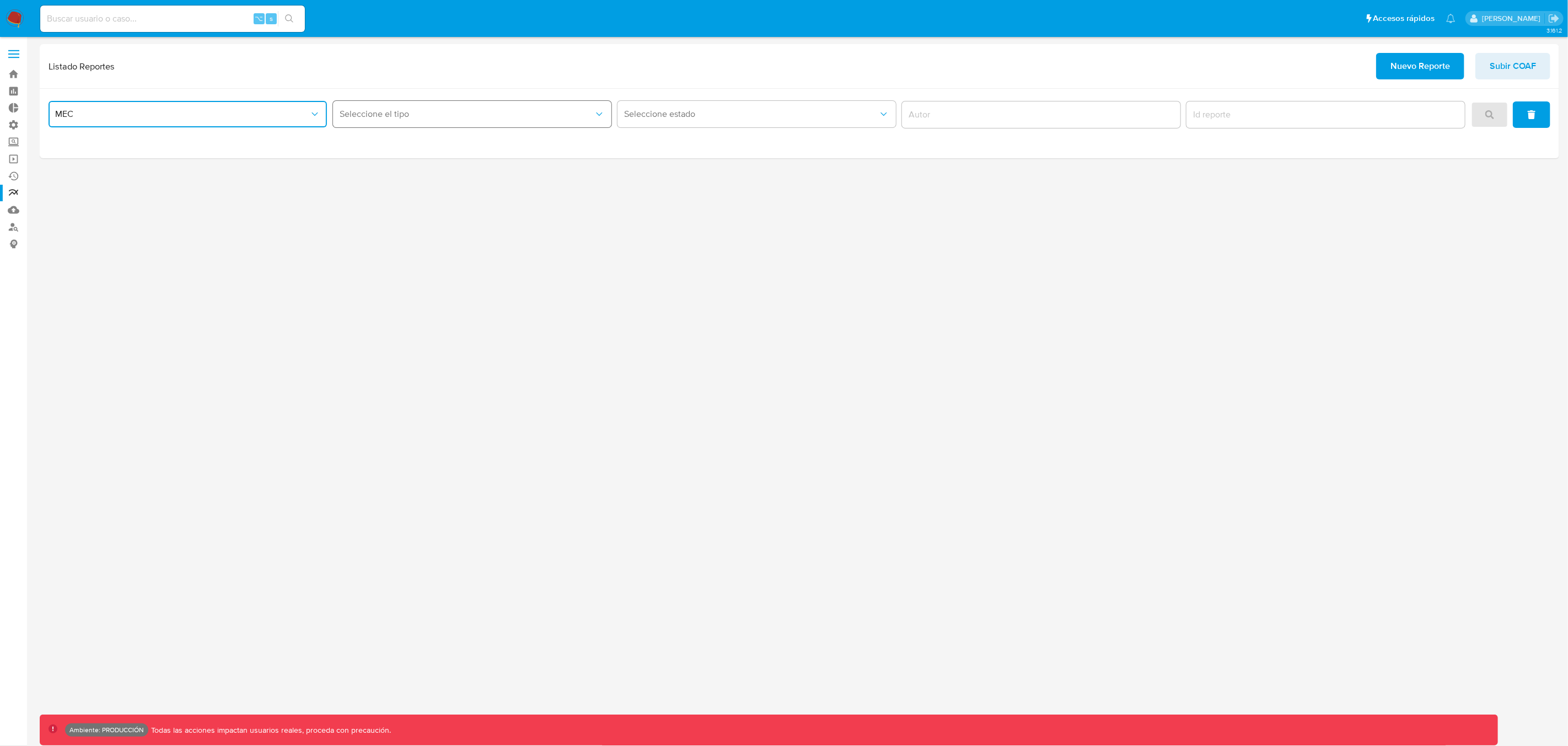
click at [404, 105] on button "Seleccione el tipo" at bounding box center [473, 114] width 279 height 27
click at [393, 146] on span "LEGAJO UNICO" at bounding box center [371, 143] width 62 height 11
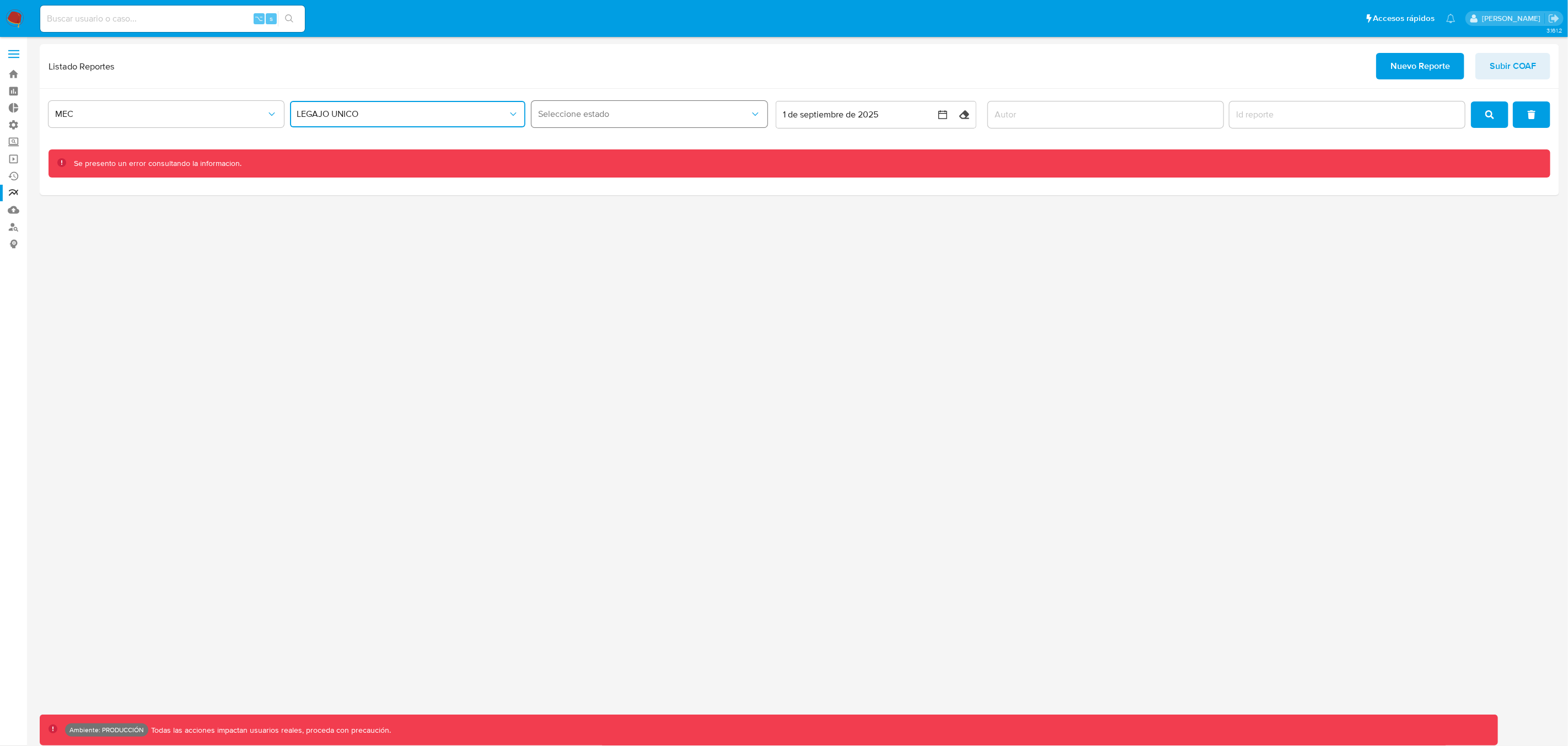
click at [682, 108] on span "Seleccione estado" at bounding box center [644, 113] width 212 height 11
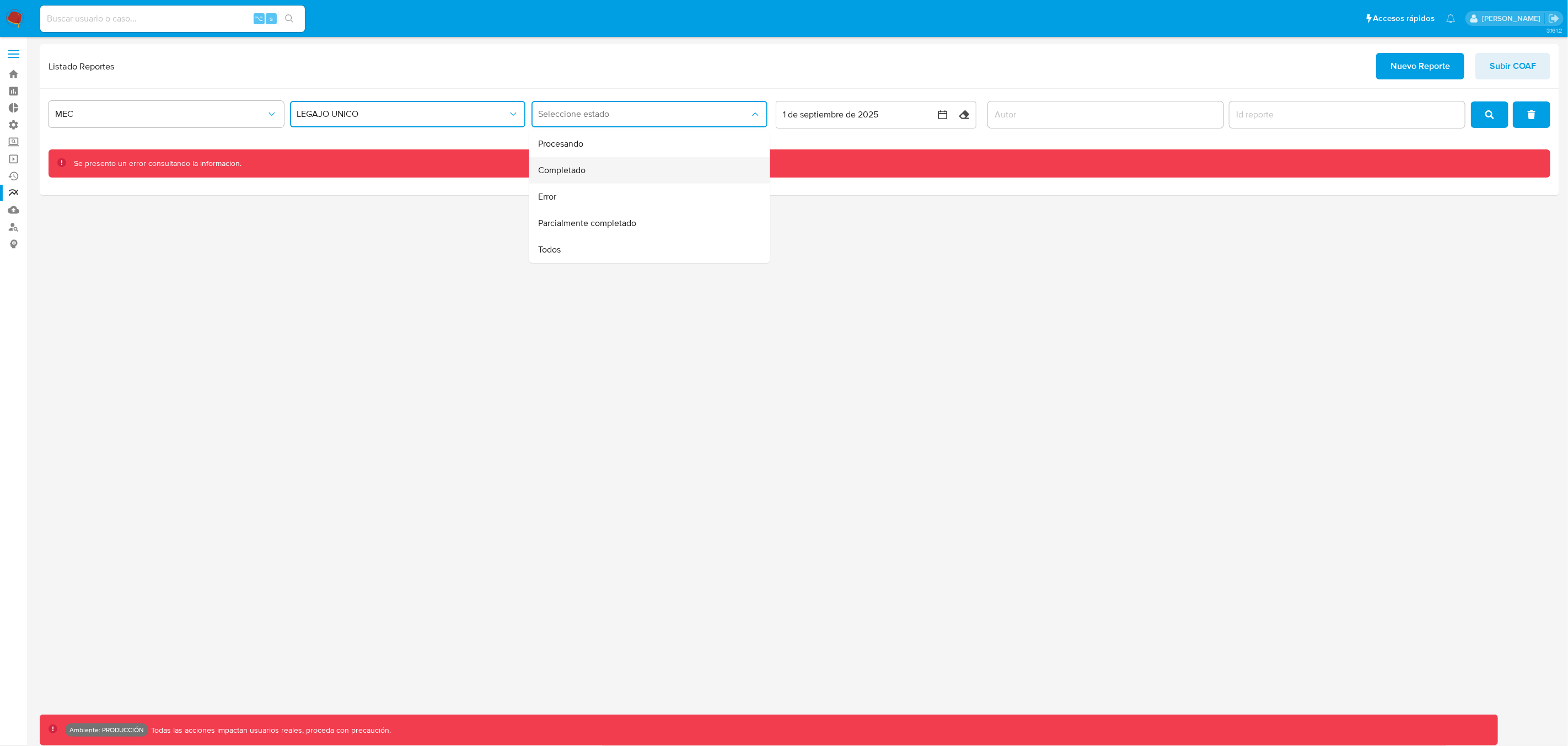
click at [593, 163] on div "Completado" at bounding box center [646, 170] width 217 height 27
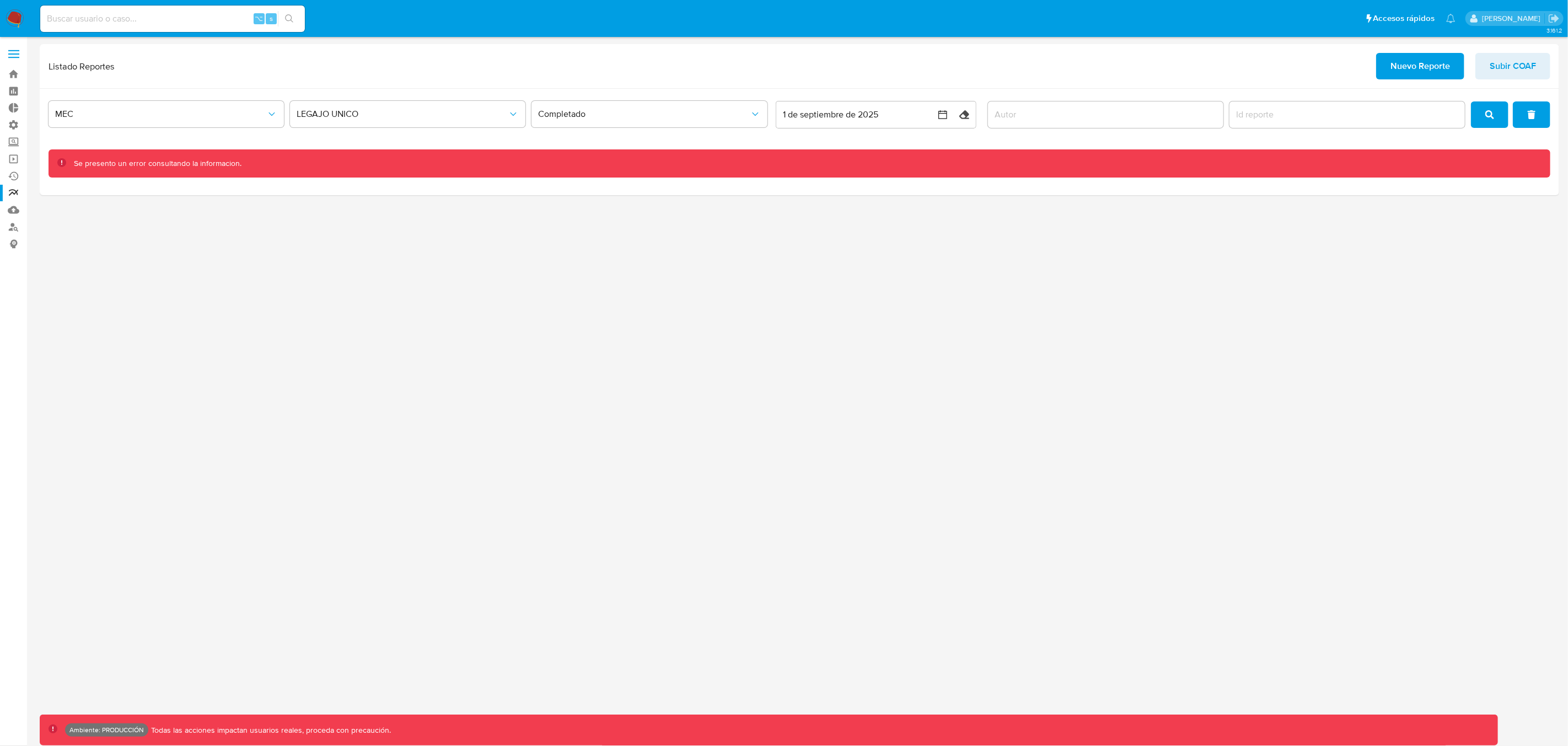
click at [118, 20] on input at bounding box center [172, 18] width 264 height 14
type input "yazavala"
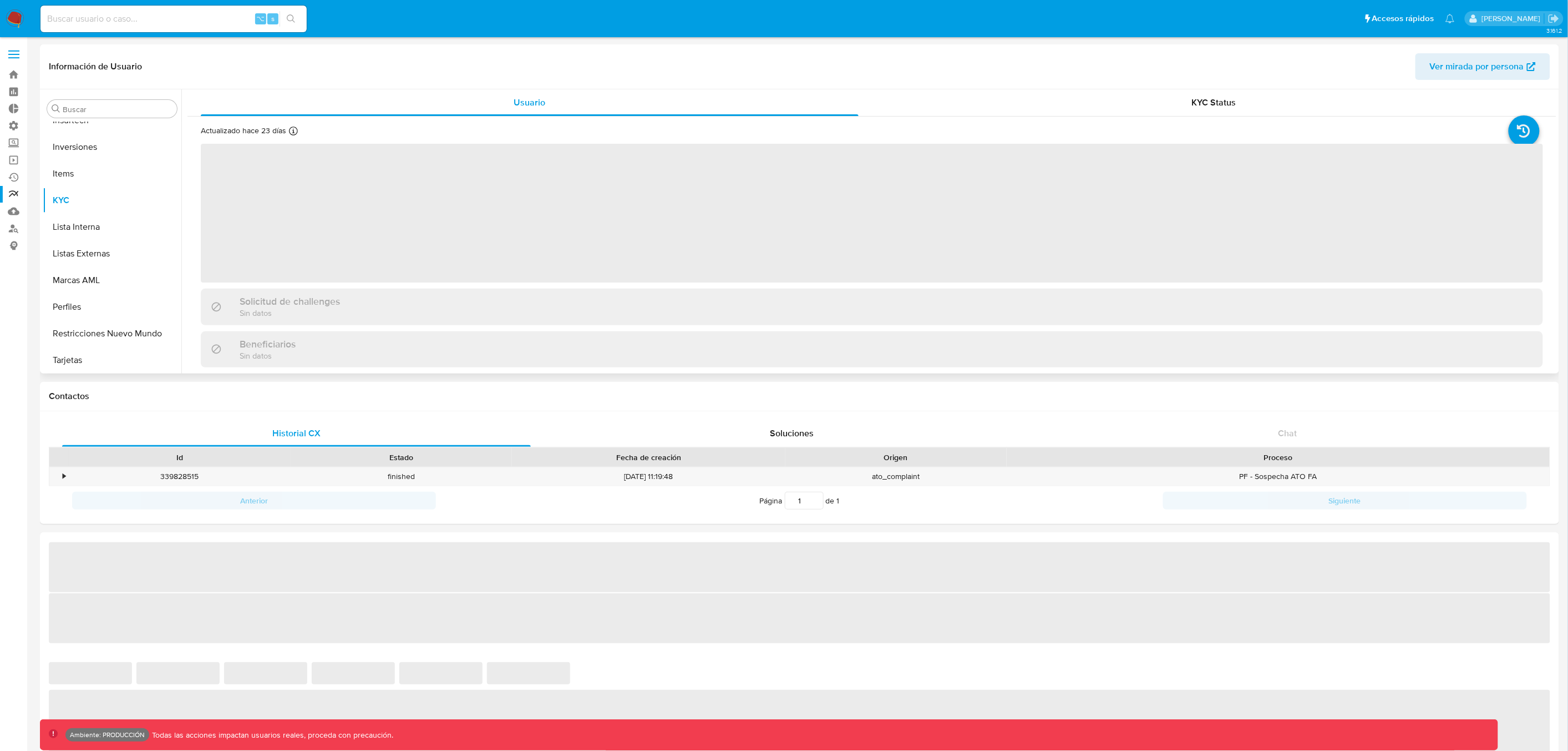
scroll to position [574, 0]
click at [76, 145] on button "Inversiones" at bounding box center [108, 147] width 130 height 27
select select "10"
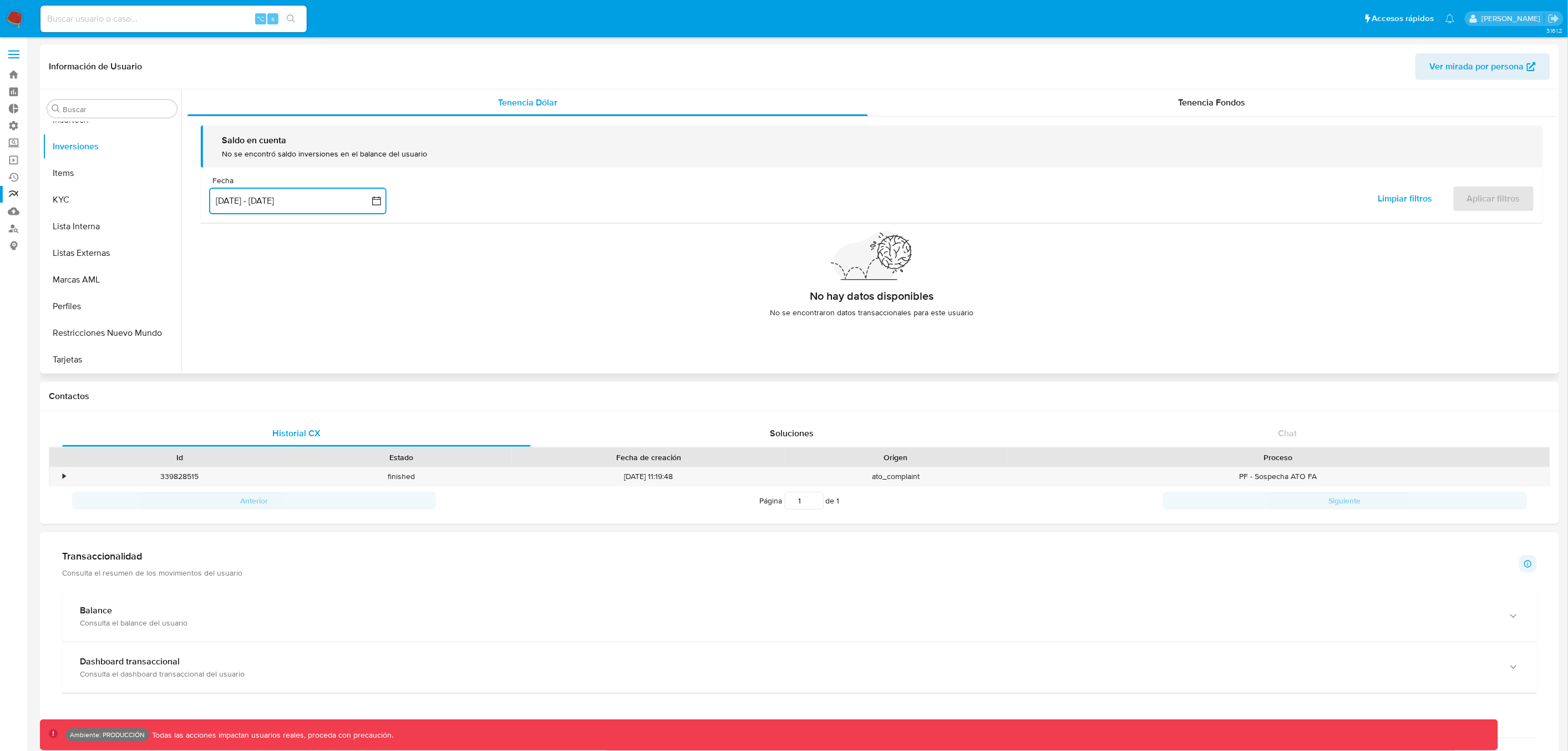
click at [342, 201] on button "11 jul 2025 - 8 oct 2025" at bounding box center [298, 201] width 177 height 27
click at [231, 243] on icon "Mes anterior" at bounding box center [229, 242] width 14 height 14
click at [229, 243] on icon "Mes anterior" at bounding box center [229, 242] width 14 height 14
click at [296, 282] on button "1" at bounding box center [297, 282] width 18 height 18
click at [501, 283] on div "No hay datos disponibles No se encontraron datos transaccionales para este usua…" at bounding box center [872, 279] width 1343 height 95
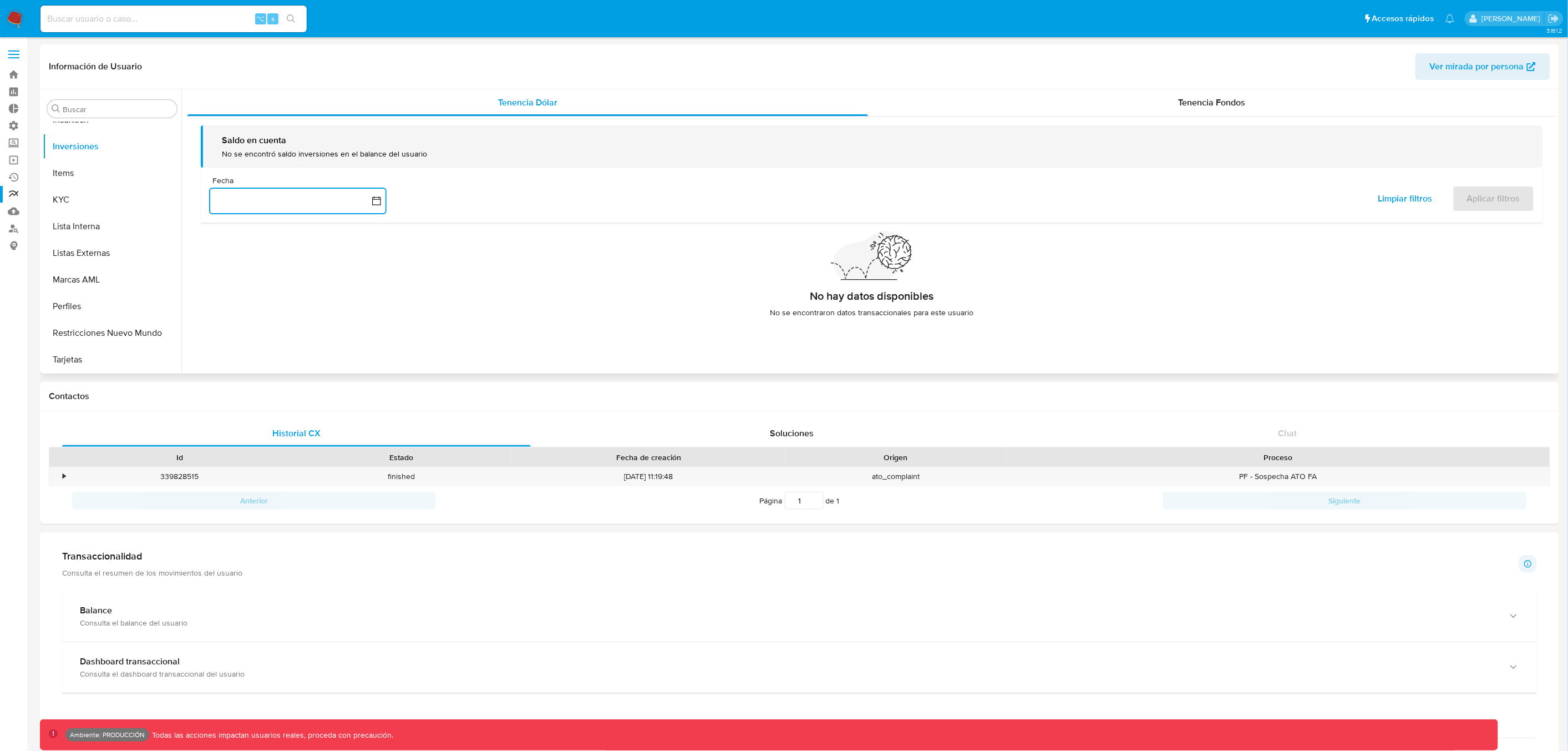
click at [281, 202] on button "button" at bounding box center [298, 201] width 177 height 27
click at [295, 280] on button "1" at bounding box center [297, 282] width 18 height 18
click at [1485, 199] on span "Aplicar filtros" at bounding box center [1493, 199] width 53 height 24
click at [296, 208] on button "1 de mayo de 2025" at bounding box center [298, 201] width 177 height 27
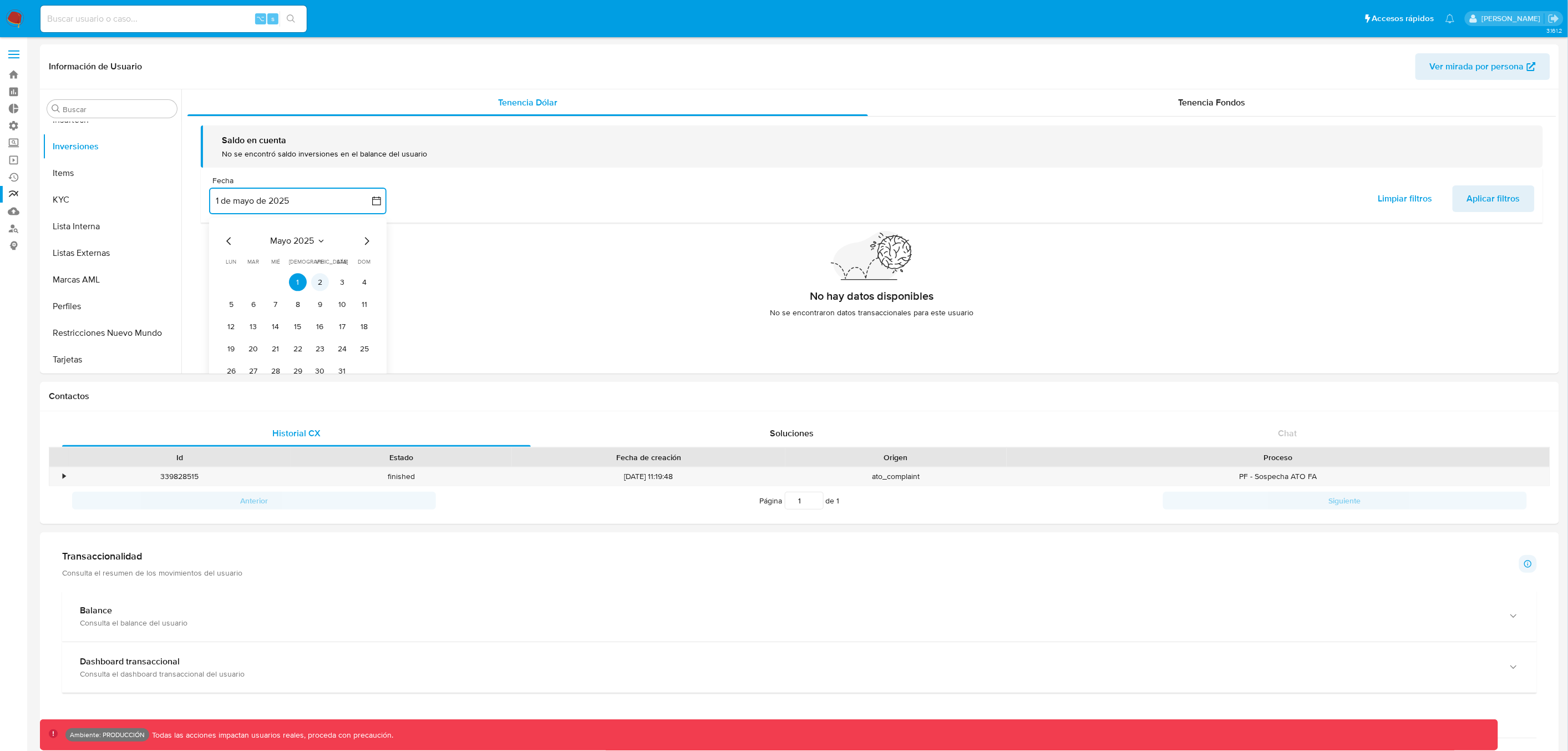
click at [319, 286] on button "2" at bounding box center [319, 282] width 18 height 18
click at [366, 242] on icon "Mes siguiente" at bounding box center [366, 242] width 14 height 14
click at [361, 282] on button "1" at bounding box center [364, 282] width 18 height 18
click at [1485, 201] on span "Aplicar filtros" at bounding box center [1493, 199] width 53 height 24
click at [331, 201] on button "2 may 2025 - 1 jun 2025" at bounding box center [298, 201] width 177 height 27
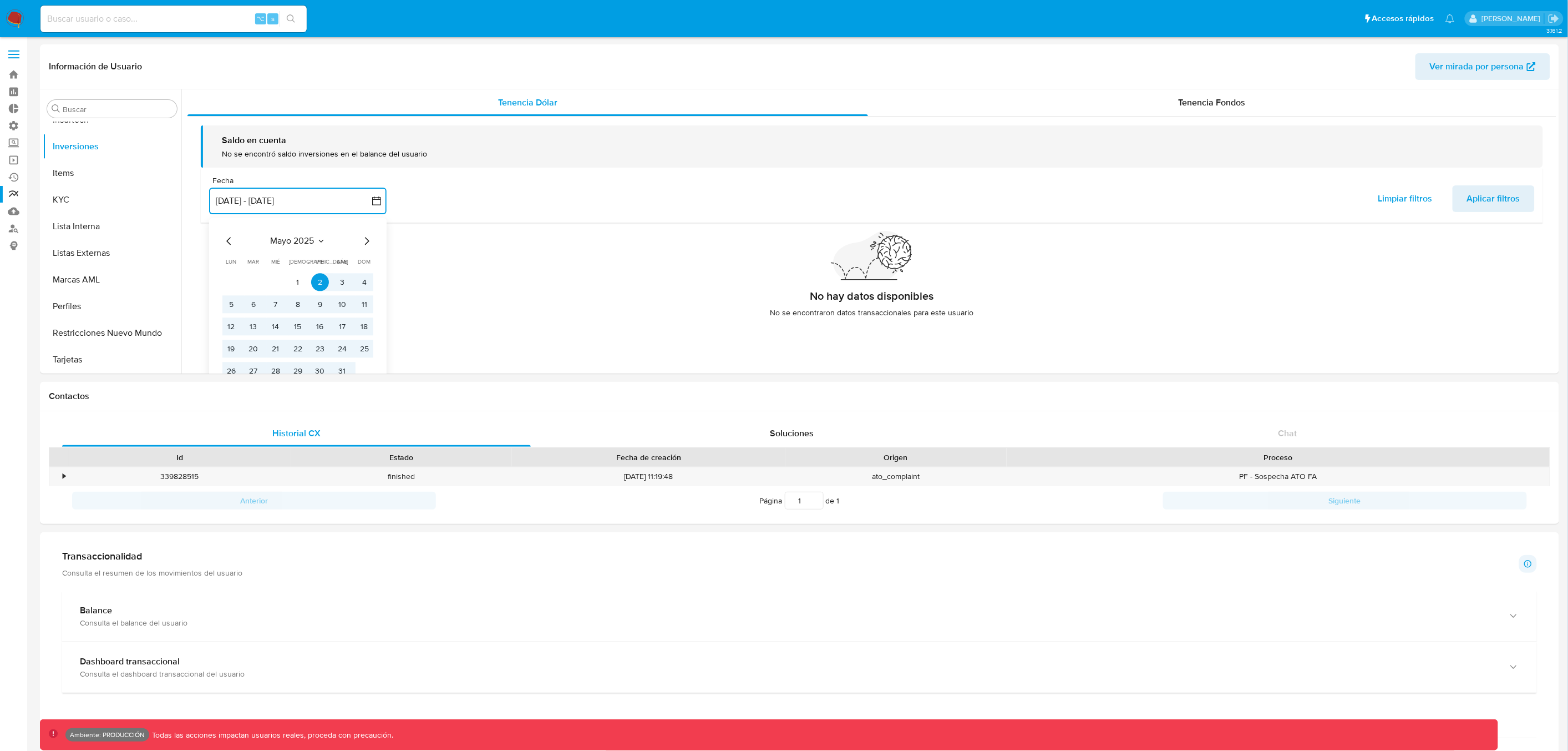
click at [365, 240] on icon "Mes siguiente" at bounding box center [366, 242] width 14 height 14
click at [227, 239] on icon "Mes anterior" at bounding box center [229, 242] width 14 height 14
click at [369, 240] on icon "Mes siguiente" at bounding box center [366, 242] width 14 height 14
click at [368, 243] on icon "Mes siguiente" at bounding box center [366, 242] width 14 height 14
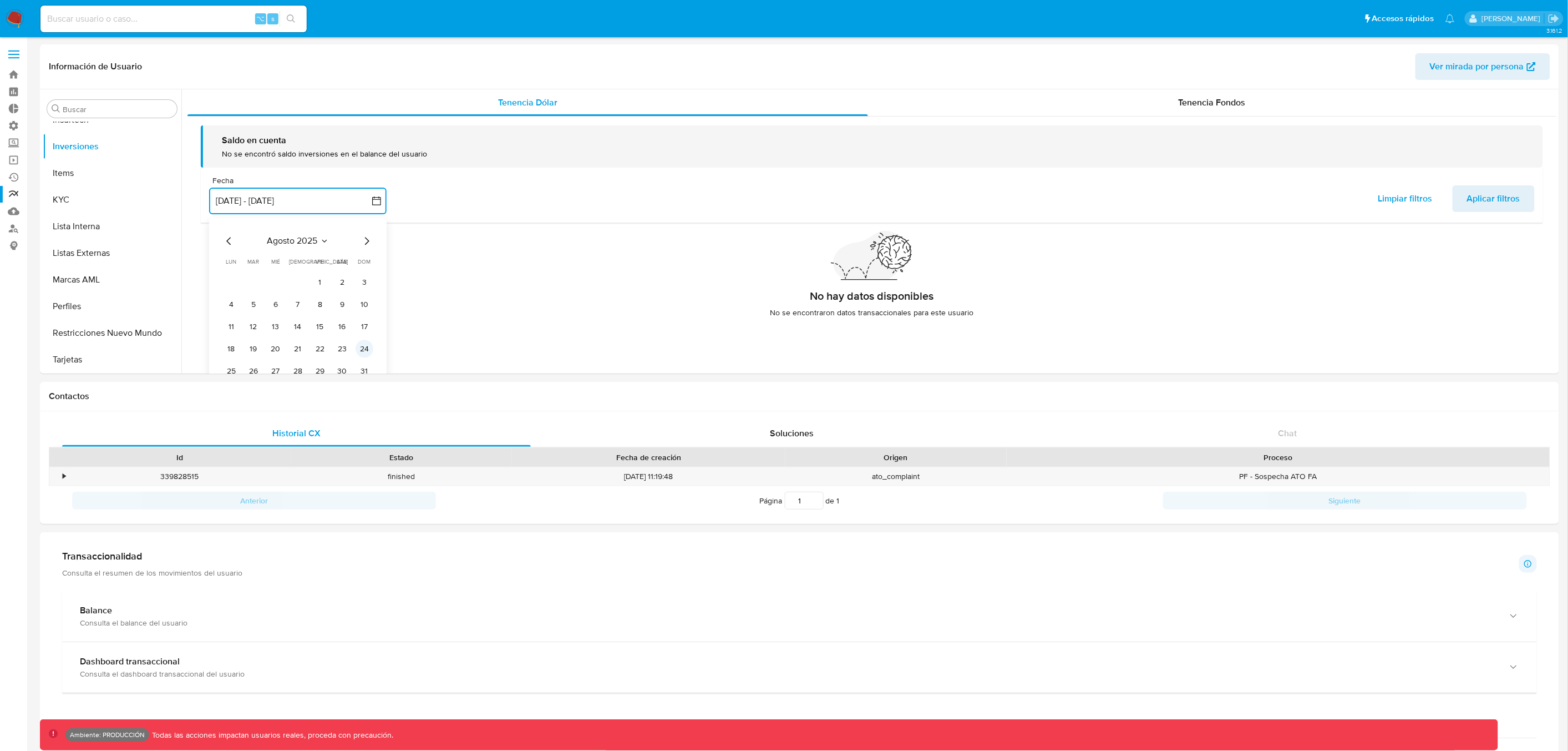
click at [367, 351] on button "24" at bounding box center [364, 349] width 18 height 18
click at [224, 242] on icon "Mes anterior" at bounding box center [229, 242] width 14 height 14
click at [225, 241] on icon "Mes anterior" at bounding box center [229, 242] width 14 height 14
click at [303, 282] on button "1" at bounding box center [297, 282] width 18 height 18
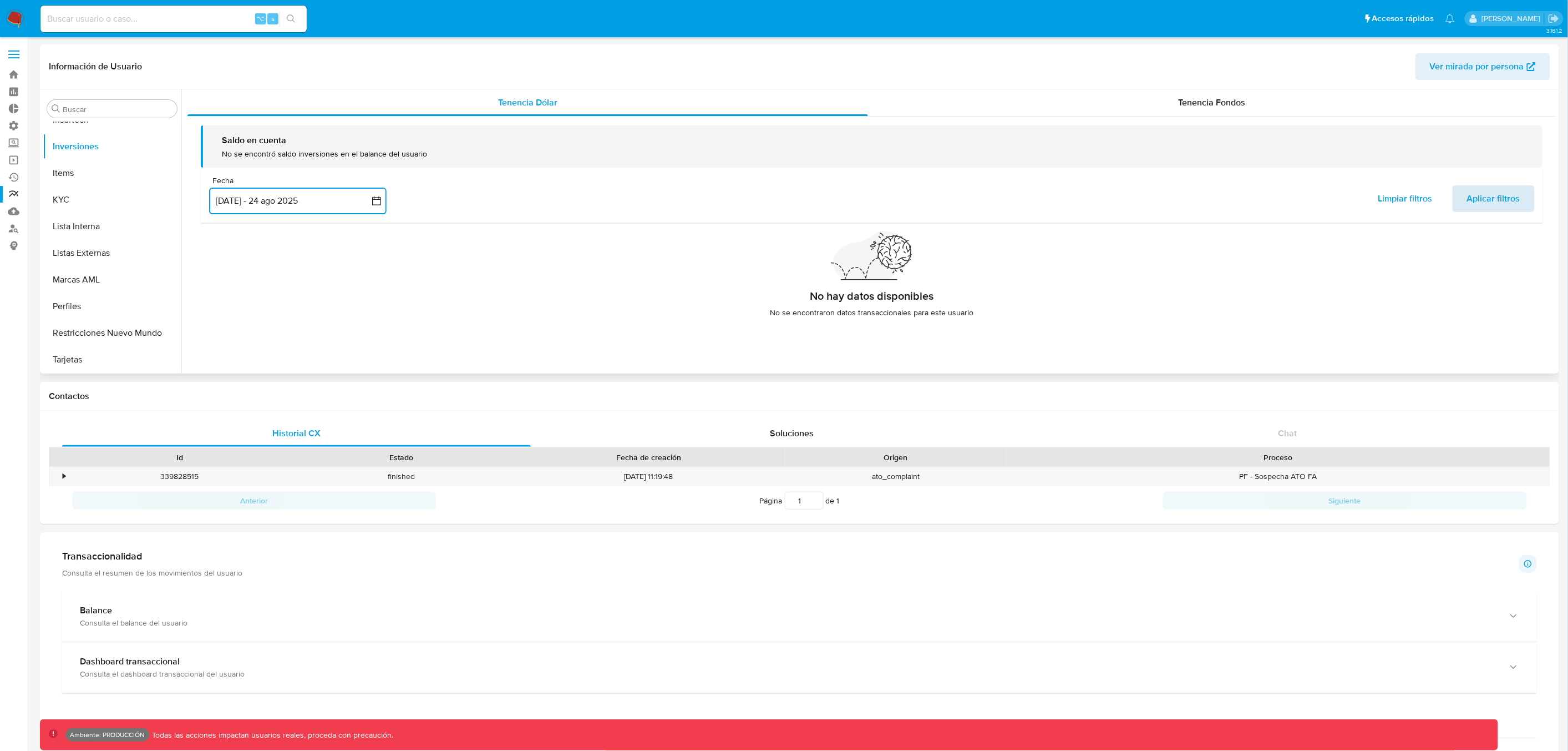
click at [1497, 207] on span "Aplicar filtros" at bounding box center [1493, 199] width 53 height 24
click at [117, 19] on input at bounding box center [173, 19] width 266 height 14
type input "fplomer"
click at [109, 108] on input "Buscar" at bounding box center [117, 109] width 110 height 10
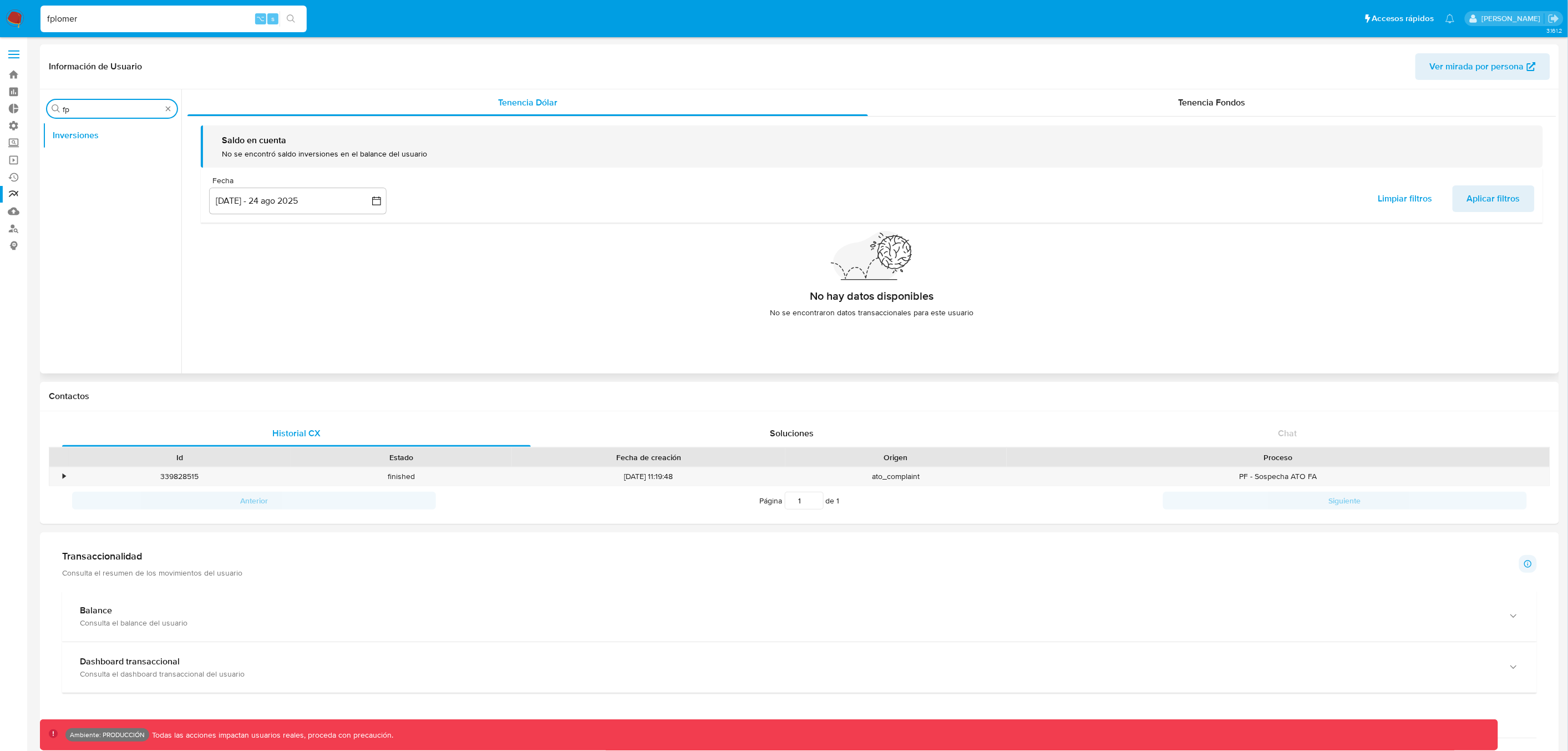
type input "f"
click at [103, 21] on input "fplomer" at bounding box center [173, 19] width 266 height 14
click at [296, 17] on button "search-icon" at bounding box center [290, 19] width 23 height 15
click at [88, 107] on input "Buscar" at bounding box center [117, 109] width 110 height 10
drag, startPoint x: 96, startPoint y: 24, endPoint x: 35, endPoint y: 28, distance: 61.1
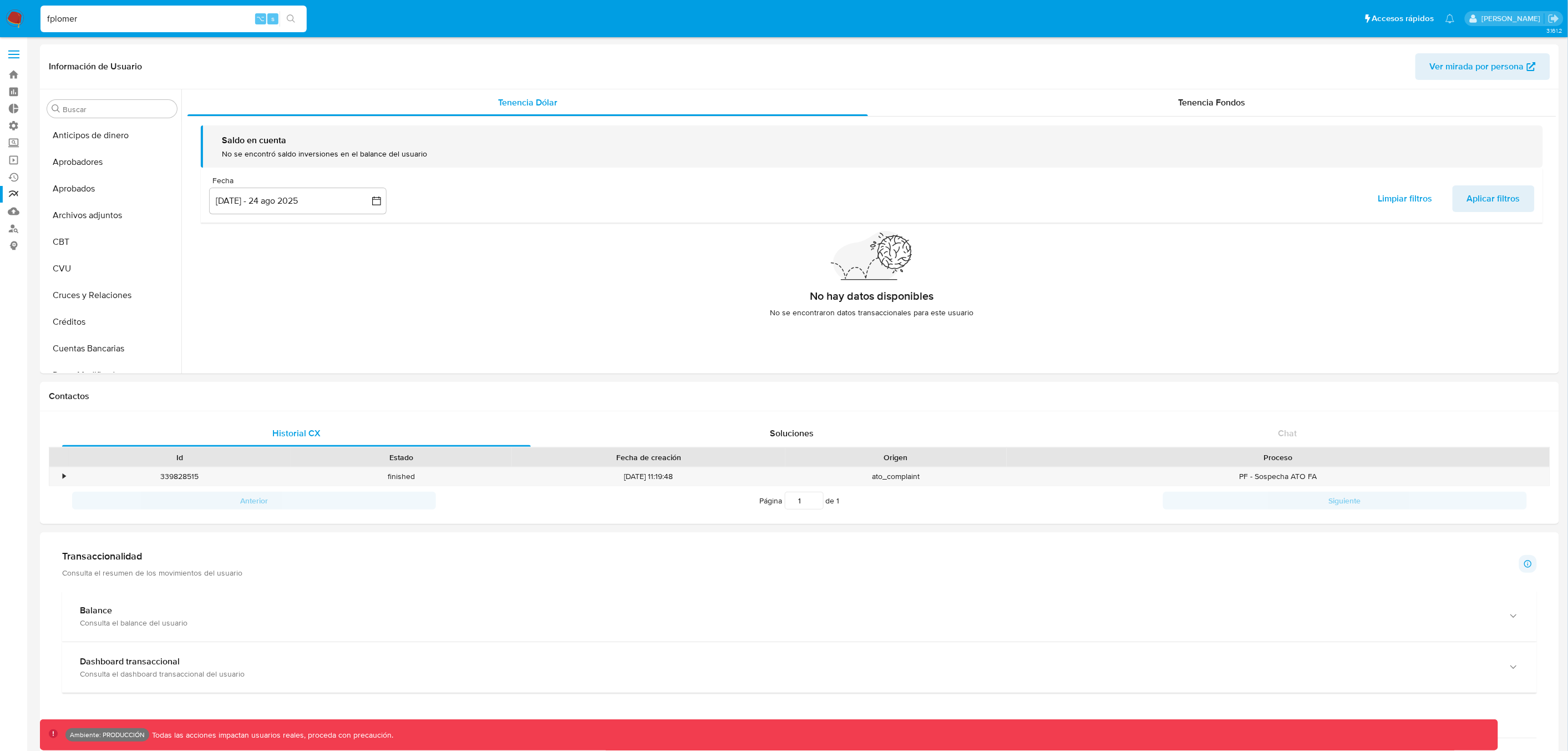
click at [36, 28] on ul "Pausado Ver notificaciones fplomer ⌥ s Accesos rápidos Presiona las siguientes …" at bounding box center [747, 18] width 1425 height 28
drag, startPoint x: 84, startPoint y: 21, endPoint x: 8, endPoint y: 15, distance: 76.2
click at [9, 14] on nav "Pausado Ver notificaciones fplomer ⌥ s Accesos rápidos Presiona las siguientes …" at bounding box center [784, 19] width 1568 height 37
type input "yazavala"
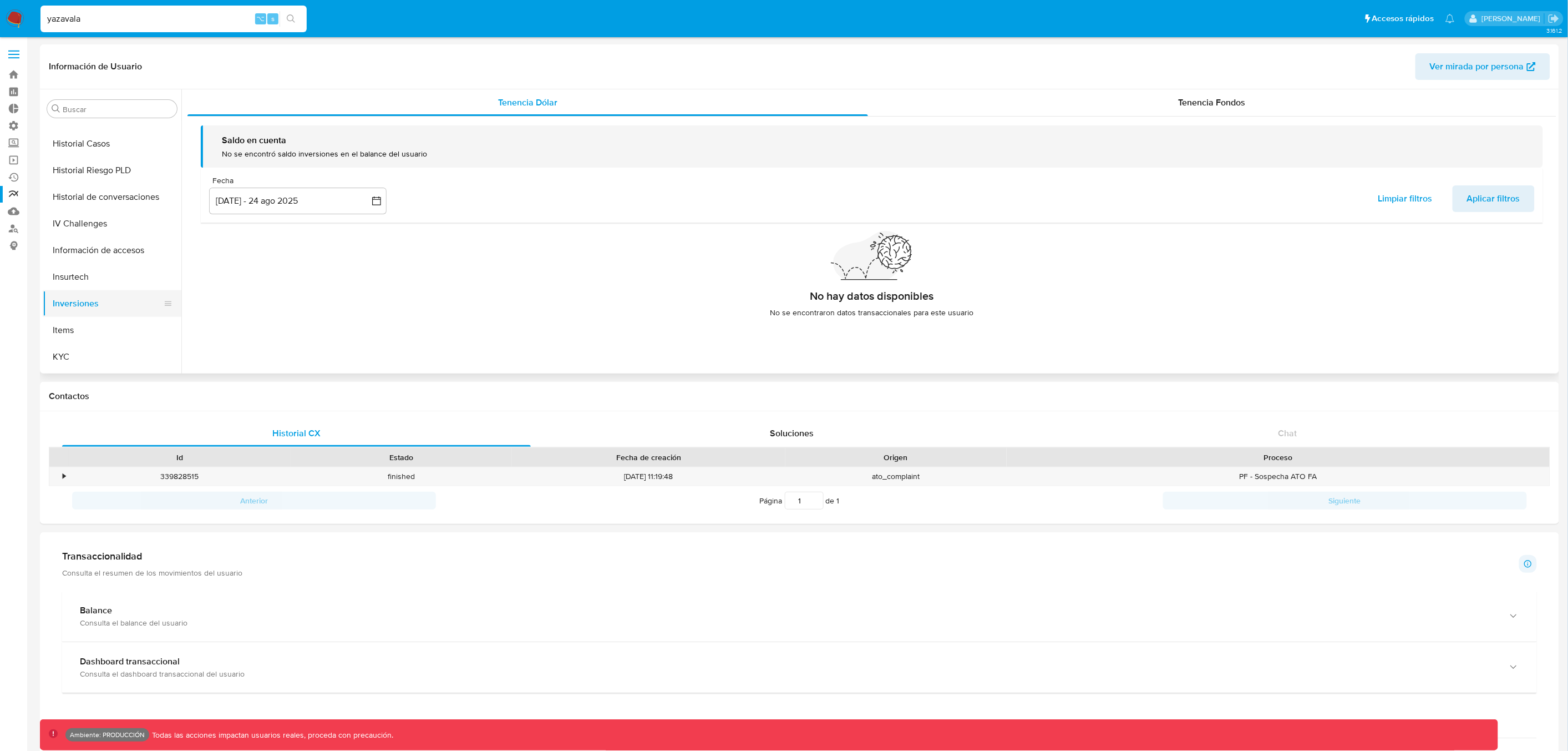
click at [79, 308] on button "Inversiones" at bounding box center [108, 304] width 130 height 27
click at [1221, 103] on span "Tenencia Fondos" at bounding box center [1212, 102] width 67 height 13
